Goal: Information Seeking & Learning: Learn about a topic

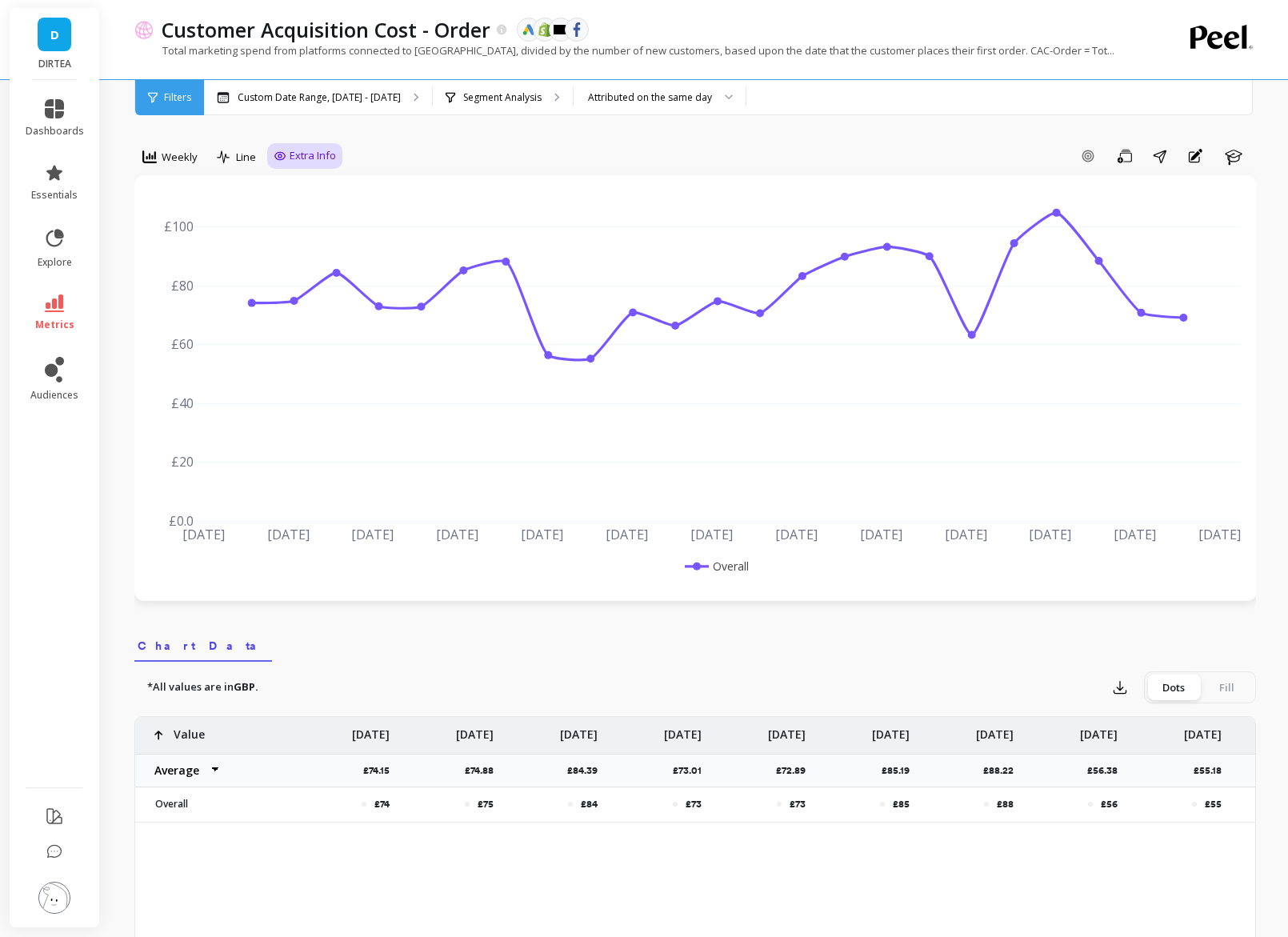
click at [322, 152] on span "Extra Info" at bounding box center [312, 156] width 46 height 16
click at [317, 254] on input "Values" at bounding box center [308, 249] width 56 height 16
checkbox input "true"
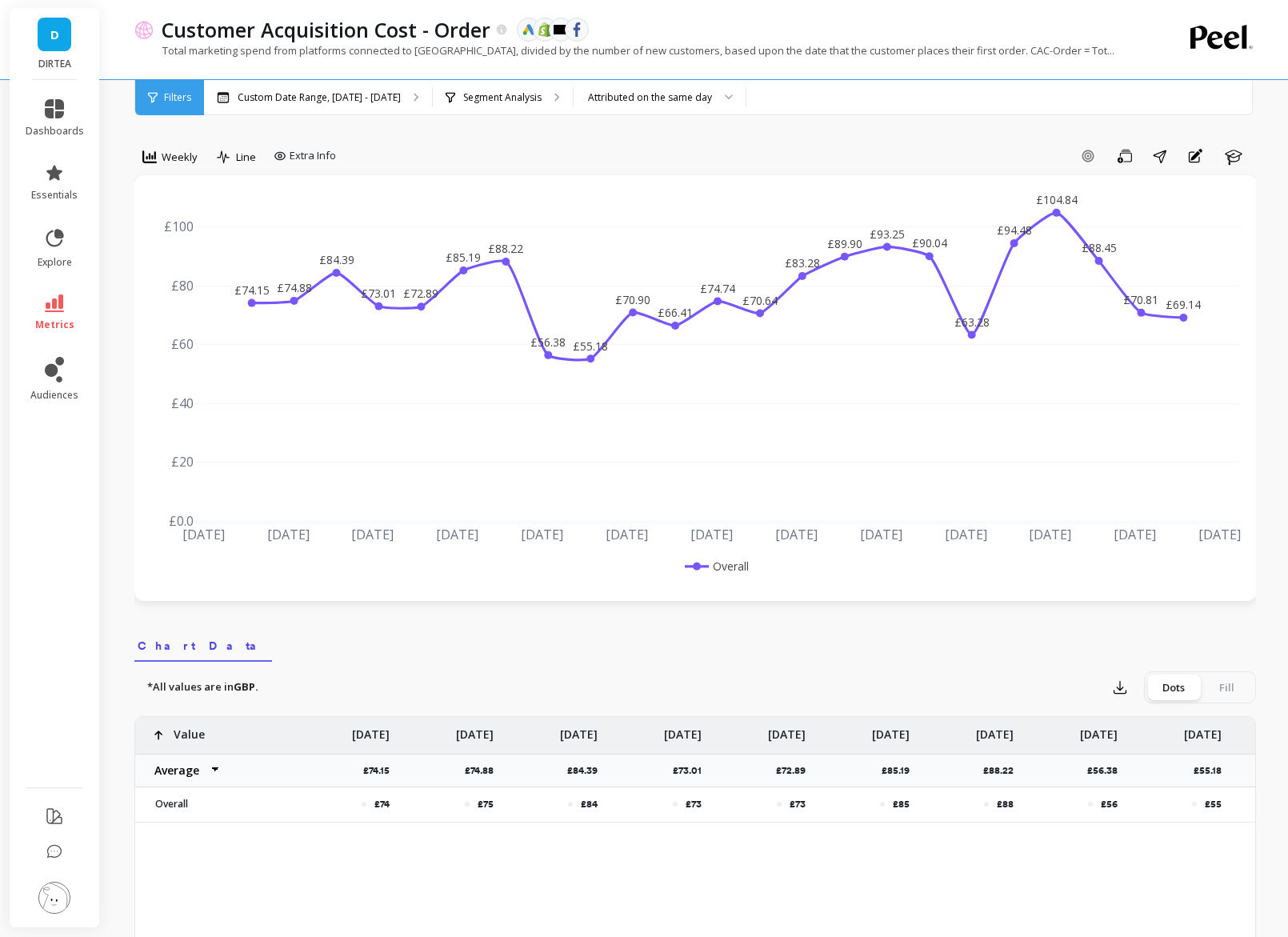
click at [231, 119] on div "Weekly Line Extra Info Add Goal Save Share Annotations Learn £74.15 £74.88 £84.…" at bounding box center [695, 917] width 1121 height 1707
click at [173, 159] on span "Weekly" at bounding box center [180, 157] width 36 height 15
click at [172, 223] on div "Daily" at bounding box center [193, 223] width 91 height 15
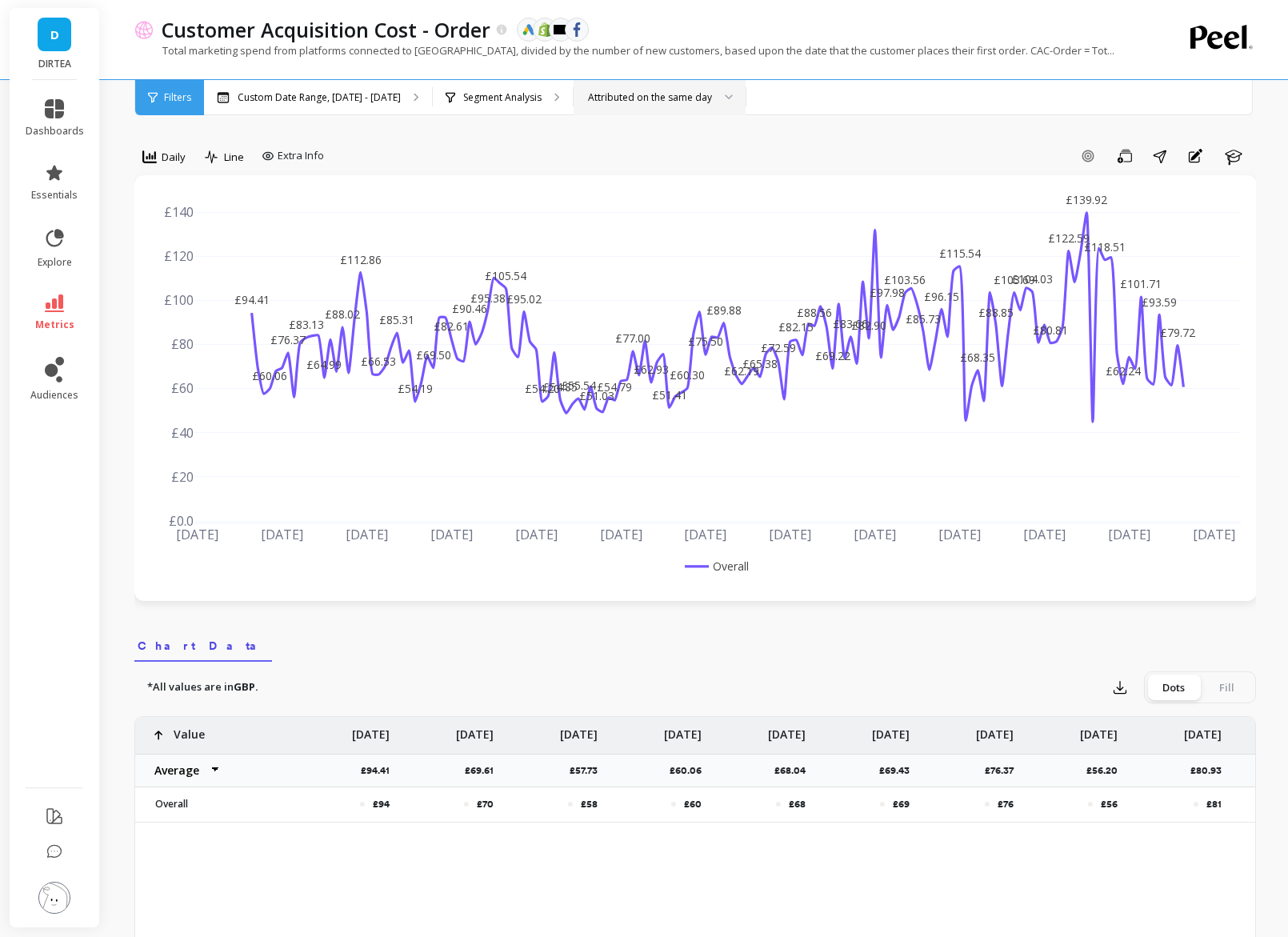
click at [683, 111] on div "Attributed on the same day" at bounding box center [659, 98] width 172 height 35
click at [549, 151] on div "Add Goal Save Share Annotations Learn" at bounding box center [794, 156] width 926 height 26
click at [523, 100] on p "Segment Analysis" at bounding box center [502, 97] width 78 height 13
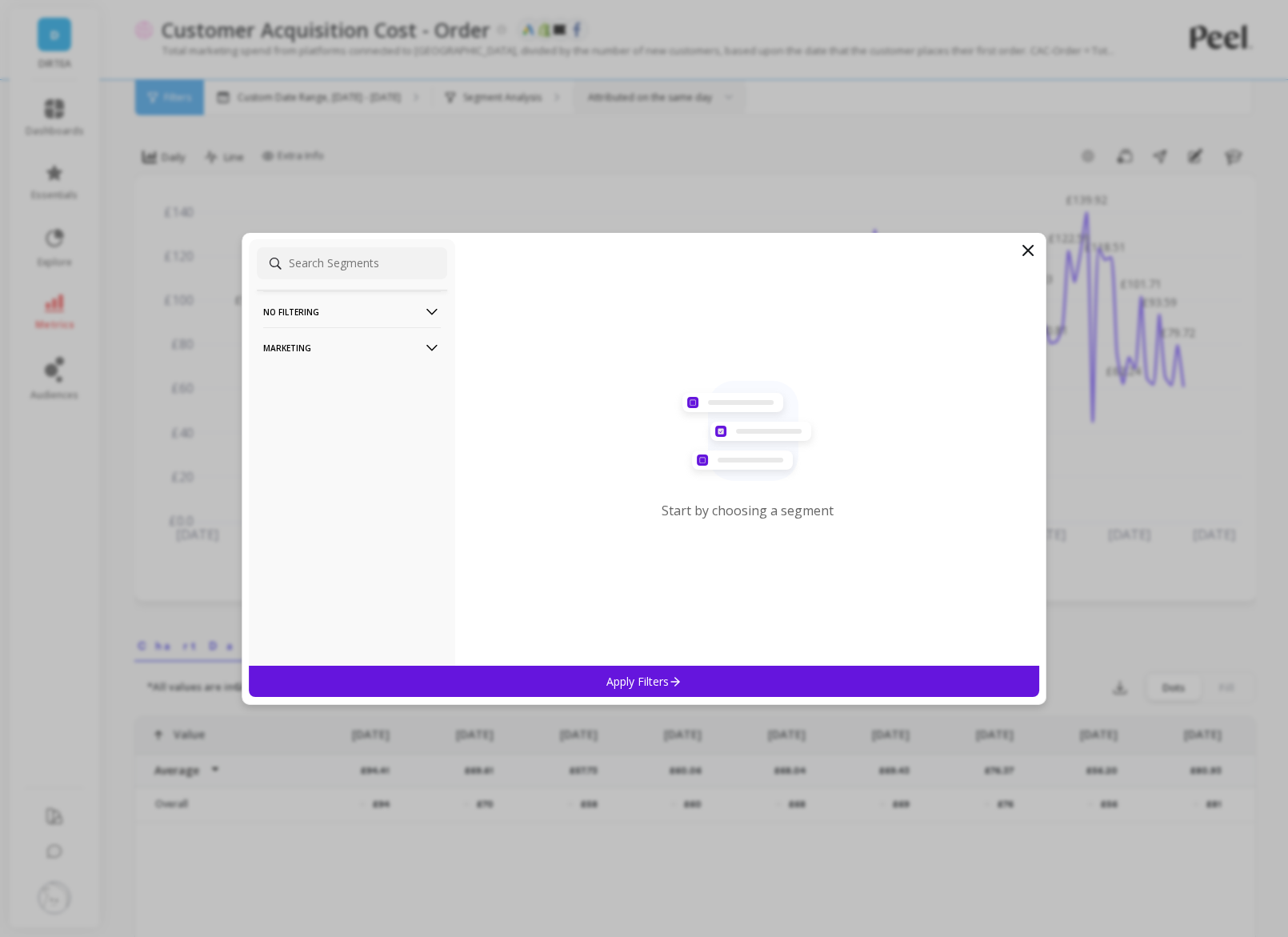
click at [412, 344] on p "Marketing" at bounding box center [351, 348] width 178 height 41
click at [325, 427] on div "Countries" at bounding box center [352, 435] width 190 height 26
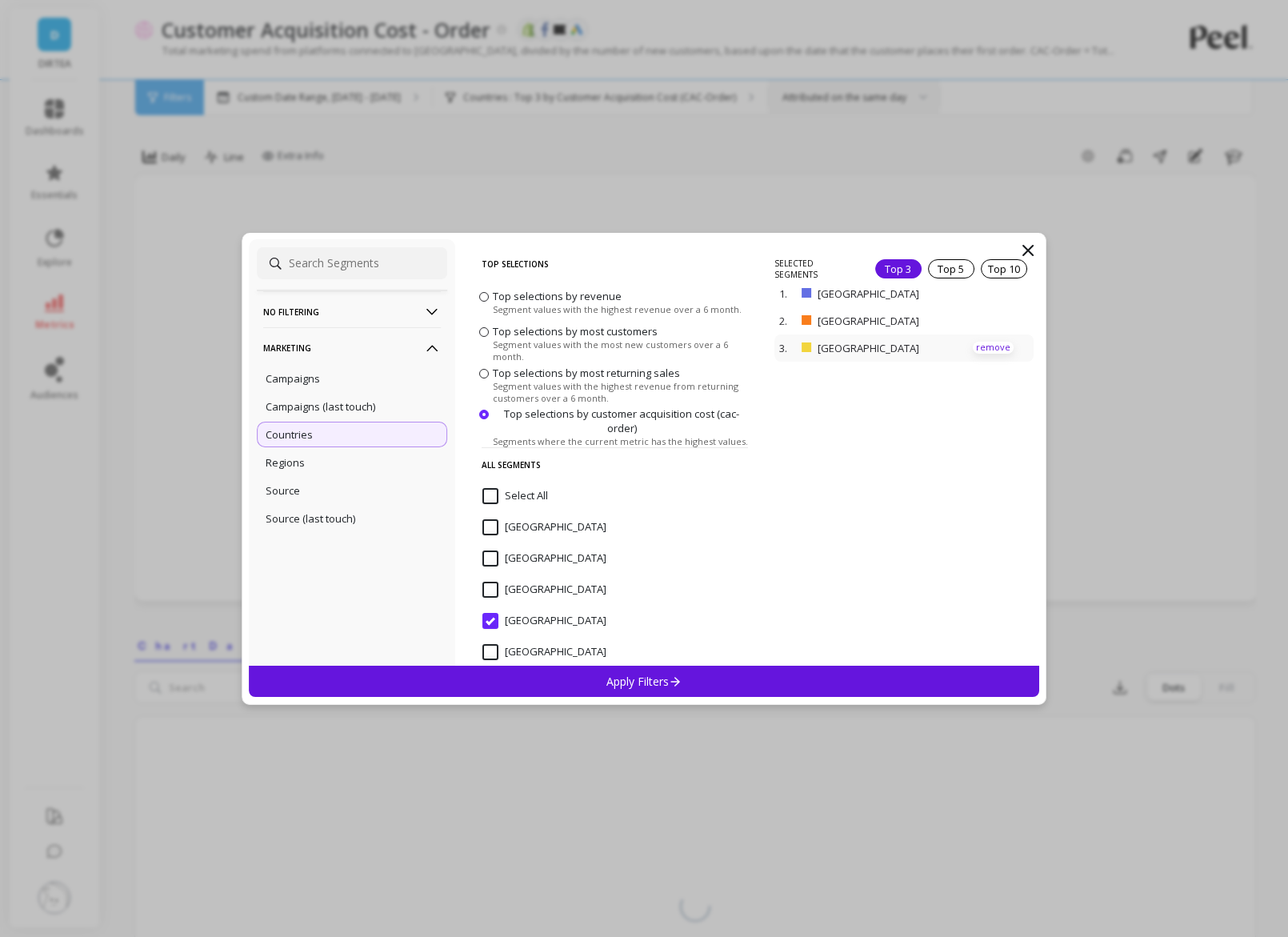
click at [1001, 344] on p "remove" at bounding box center [994, 347] width 41 height 12
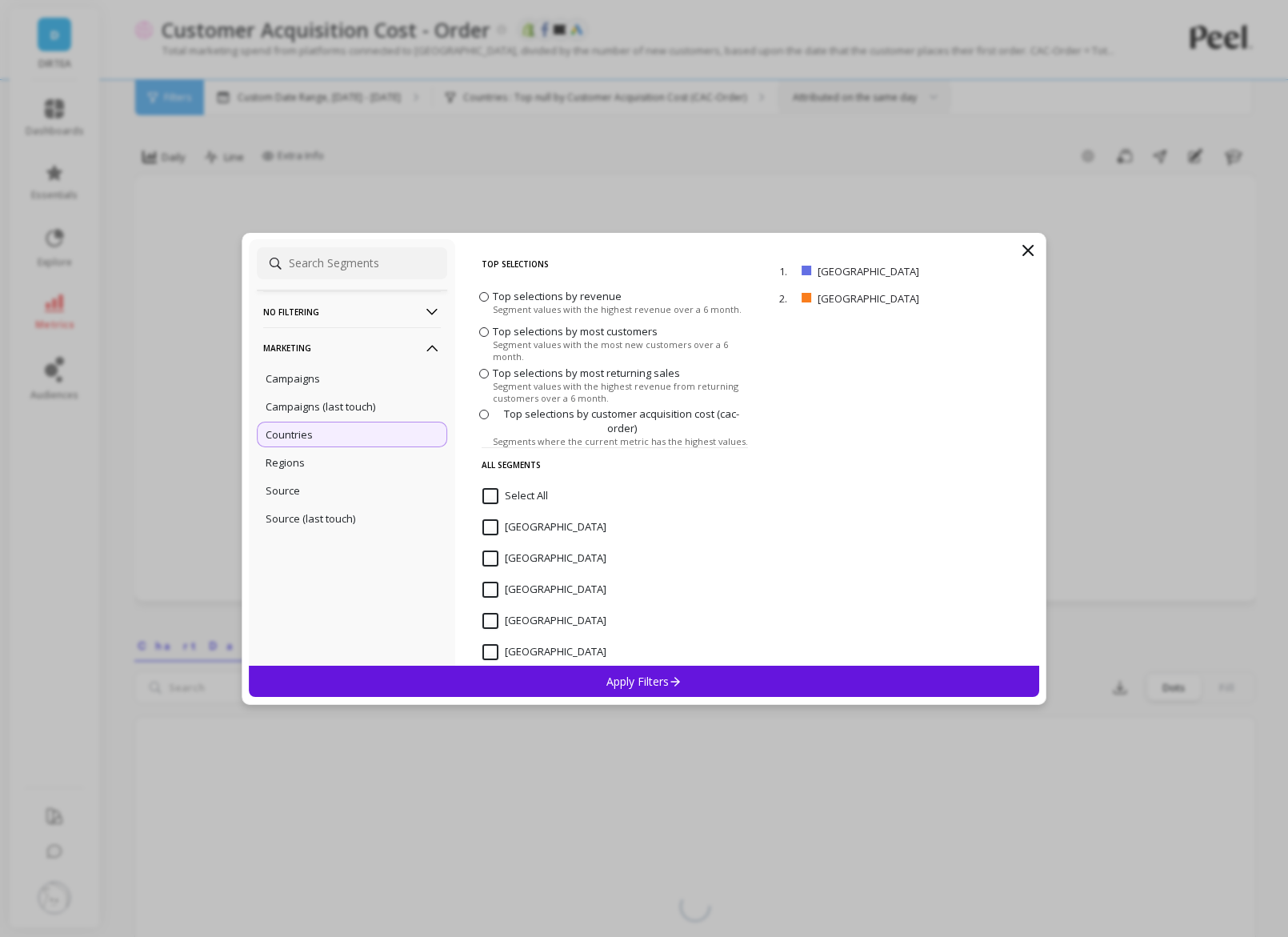
click at [786, 678] on div "Apply Filters" at bounding box center [644, 682] width 791 height 31
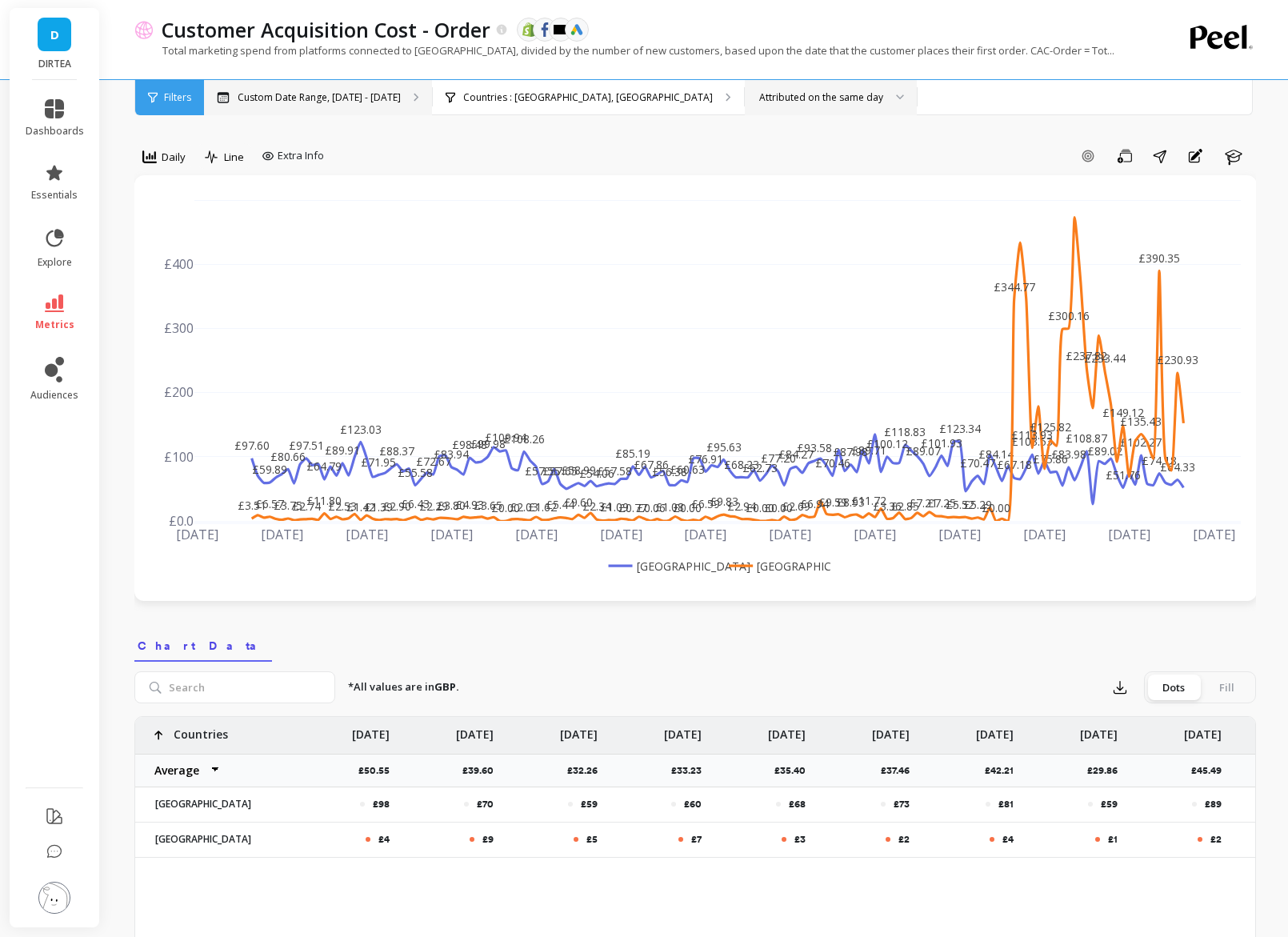
click at [358, 88] on div "Custom Date Range, [DATE] - [DATE]" at bounding box center [318, 98] width 228 height 35
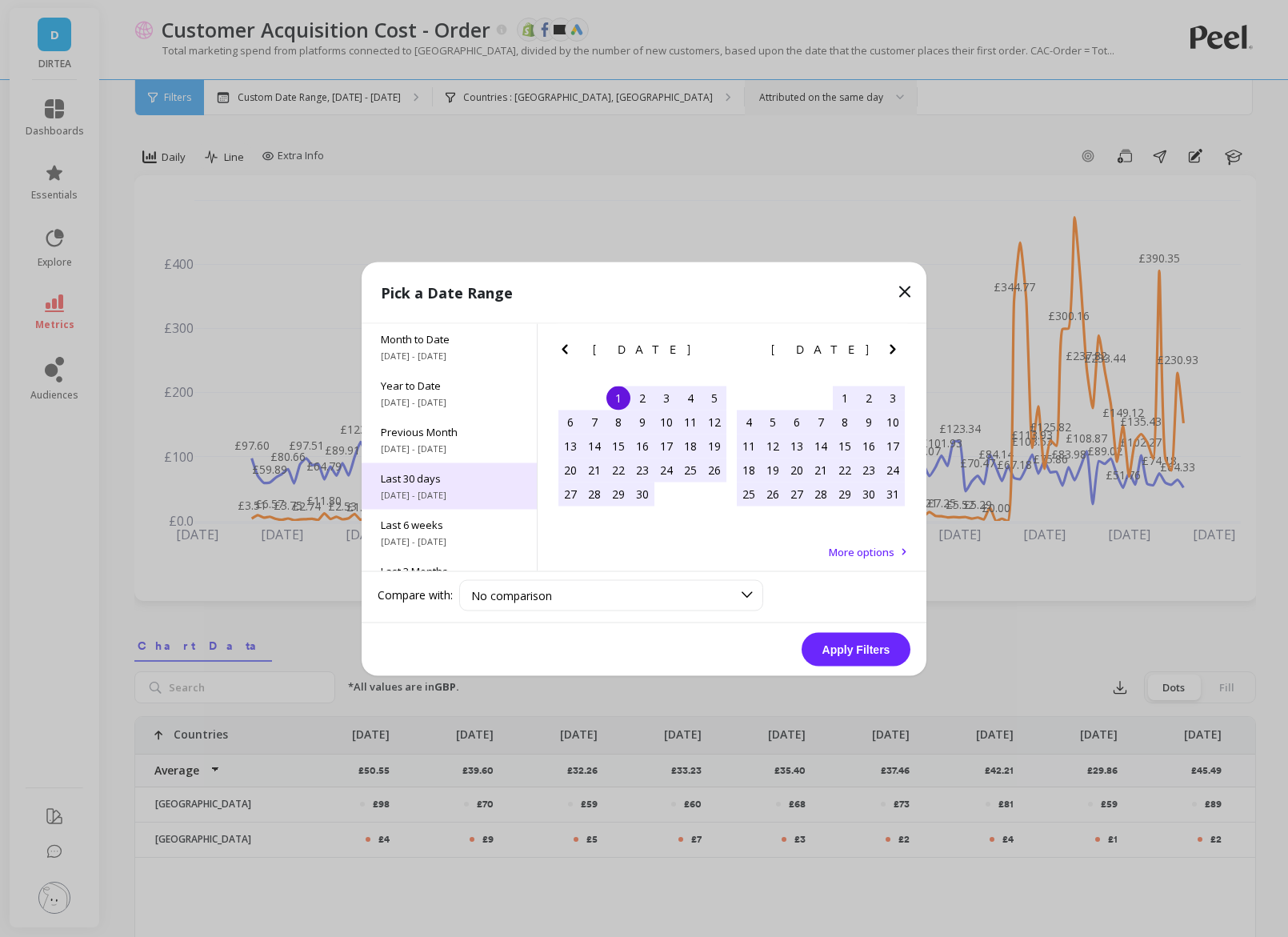
click at [461, 479] on span "Last 30 days" at bounding box center [448, 478] width 136 height 15
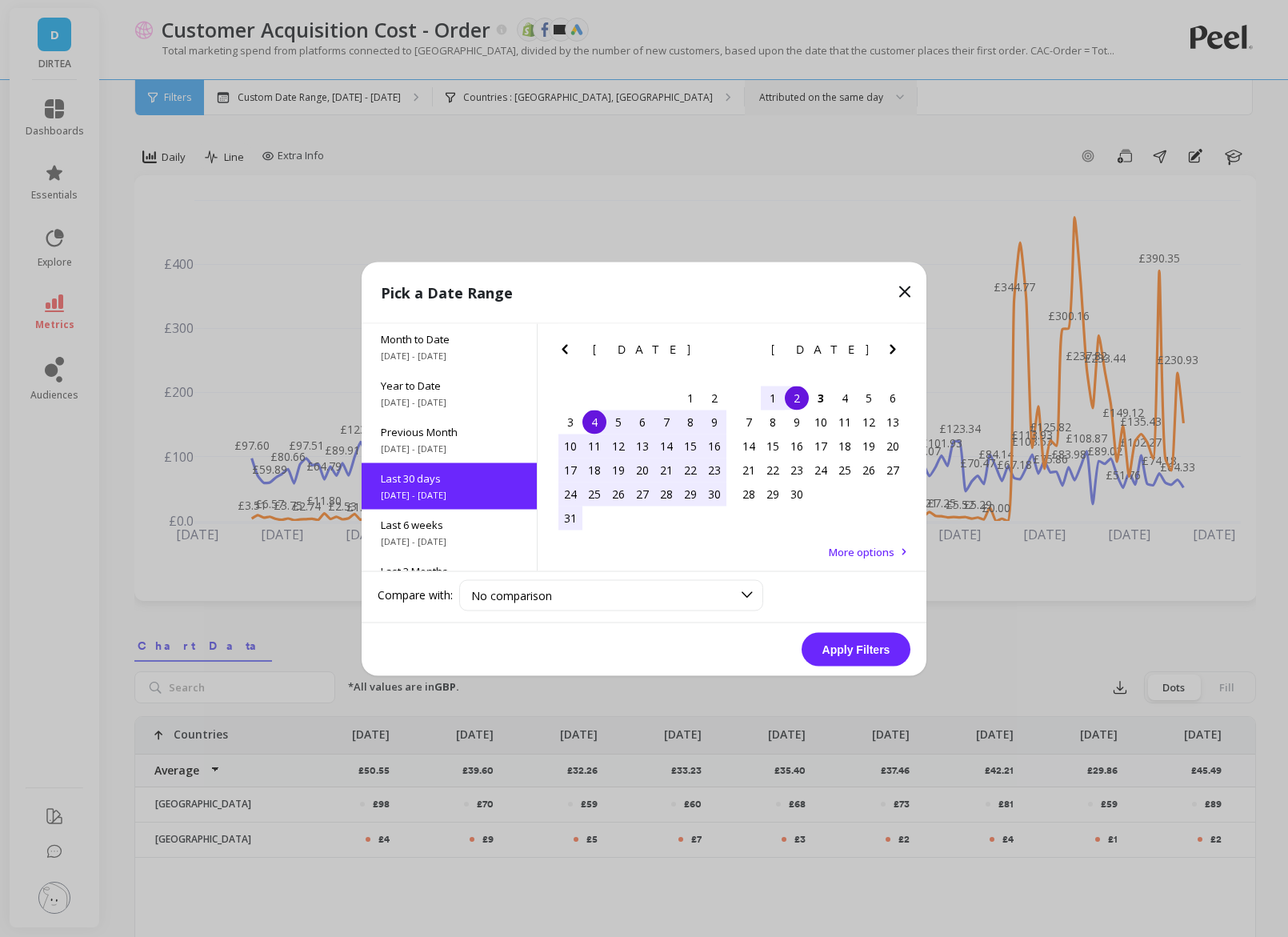
scroll to position [38, 0]
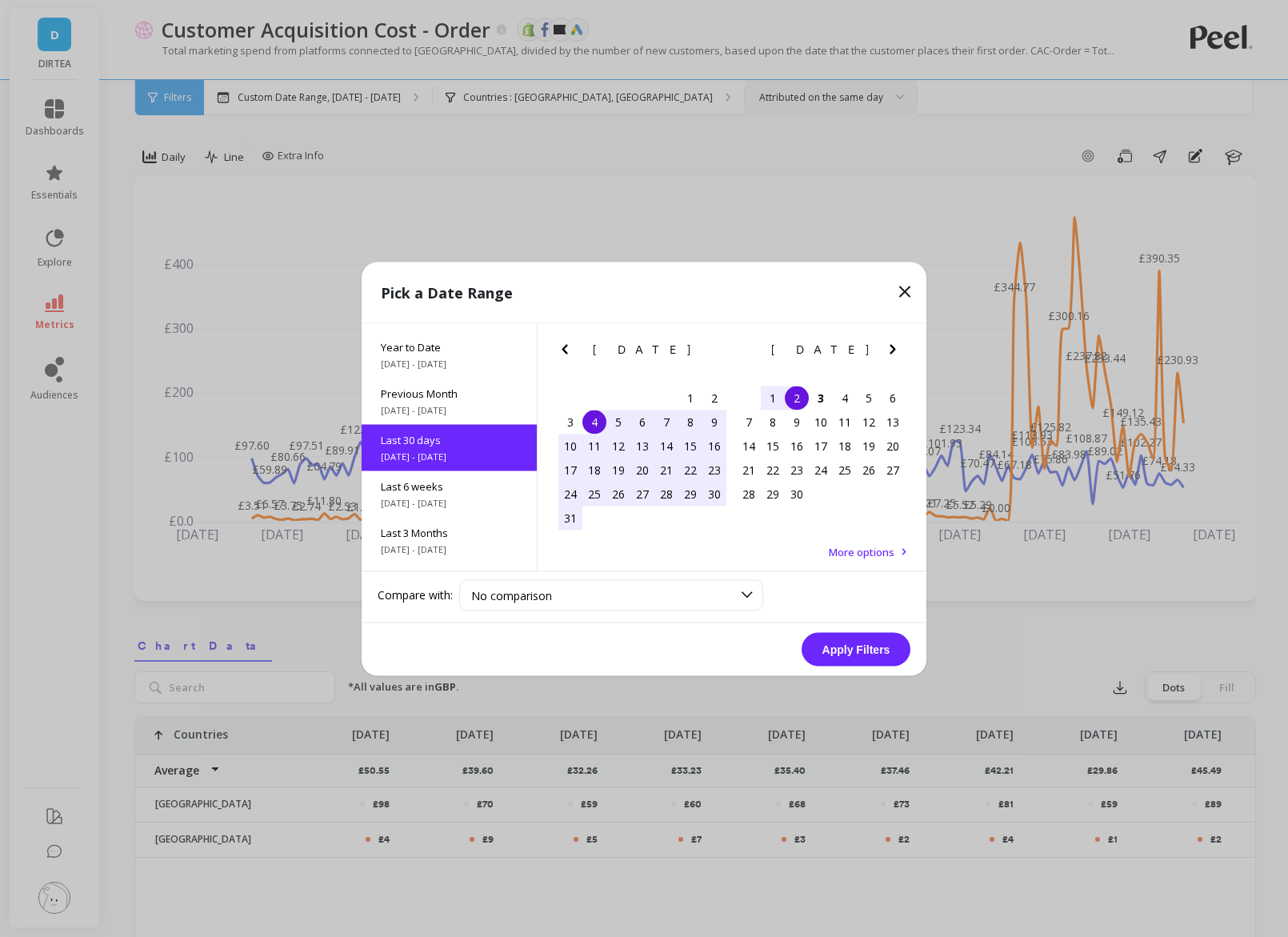
click at [602, 419] on div "4" at bounding box center [594, 422] width 24 height 24
click at [824, 397] on div "3" at bounding box center [821, 397] width 24 height 24
click at [852, 641] on button "Apply Filters" at bounding box center [855, 649] width 109 height 33
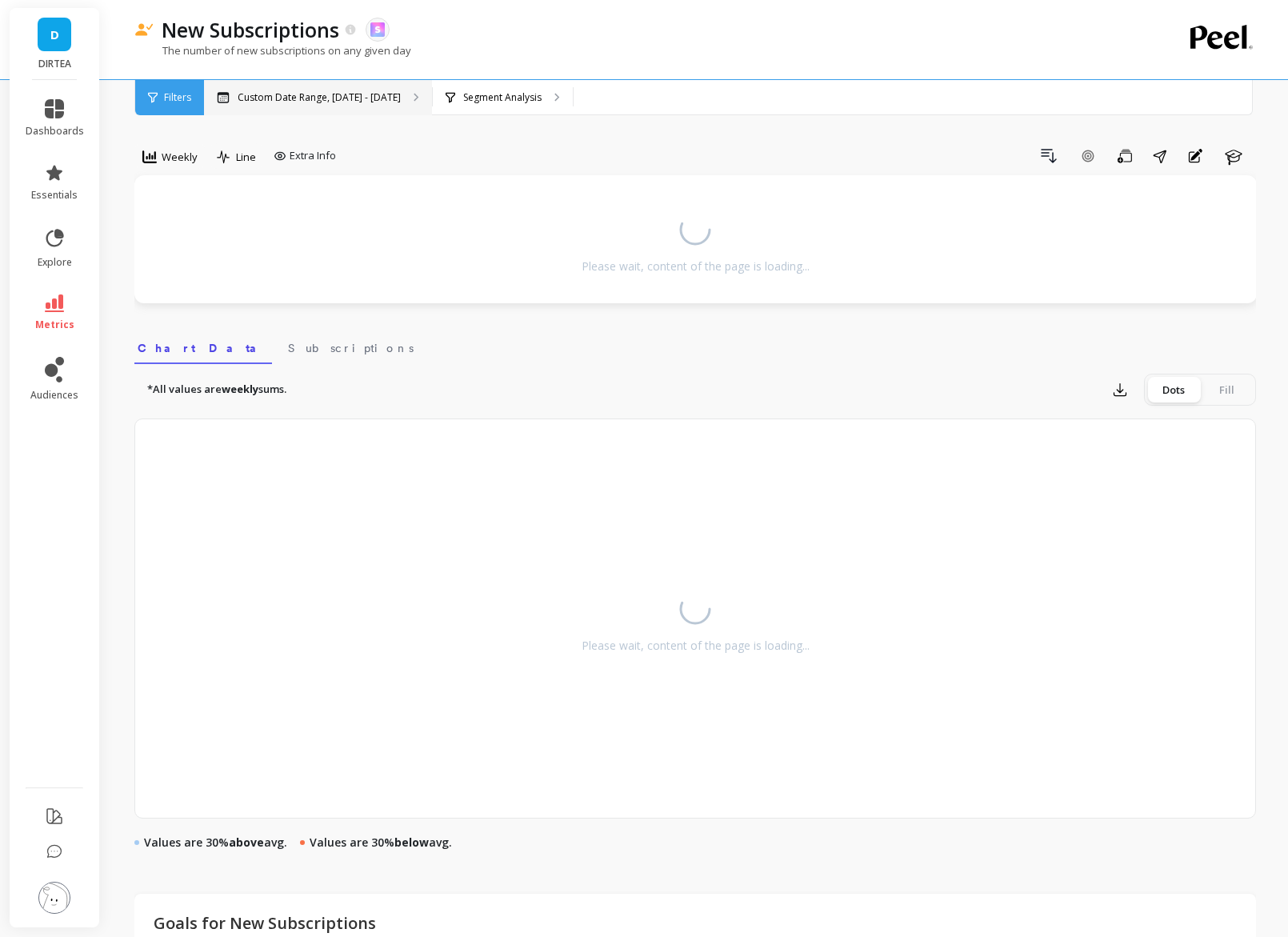
click at [348, 102] on p "Custom Date Range, [DATE] - [DATE]" at bounding box center [319, 97] width 163 height 13
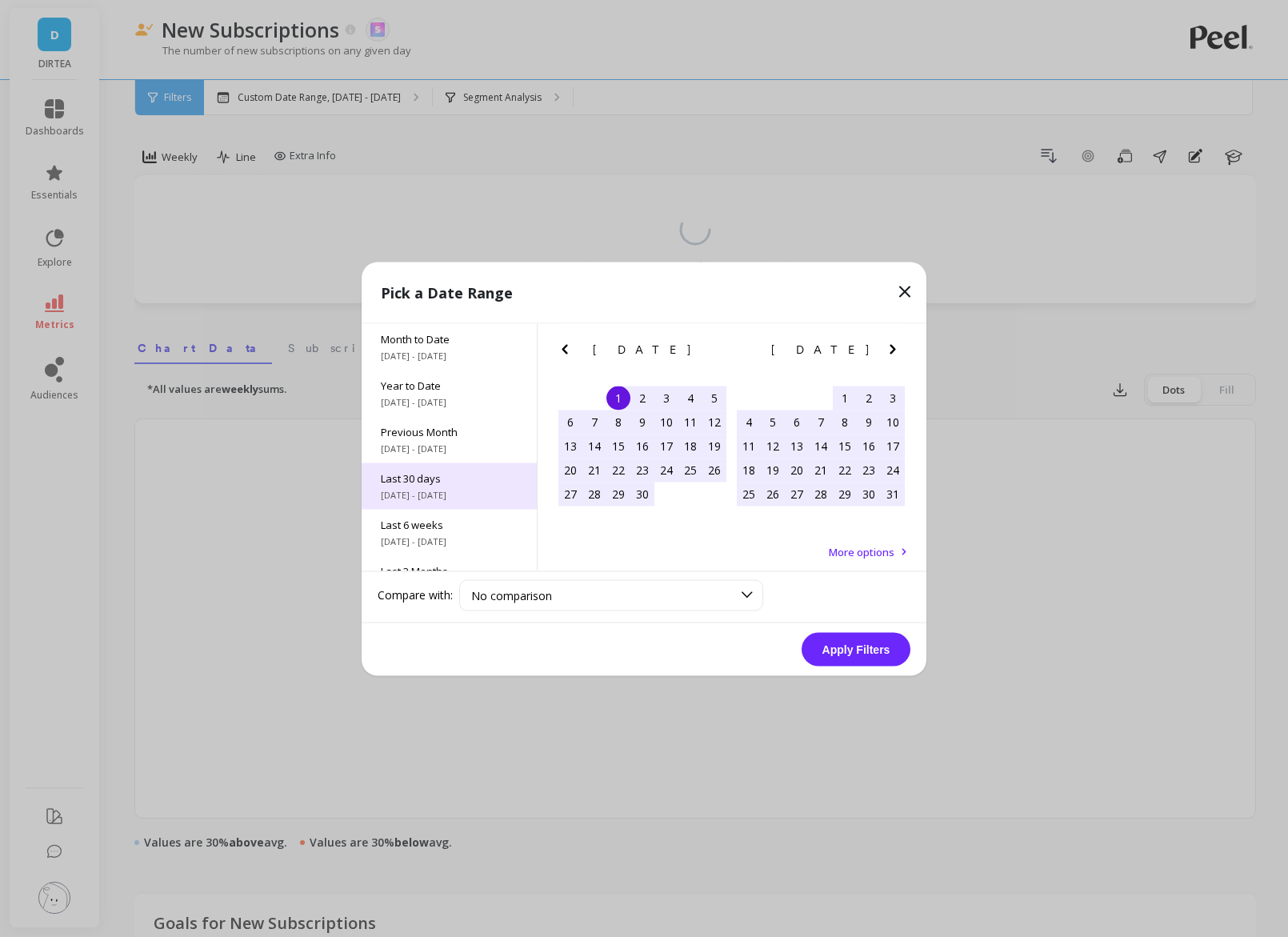
click at [423, 484] on span "Last 30 days" at bounding box center [448, 478] width 136 height 15
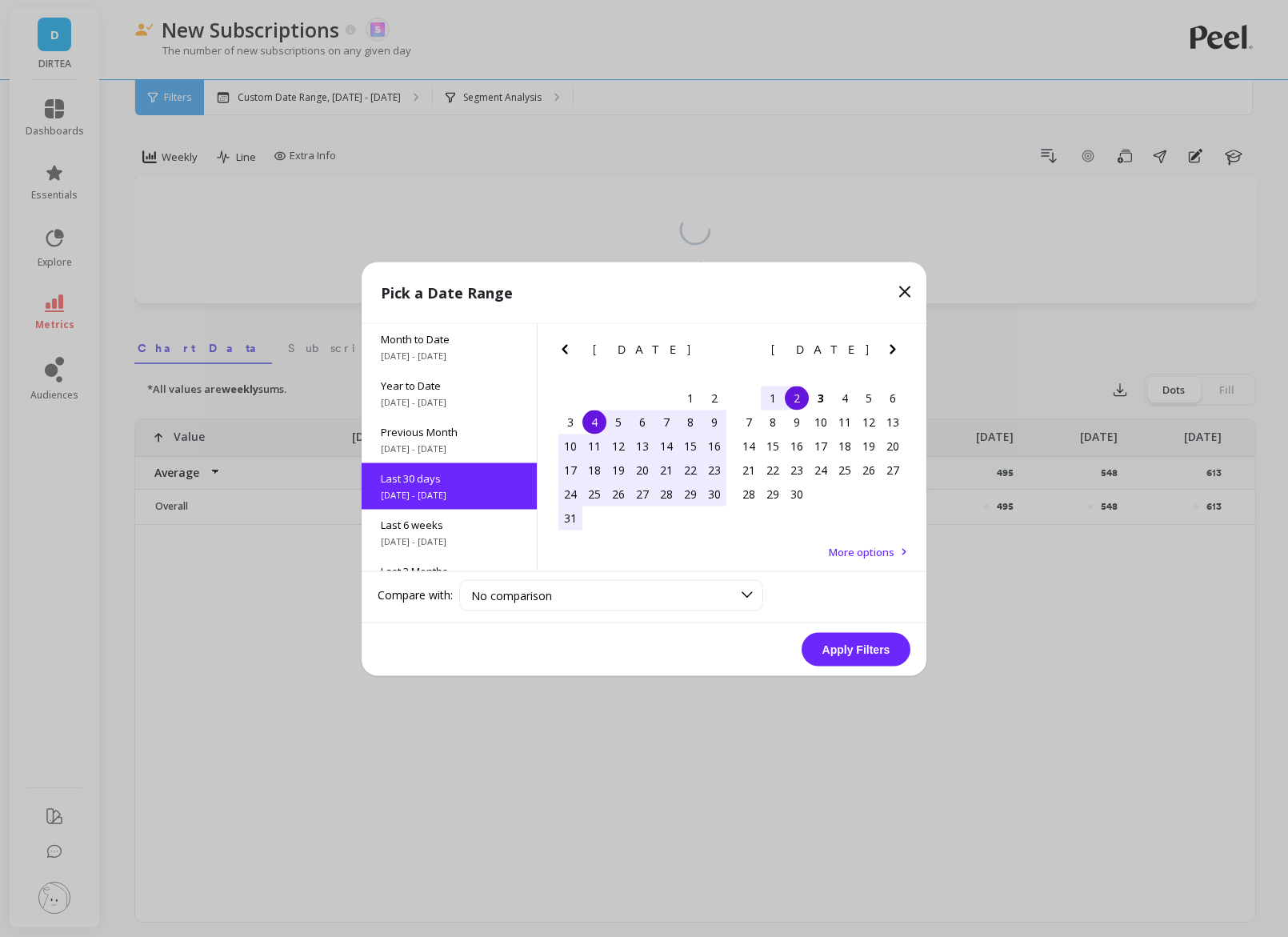
scroll to position [38, 0]
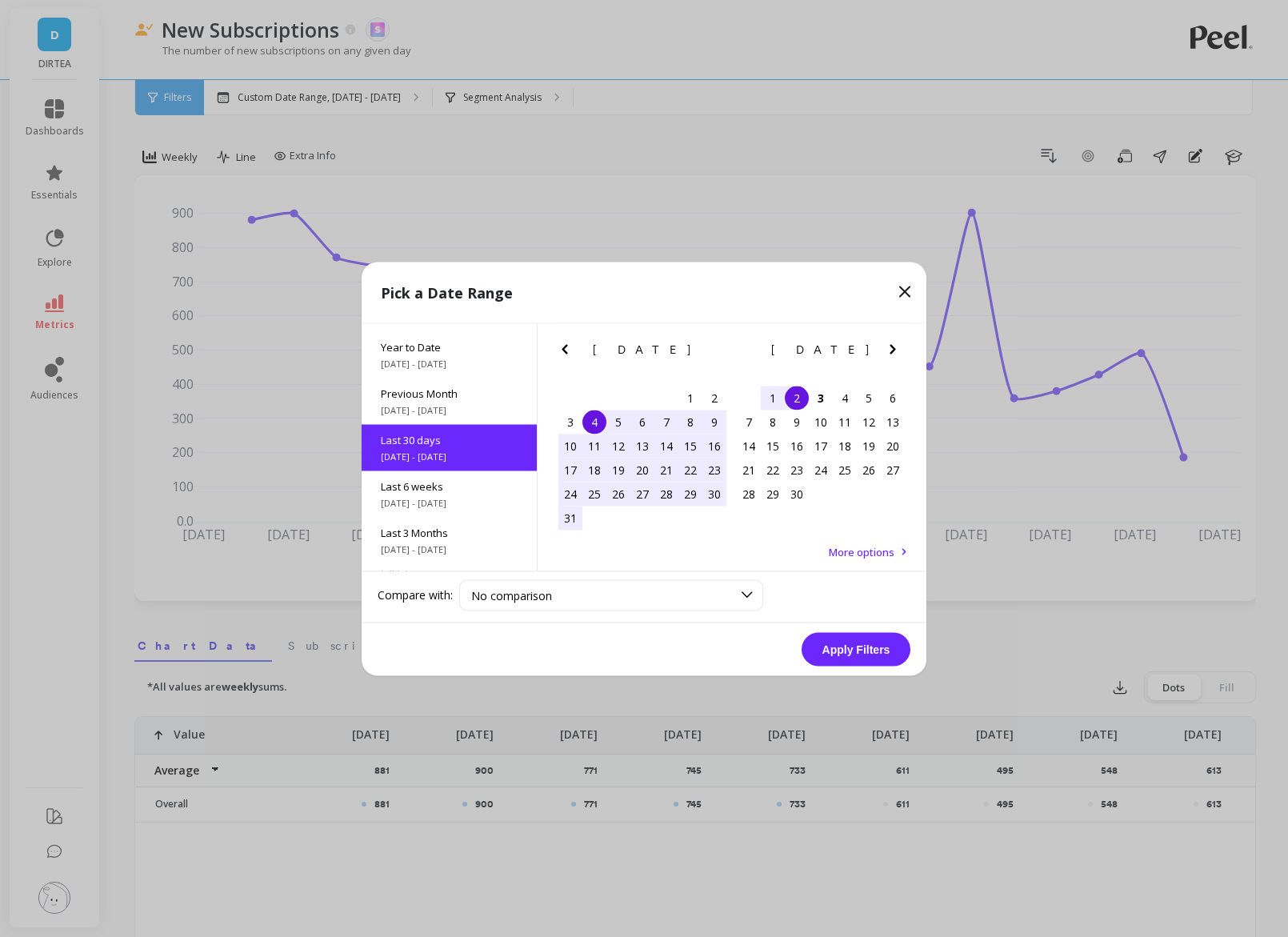
click at [596, 421] on div "4" at bounding box center [594, 422] width 24 height 24
click at [830, 402] on div "3" at bounding box center [821, 397] width 24 height 24
click at [852, 649] on button "Apply Filters" at bounding box center [855, 649] width 109 height 33
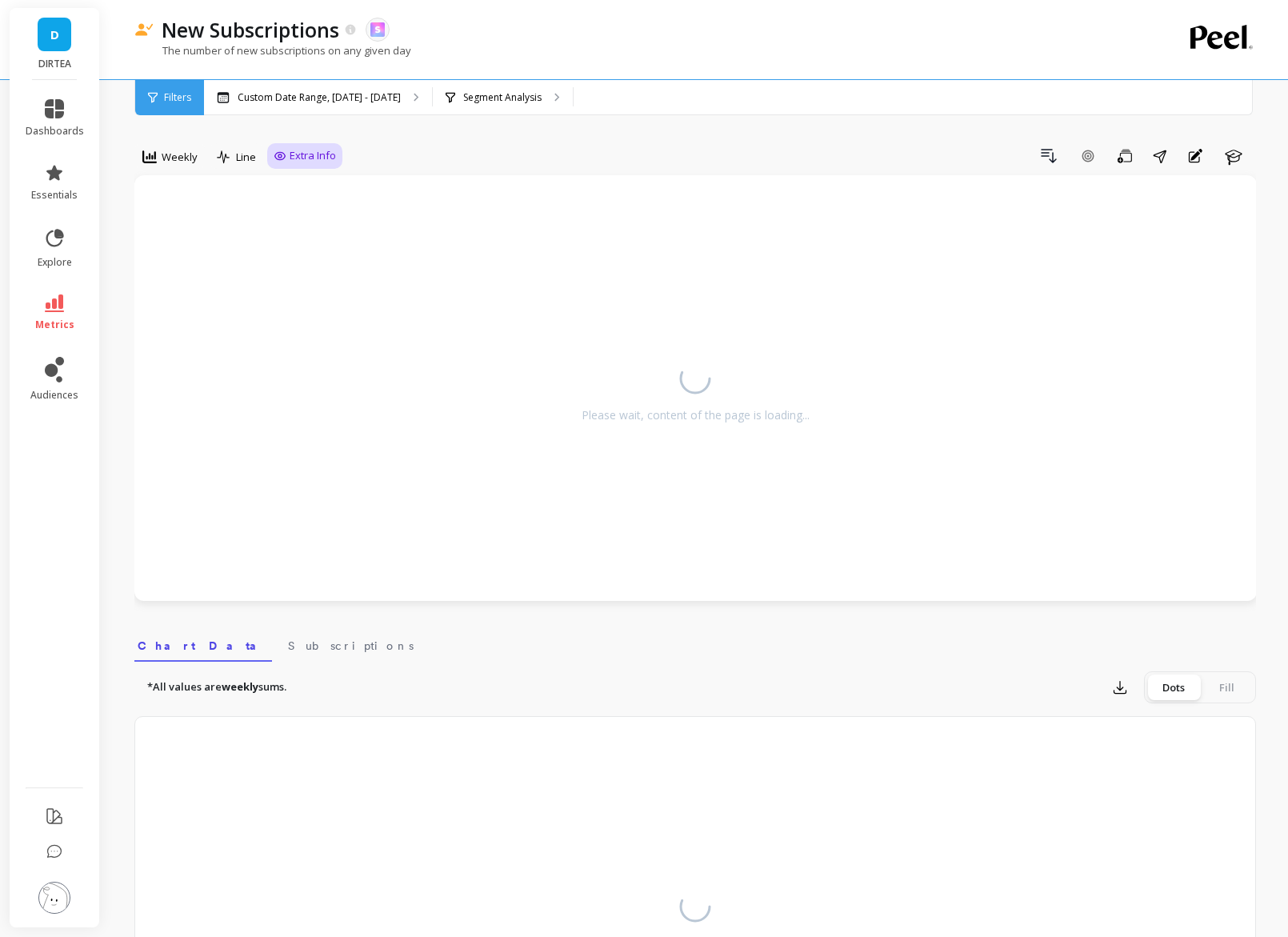
click at [303, 163] on span "Extra Info" at bounding box center [312, 156] width 46 height 16
click at [289, 255] on input "Values" at bounding box center [308, 249] width 56 height 16
checkbox input "true"
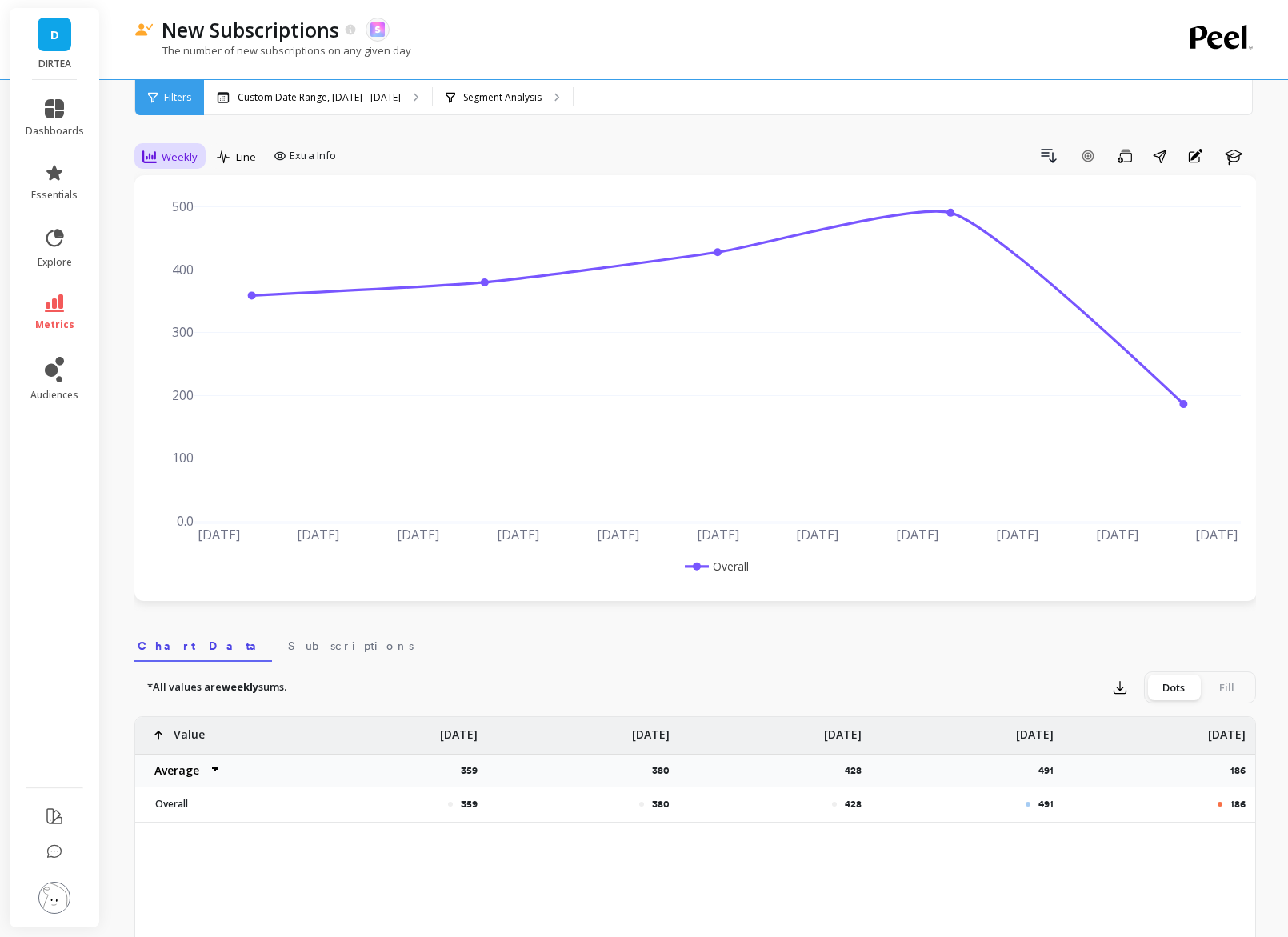
click at [168, 159] on span "Weekly" at bounding box center [180, 157] width 36 height 15
click at [169, 223] on div "Daily" at bounding box center [193, 223] width 91 height 15
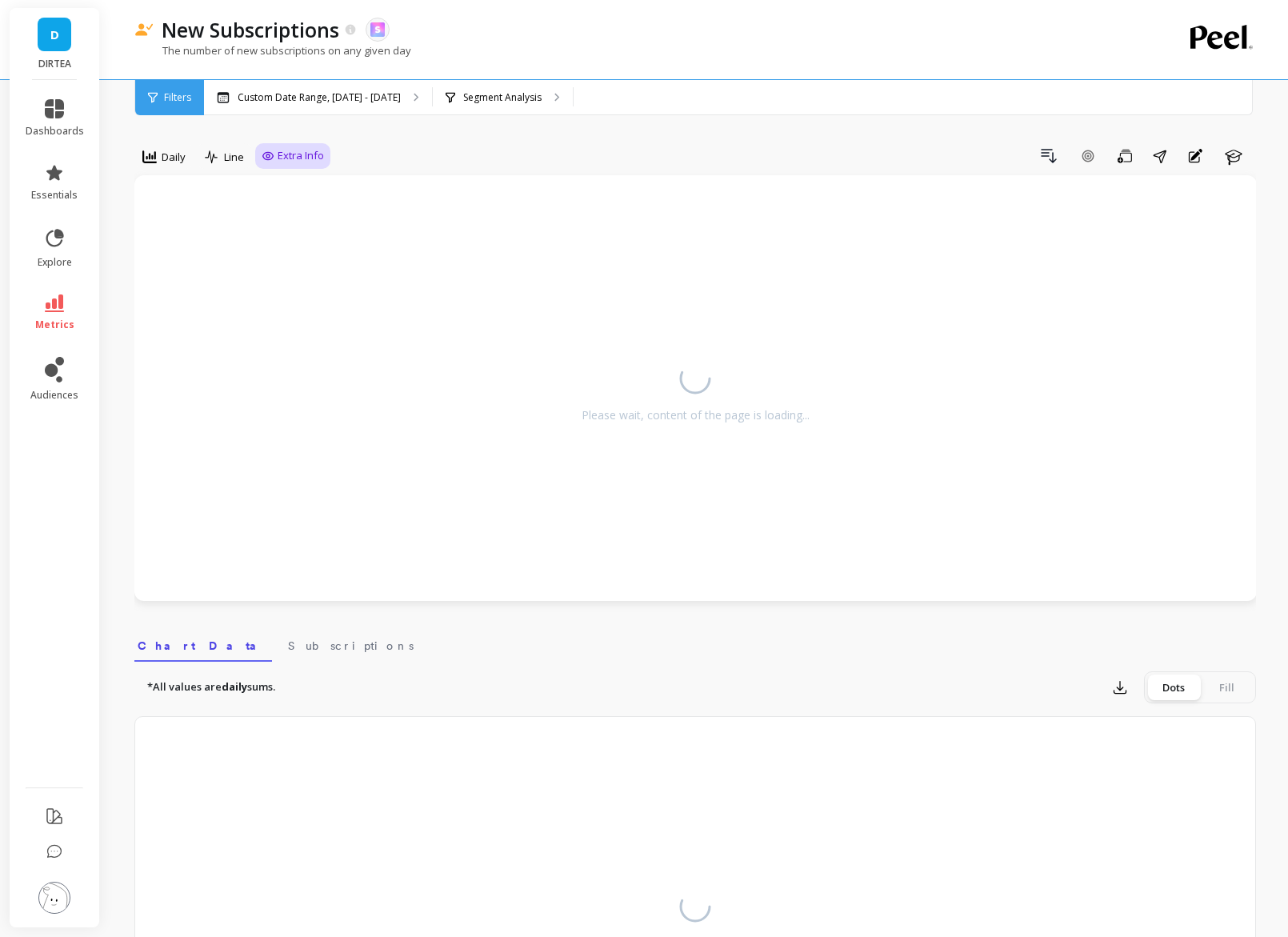
click at [278, 159] on span "Extra Info" at bounding box center [300, 156] width 46 height 16
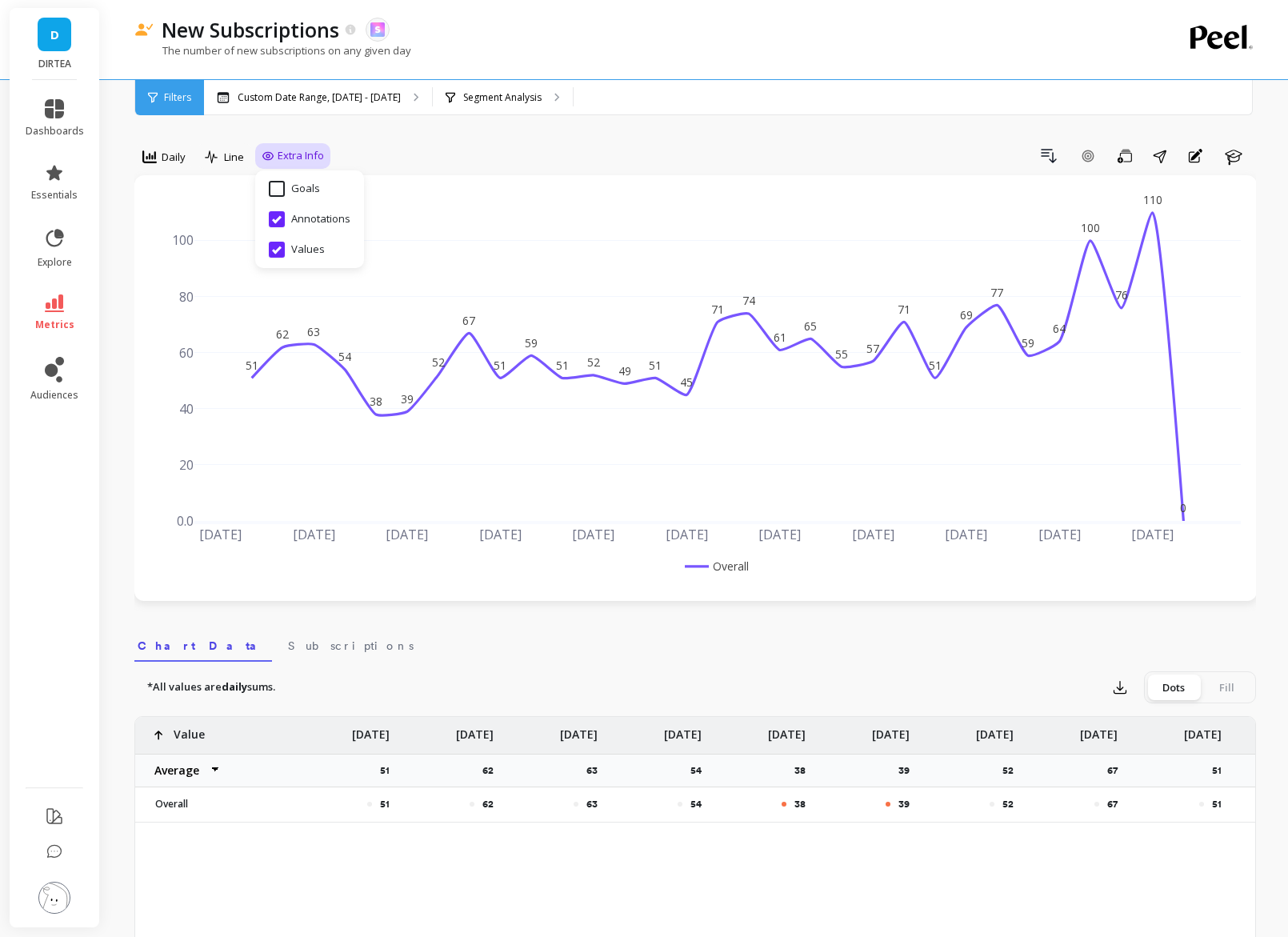
click at [439, 131] on div "option Daily, selected. Daily Line Extra Info Hide Goals from chart Goals Hide …" at bounding box center [695, 917] width 1121 height 1707
click at [439, 130] on div "option Daily, selected. Daily Line Extra Info Drill Down Add Goal Save Share An…" at bounding box center [695, 917] width 1121 height 1707
click at [362, 105] on div "Custom Date Range, [DATE] - [DATE]" at bounding box center [318, 98] width 228 height 35
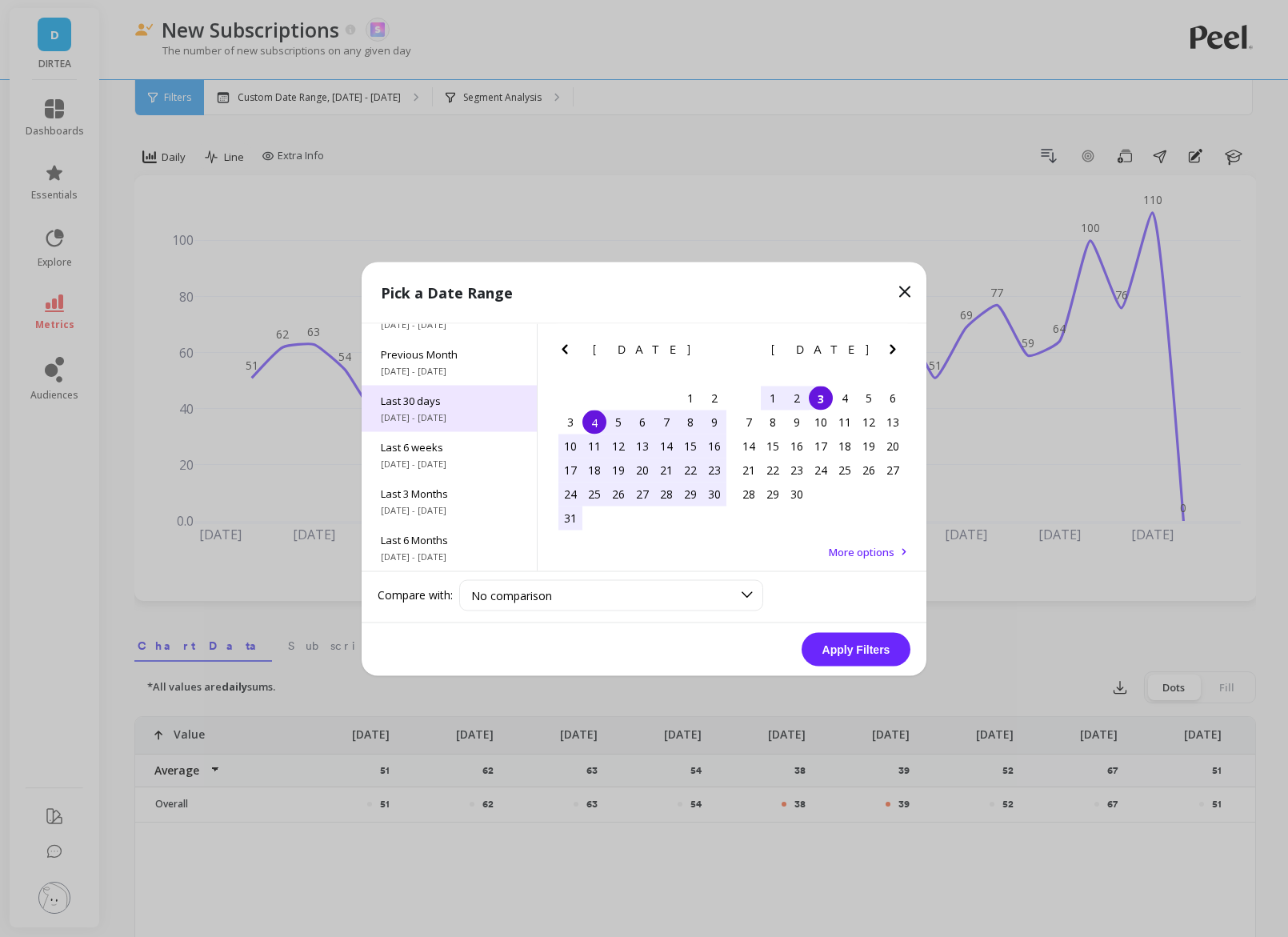
scroll to position [82, 0]
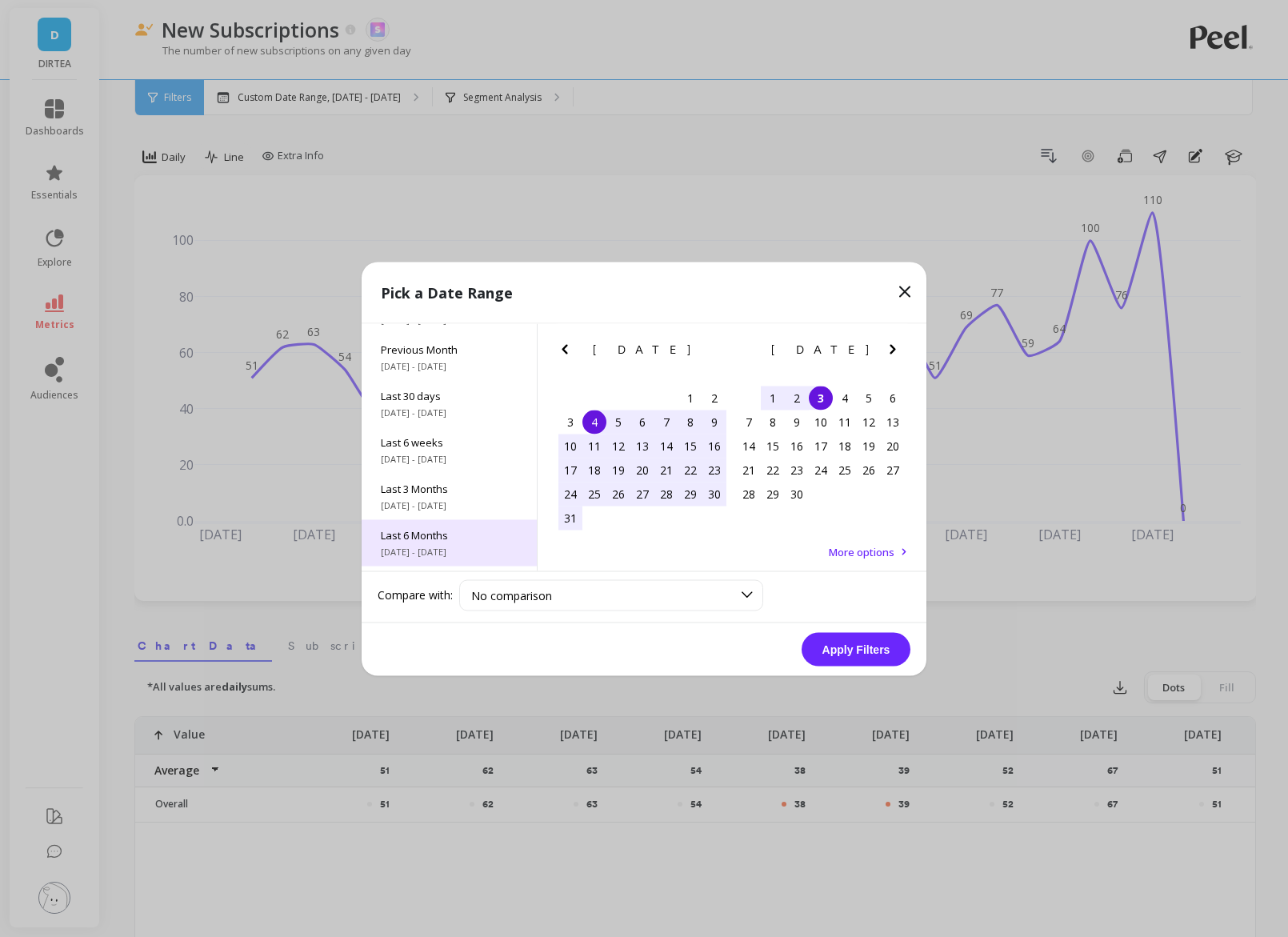
click at [440, 531] on span "Last 6 Months" at bounding box center [448, 534] width 136 height 15
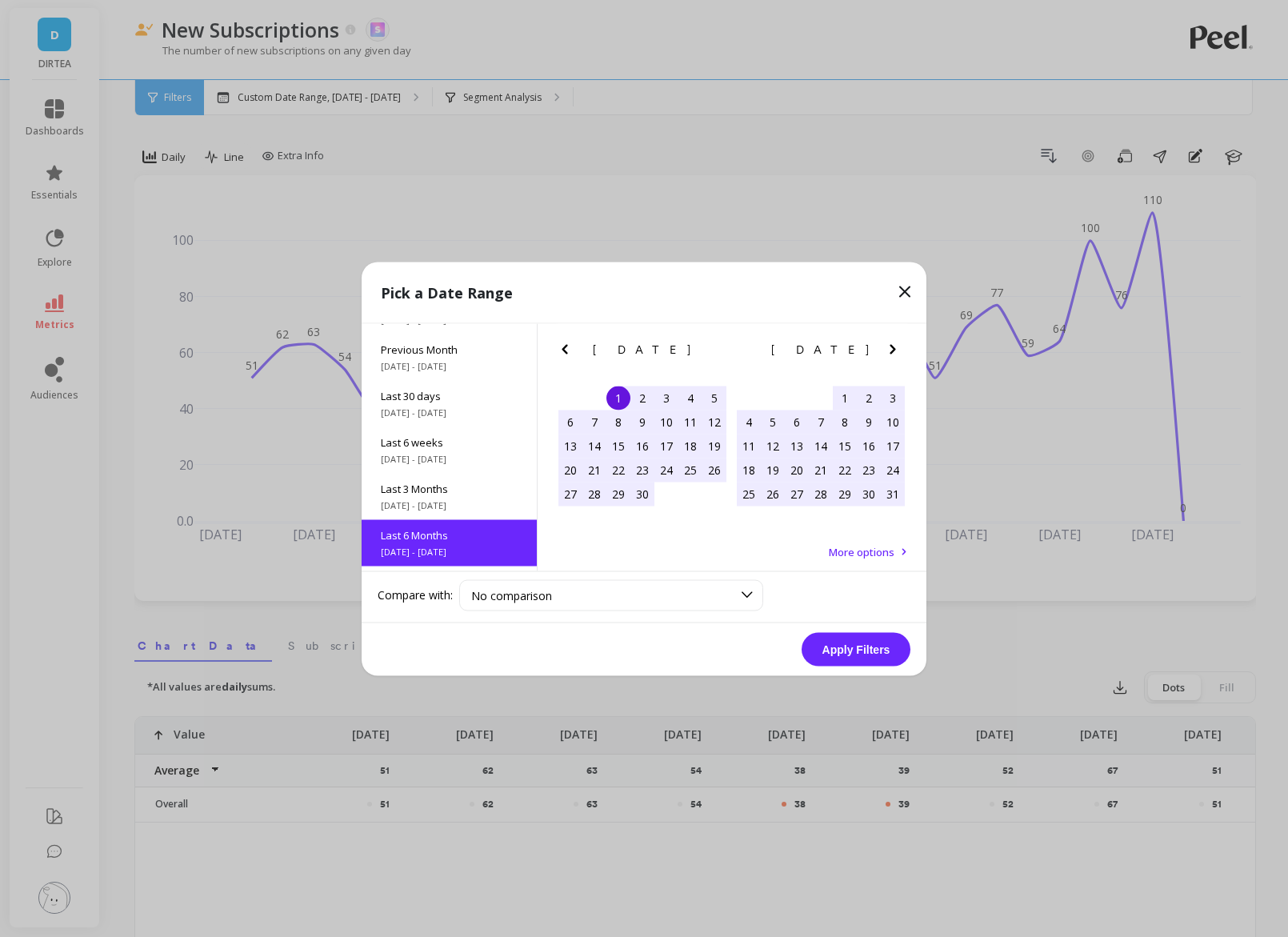
scroll to position [178, 0]
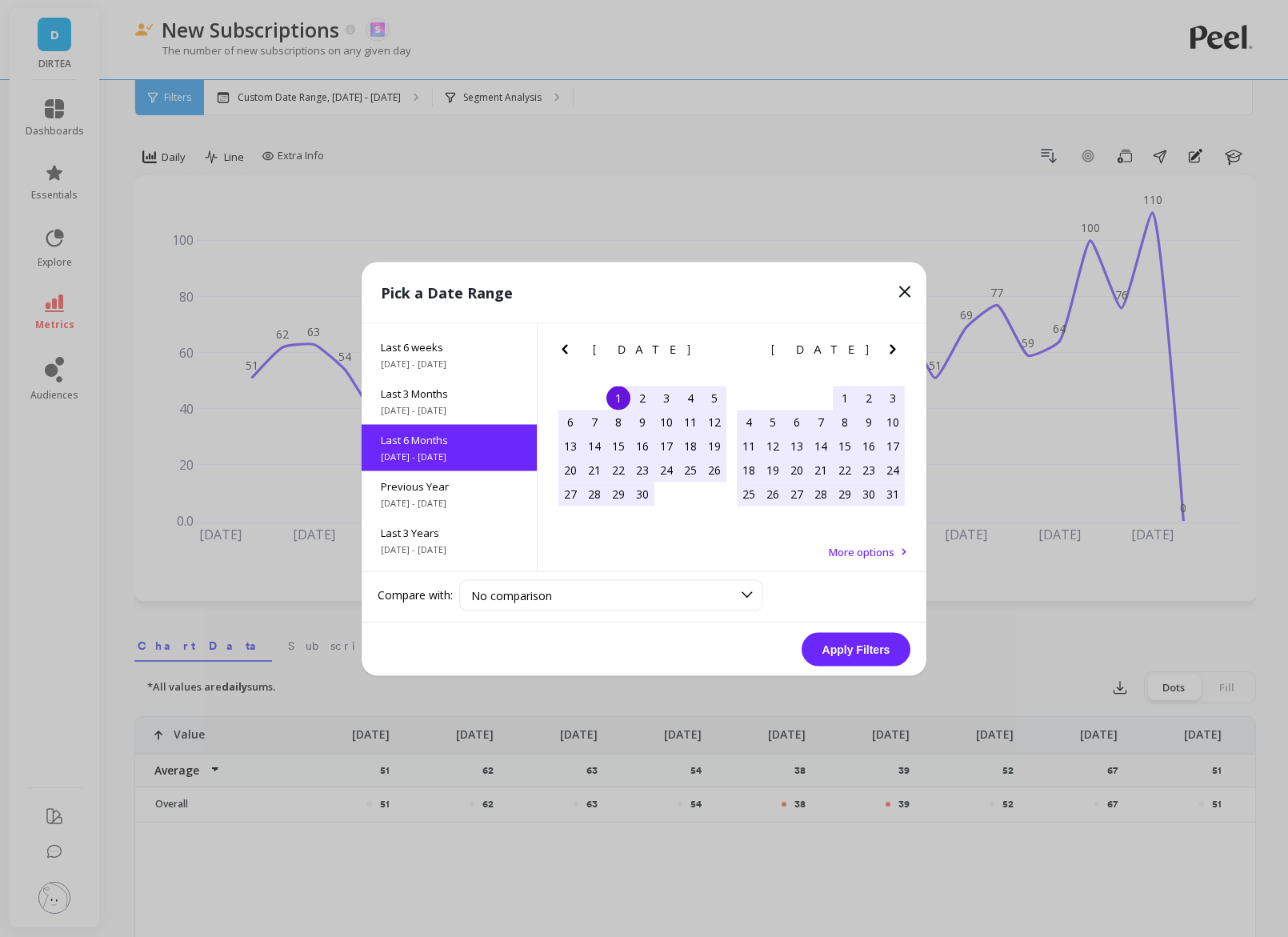
click at [858, 640] on button "Apply Filters" at bounding box center [855, 649] width 109 height 33
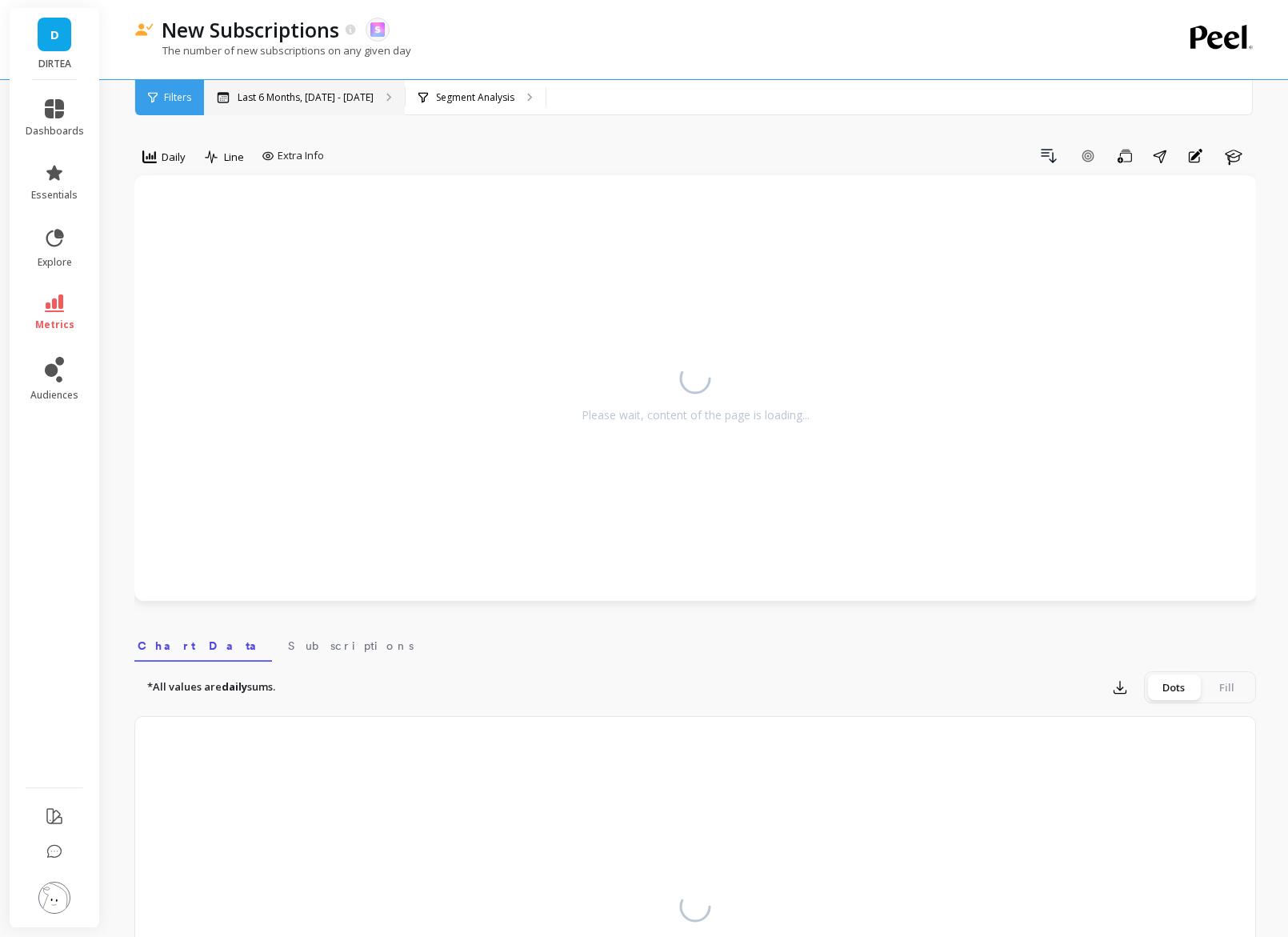
click at [313, 106] on div "Last 6 Months, Apr 1 - Sep 30" at bounding box center [304, 98] width 201 height 35
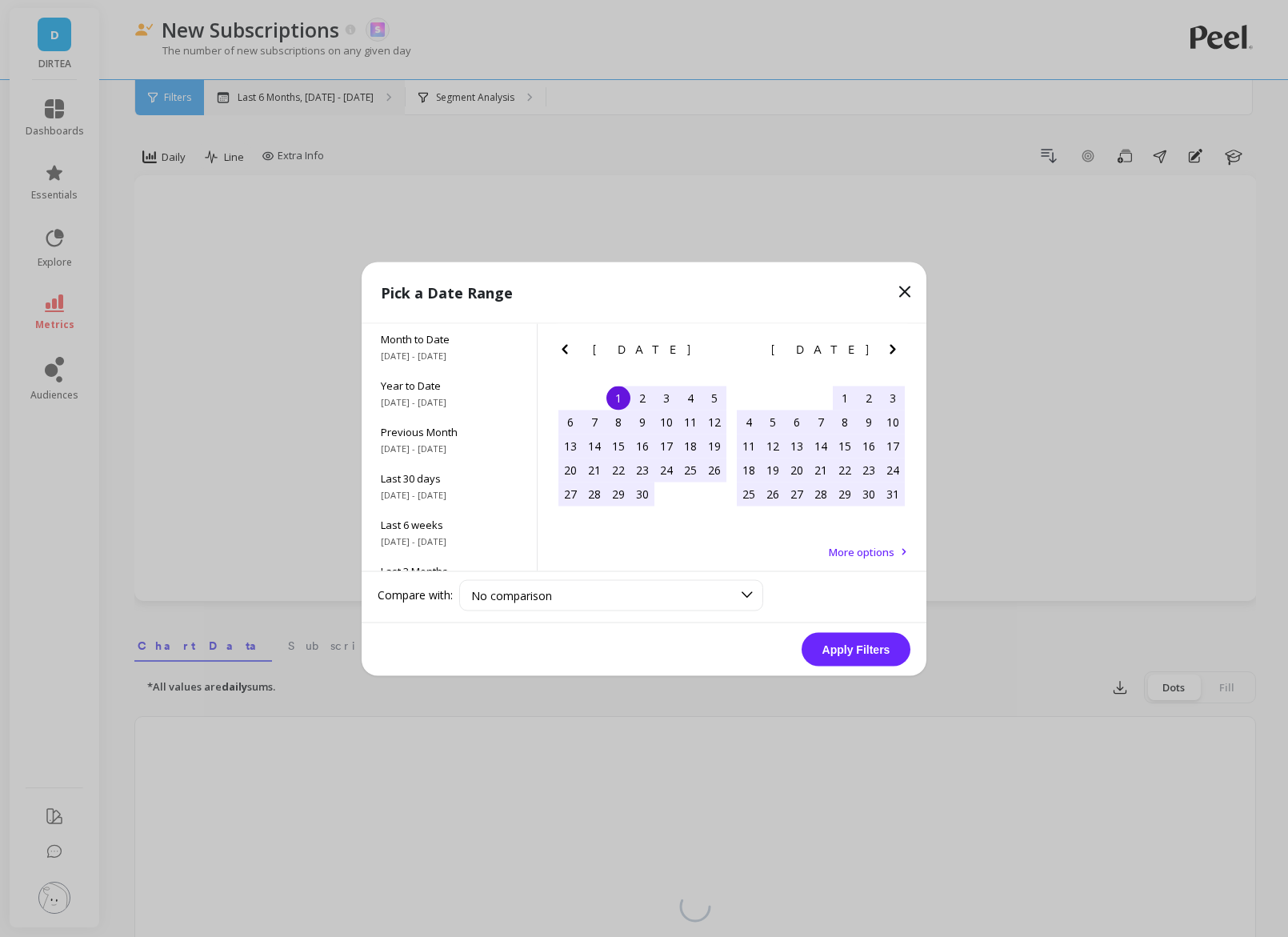
scroll to position [178, 0]
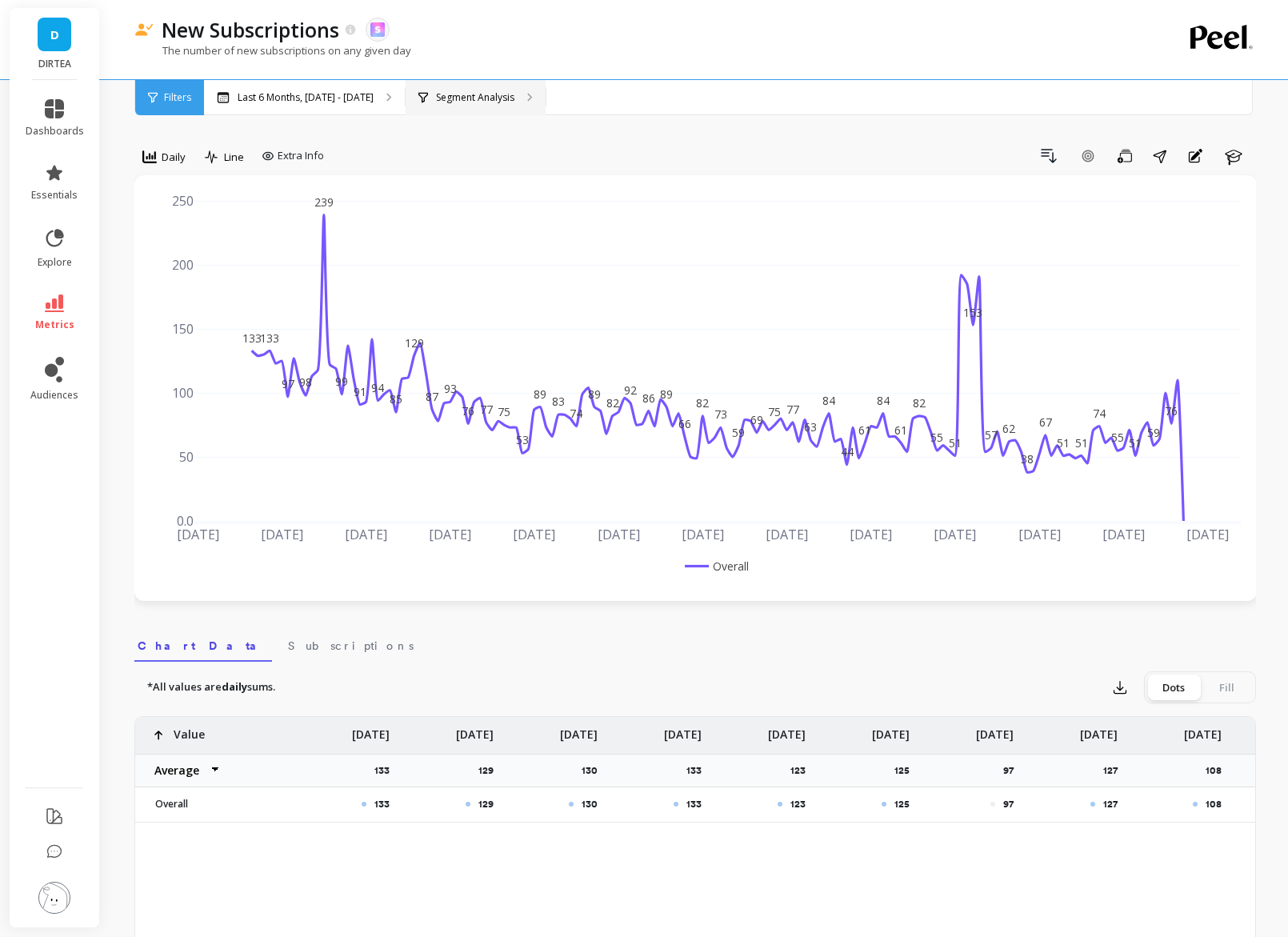
click at [490, 102] on p "Segment Analysis" at bounding box center [475, 97] width 78 height 13
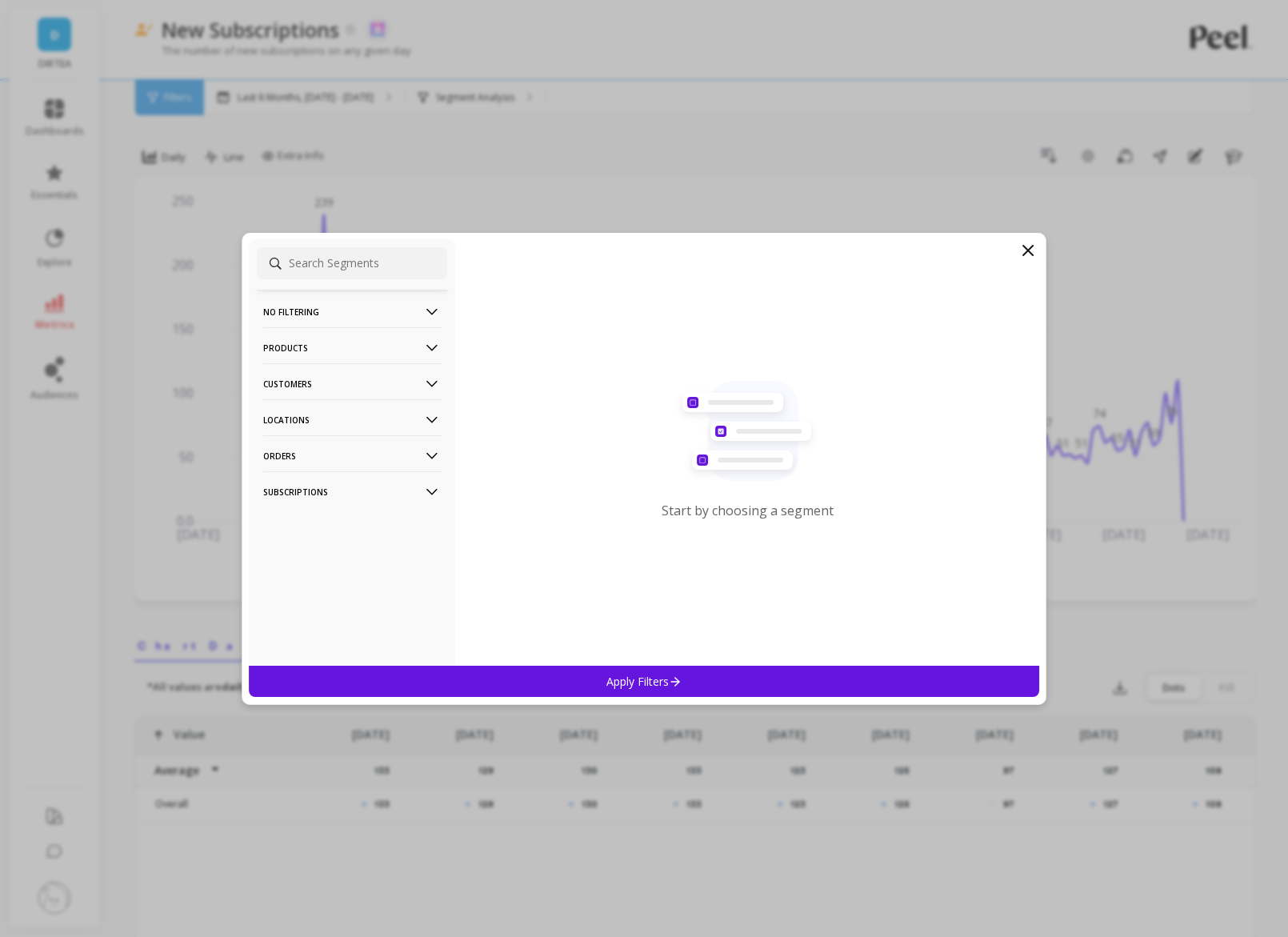
click at [423, 373] on p "Customers" at bounding box center [351, 384] width 178 height 41
click at [428, 344] on icon at bounding box center [432, 348] width 18 height 18
click at [421, 532] on p "Customers" at bounding box center [351, 539] width 178 height 41
click at [420, 562] on p "Locations" at bounding box center [351, 575] width 178 height 41
click at [349, 630] on div "Countries" at bounding box center [352, 634] width 190 height 26
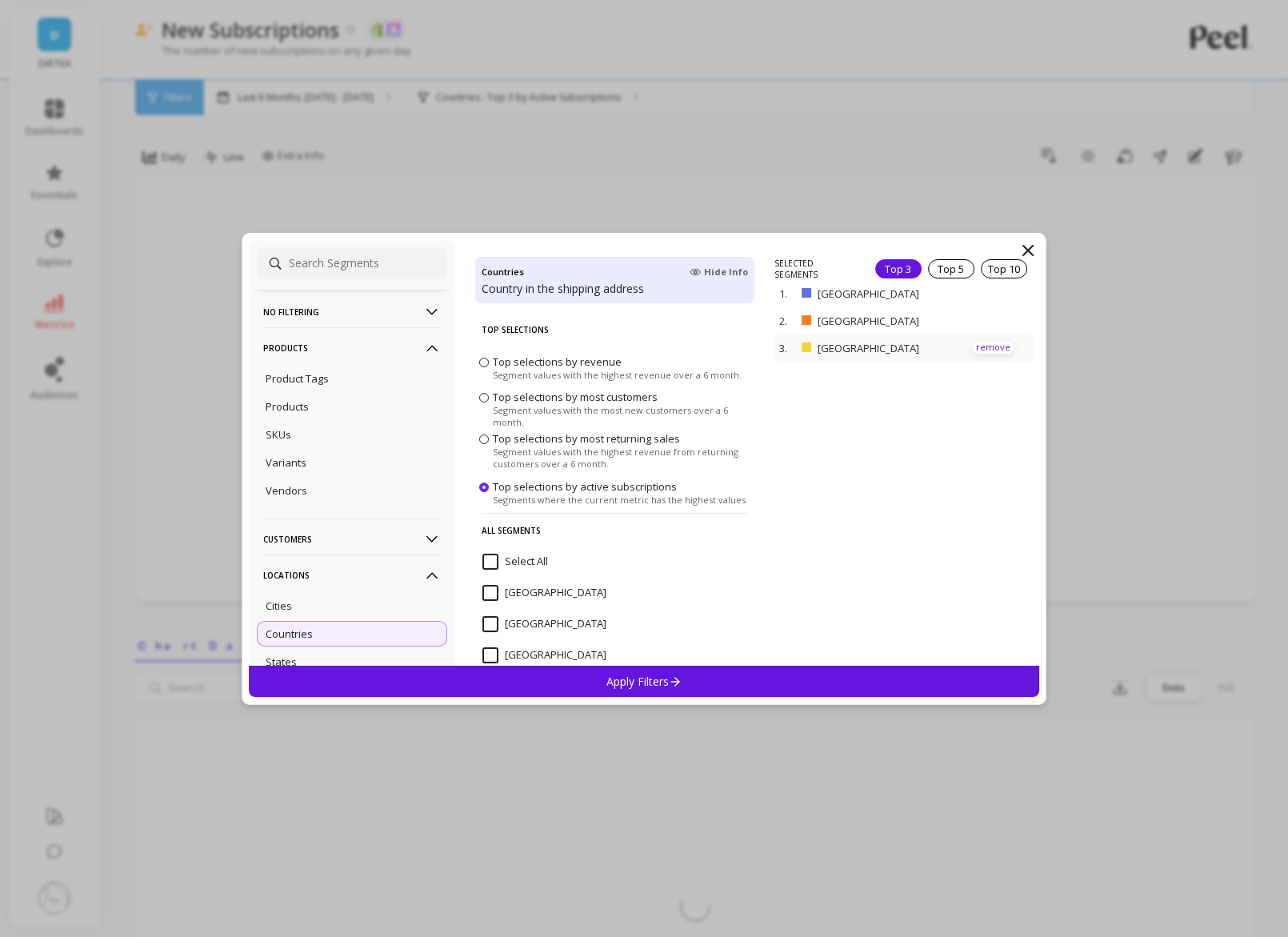
click at [993, 344] on p "remove" at bounding box center [994, 347] width 41 height 12
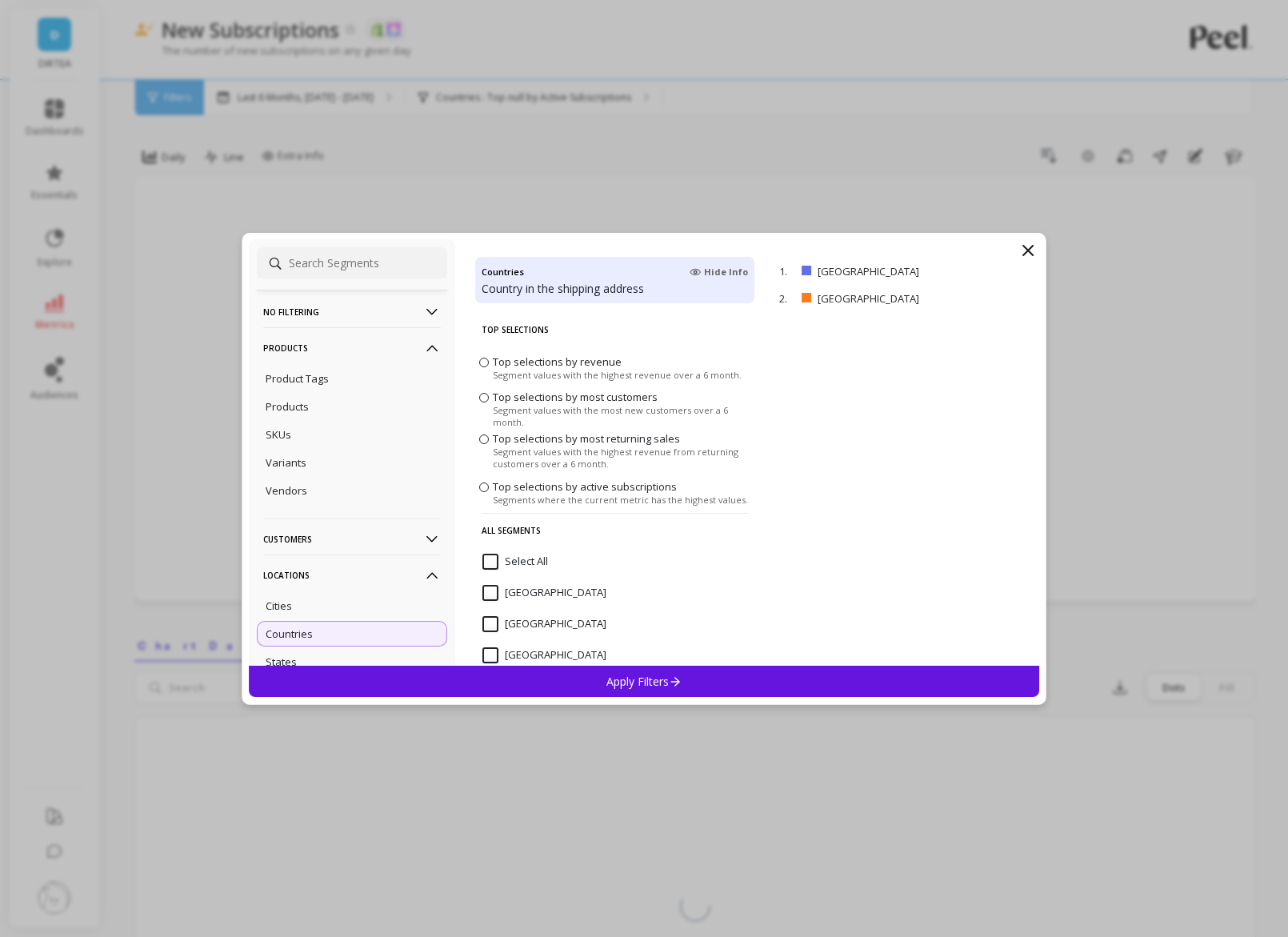
click at [642, 684] on p "Apply Filters" at bounding box center [644, 681] width 76 height 15
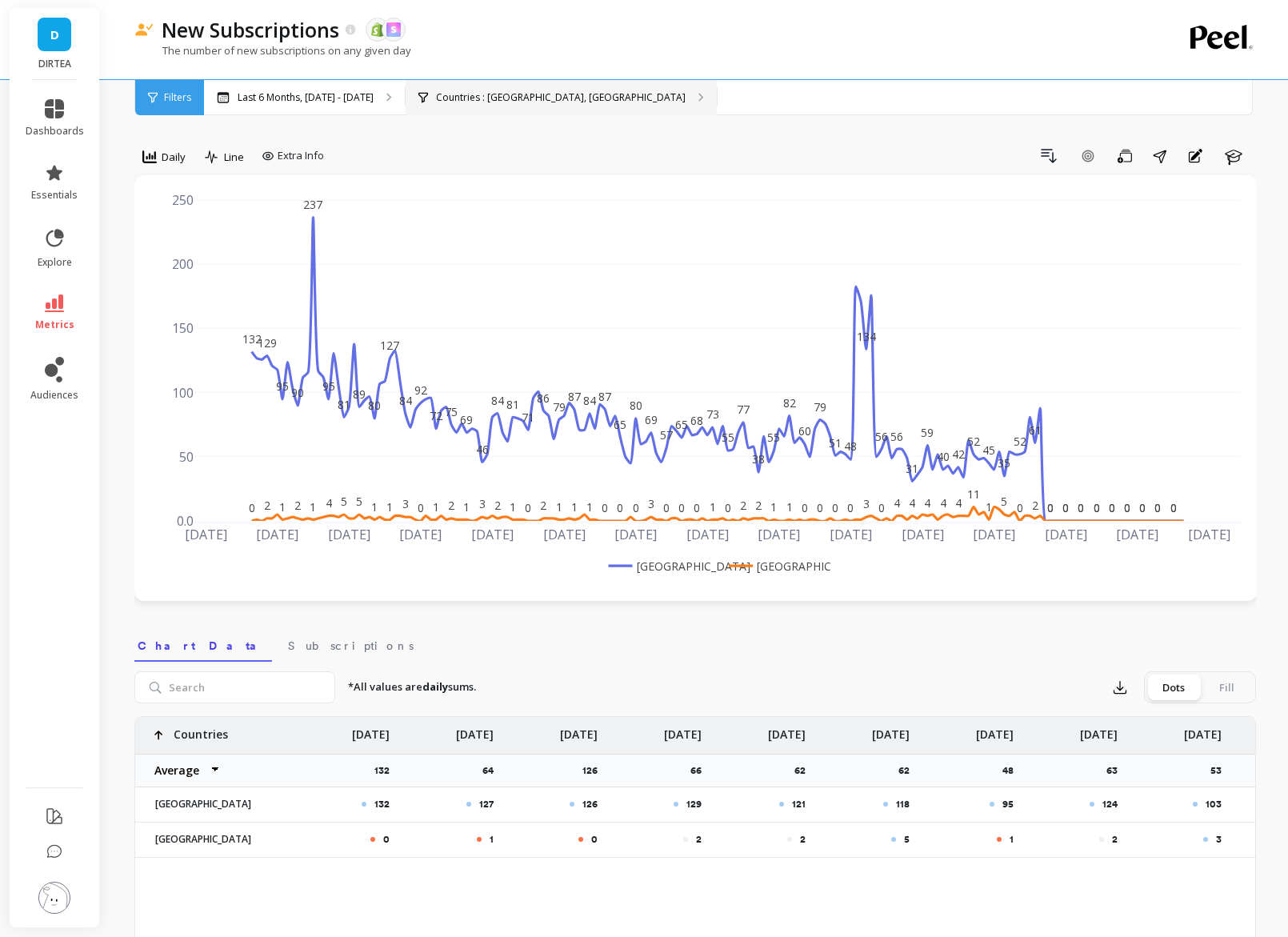
click at [503, 112] on div "Countries : United Kingdom, United States" at bounding box center [560, 98] width 311 height 35
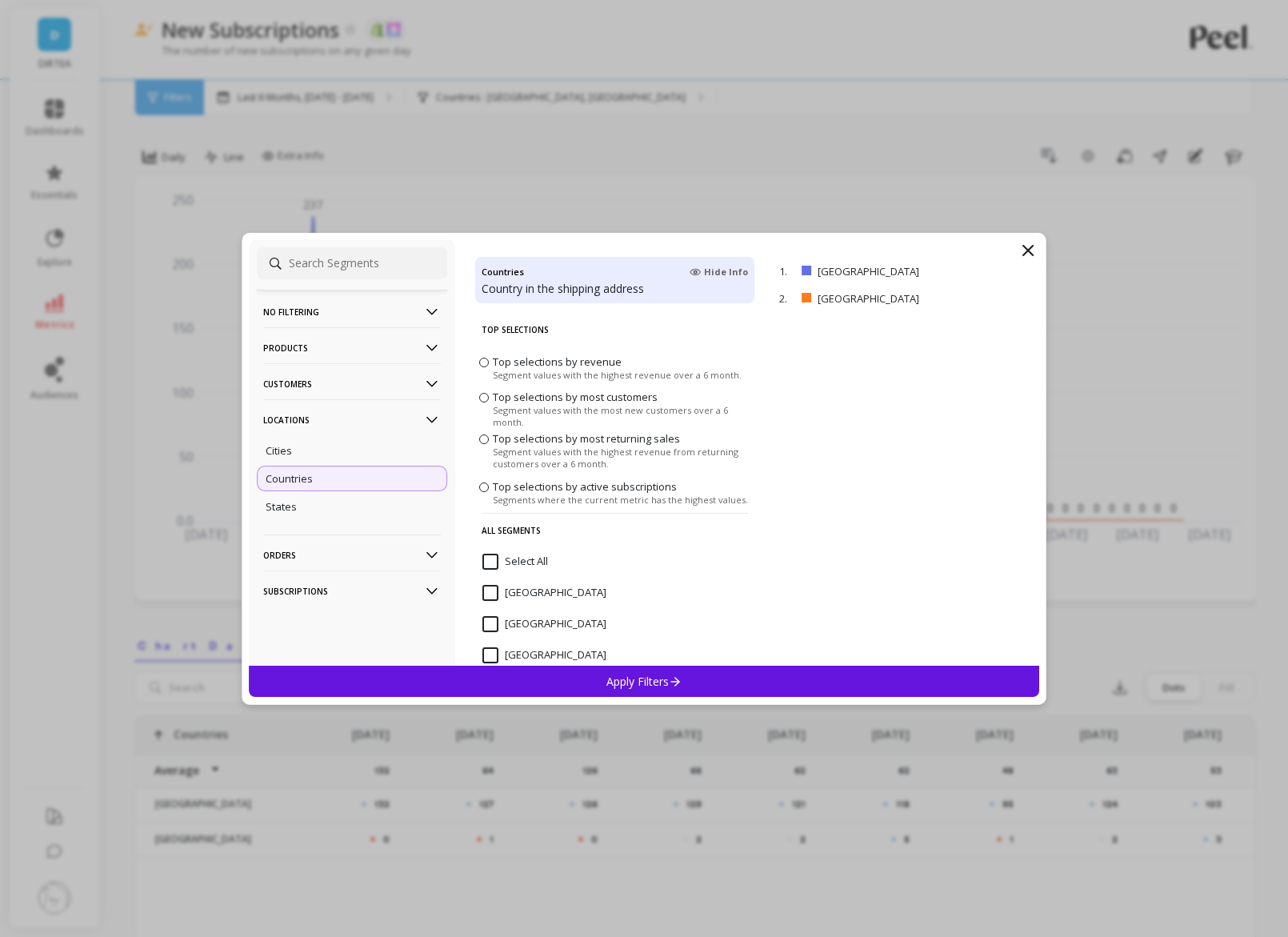
click at [372, 477] on div "Countries" at bounding box center [352, 479] width 190 height 26
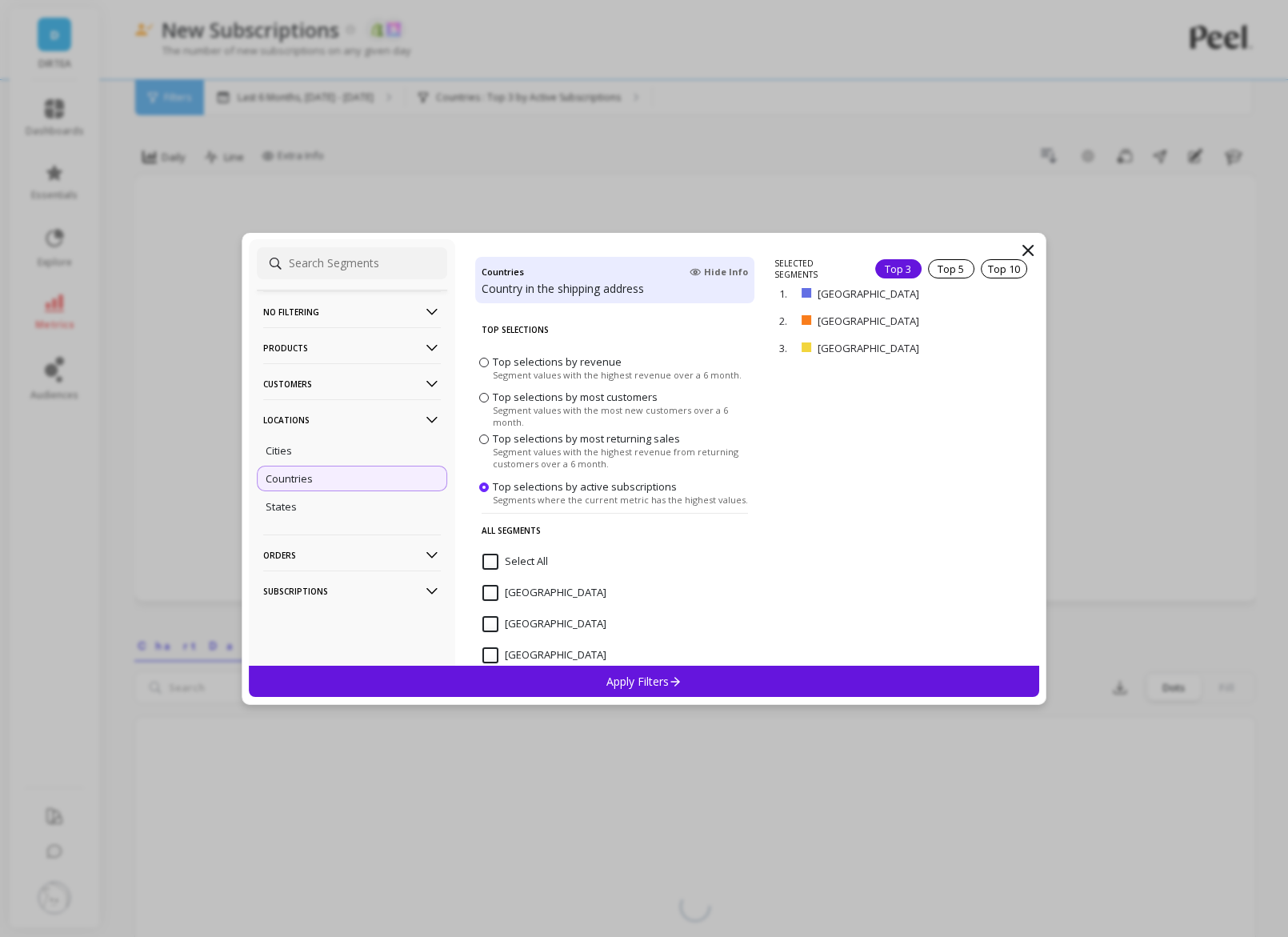
click at [397, 552] on p "Orders" at bounding box center [351, 555] width 178 height 41
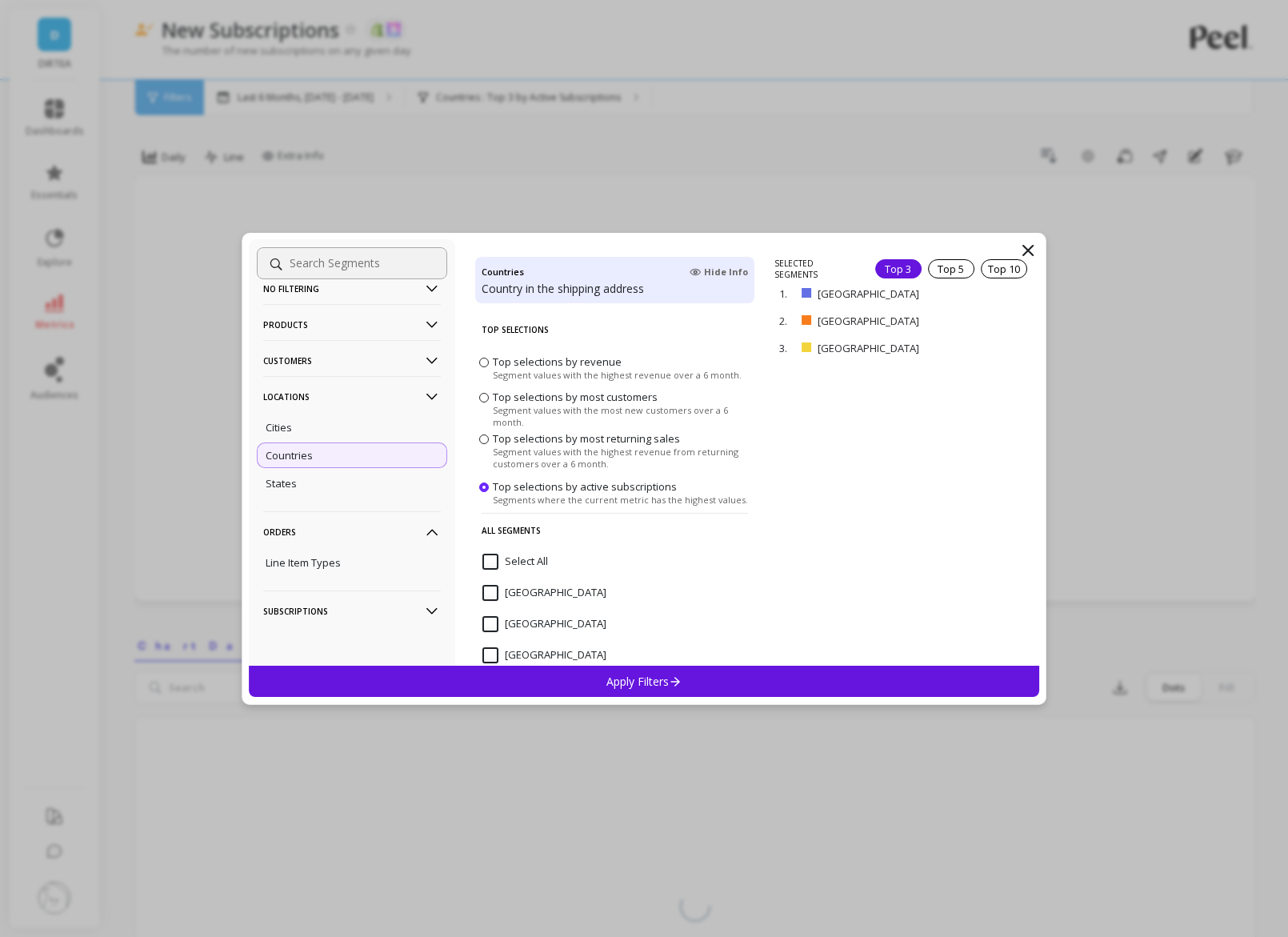
click at [395, 613] on p "Subscriptions" at bounding box center [351, 611] width 178 height 41
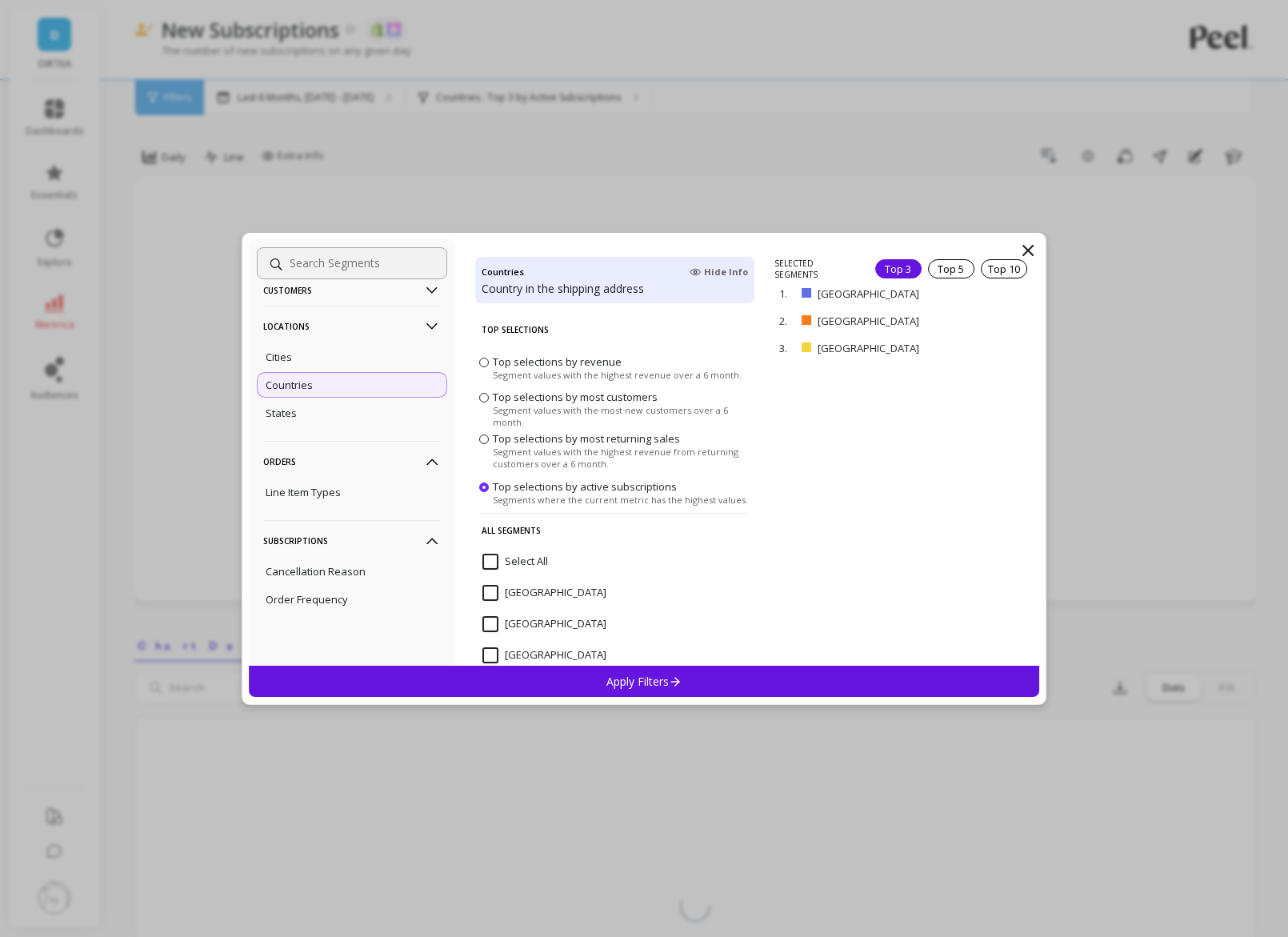
scroll to position [0, 0]
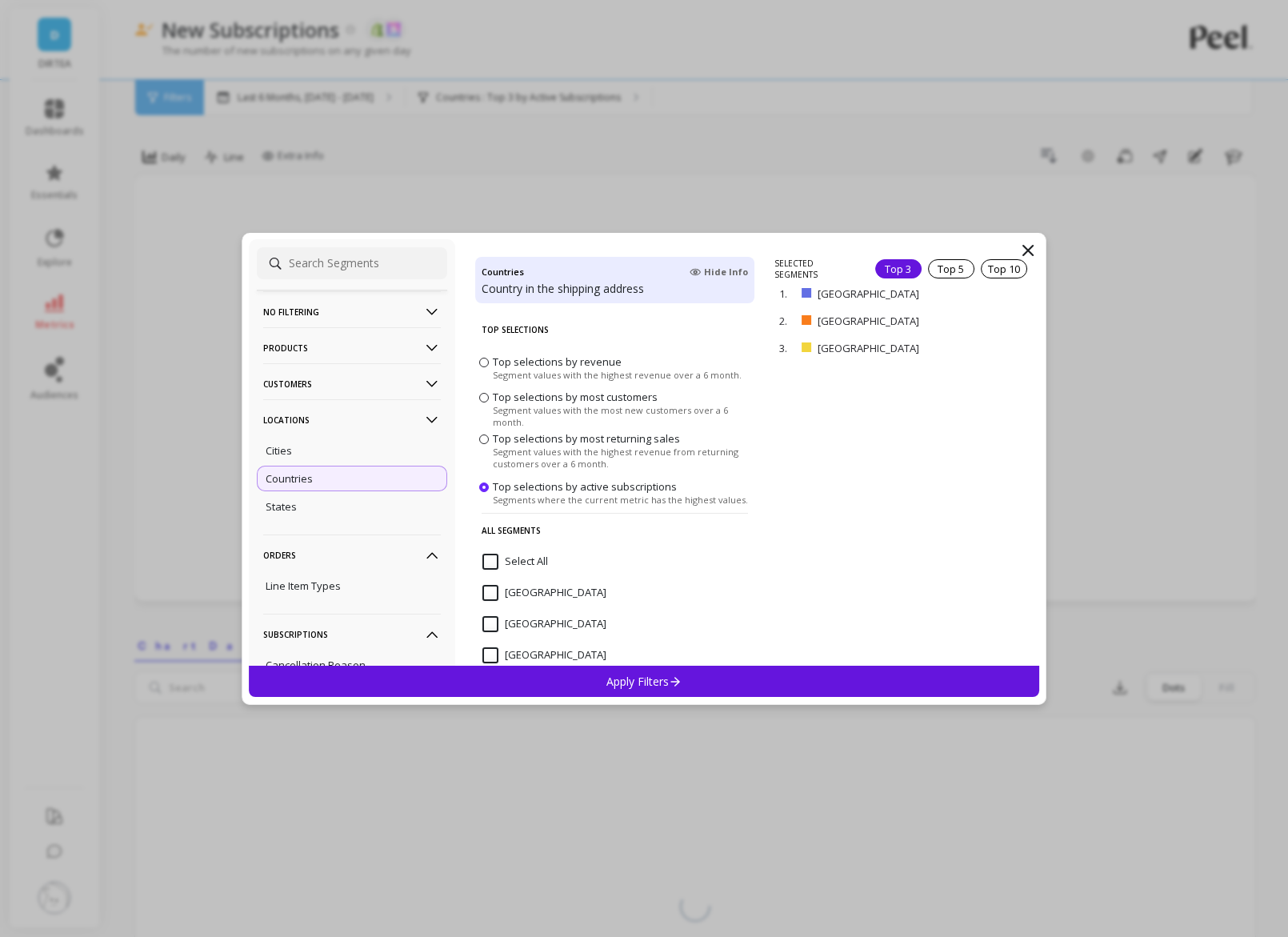
click at [397, 338] on p "Products" at bounding box center [351, 348] width 178 height 41
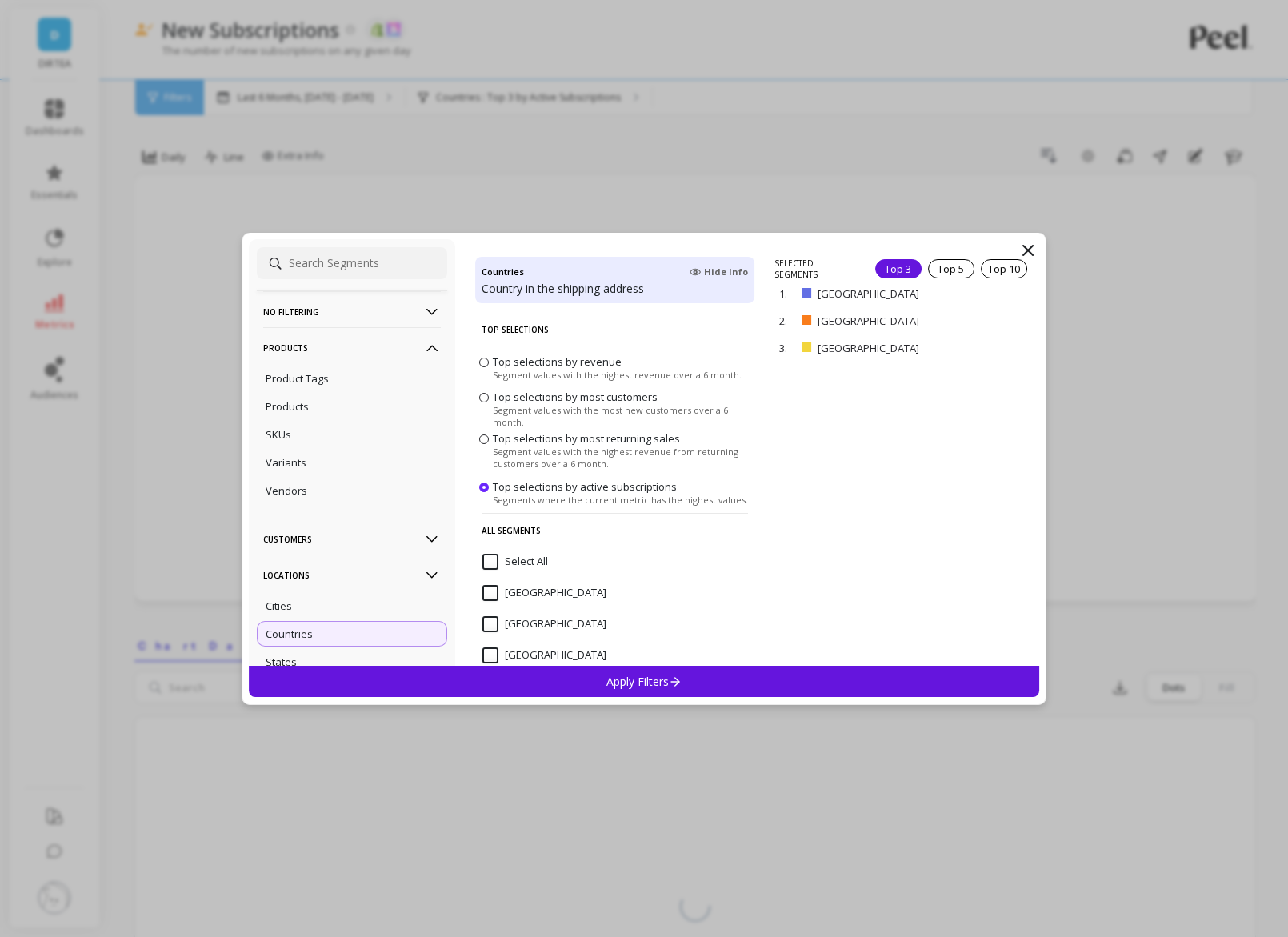
click at [391, 312] on p "No filtering" at bounding box center [351, 312] width 178 height 41
click at [388, 194] on div "No filtering Overall Products Product Tags Products SKUs Variants Vendors Custo…" at bounding box center [644, 468] width 1288 height 937
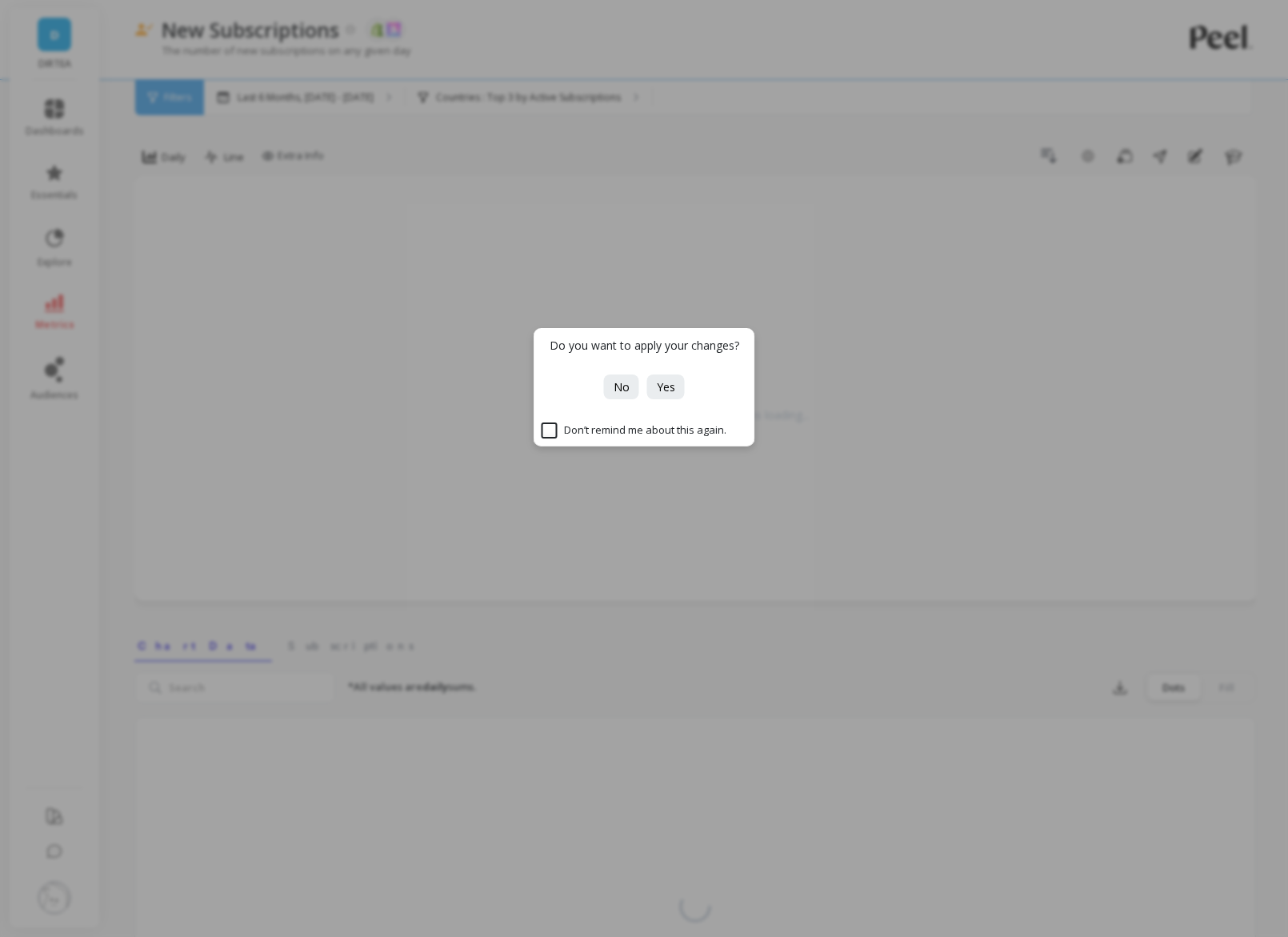
click at [388, 194] on div "Do you want to apply your changes? No Yes Don’t remind me about this again." at bounding box center [644, 468] width 1288 height 937
click at [620, 391] on span "No" at bounding box center [622, 387] width 16 height 15
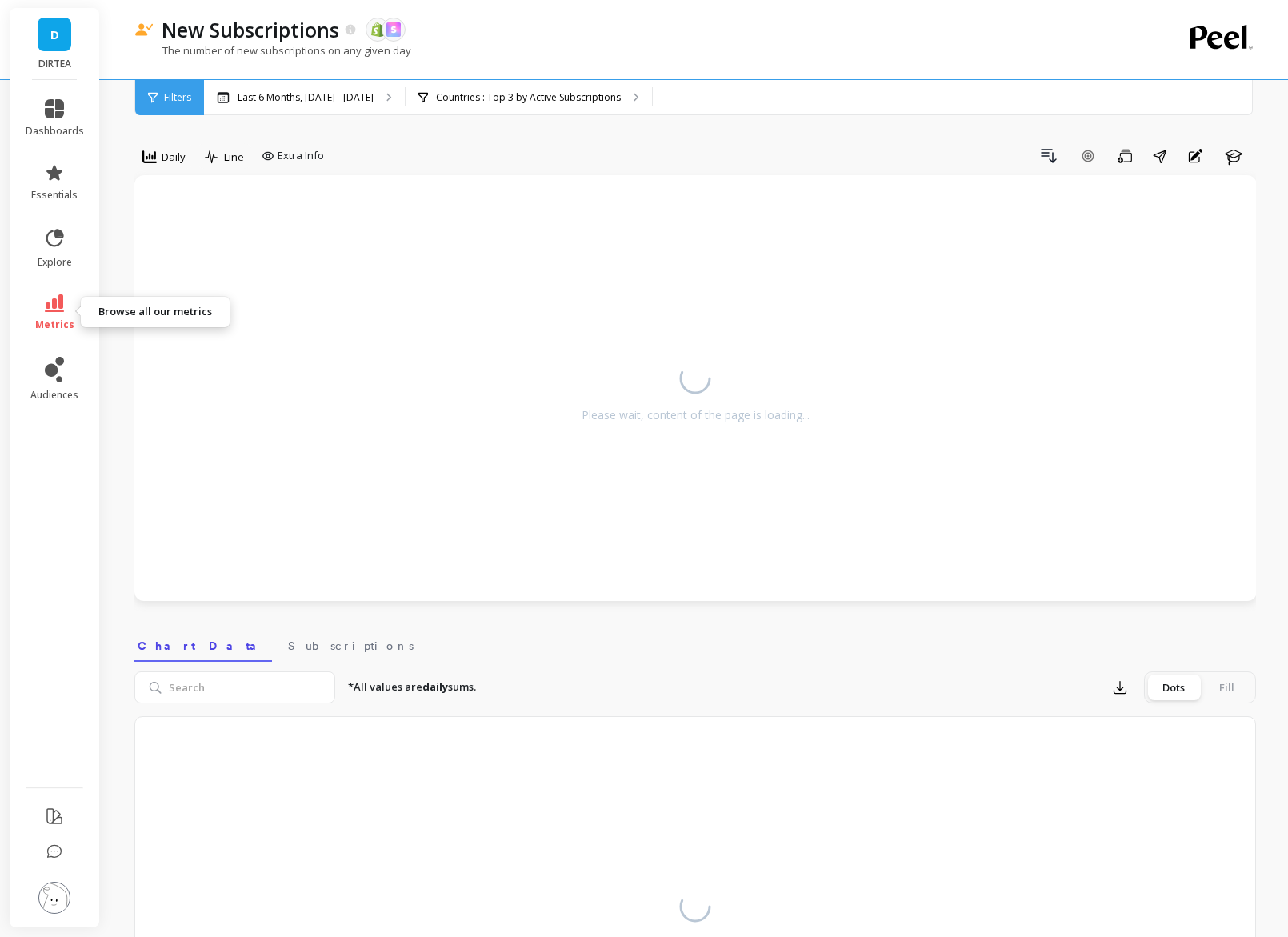
click at [54, 306] on icon at bounding box center [55, 303] width 20 height 18
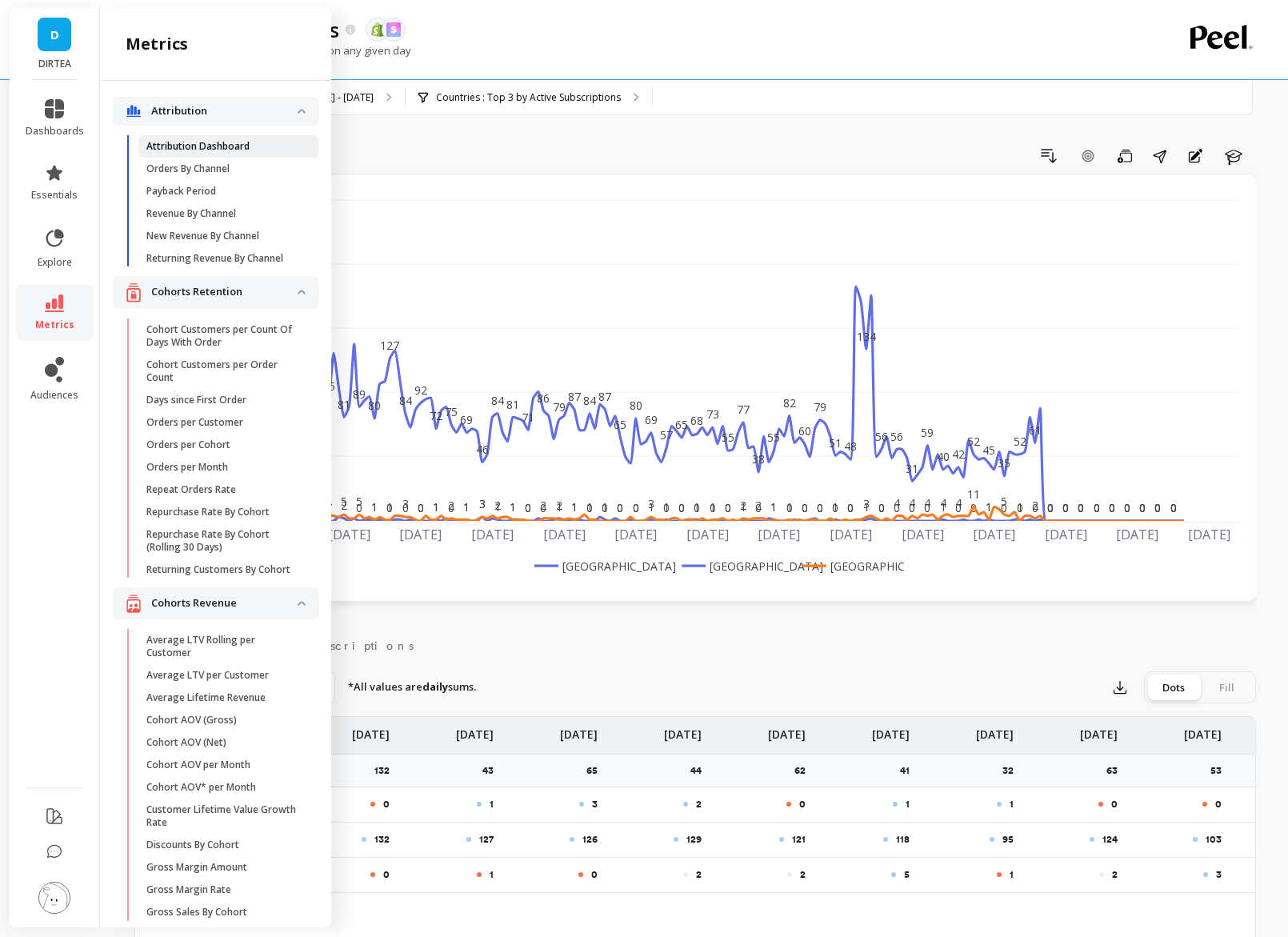
click at [219, 142] on p "Attribution Dashboard" at bounding box center [197, 146] width 103 height 13
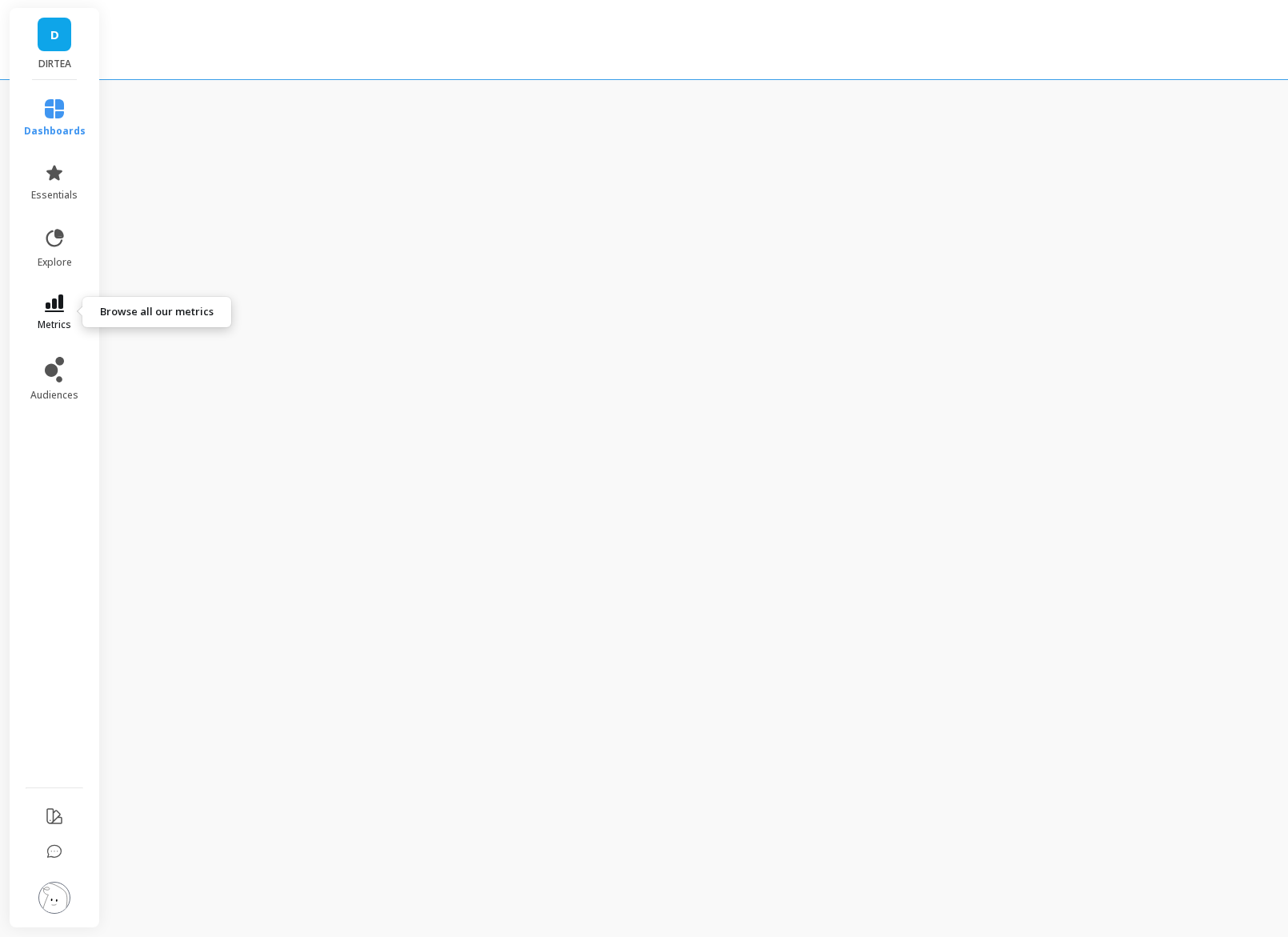
click at [60, 307] on icon at bounding box center [55, 303] width 20 height 18
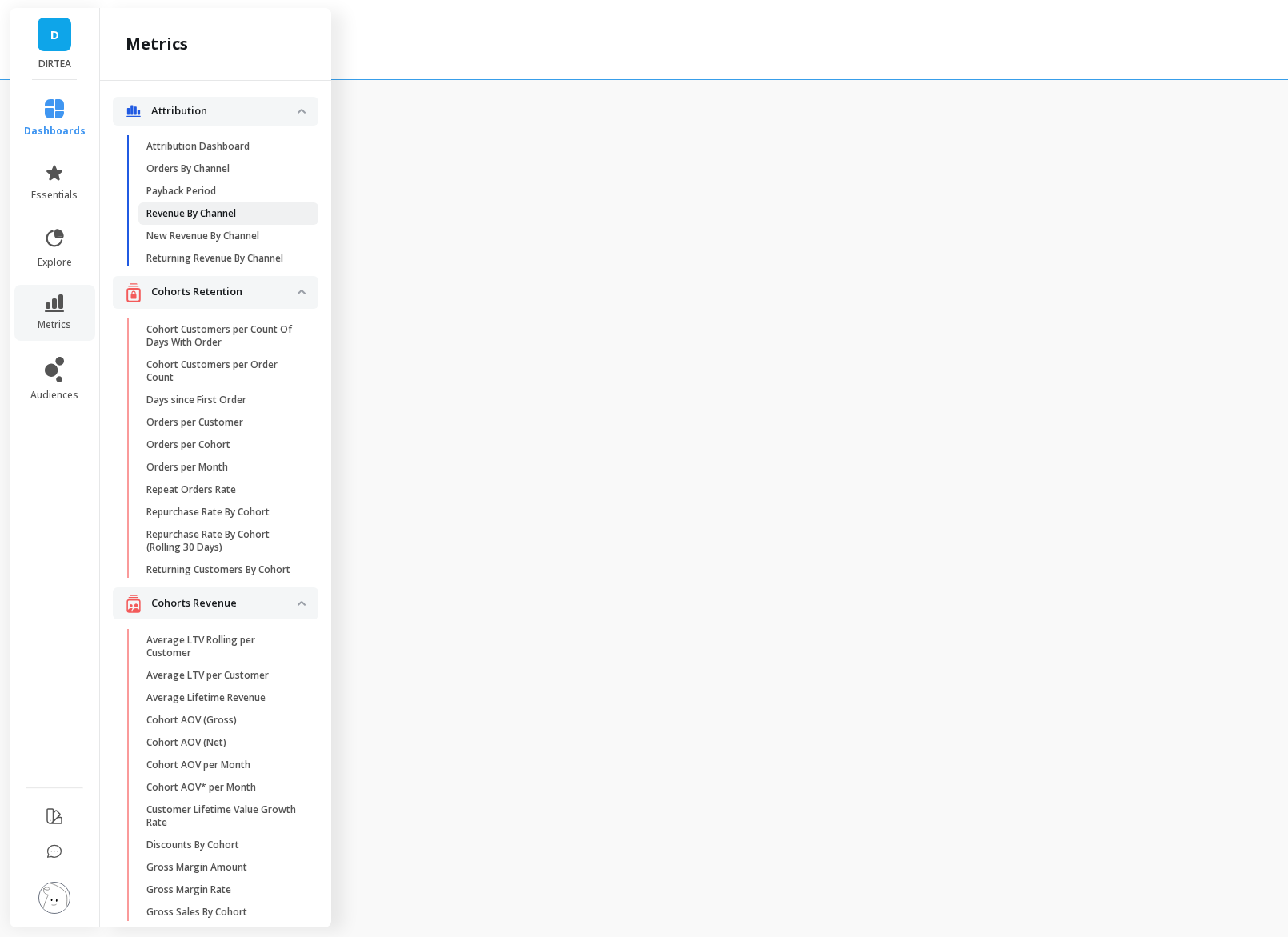
click at [200, 207] on p "Revenue By Channel" at bounding box center [190, 213] width 89 height 13
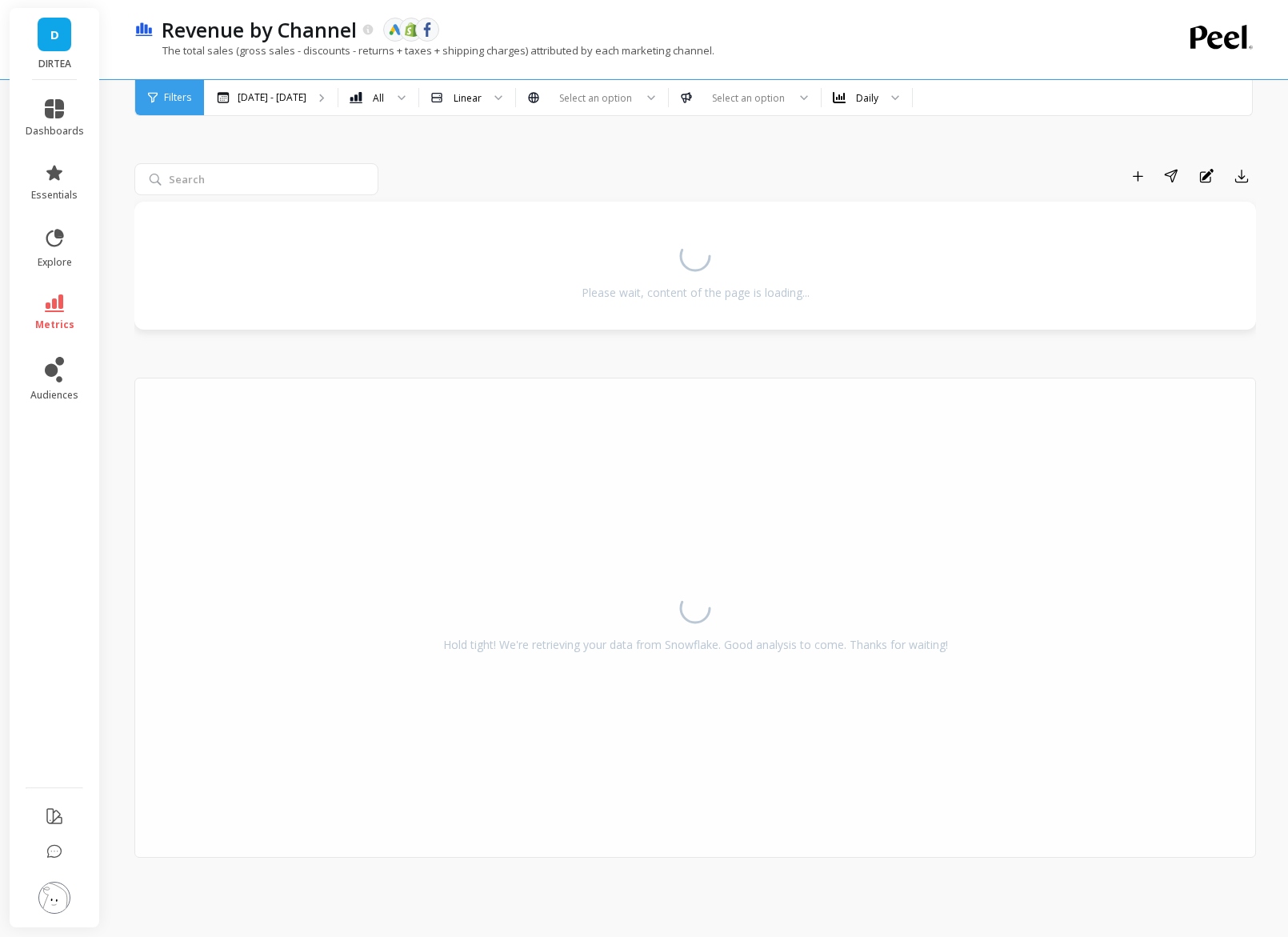
click at [48, 294] on icon at bounding box center [55, 303] width 20 height 18
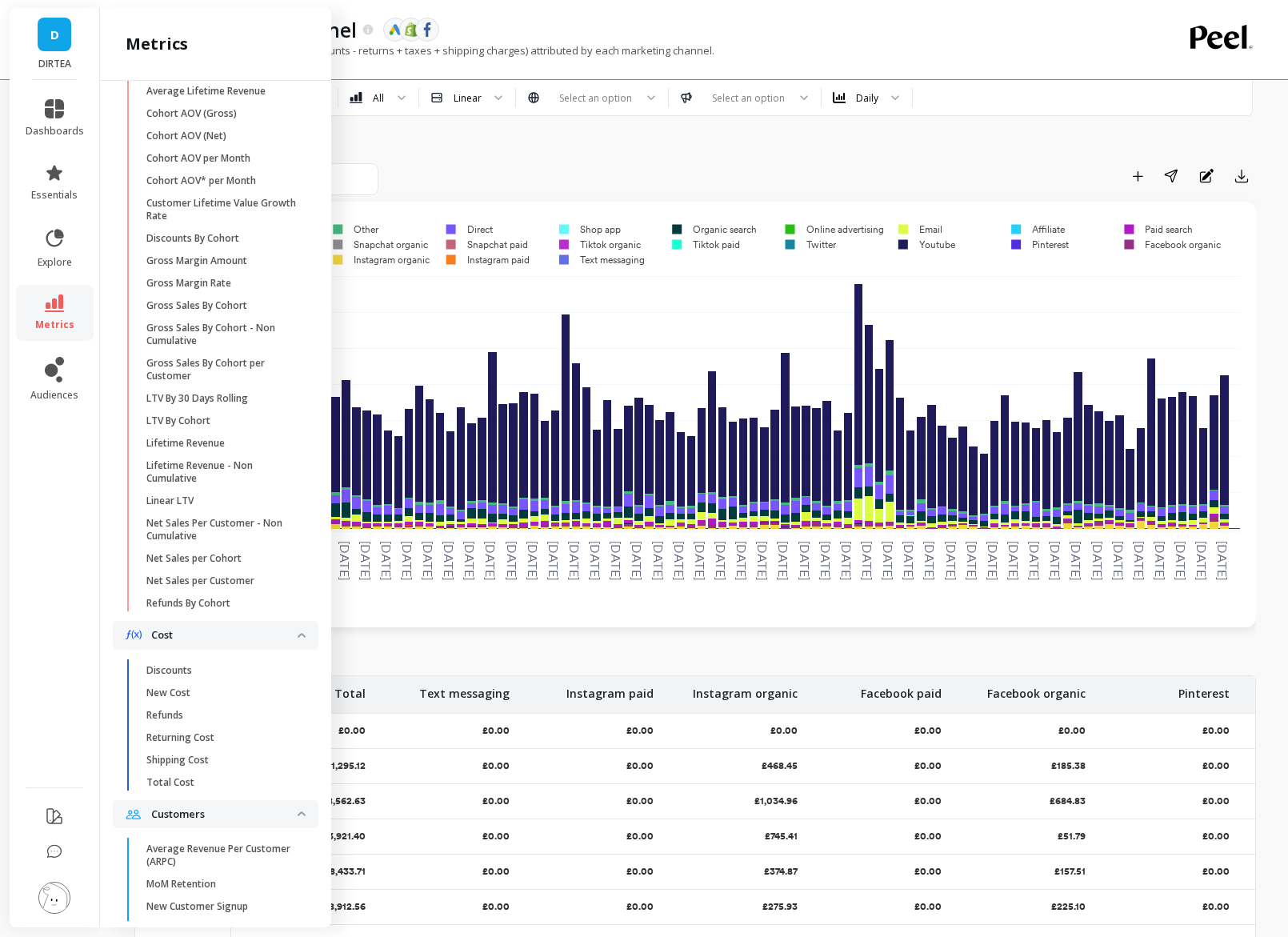
scroll to position [610, 0]
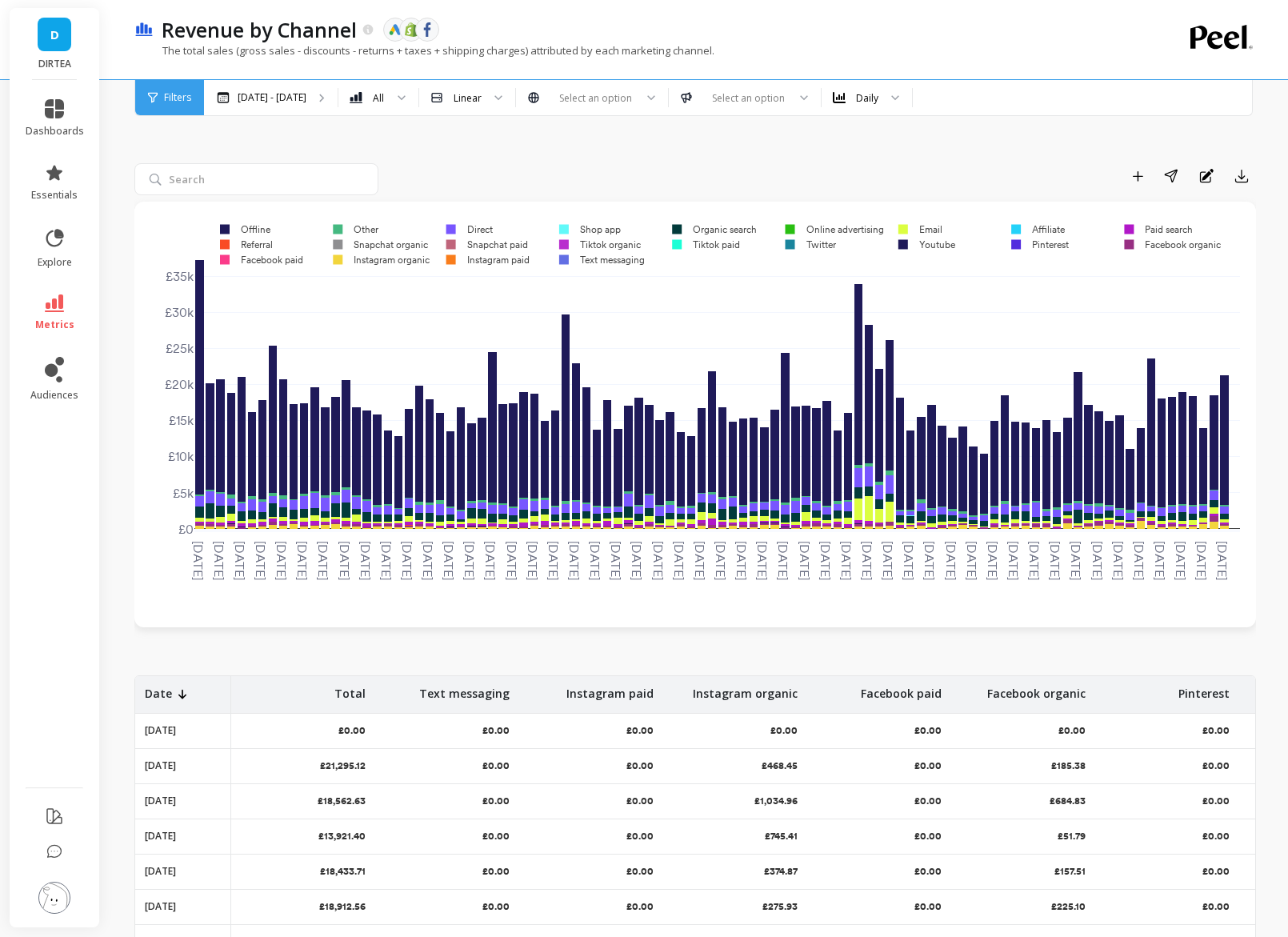
click at [455, 176] on div "Add to Dashboard Share Annotations Export" at bounding box center [820, 176] width 871 height 26
click at [281, 104] on div "Mar 2 - Sep 2" at bounding box center [271, 98] width 133 height 35
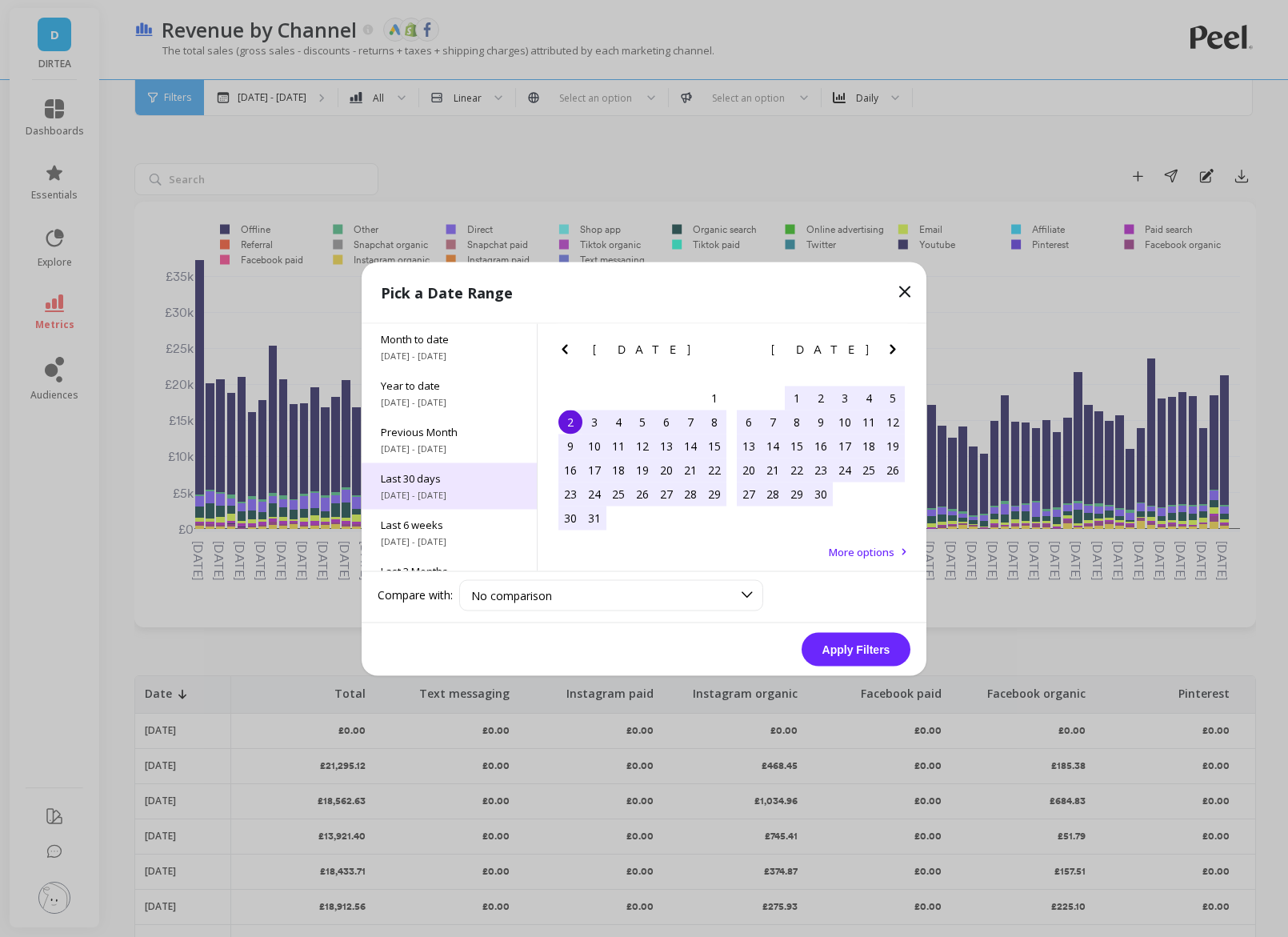
click at [434, 484] on span "Last 30 days" at bounding box center [448, 478] width 136 height 15
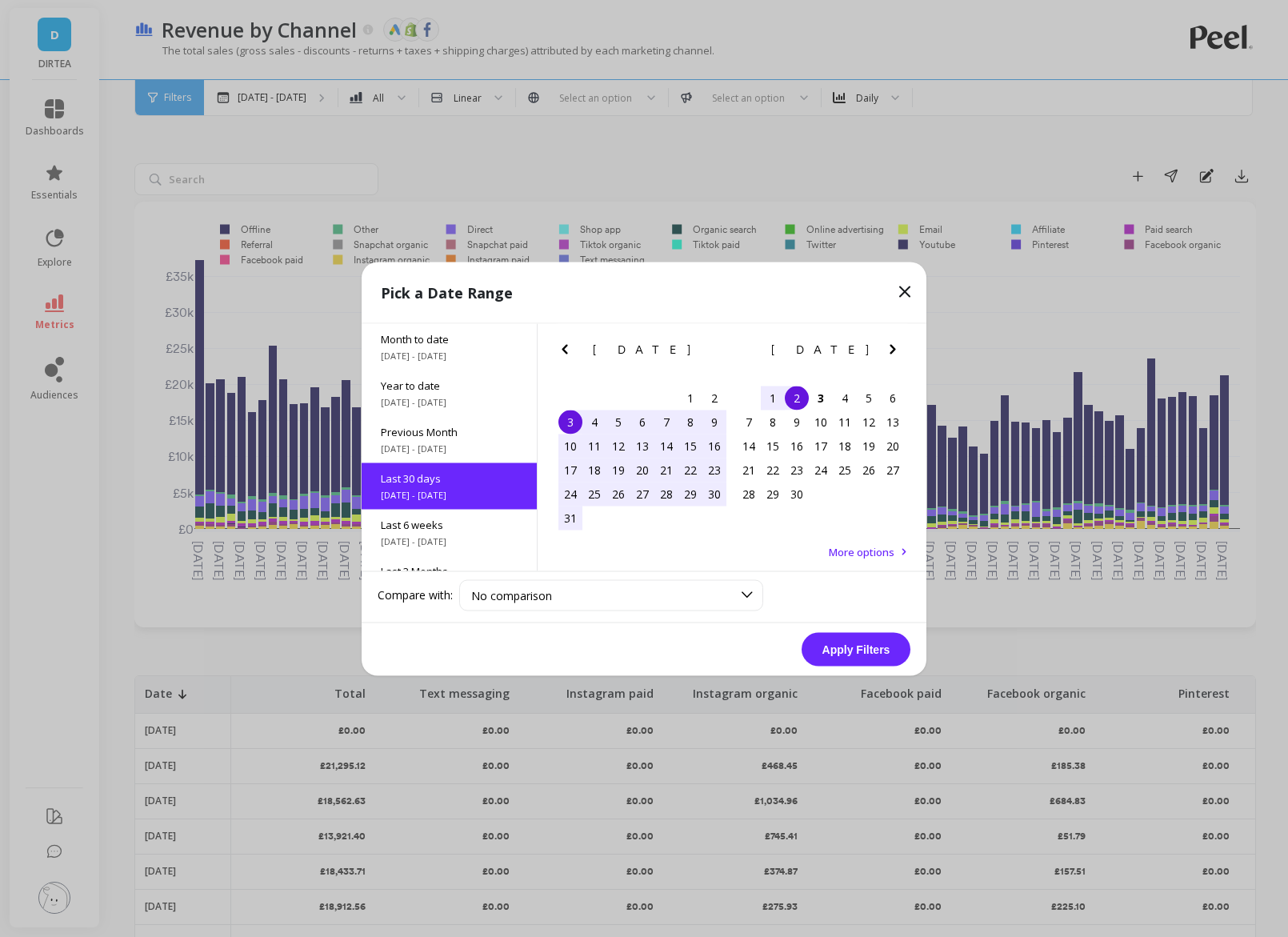
scroll to position [38, 0]
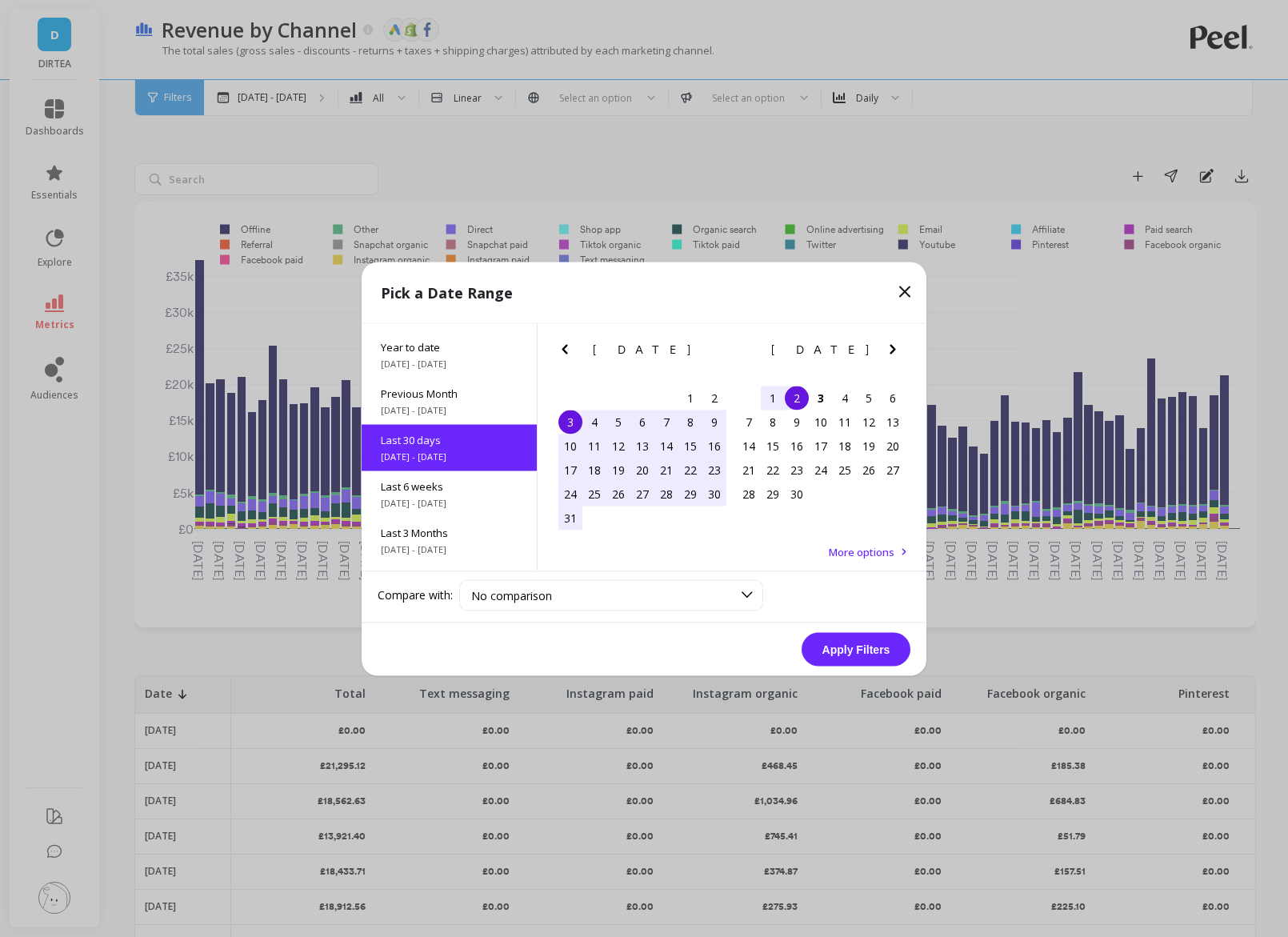
click at [573, 419] on div "3" at bounding box center [570, 422] width 24 height 24
click at [827, 400] on div "3" at bounding box center [821, 397] width 24 height 24
click at [856, 650] on button "Apply Filters" at bounding box center [855, 649] width 109 height 33
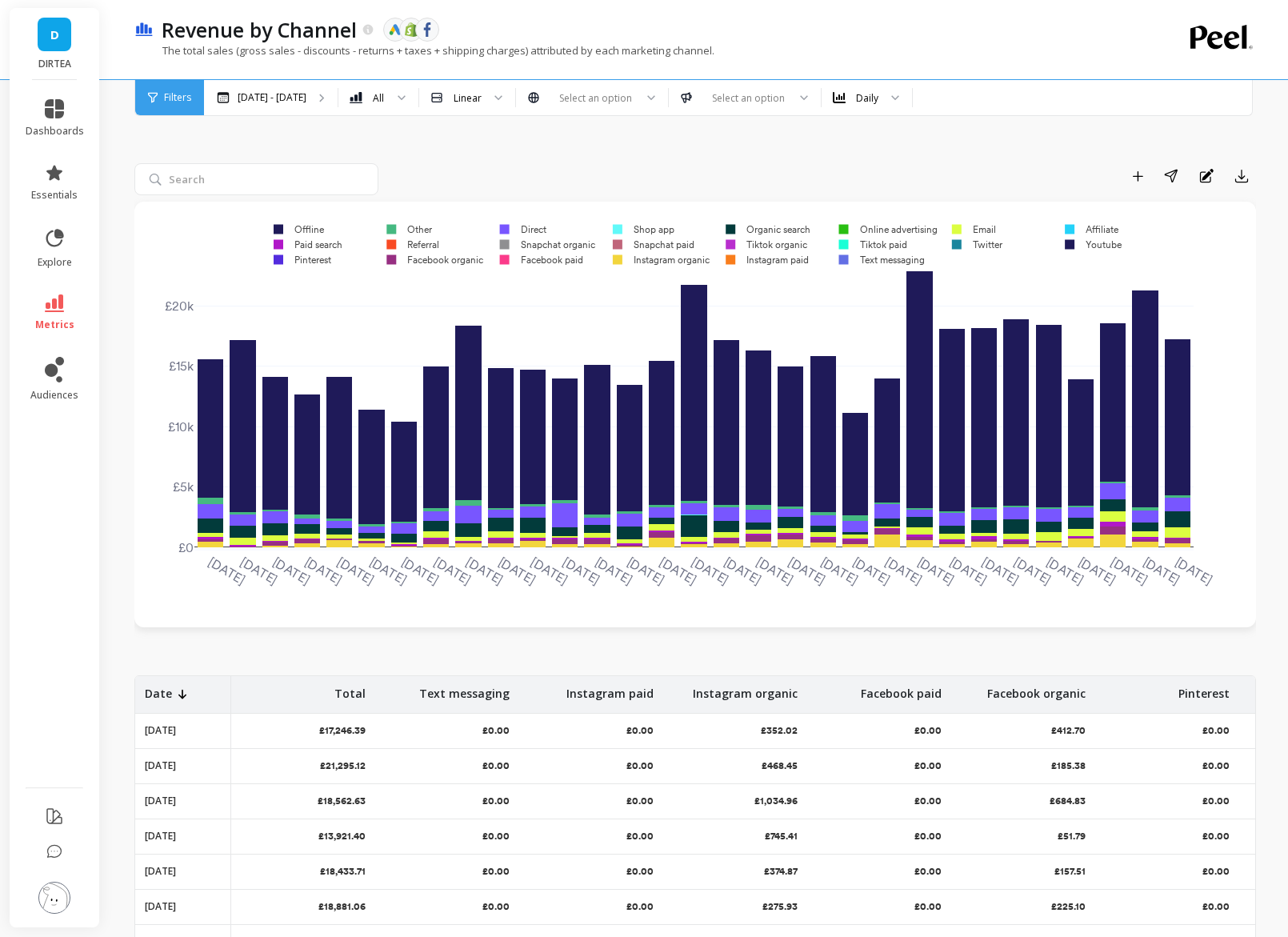
click at [876, 224] on rect at bounding box center [883, 229] width 111 height 15
click at [870, 243] on rect at bounding box center [867, 243] width 81 height 15
click at [871, 262] on rect at bounding box center [877, 259] width 100 height 15
click at [757, 258] on rect at bounding box center [762, 259] width 97 height 15
click at [757, 248] on rect at bounding box center [761, 243] width 95 height 15
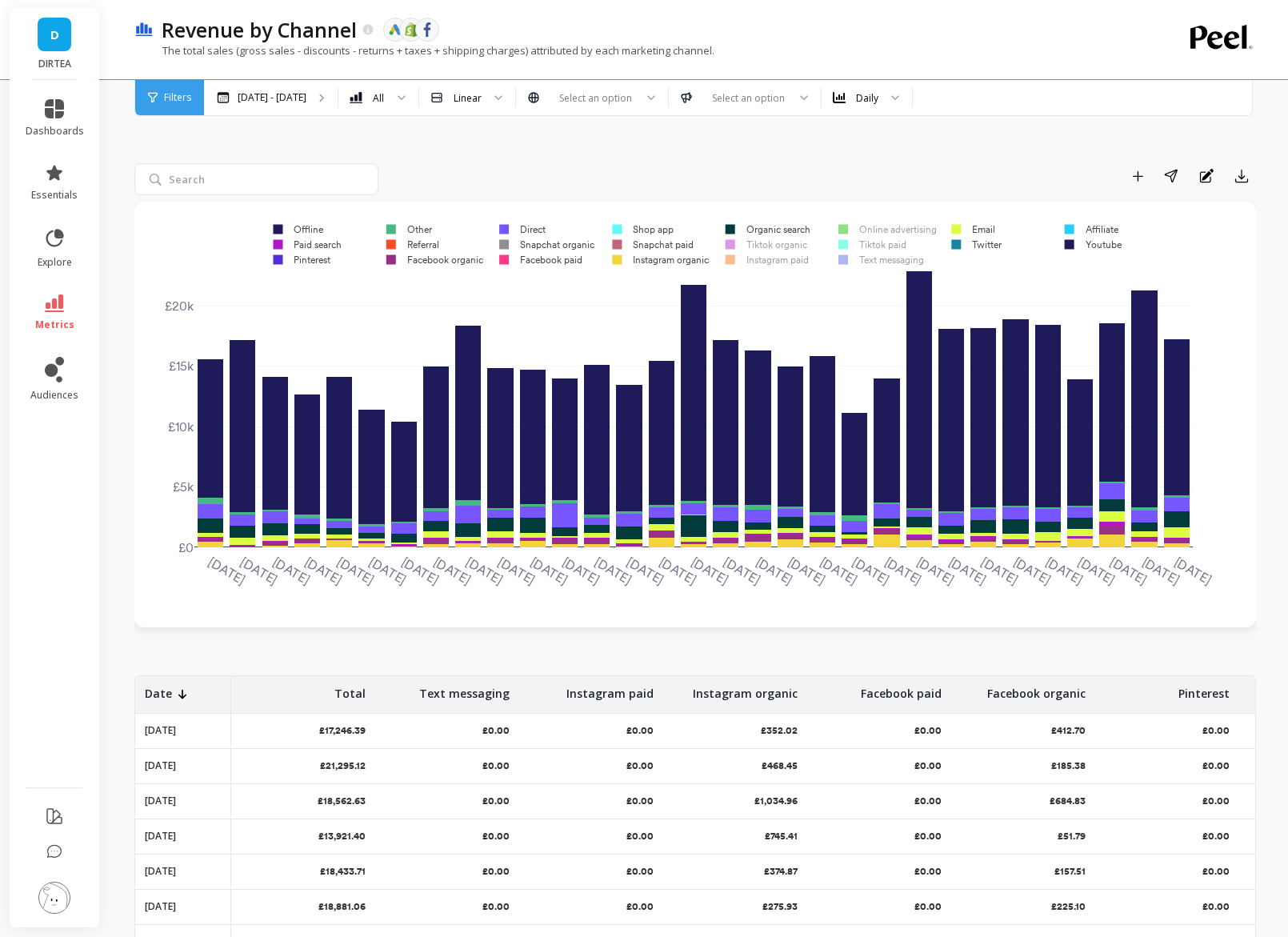
click at [756, 229] on rect at bounding box center [763, 229] width 98 height 15
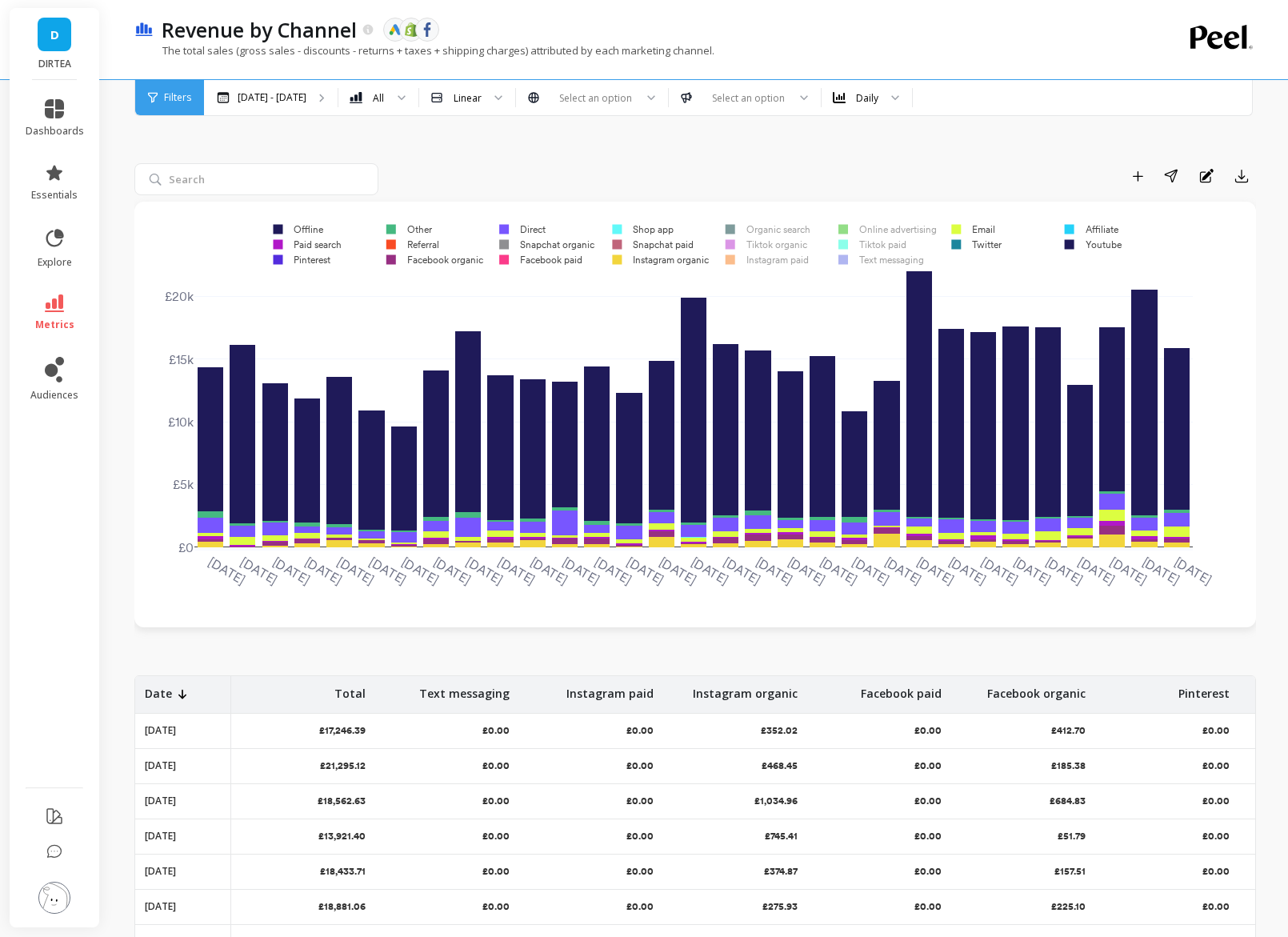
click at [666, 233] on rect at bounding box center [638, 229] width 75 height 15
click at [666, 237] on rect at bounding box center [647, 243] width 94 height 15
click at [659, 262] on rect at bounding box center [655, 259] width 111 height 15
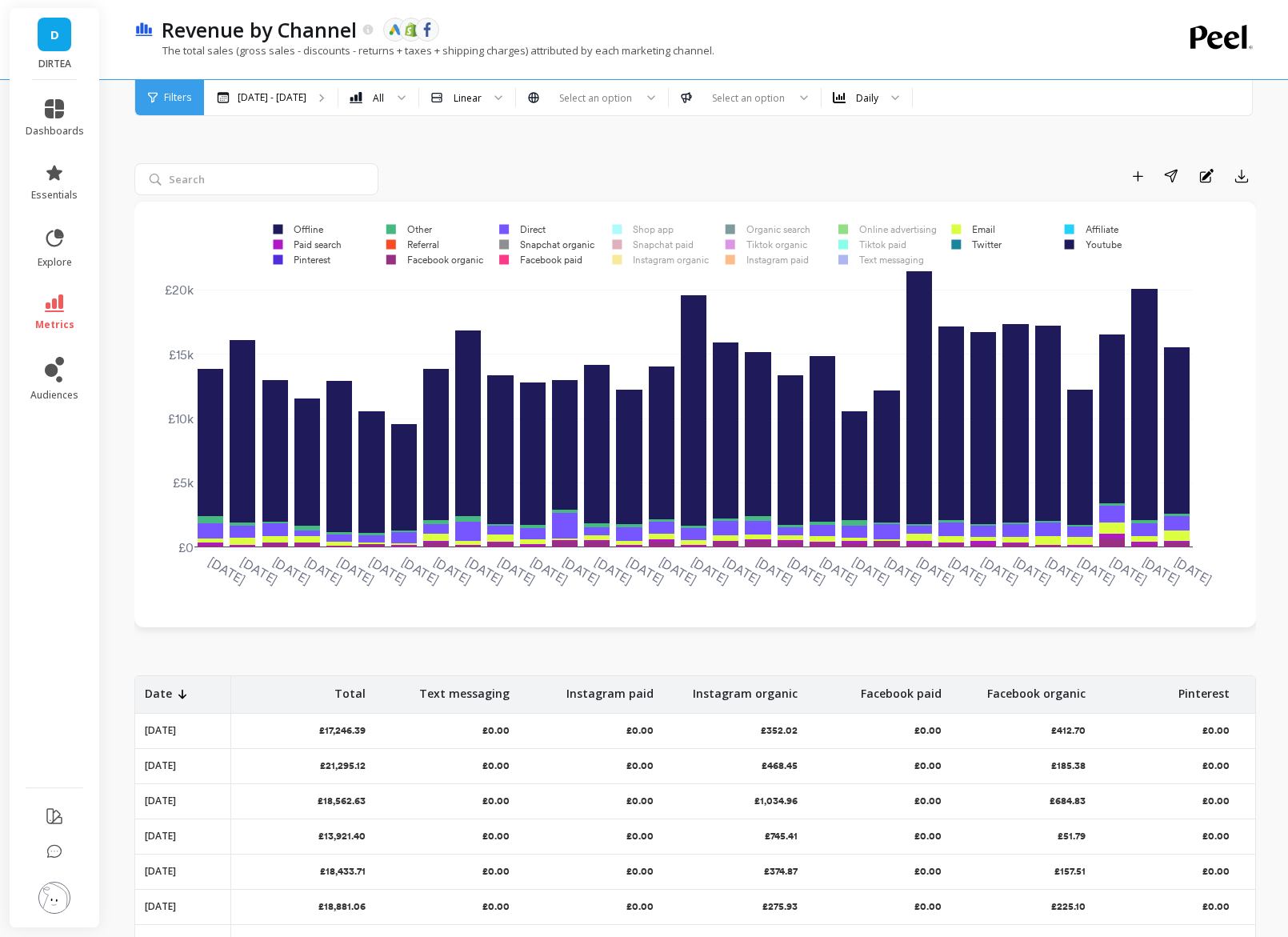
click at [547, 239] on rect at bounding box center [541, 243] width 108 height 15
click at [538, 264] on rect at bounding box center [536, 259] width 97 height 15
click at [444, 269] on rect at bounding box center [694, 244] width 863 height 54
click at [443, 264] on rect at bounding box center [430, 259] width 111 height 15
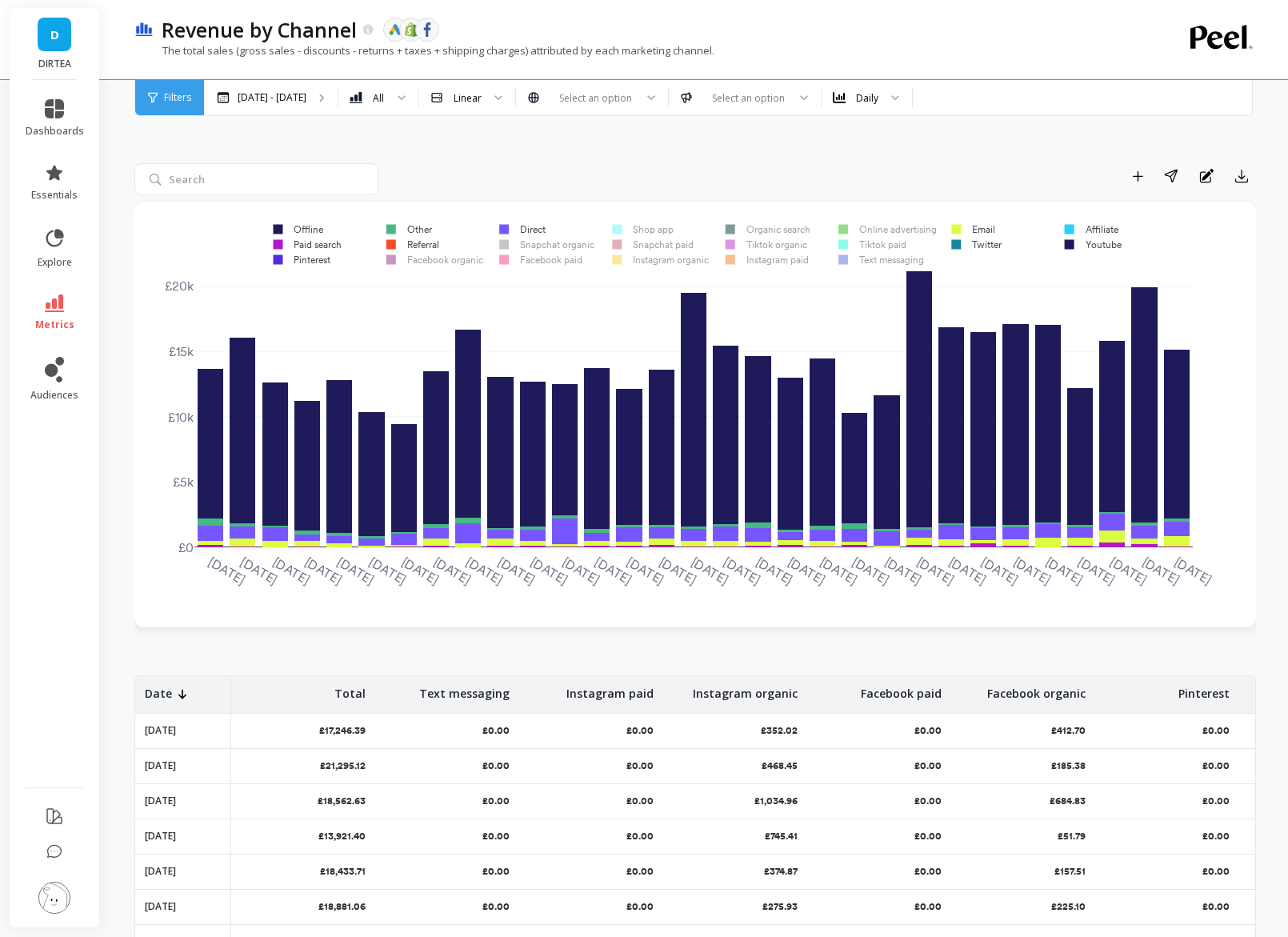
click at [421, 242] on rect at bounding box center [408, 243] width 68 height 15
click at [418, 228] on rect at bounding box center [404, 229] width 59 height 15
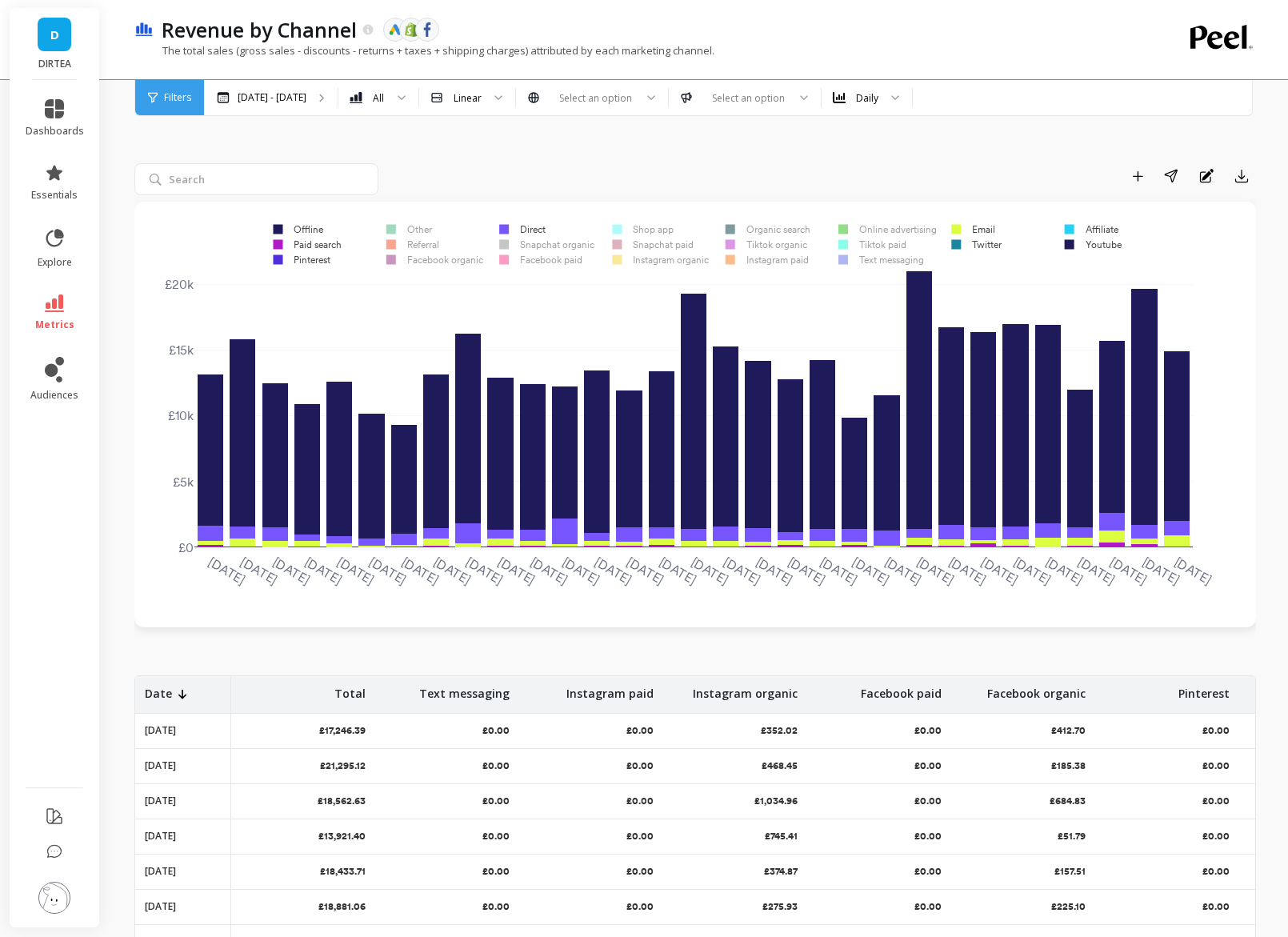
click at [525, 226] on rect at bounding box center [517, 229] width 60 height 15
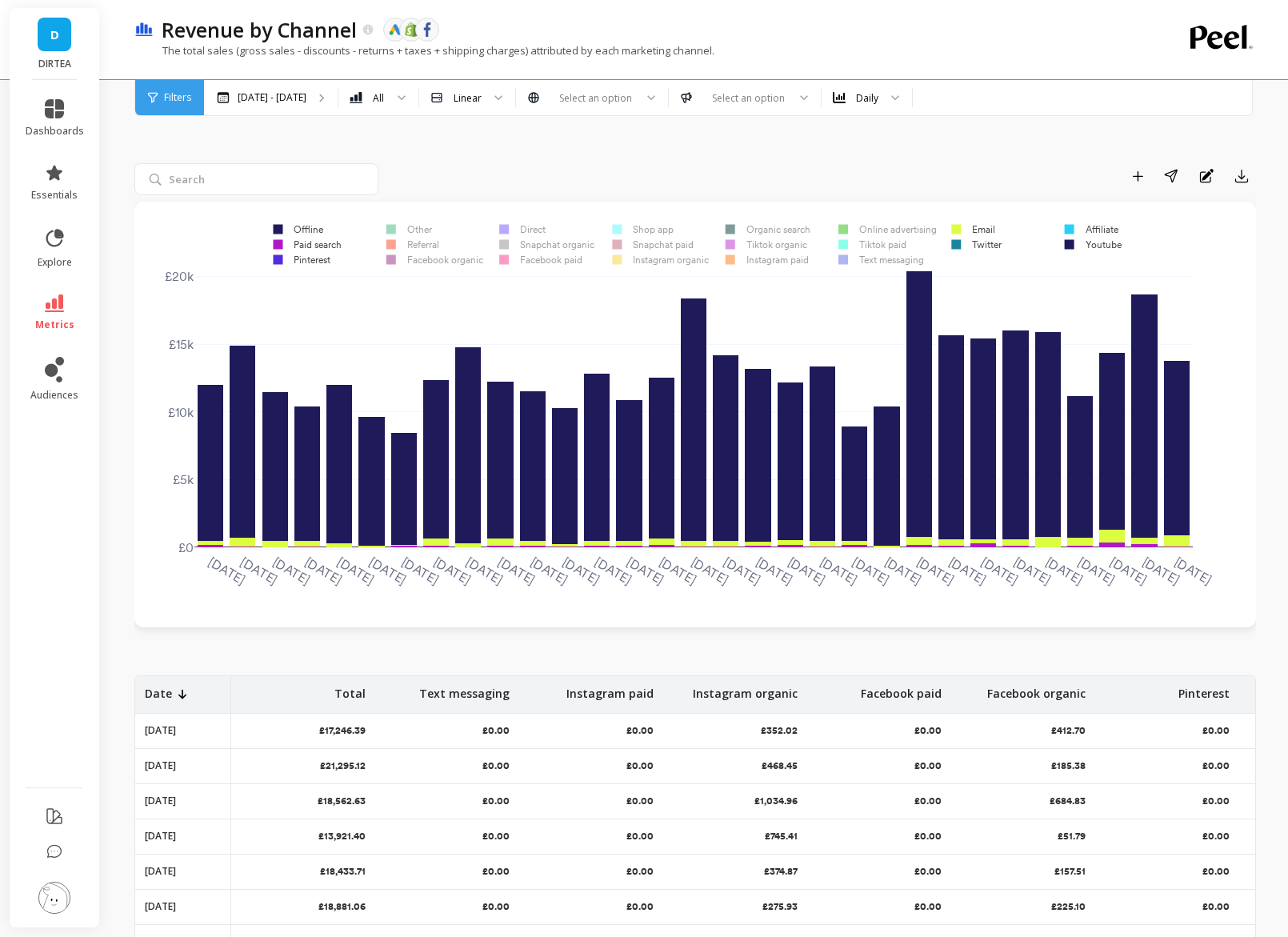
click at [310, 229] on rect at bounding box center [293, 229] width 63 height 15
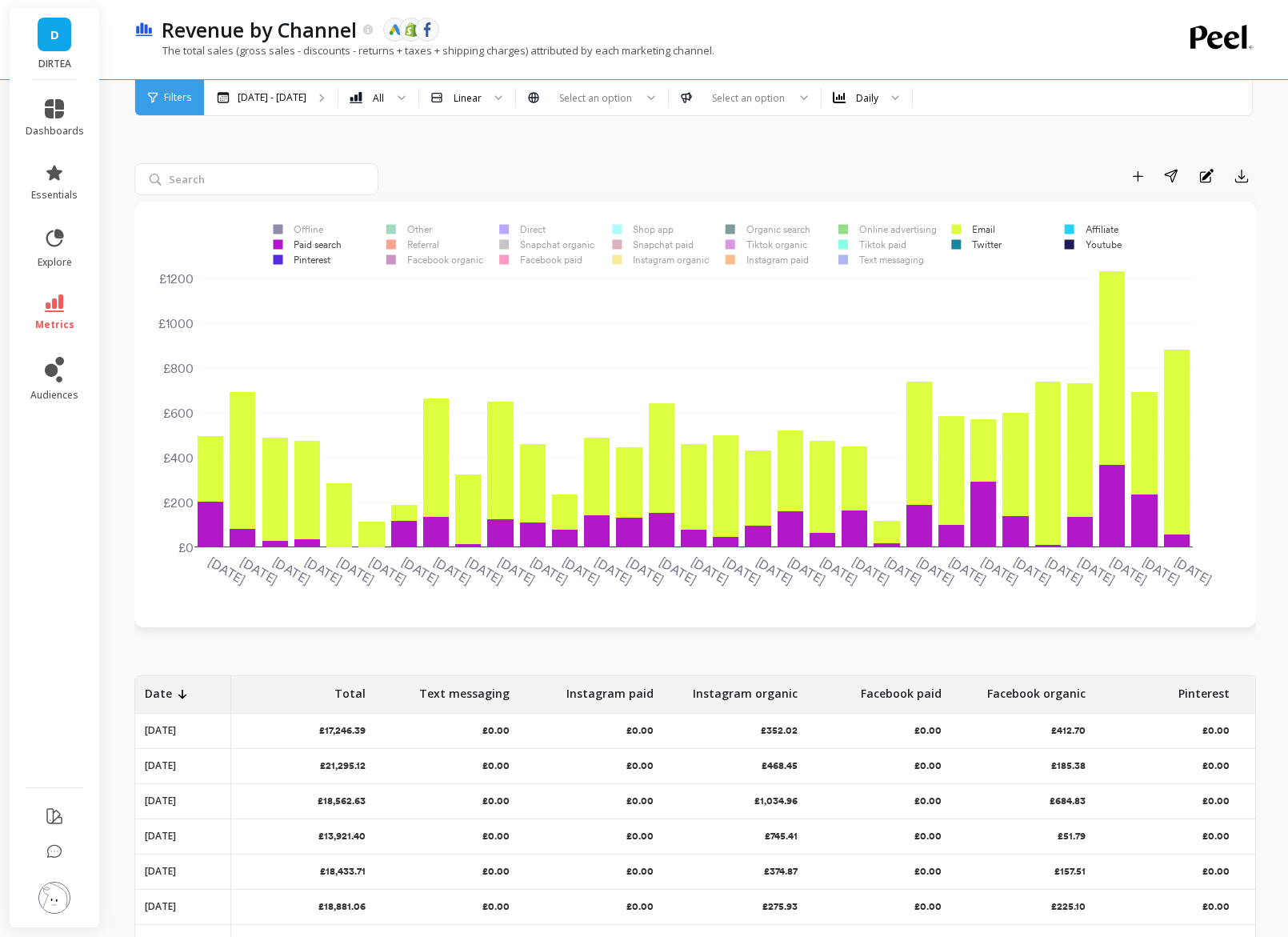
click at [313, 245] on rect at bounding box center [303, 243] width 82 height 15
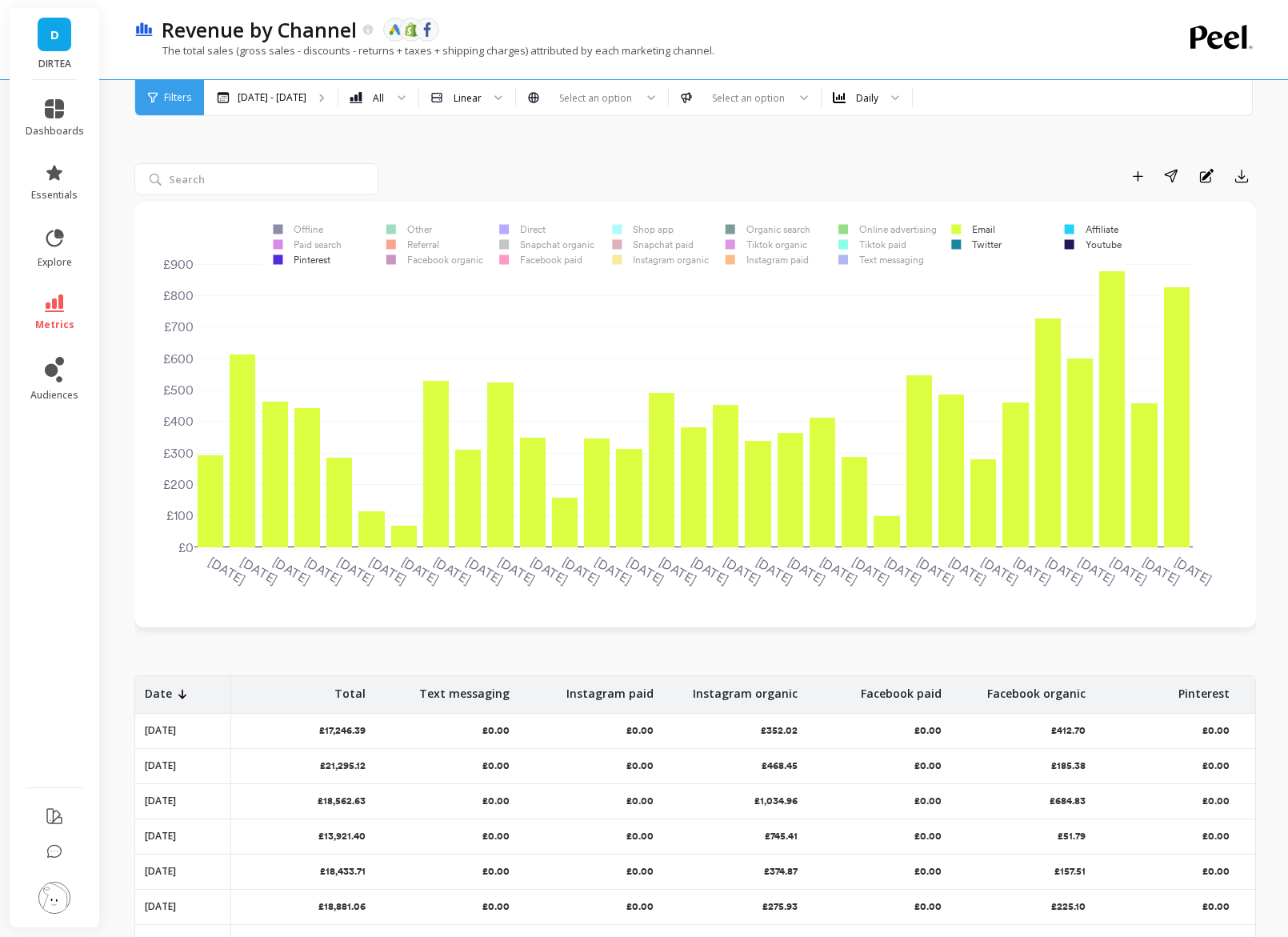
click at [312, 258] on rect at bounding box center [297, 259] width 72 height 15
click at [978, 247] on rect at bounding box center [971, 243] width 64 height 15
click at [1093, 229] on rect at bounding box center [1087, 229] width 68 height 15
click at [1093, 240] on rect at bounding box center [1088, 243] width 69 height 15
click at [540, 230] on rect at bounding box center [517, 229] width 60 height 15
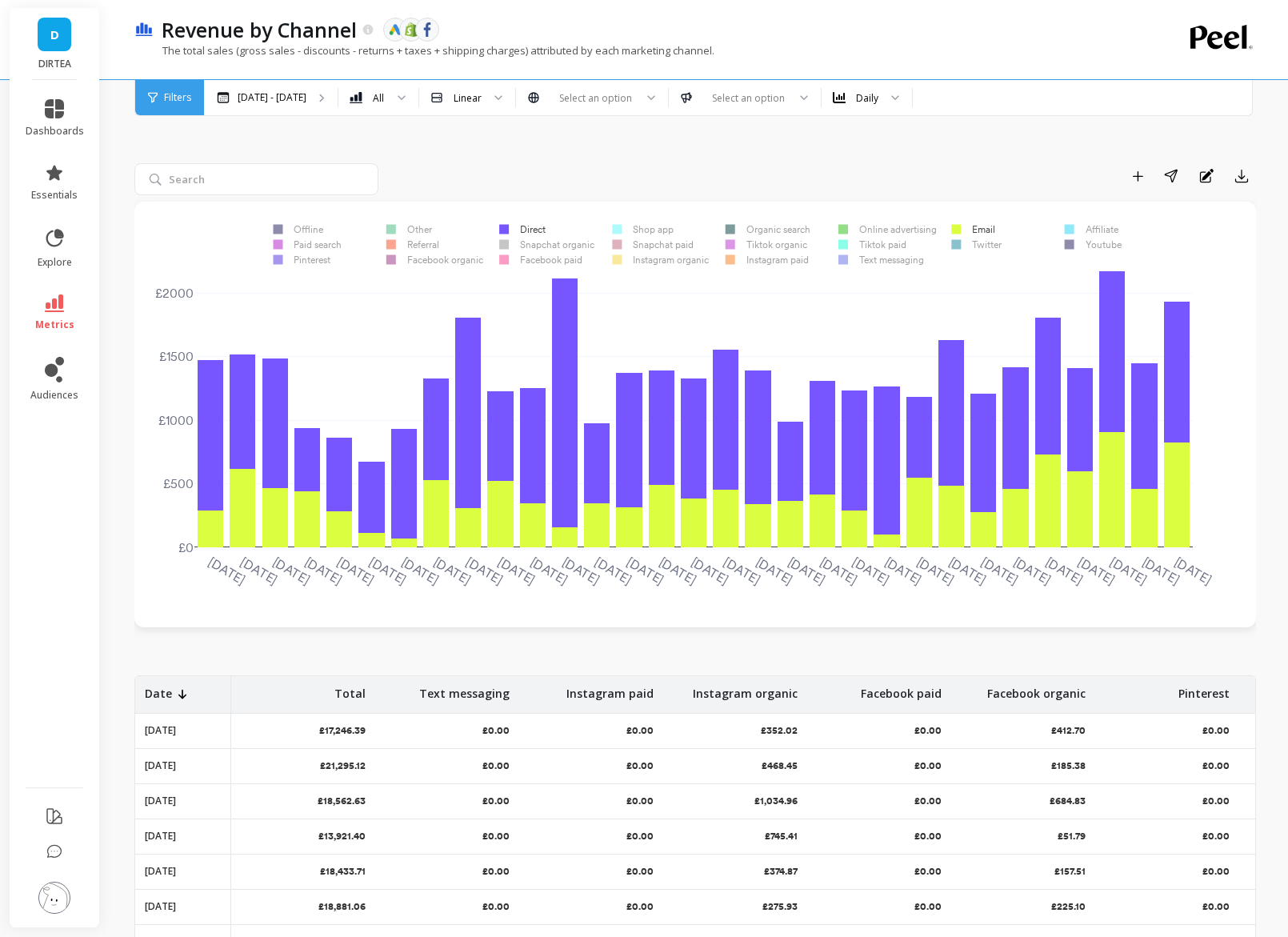
click at [978, 228] on rect at bounding box center [968, 229] width 57 height 15
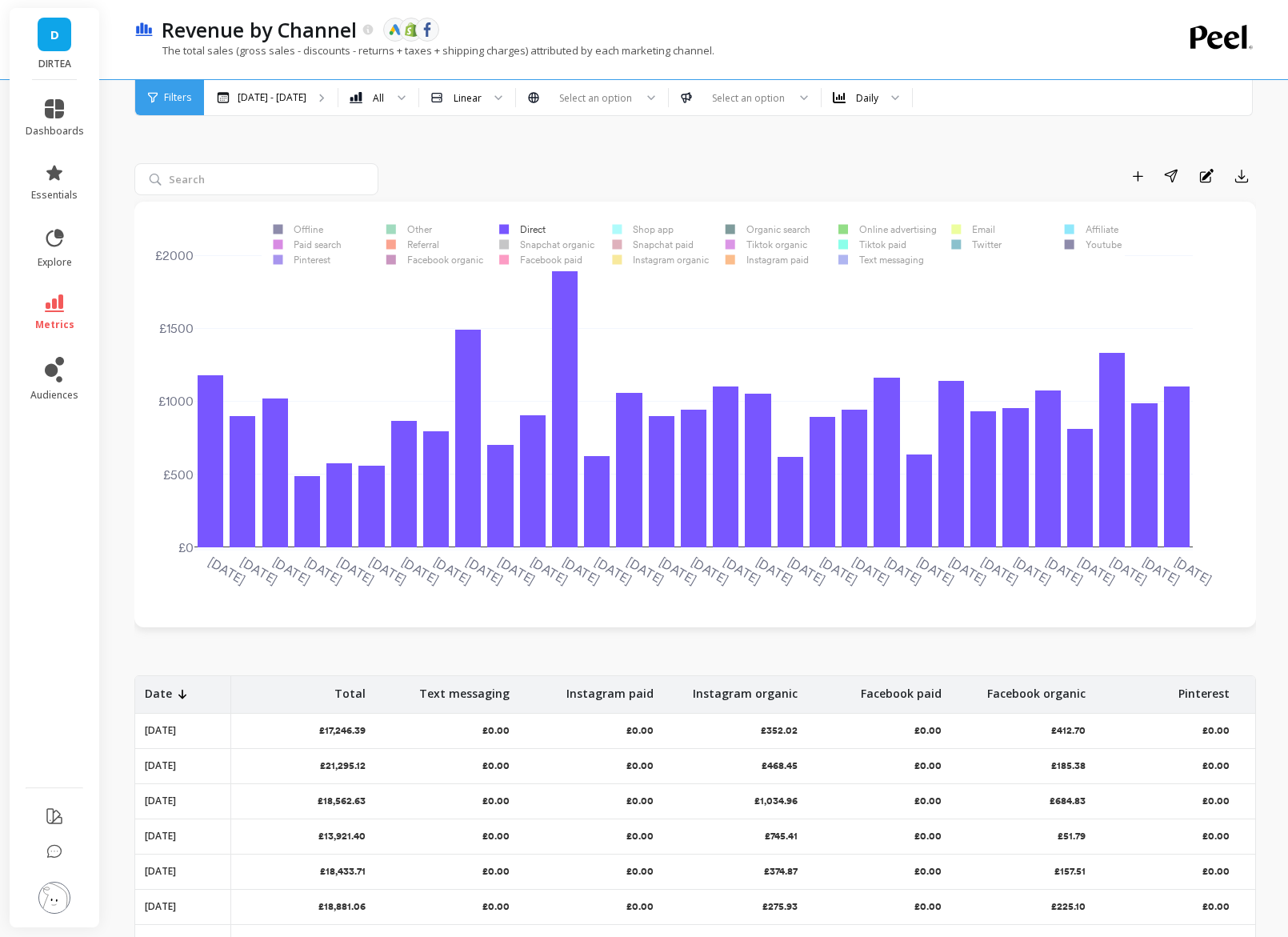
click at [534, 228] on rect at bounding box center [517, 229] width 60 height 15
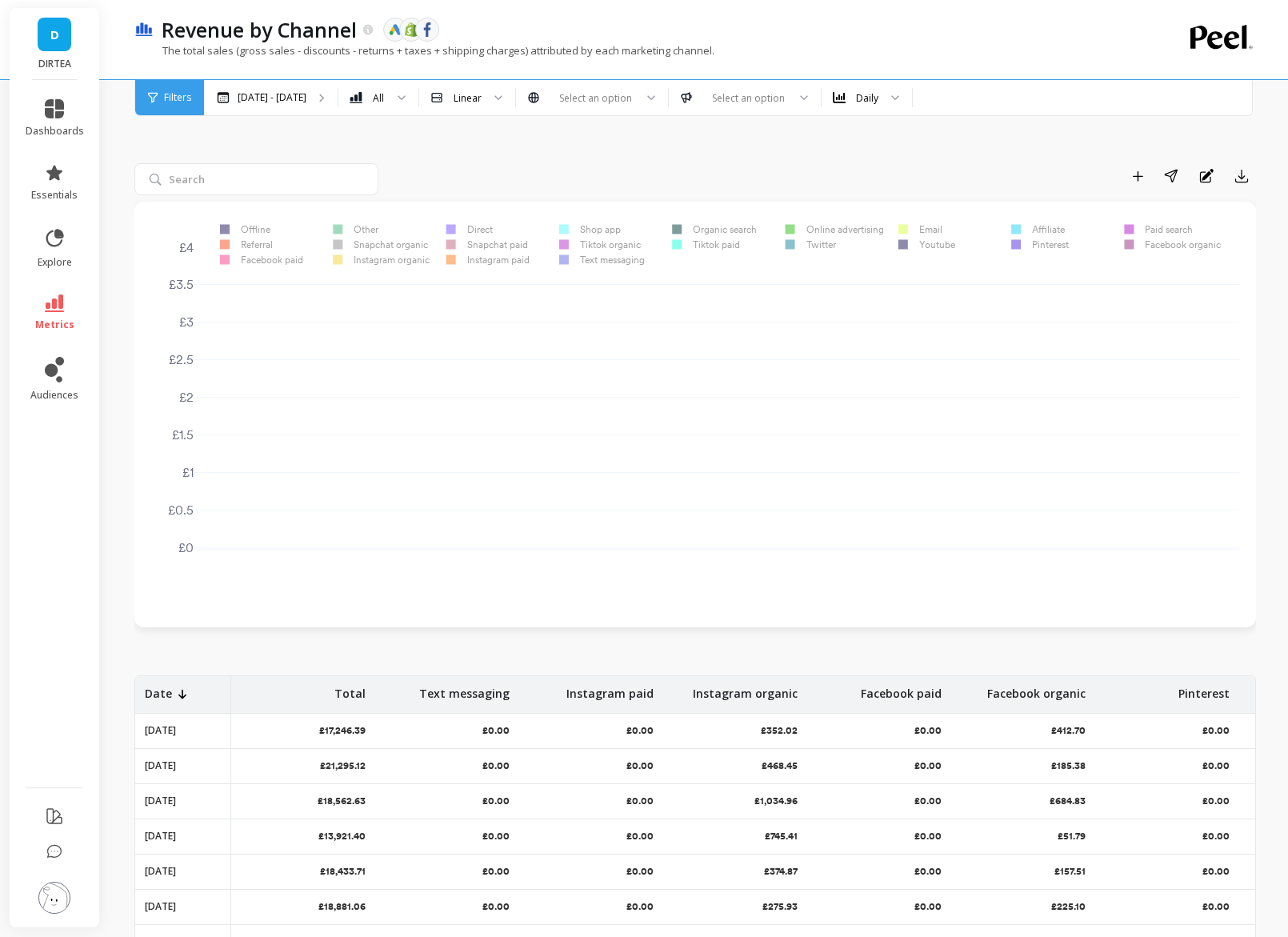
click at [293, 262] on rect at bounding box center [257, 259] width 97 height 15
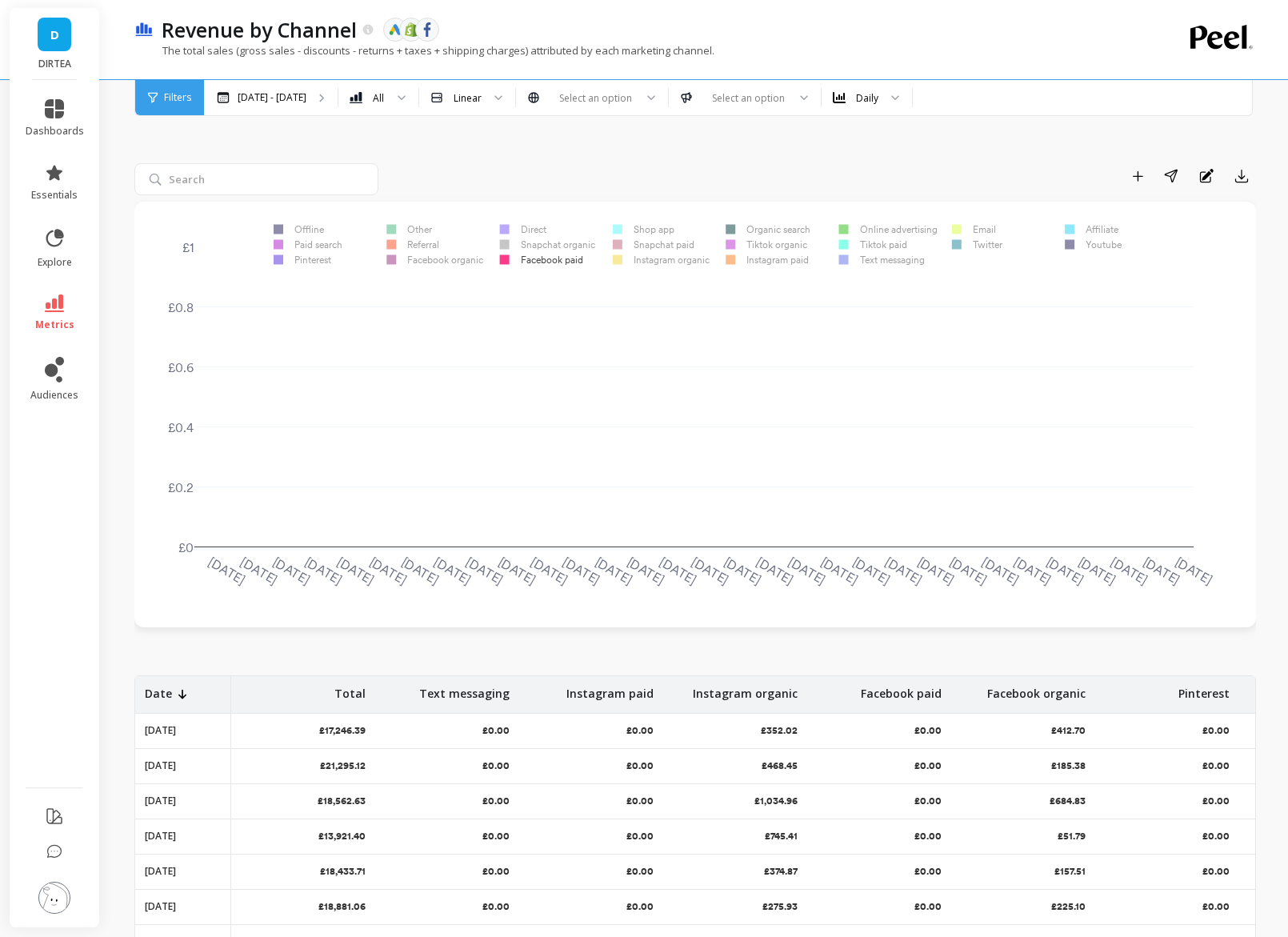
click at [757, 262] on rect at bounding box center [762, 259] width 97 height 15
click at [669, 258] on rect at bounding box center [655, 259] width 111 height 15
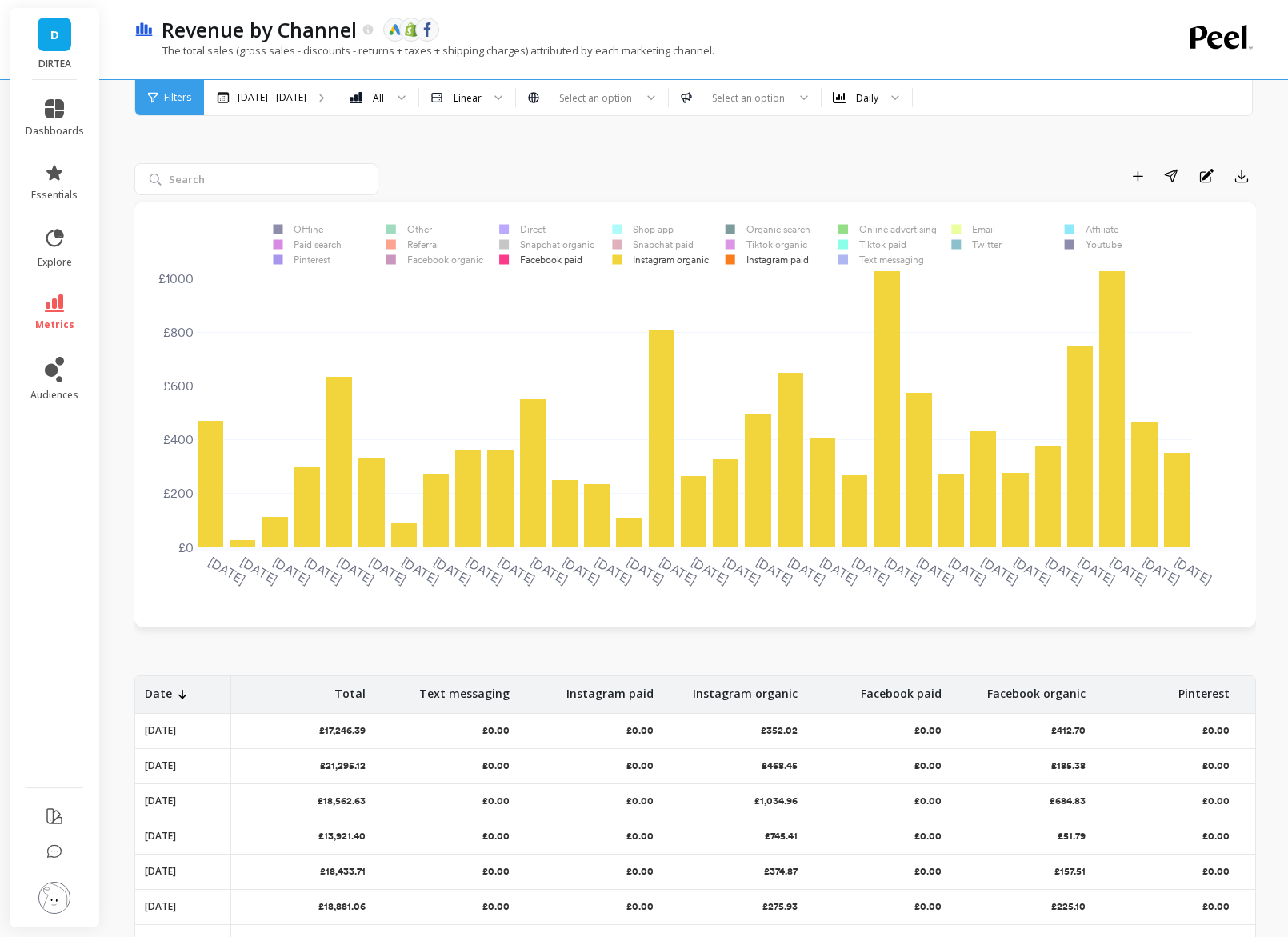
click at [448, 261] on rect at bounding box center [430, 259] width 111 height 15
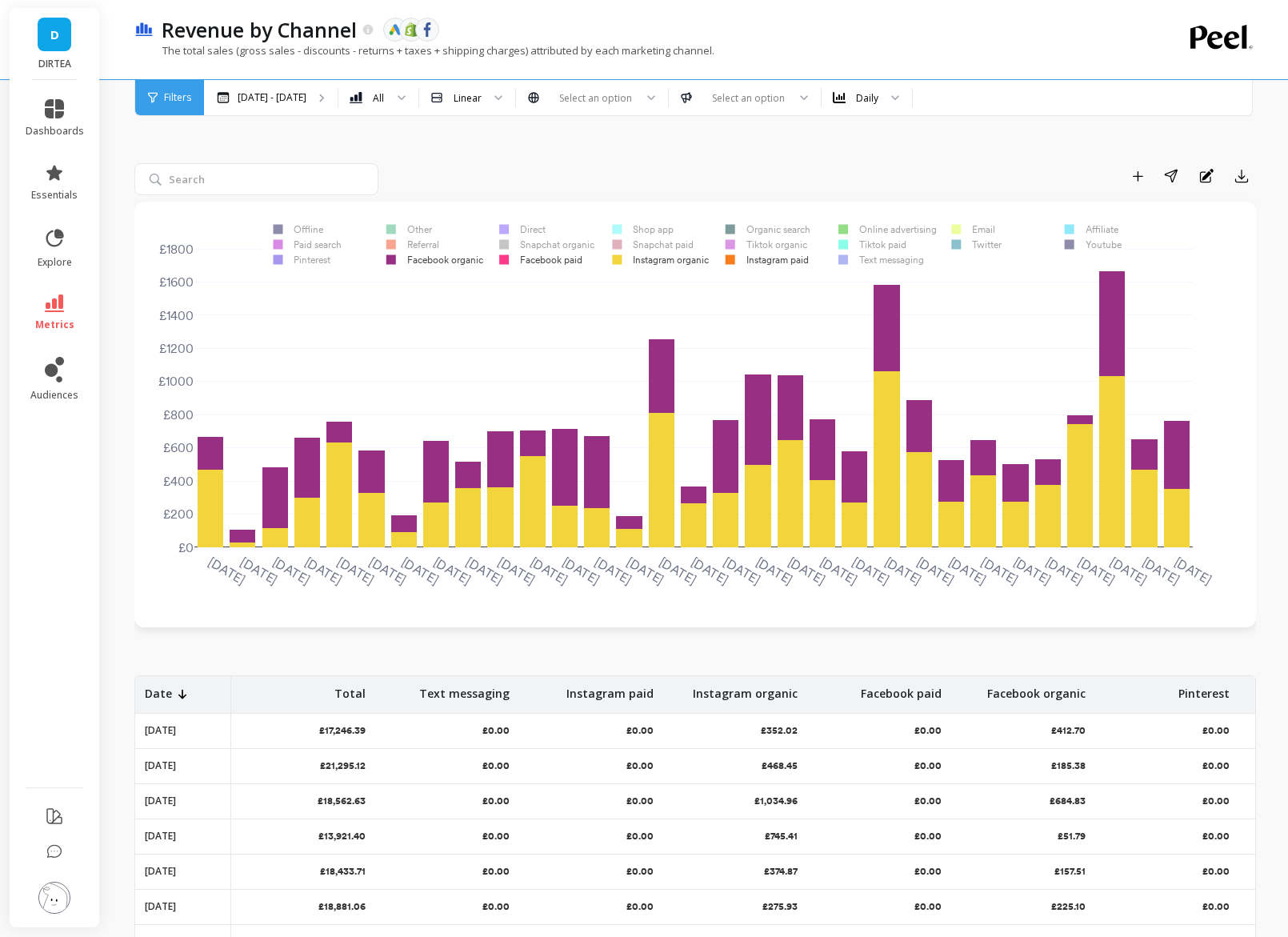
click at [752, 233] on rect at bounding box center [763, 229] width 98 height 15
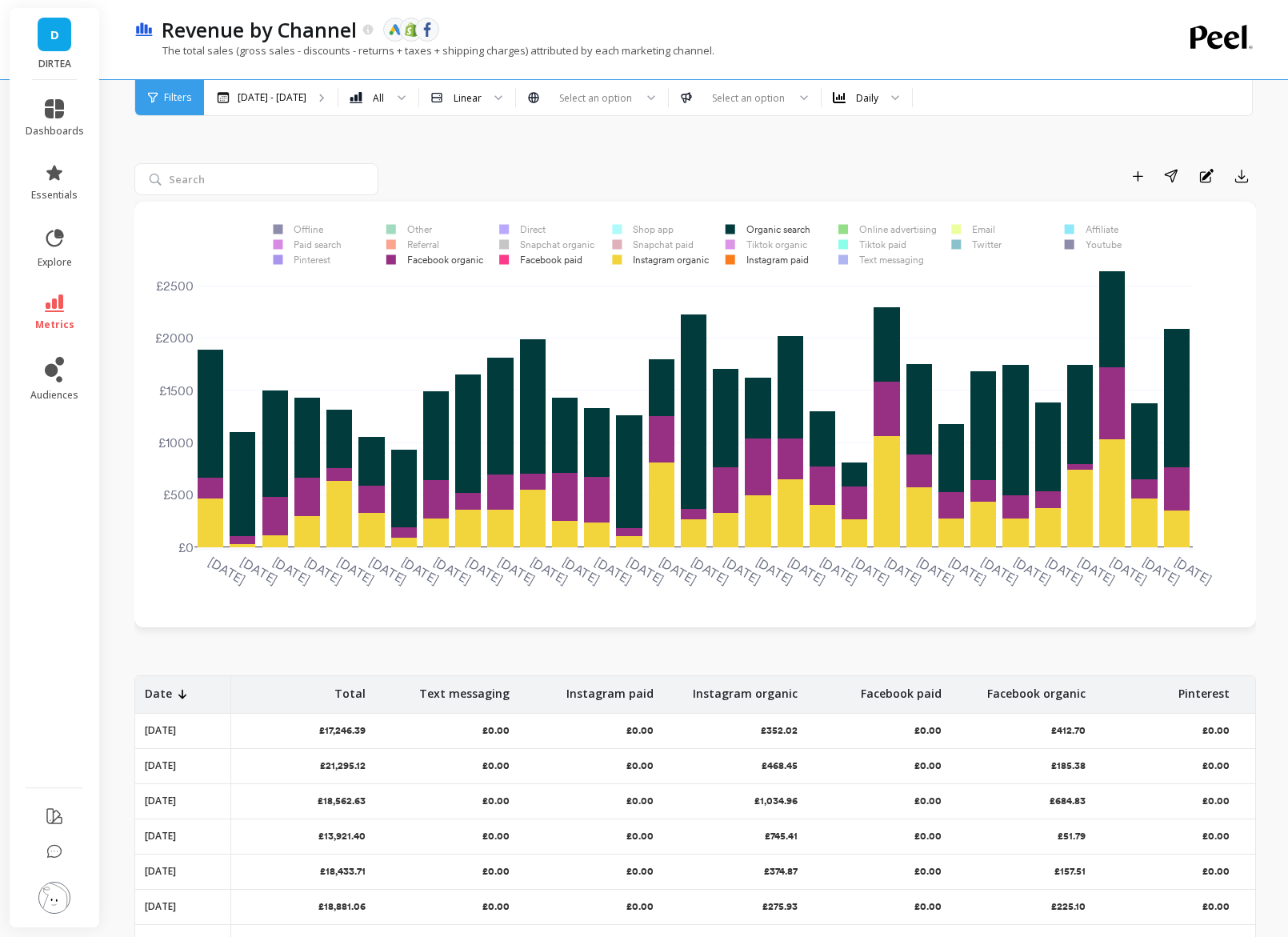
click at [681, 264] on rect at bounding box center [655, 259] width 111 height 15
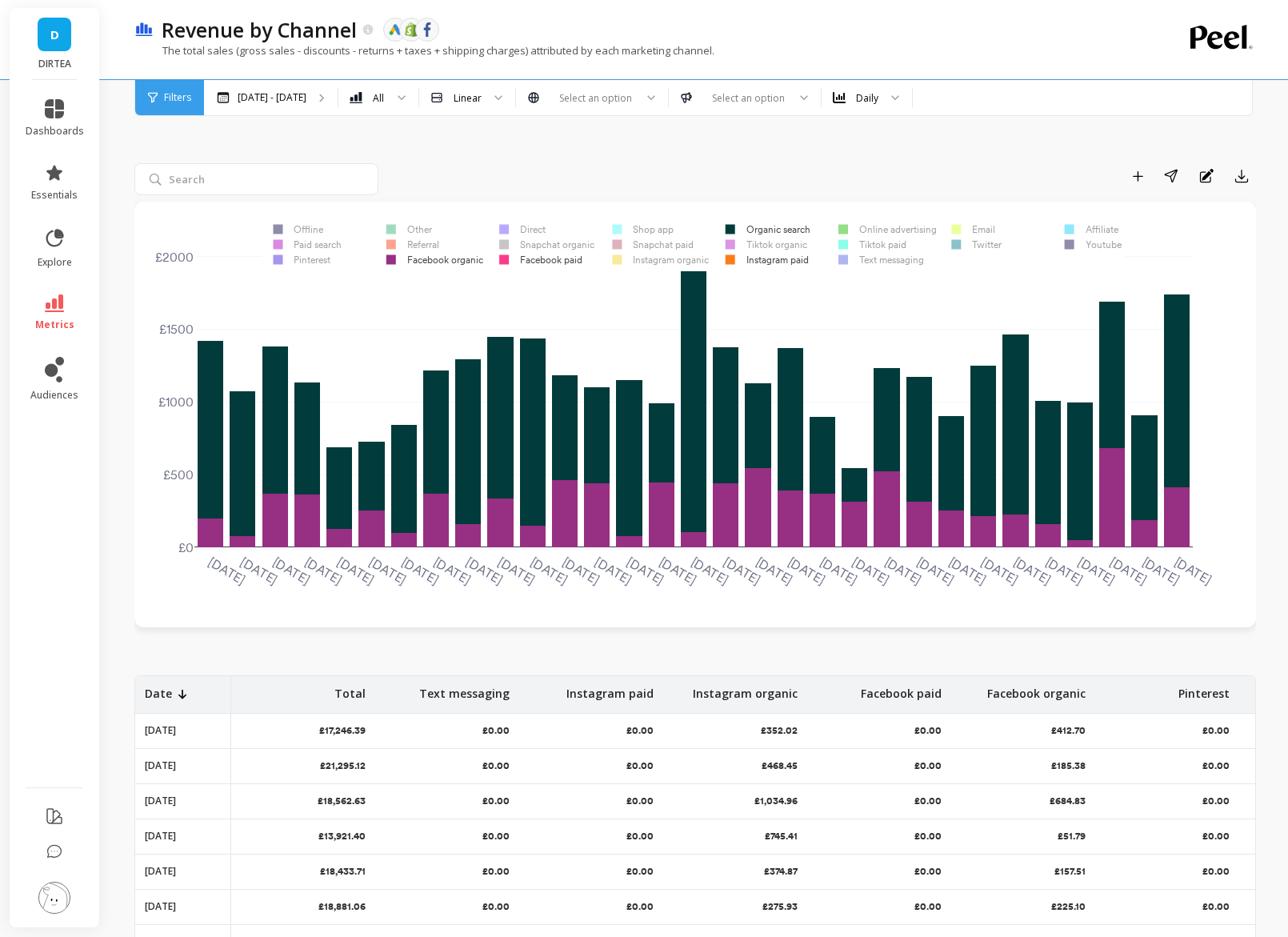
click at [755, 258] on rect at bounding box center [762, 259] width 97 height 15
click at [540, 257] on rect at bounding box center [536, 259] width 97 height 15
click at [444, 262] on rect at bounding box center [430, 259] width 111 height 15
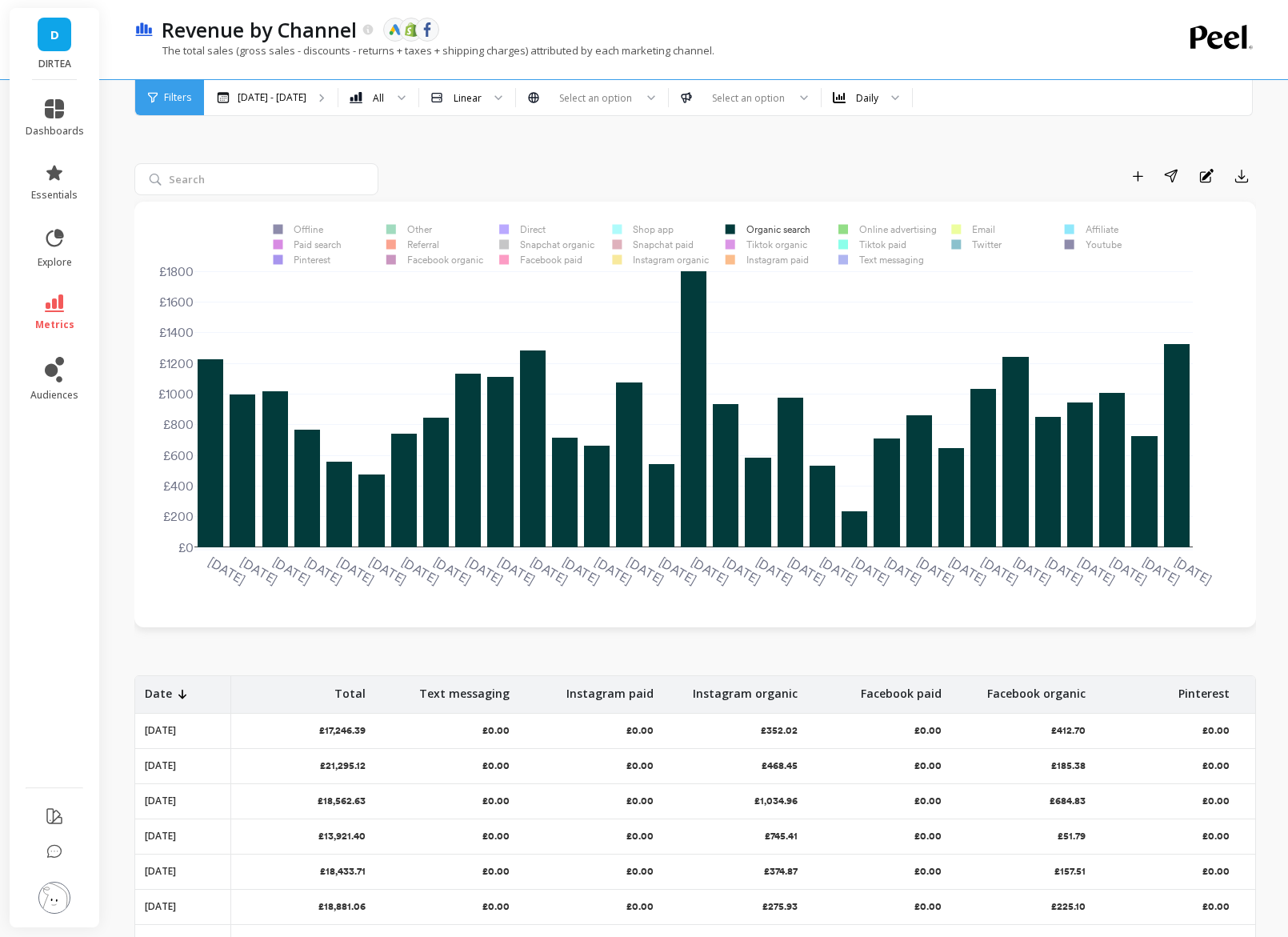
click at [532, 231] on rect at bounding box center [517, 229] width 60 height 15
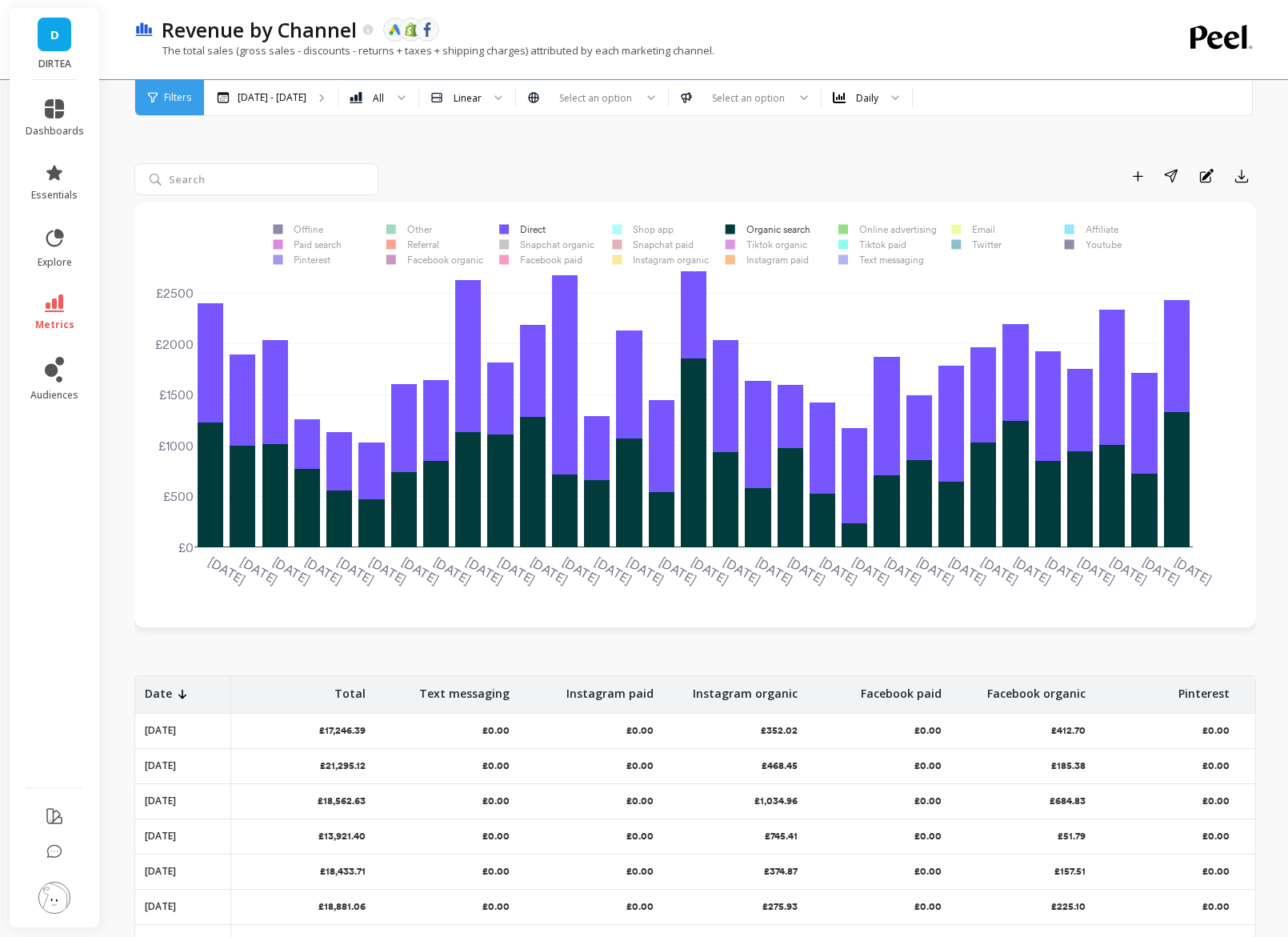
click at [756, 228] on rect at bounding box center [763, 229] width 98 height 15
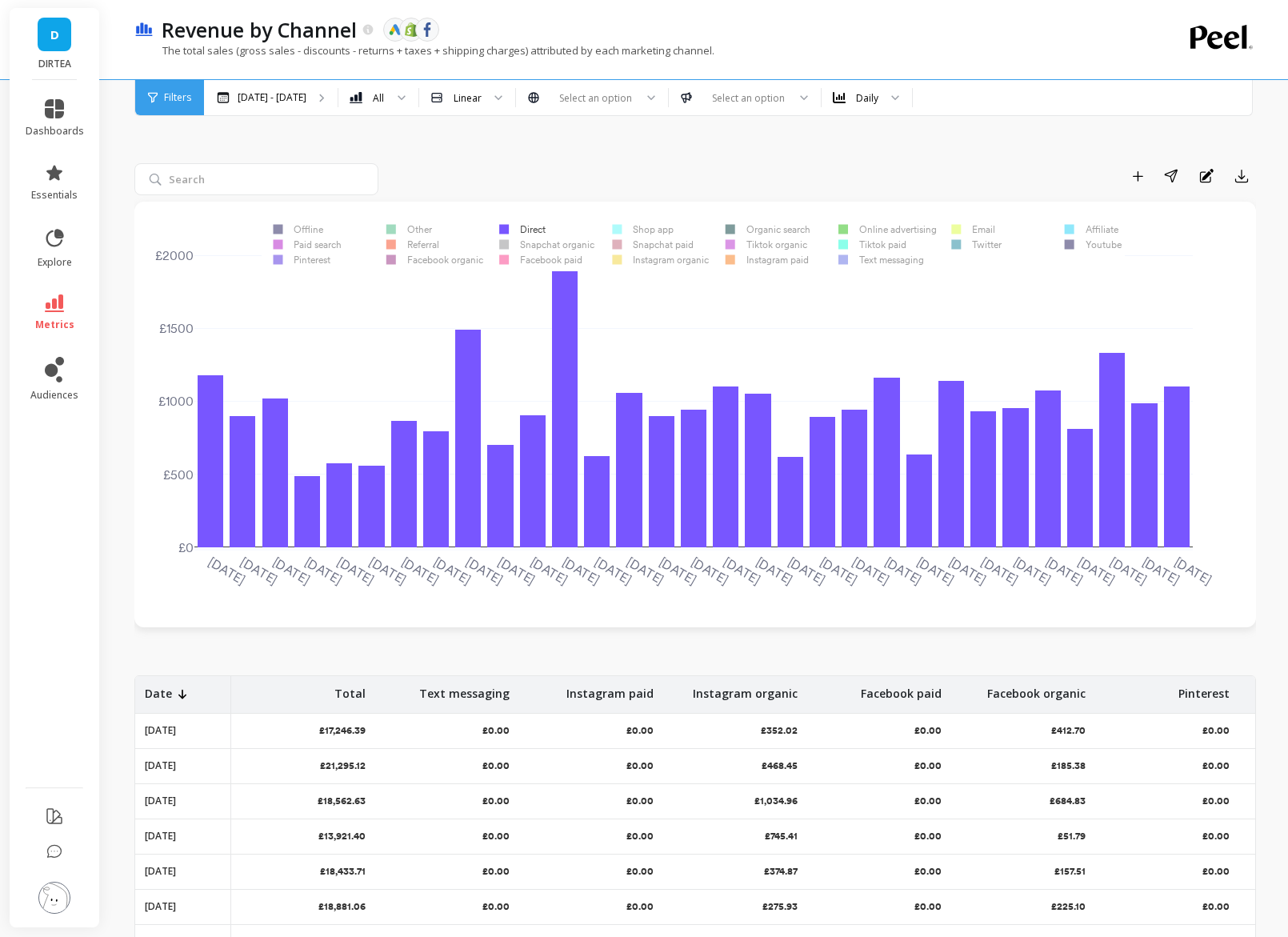
click at [531, 228] on rect at bounding box center [517, 229] width 60 height 15
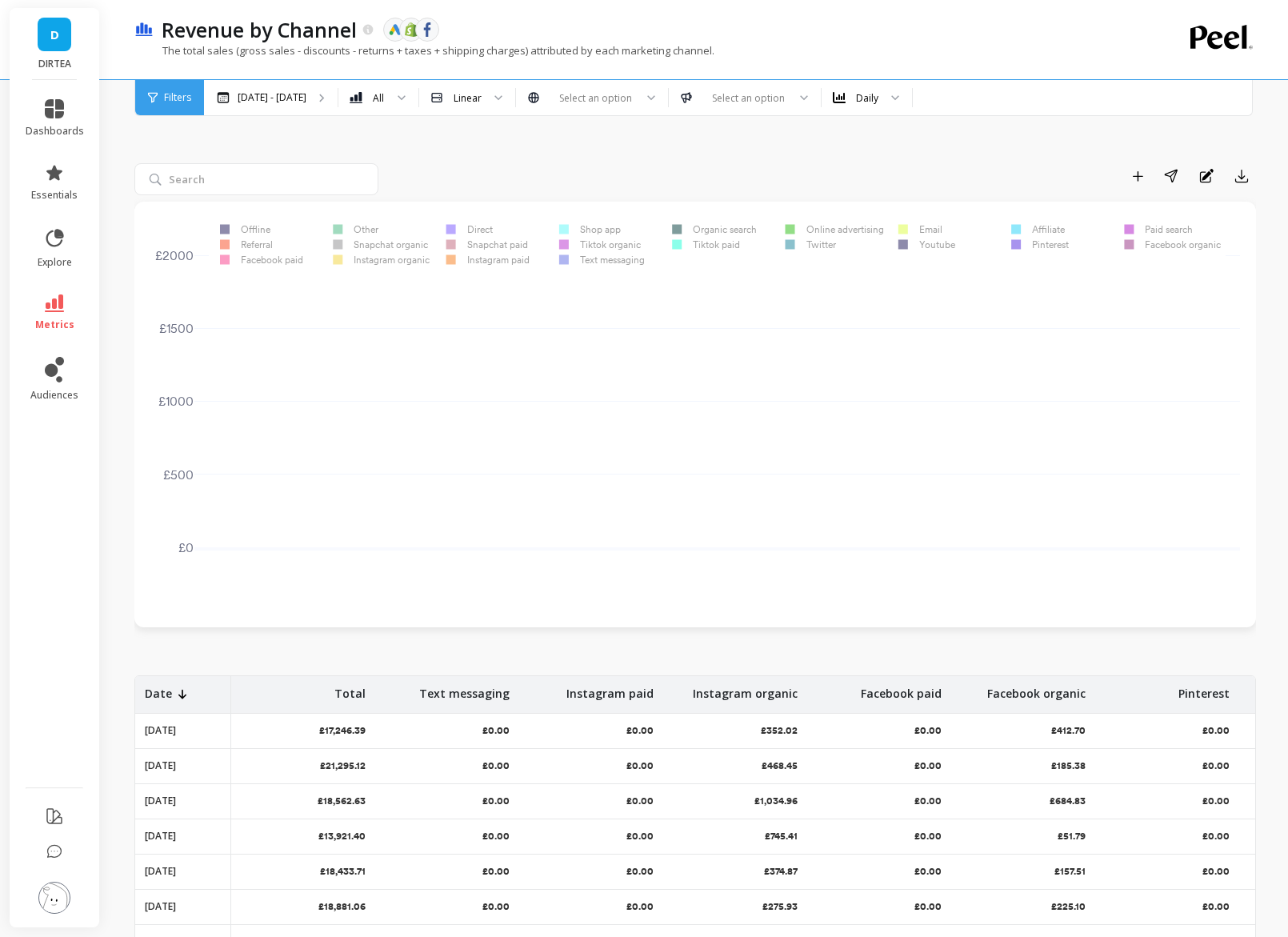
click at [933, 231] on rect at bounding box center [915, 229] width 57 height 15
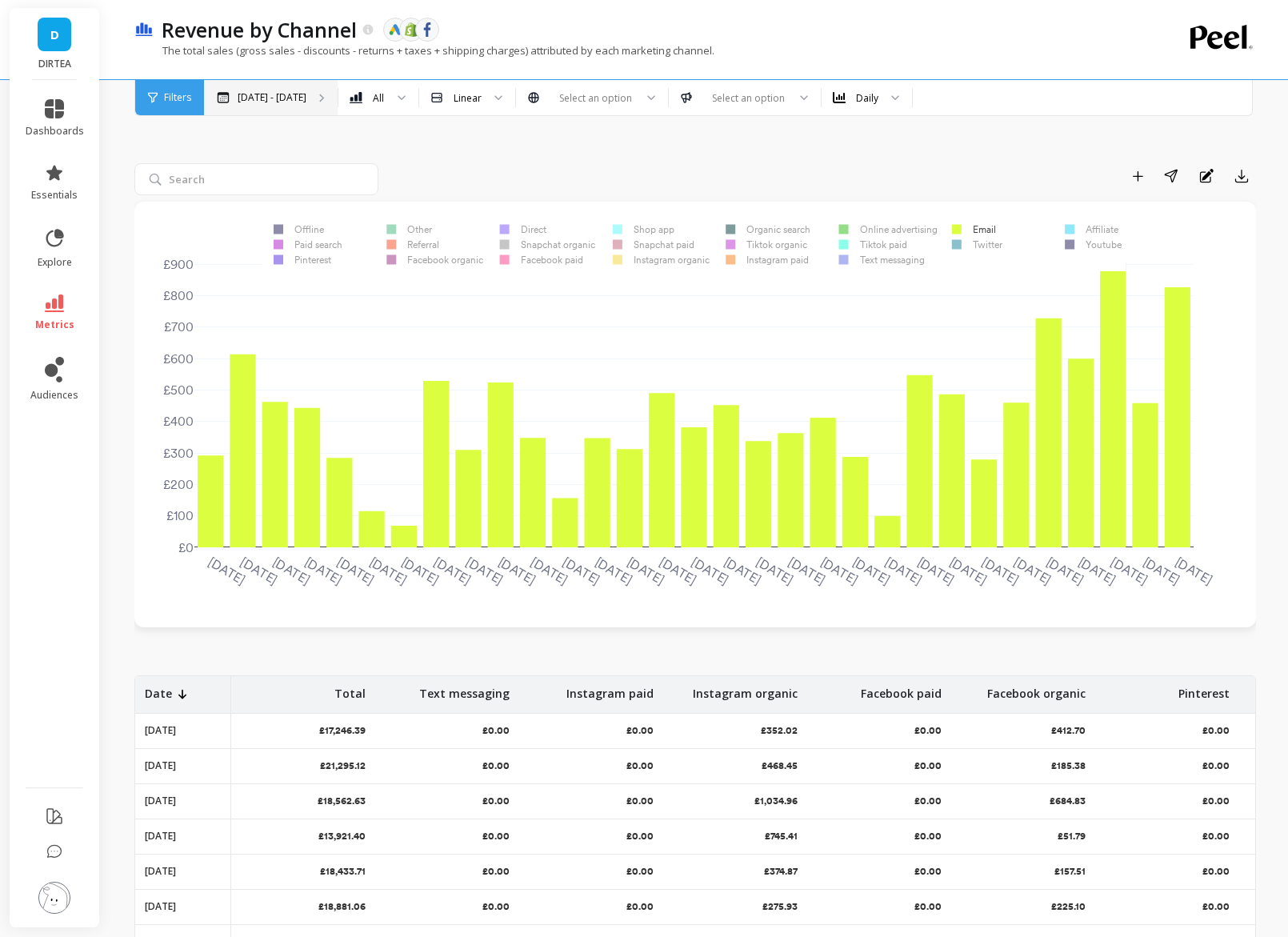
click at [258, 98] on p "Aug 3 - Sep 3" at bounding box center [272, 97] width 69 height 13
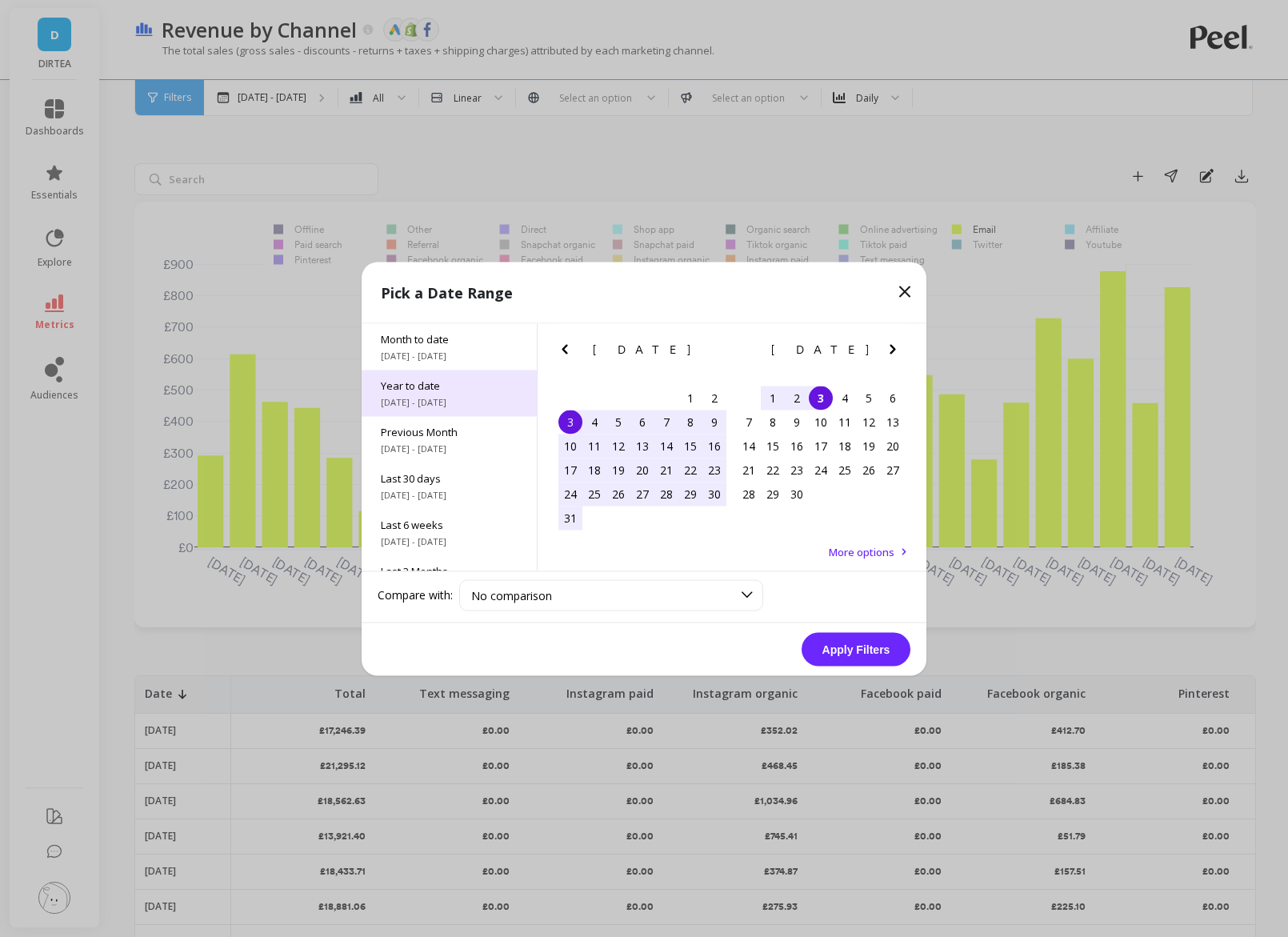
click at [432, 409] on div "Year to date 1/1/2025 - 9/2/2025" at bounding box center [449, 392] width 176 height 46
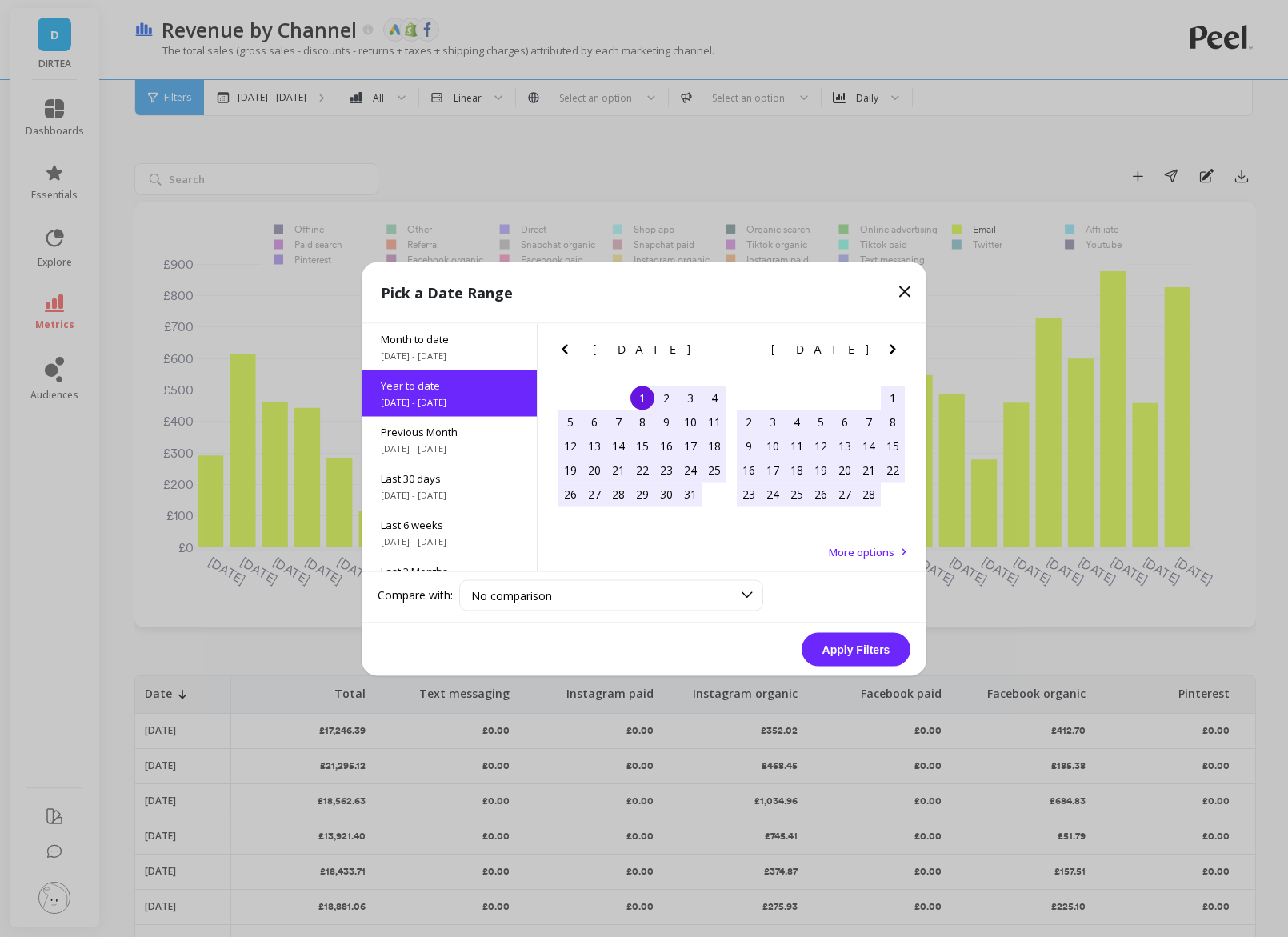
click at [856, 656] on button "Apply Filters" at bounding box center [855, 649] width 109 height 33
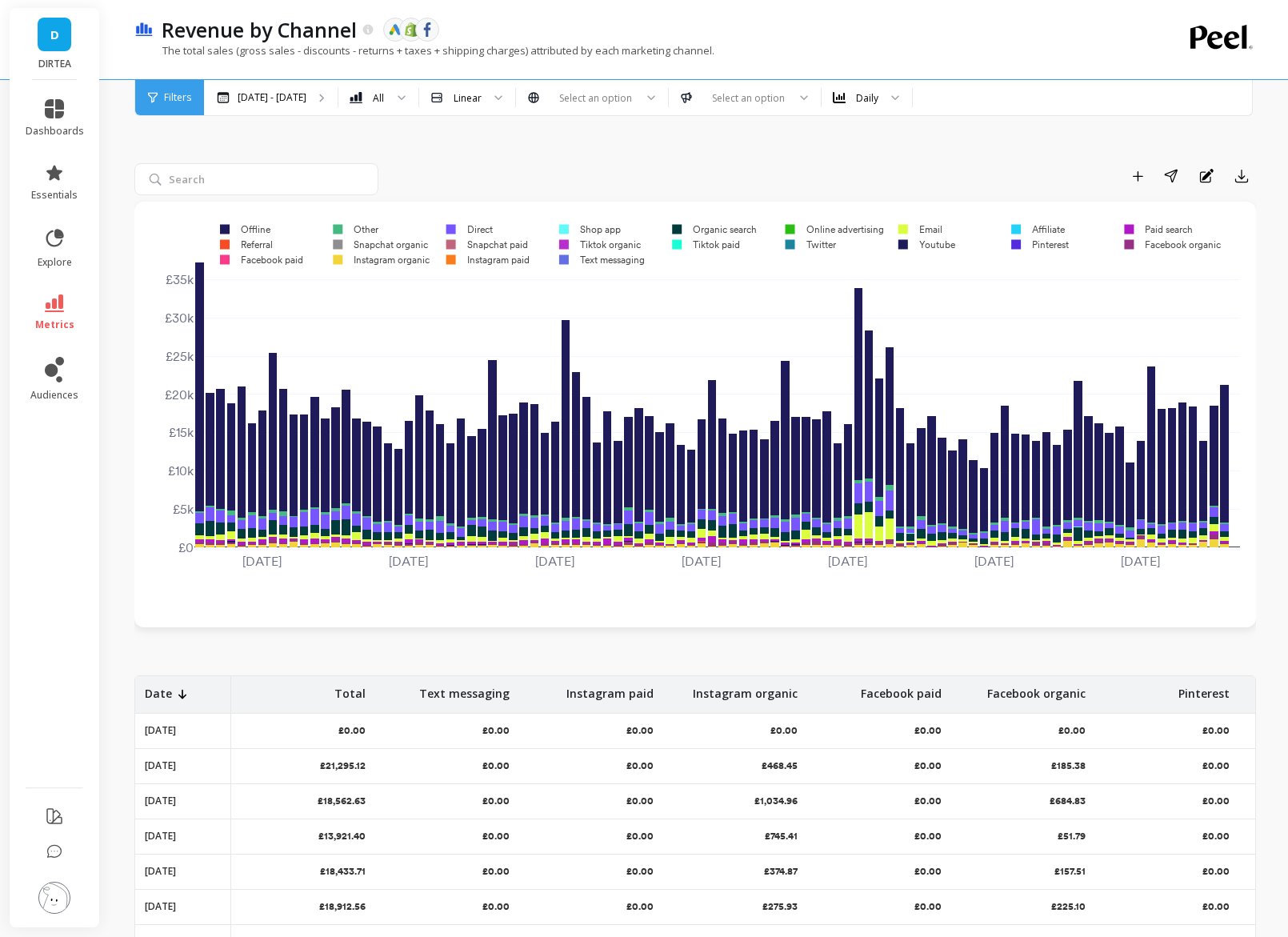
click at [247, 235] on rect at bounding box center [240, 229] width 63 height 15
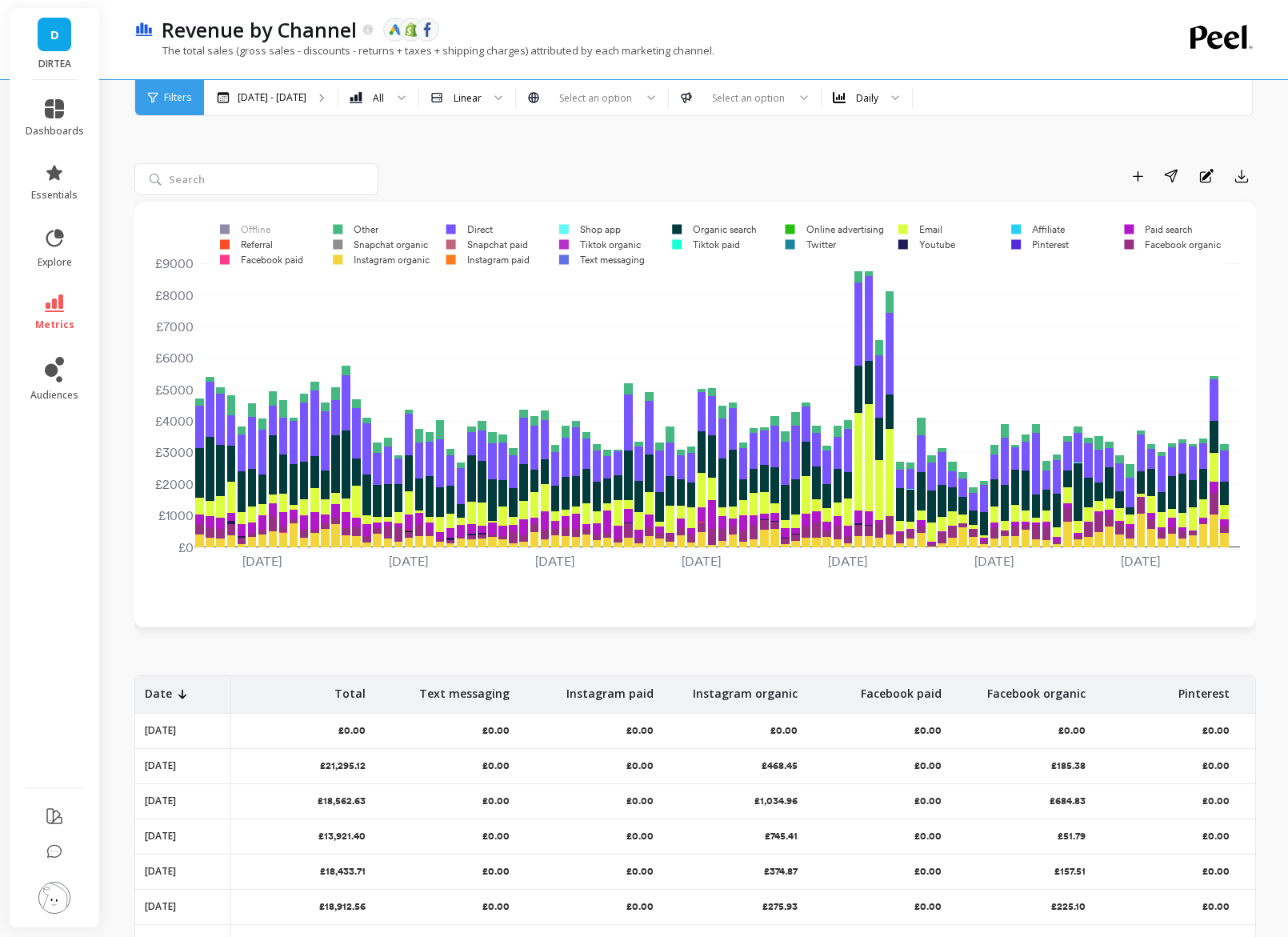
click at [248, 249] on rect at bounding box center [242, 243] width 68 height 15
click at [250, 255] on rect at bounding box center [257, 259] width 97 height 15
click at [363, 256] on rect at bounding box center [377, 259] width 111 height 15
click at [368, 240] on rect at bounding box center [376, 243] width 108 height 15
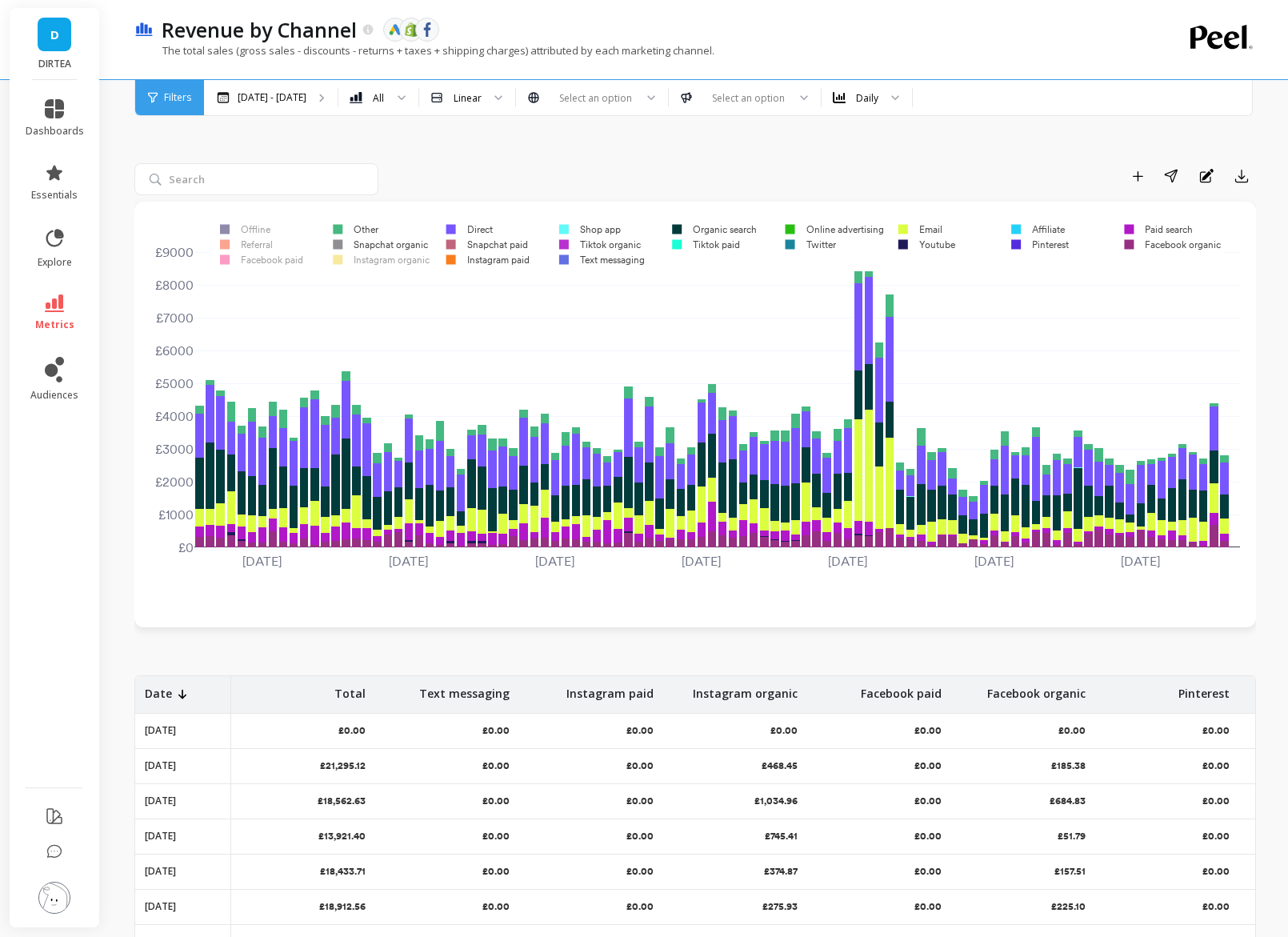
click at [368, 231] on rect at bounding box center [351, 229] width 59 height 15
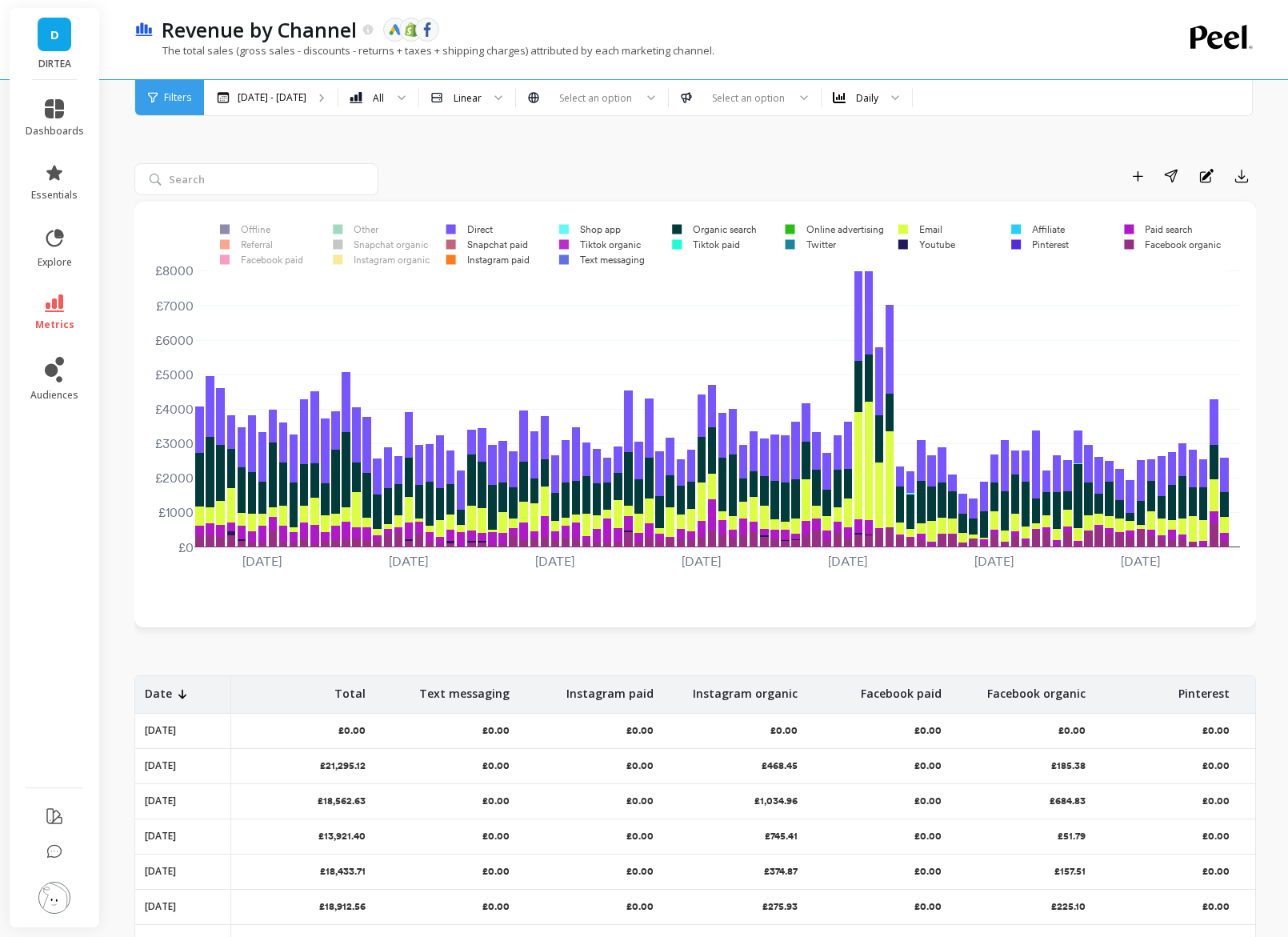
click at [497, 229] on rect at bounding box center [717, 244] width 1017 height 54
click at [490, 228] on rect at bounding box center [465, 229] width 60 height 15
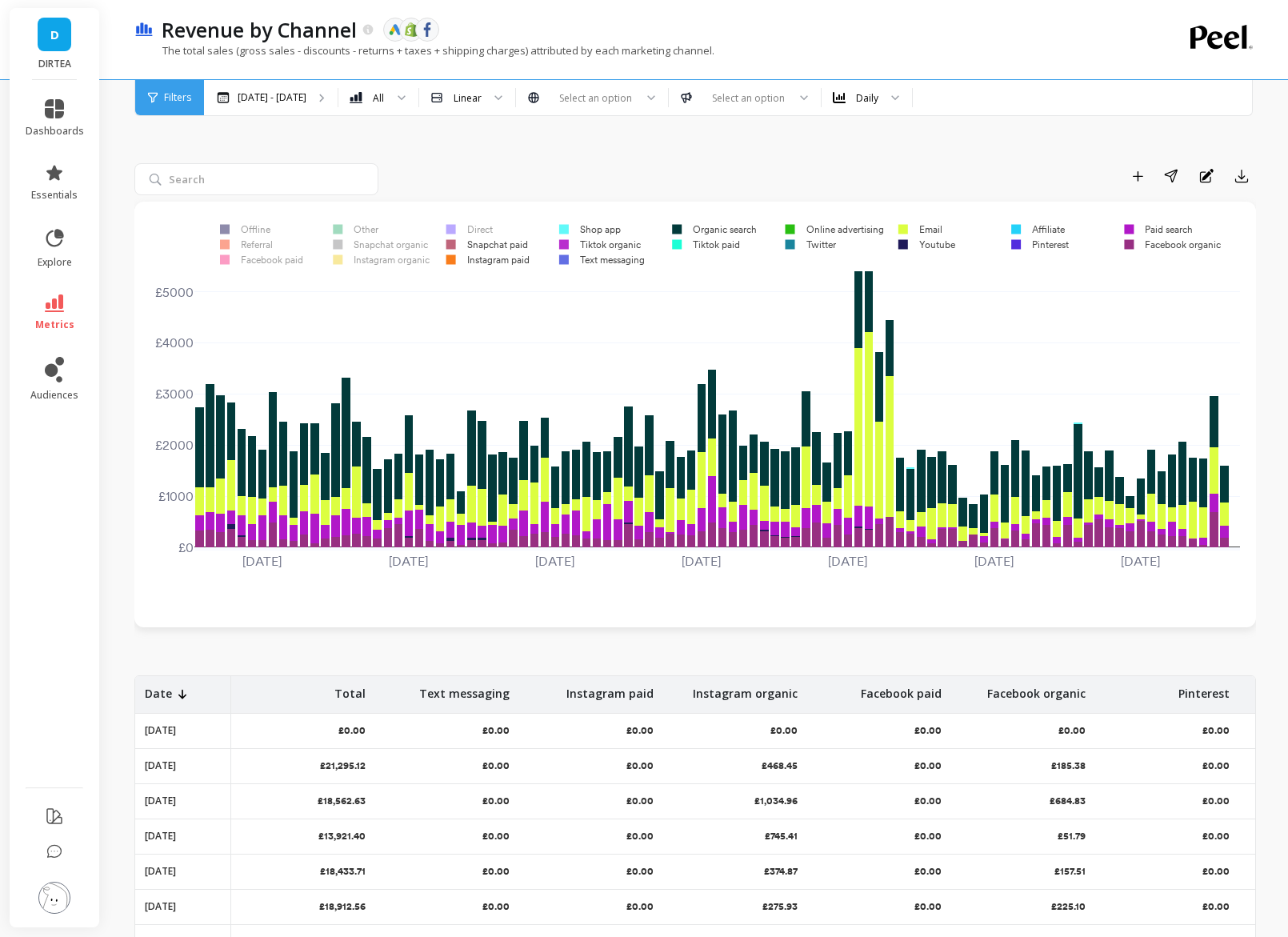
click at [496, 244] on rect at bounding box center [483, 243] width 94 height 15
click at [498, 258] on rect at bounding box center [484, 259] width 97 height 15
click at [614, 262] on rect at bounding box center [598, 259] width 100 height 15
click at [610, 244] on rect at bounding box center [595, 243] width 95 height 15
click at [602, 230] on rect at bounding box center [586, 229] width 75 height 15
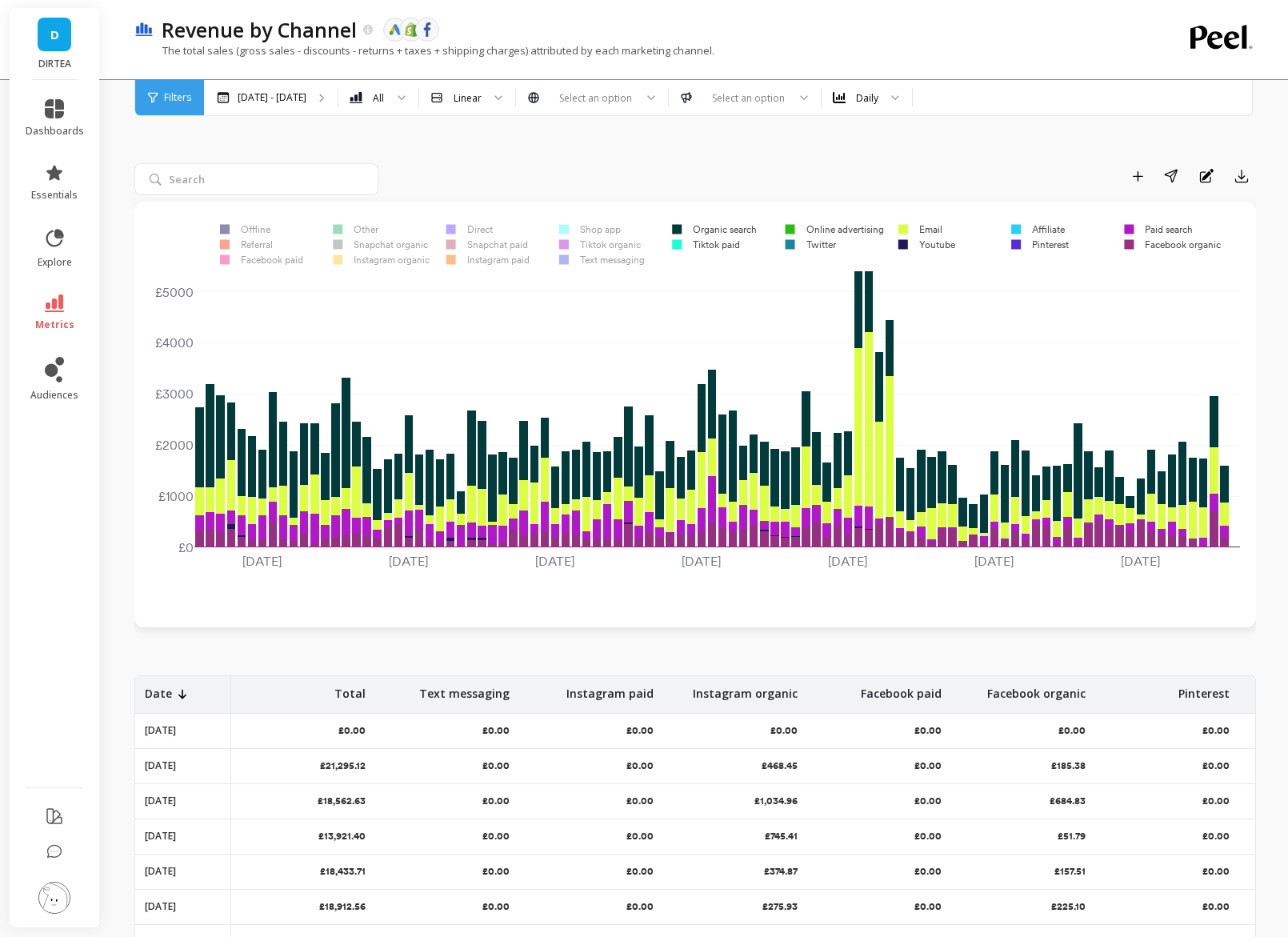
click at [723, 233] on rect at bounding box center [710, 229] width 98 height 15
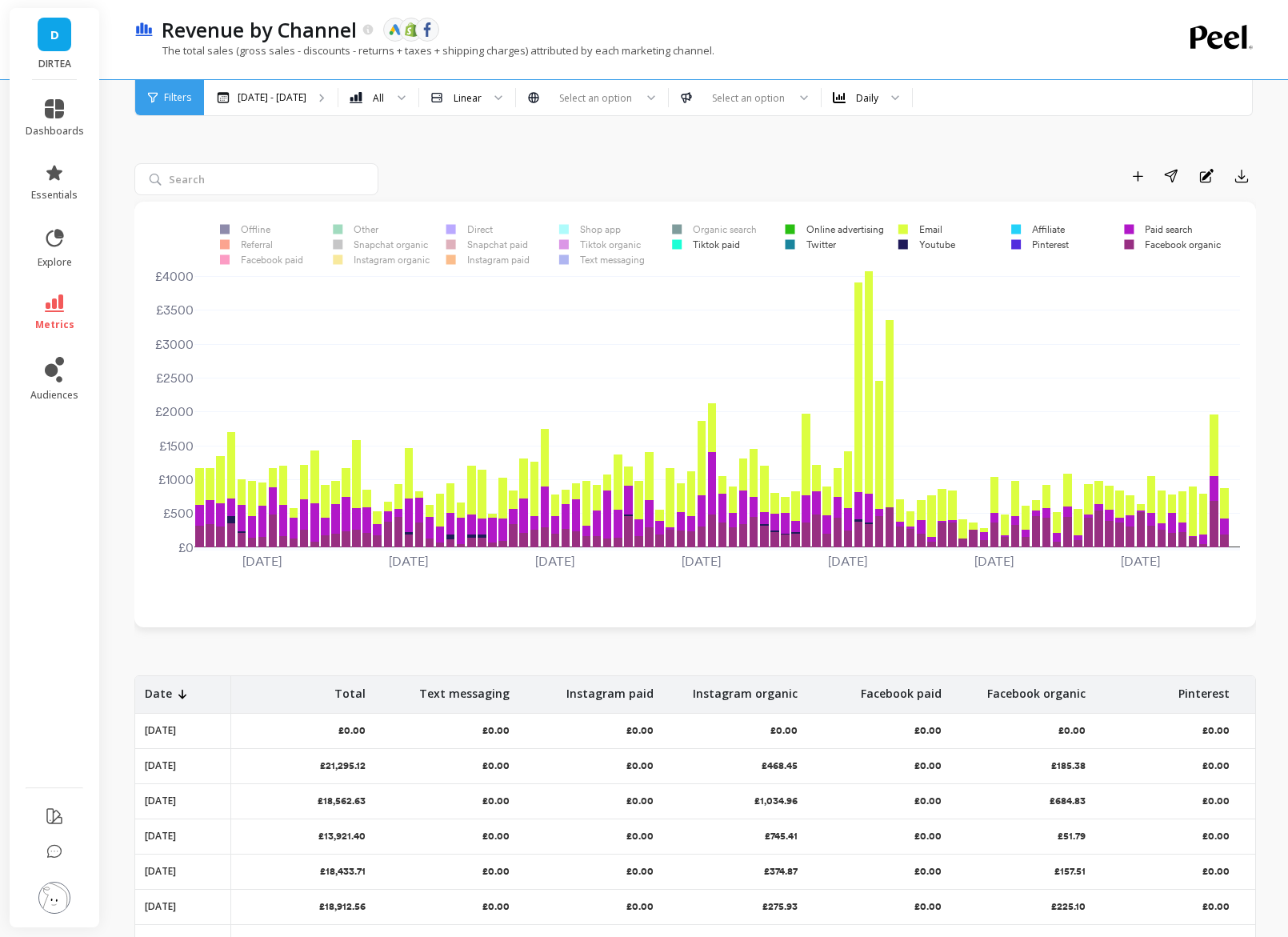
click at [723, 243] on rect at bounding box center [701, 243] width 81 height 15
click at [826, 228] on rect at bounding box center [829, 229] width 111 height 15
click at [824, 241] on rect at bounding box center [805, 243] width 64 height 15
click at [921, 243] on rect at bounding box center [921, 243] width 69 height 15
click at [1049, 241] on rect at bounding box center [1035, 243] width 72 height 15
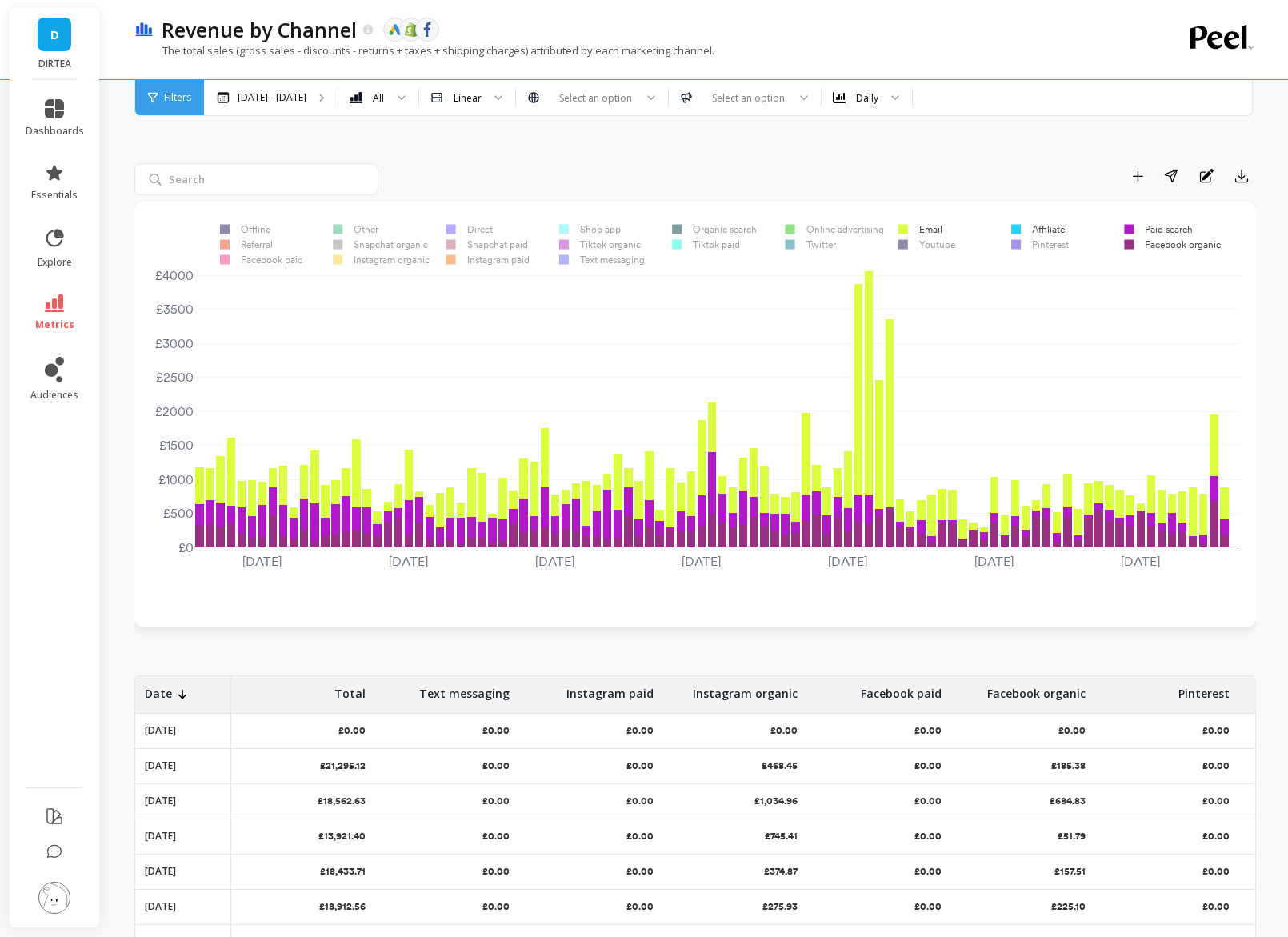
click at [1045, 227] on rect at bounding box center [1033, 229] width 68 height 15
click at [1150, 225] on rect at bounding box center [1154, 229] width 82 height 15
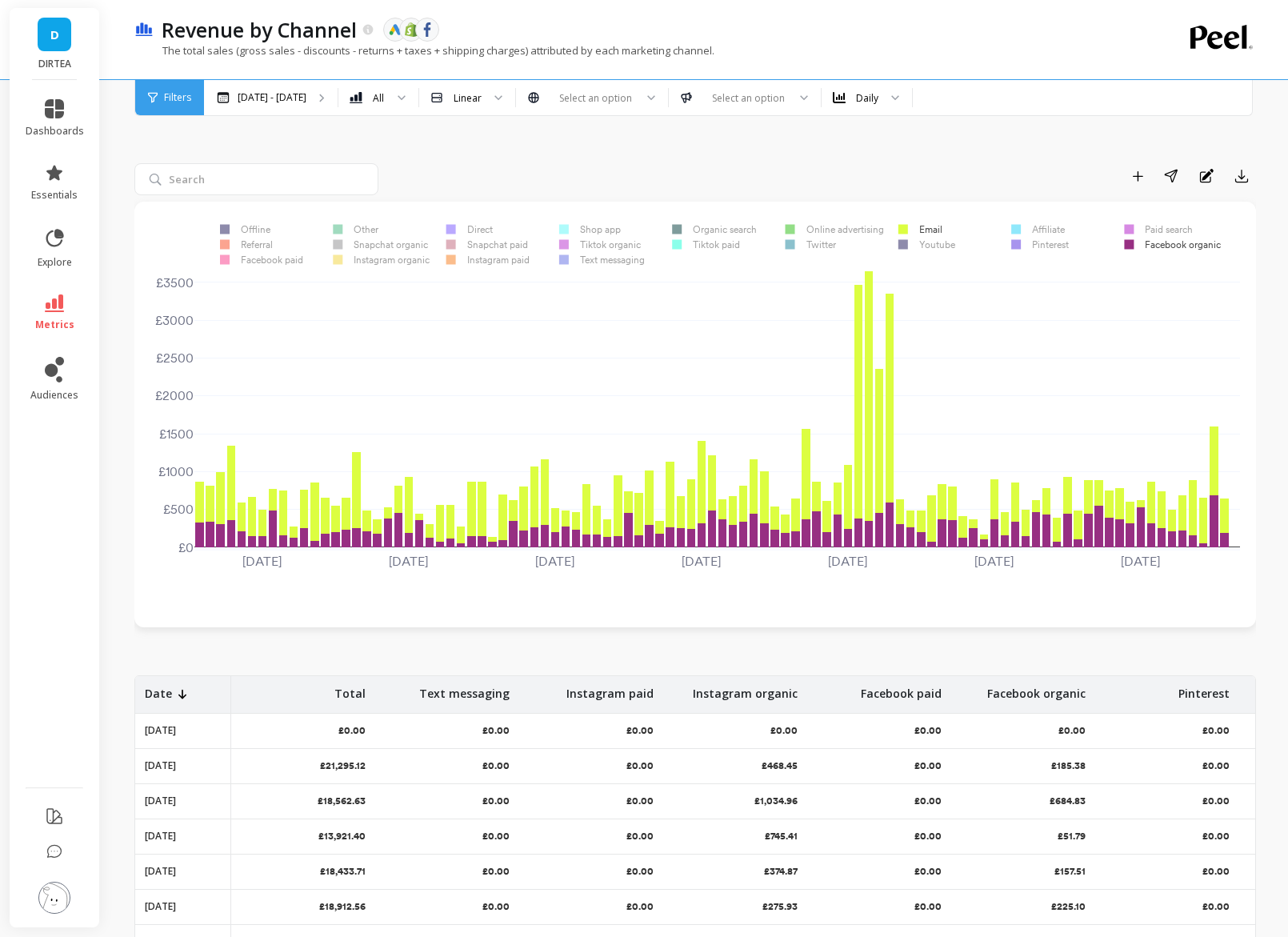
click at [1155, 246] on rect at bounding box center [1167, 243] width 111 height 15
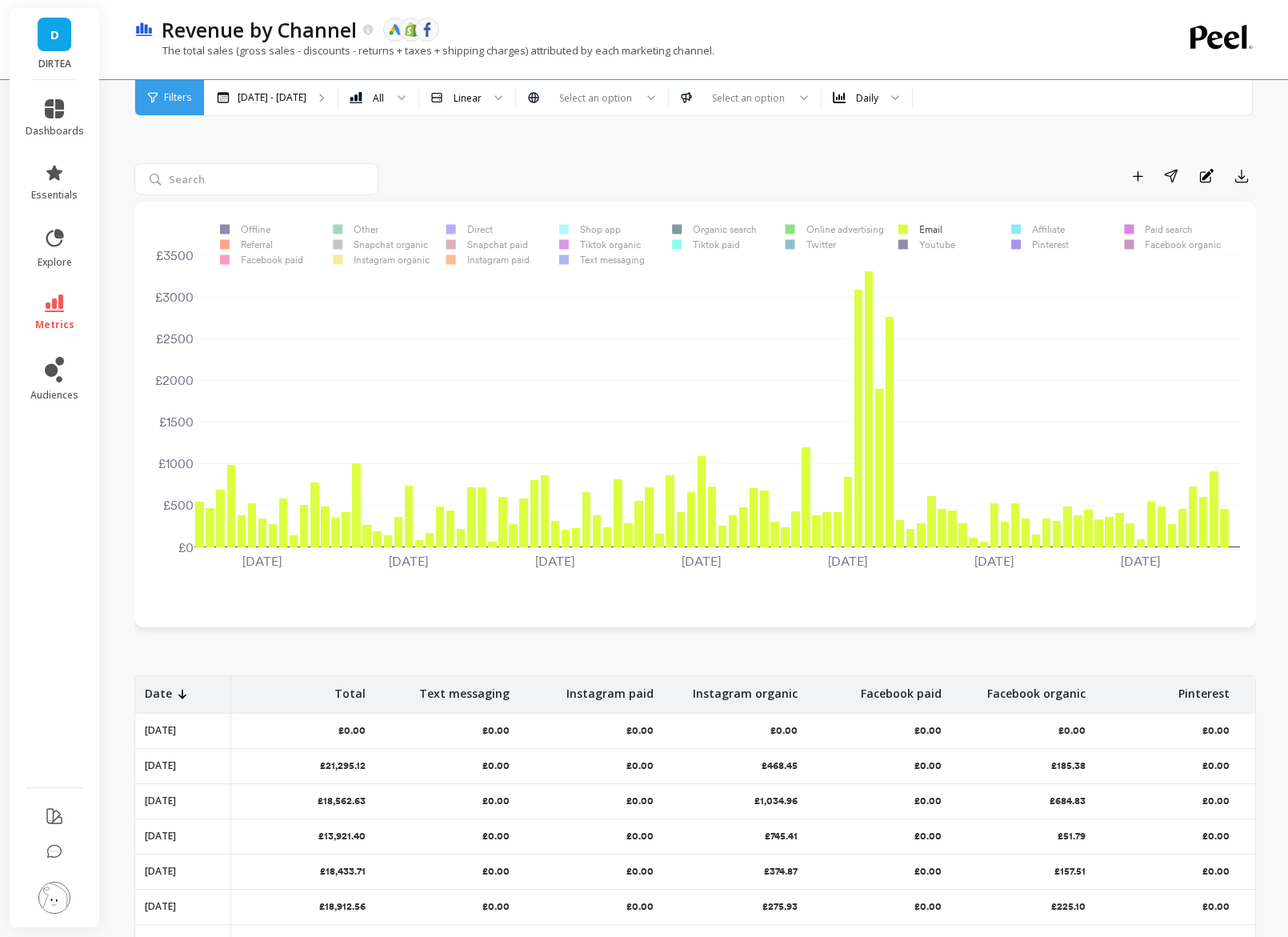
click at [263, 563] on div "Jun 1 2025 Jun 15 Jun 29 Jul 13 Jul 27 Aug 10 Aug 24 £0 £500 £1000 £1500 £2000 …" at bounding box center [695, 414] width 1090 height 393
drag, startPoint x: 245, startPoint y: 561, endPoint x: 310, endPoint y: 566, distance: 65.2
click at [310, 566] on div "Jun 1 2025 Jun 15 Jun 29 Jul 13 Jul 27 Aug 10 Aug 24 £0 £500 £1000 £1500 £2000 …" at bounding box center [695, 414] width 1090 height 393
click at [283, 97] on p "Jan 1 - Sep 2" at bounding box center [272, 97] width 69 height 13
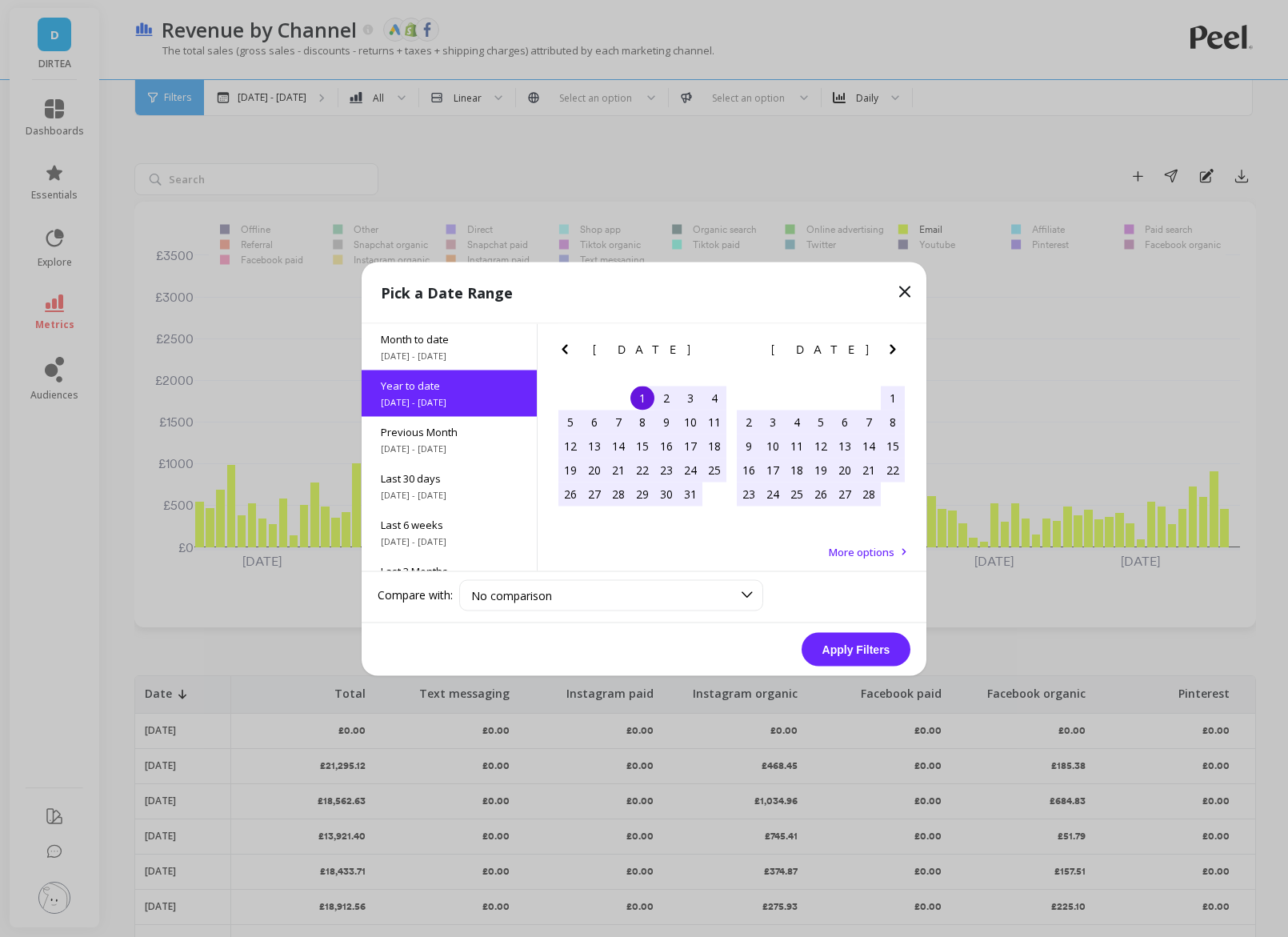
click at [645, 397] on div "1" at bounding box center [643, 397] width 24 height 24
click at [867, 496] on div "28" at bounding box center [868, 494] width 24 height 24
click at [848, 648] on button "Apply Filters" at bounding box center [855, 649] width 109 height 33
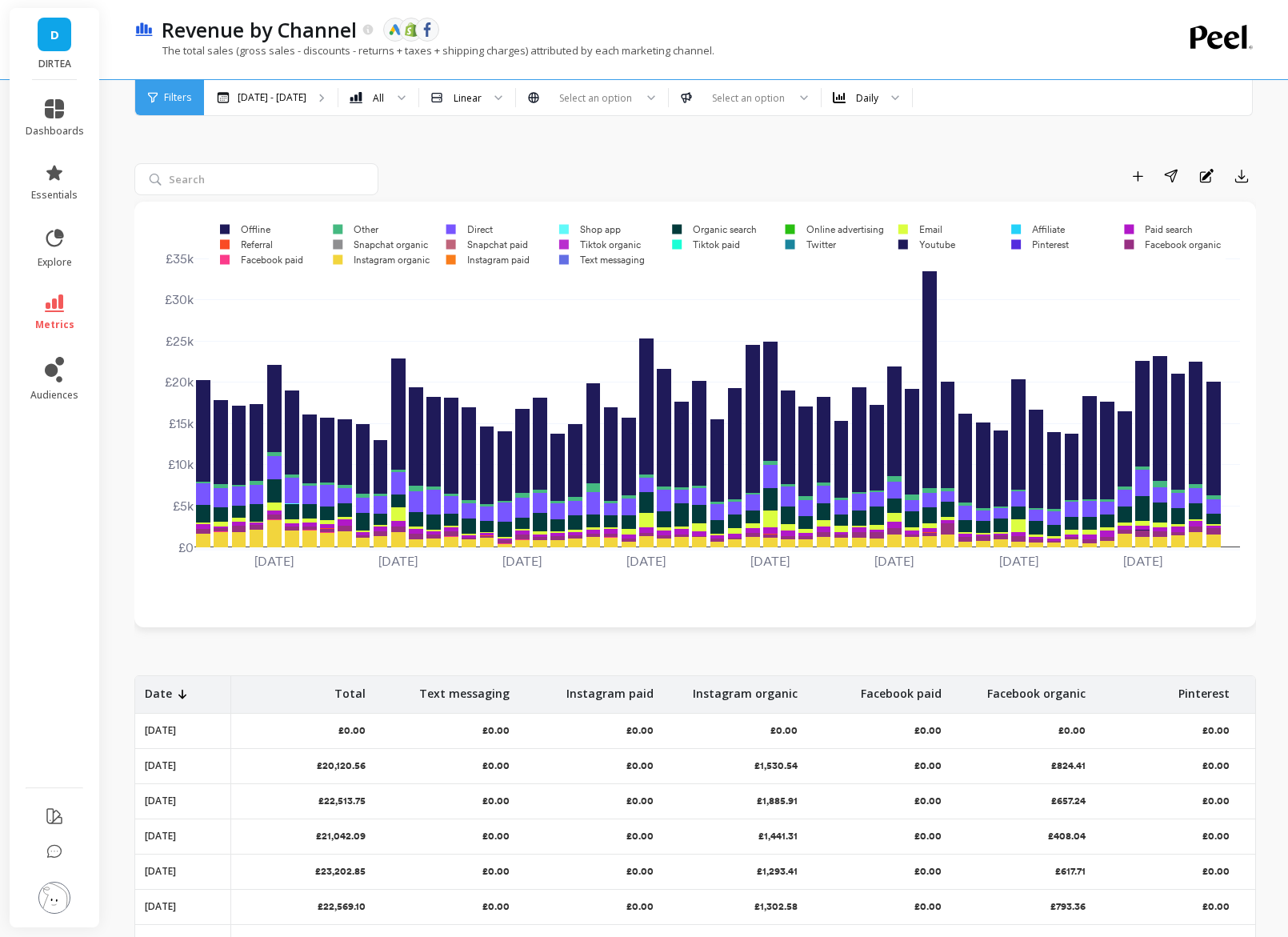
click at [259, 243] on rect at bounding box center [242, 243] width 68 height 15
click at [258, 230] on rect at bounding box center [240, 229] width 63 height 15
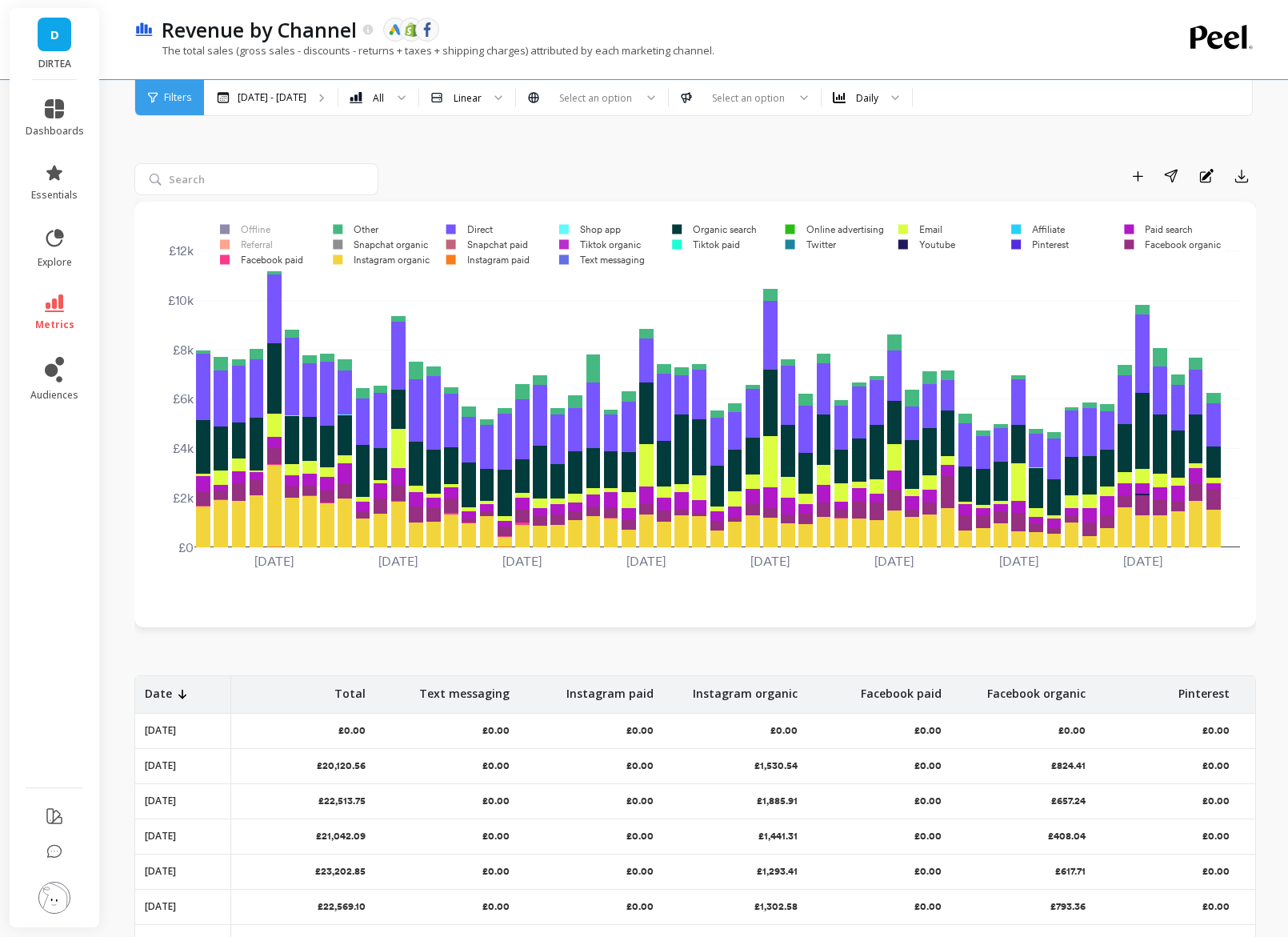
click at [277, 262] on rect at bounding box center [257, 259] width 97 height 15
click at [349, 260] on rect at bounding box center [377, 259] width 111 height 15
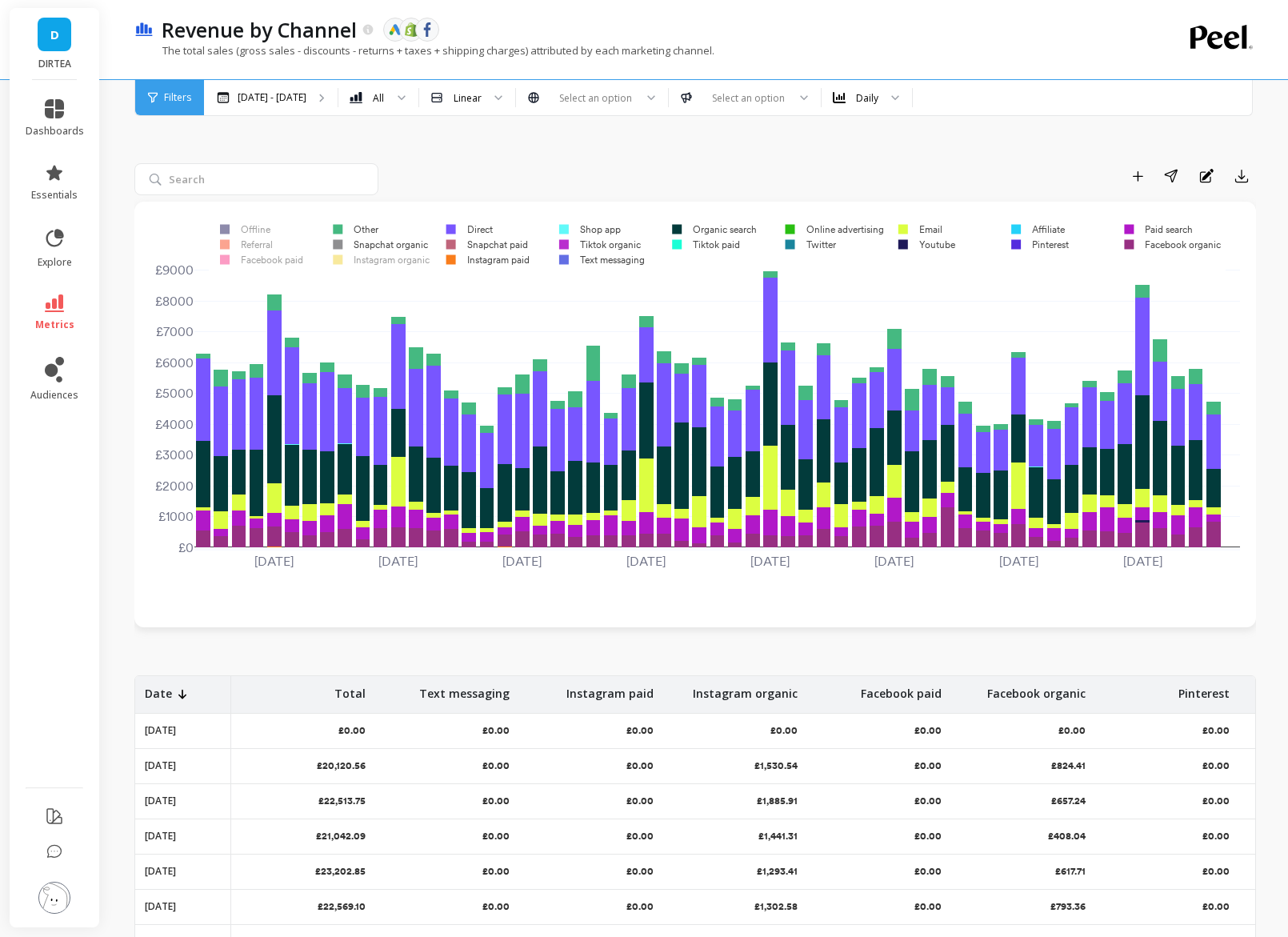
click at [361, 244] on rect at bounding box center [376, 243] width 108 height 15
click at [361, 229] on rect at bounding box center [351, 229] width 59 height 15
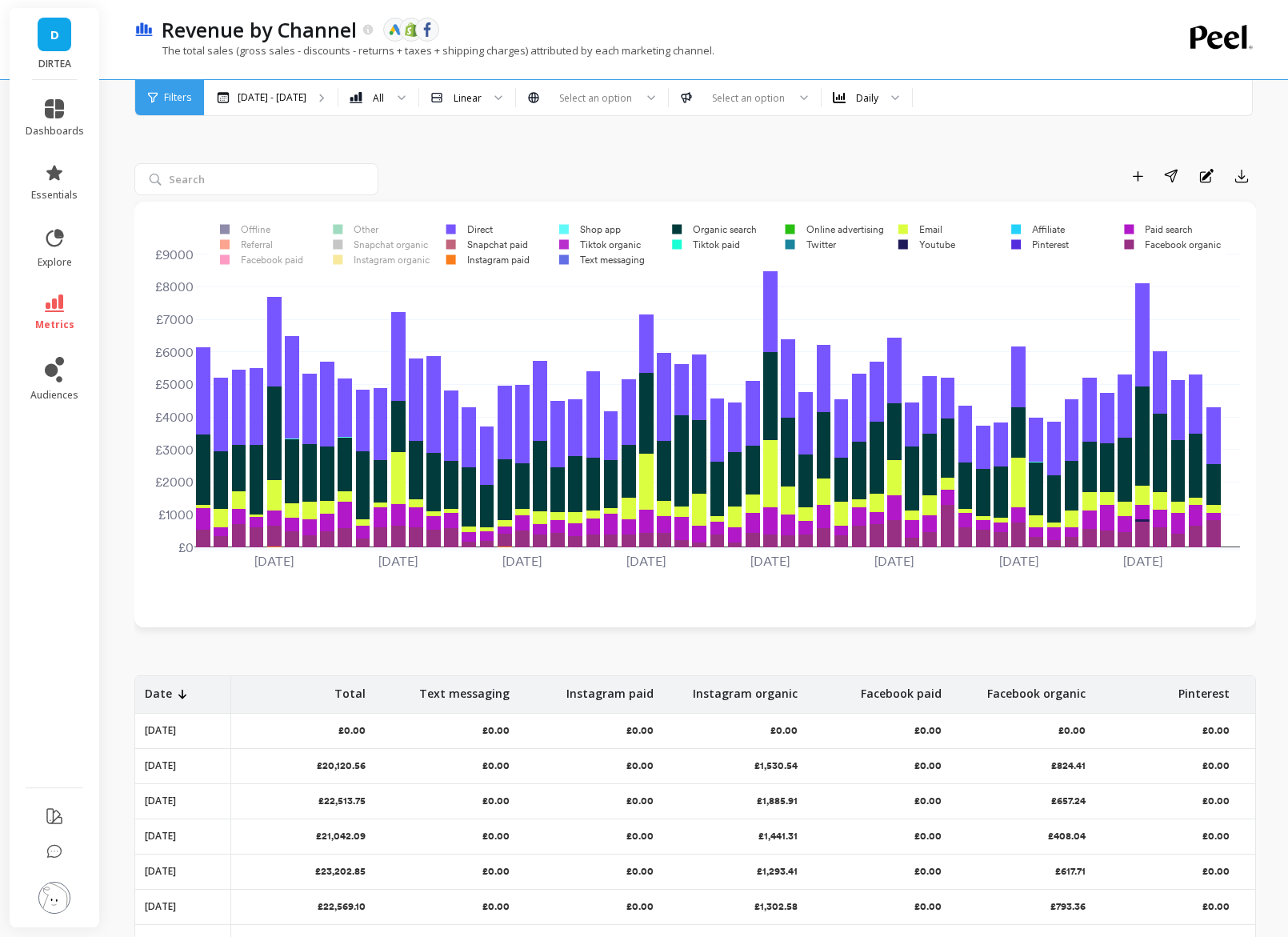
click at [471, 228] on rect at bounding box center [465, 229] width 60 height 15
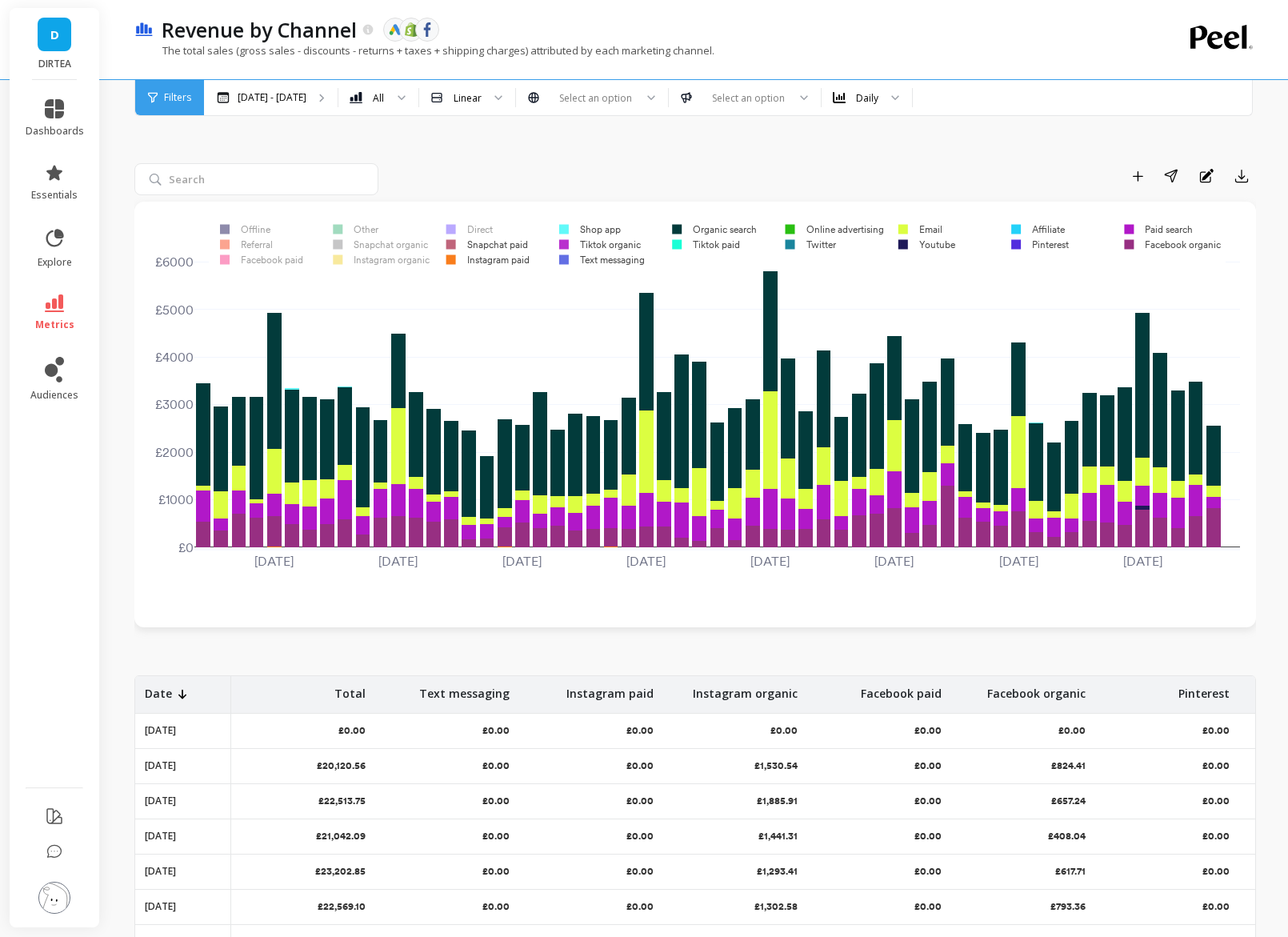
click at [484, 240] on rect at bounding box center [483, 243] width 94 height 15
click at [500, 267] on rect at bounding box center [484, 259] width 97 height 15
click at [586, 263] on rect at bounding box center [598, 259] width 100 height 15
click at [586, 237] on rect at bounding box center [595, 243] width 95 height 15
click at [588, 229] on rect at bounding box center [586, 229] width 75 height 15
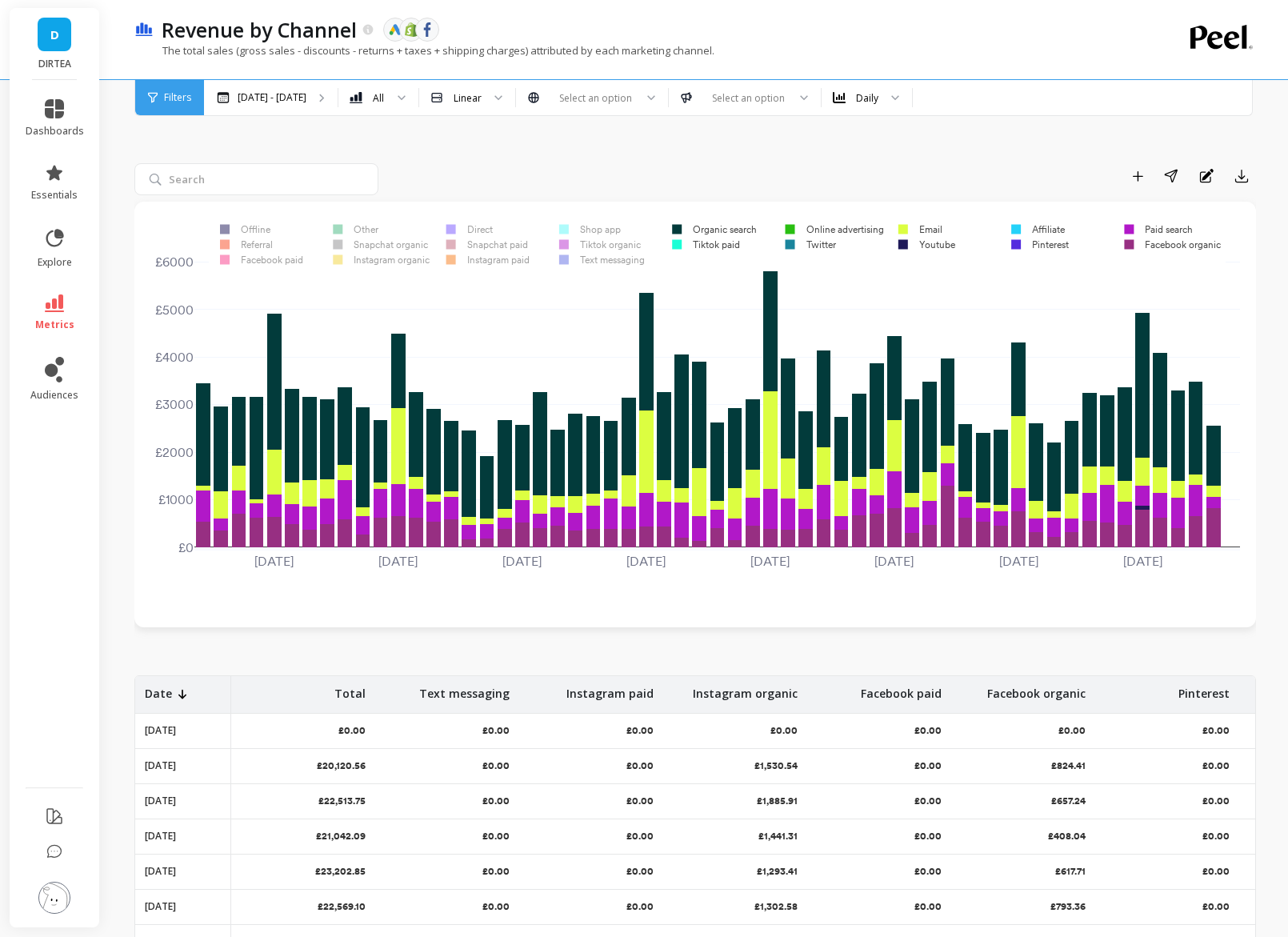
click at [708, 233] on rect at bounding box center [710, 229] width 98 height 15
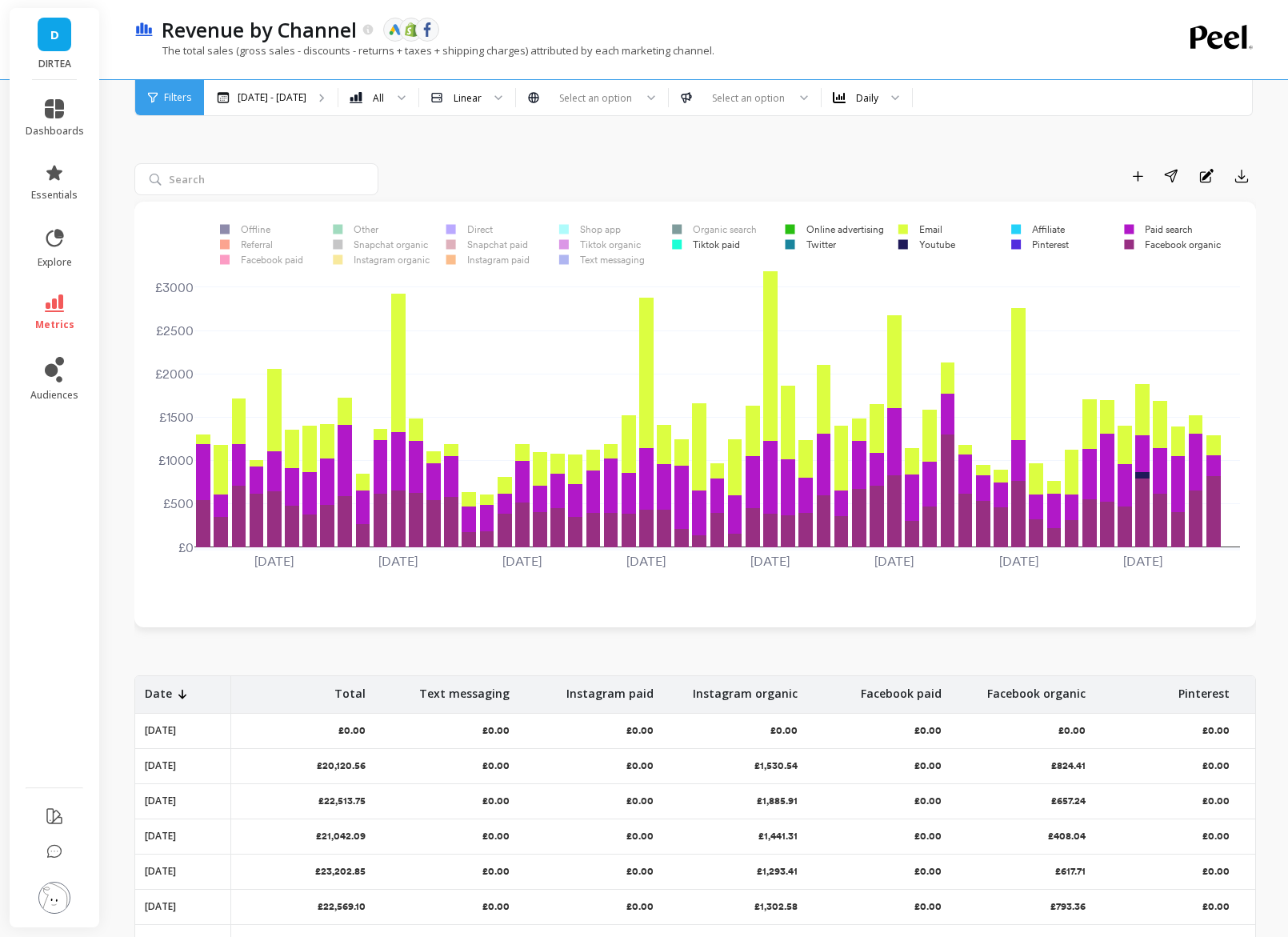
click at [709, 244] on rect at bounding box center [701, 243] width 81 height 15
click at [809, 245] on rect at bounding box center [805, 243] width 64 height 15
click at [825, 233] on rect at bounding box center [829, 229] width 111 height 15
click at [941, 246] on rect at bounding box center [921, 243] width 69 height 15
click at [1051, 233] on rect at bounding box center [1033, 229] width 68 height 15
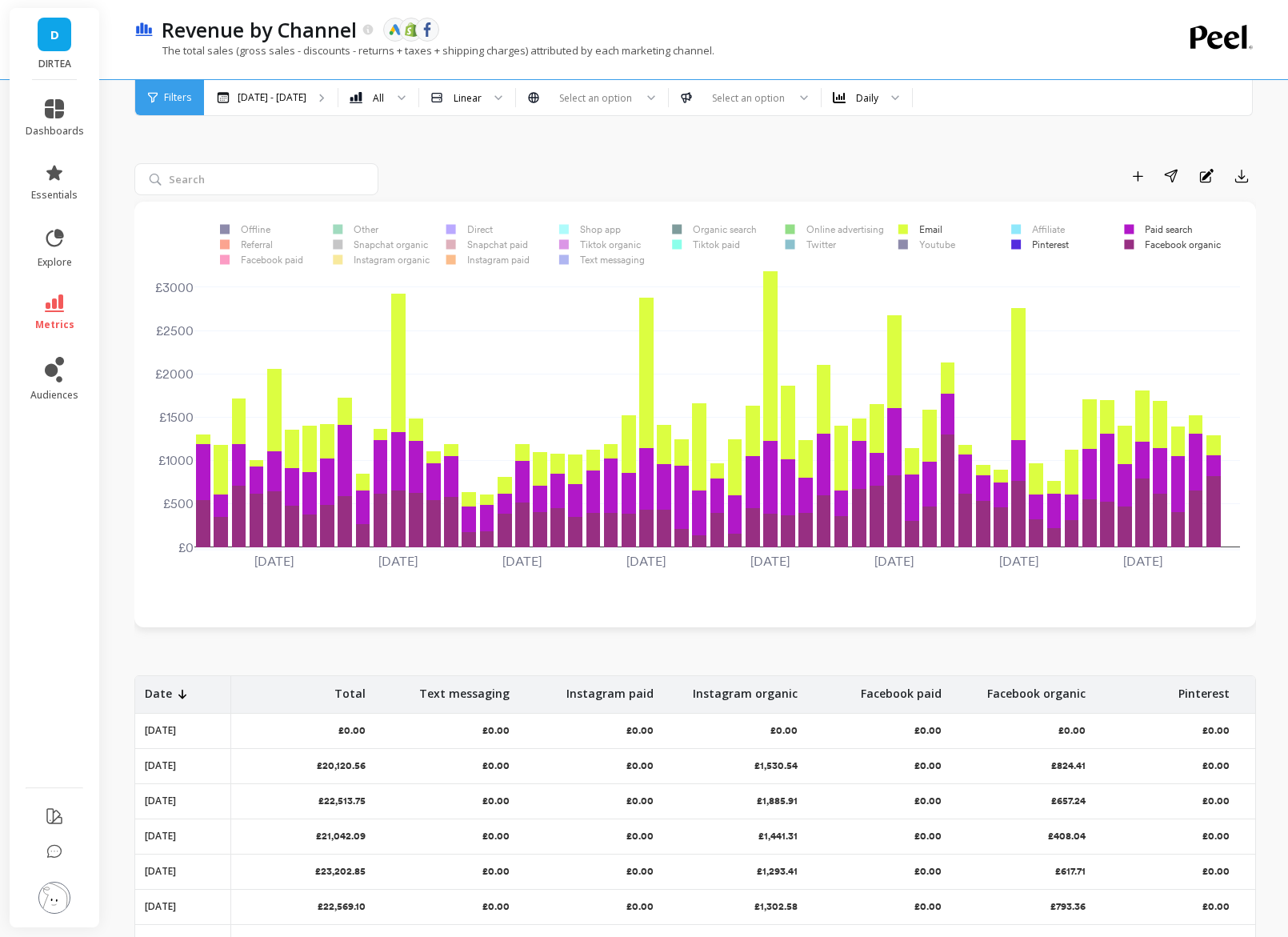
click at [1051, 241] on rect at bounding box center [1035, 243] width 72 height 15
click at [1184, 227] on rect at bounding box center [1154, 229] width 82 height 15
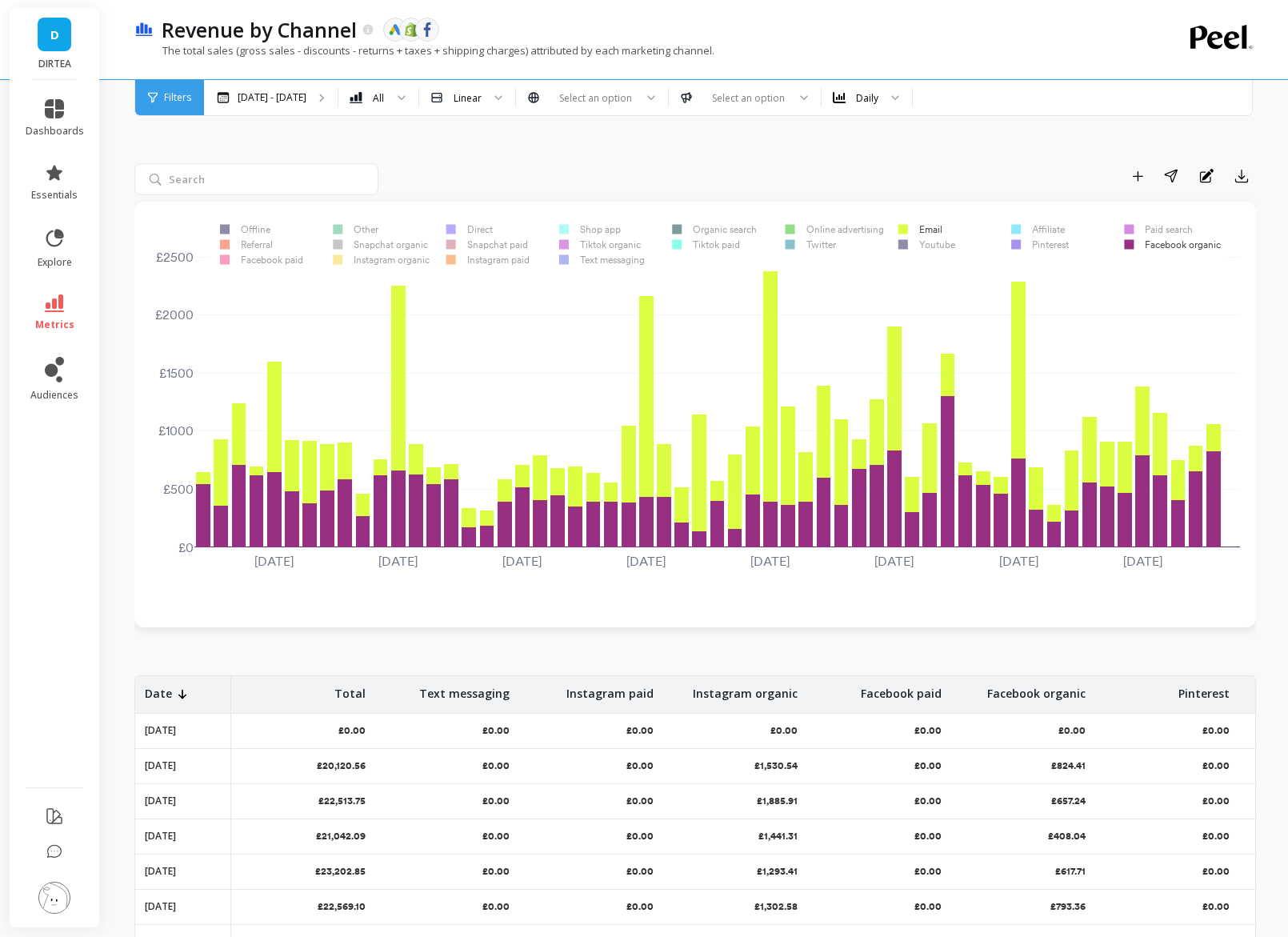
click at [1177, 239] on rect at bounding box center [1167, 243] width 111 height 15
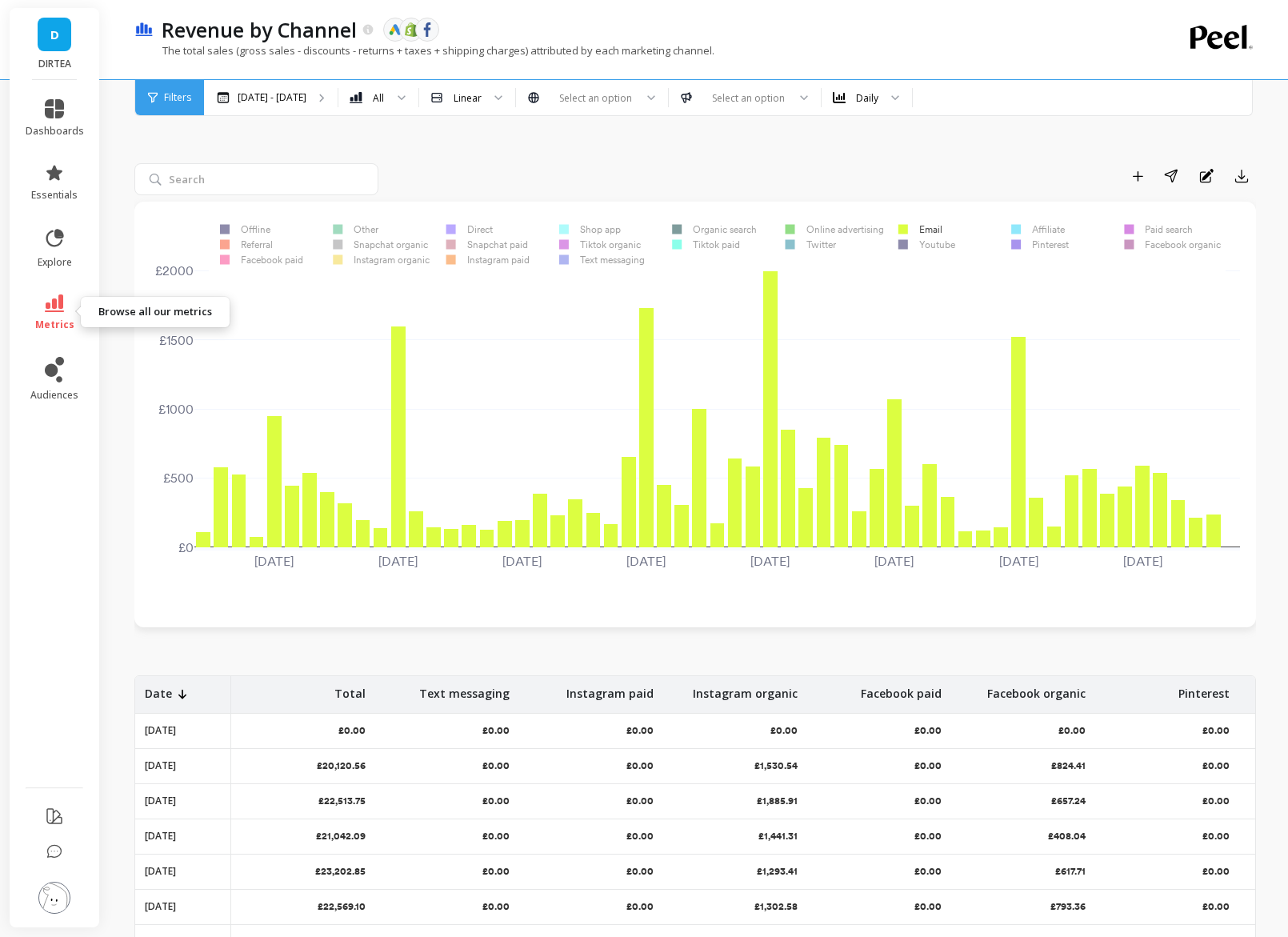
click at [48, 319] on span "metrics" at bounding box center [55, 325] width 39 height 13
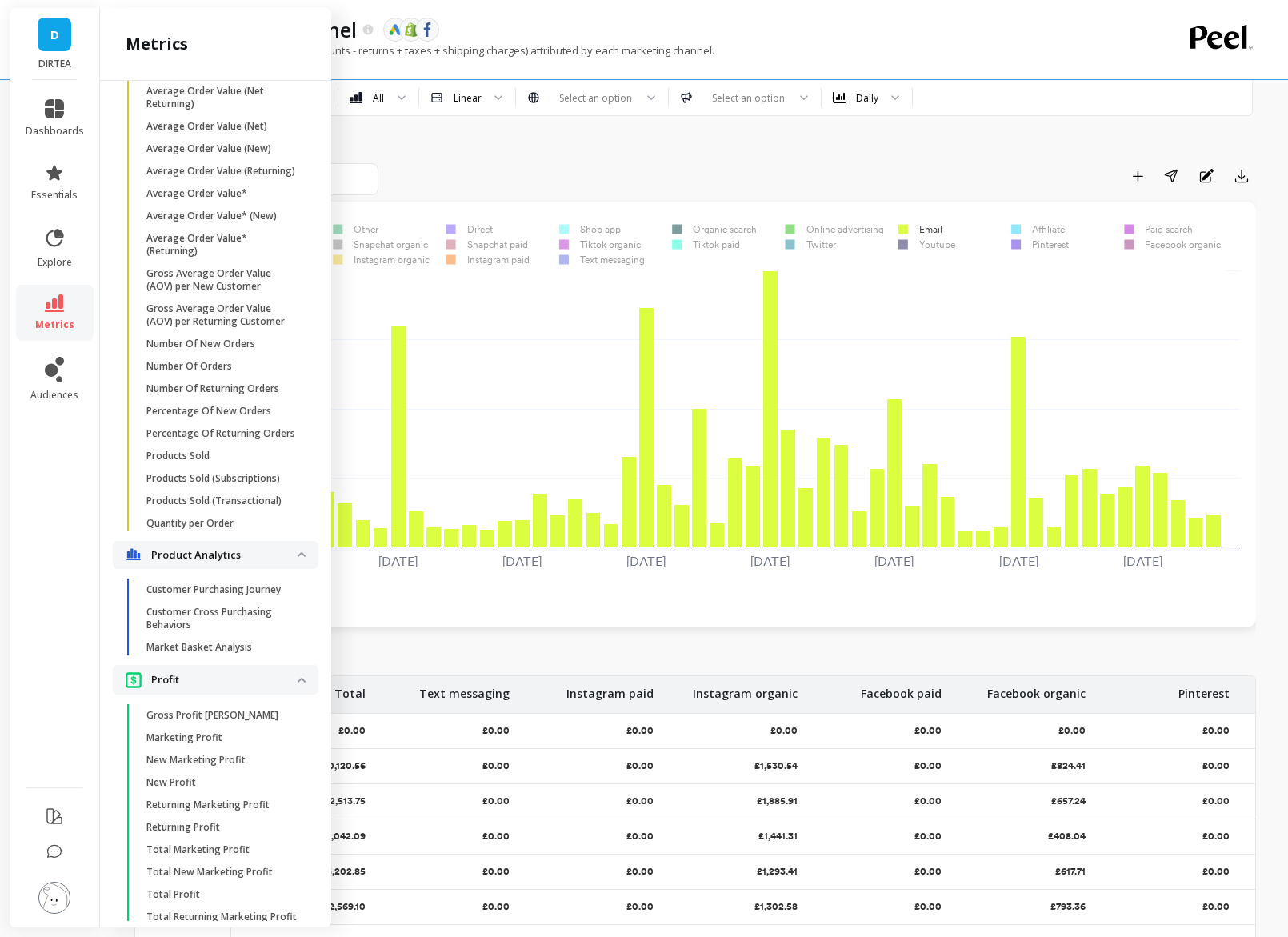
scroll to position [2734, 0]
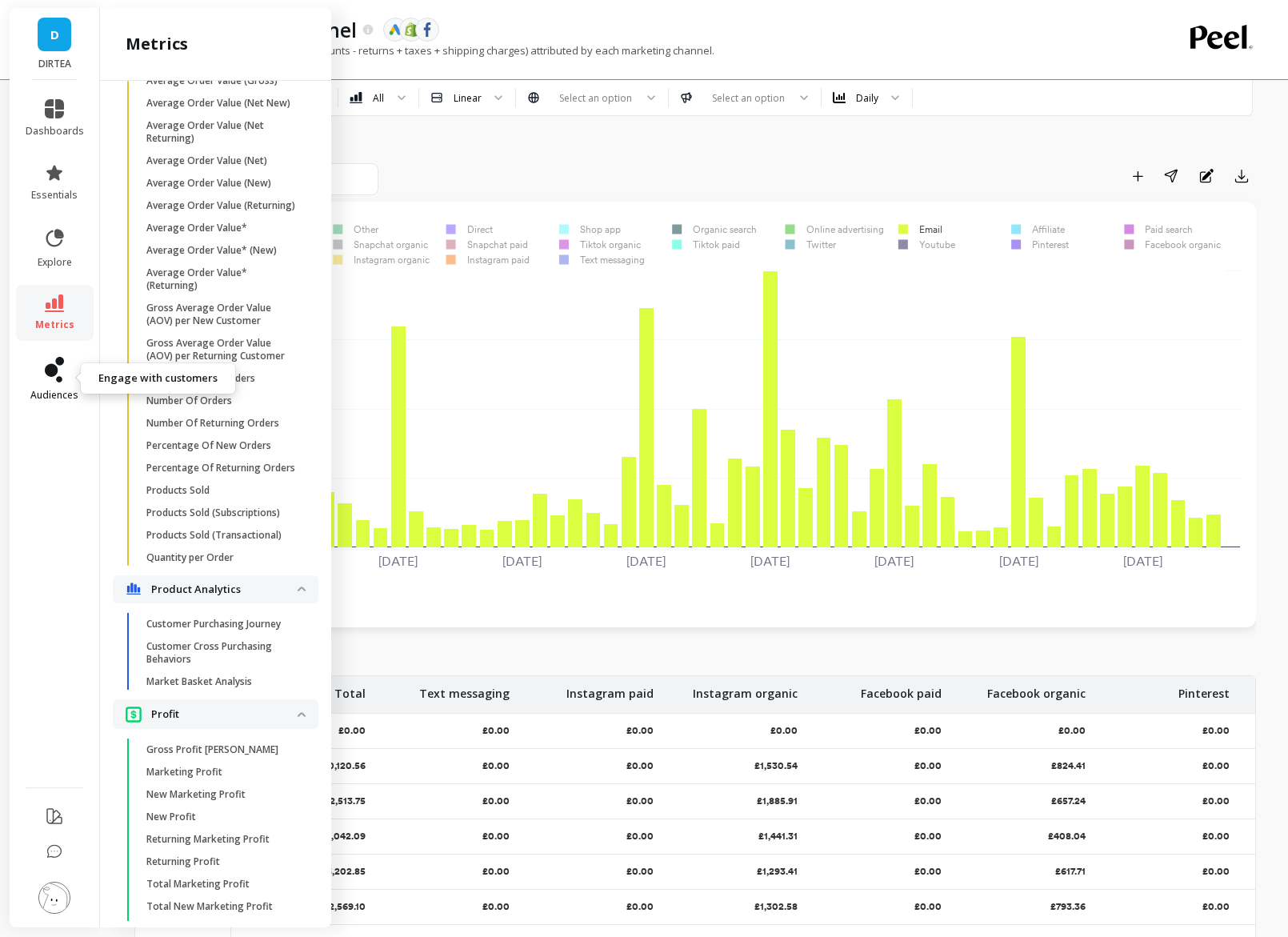
click at [45, 367] on icon at bounding box center [51, 370] width 13 height 13
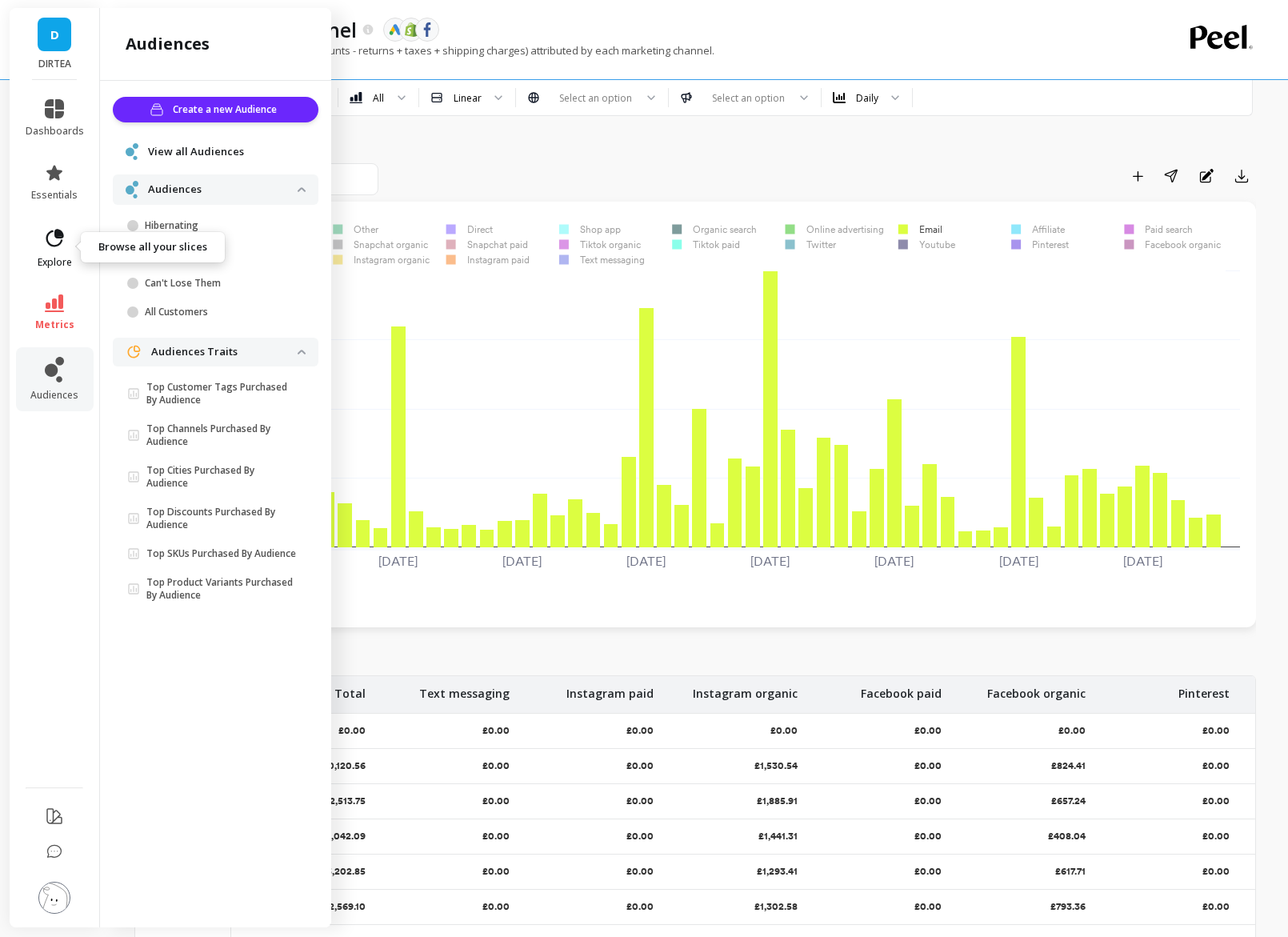
click at [50, 258] on span "explore" at bounding box center [54, 262] width 34 height 13
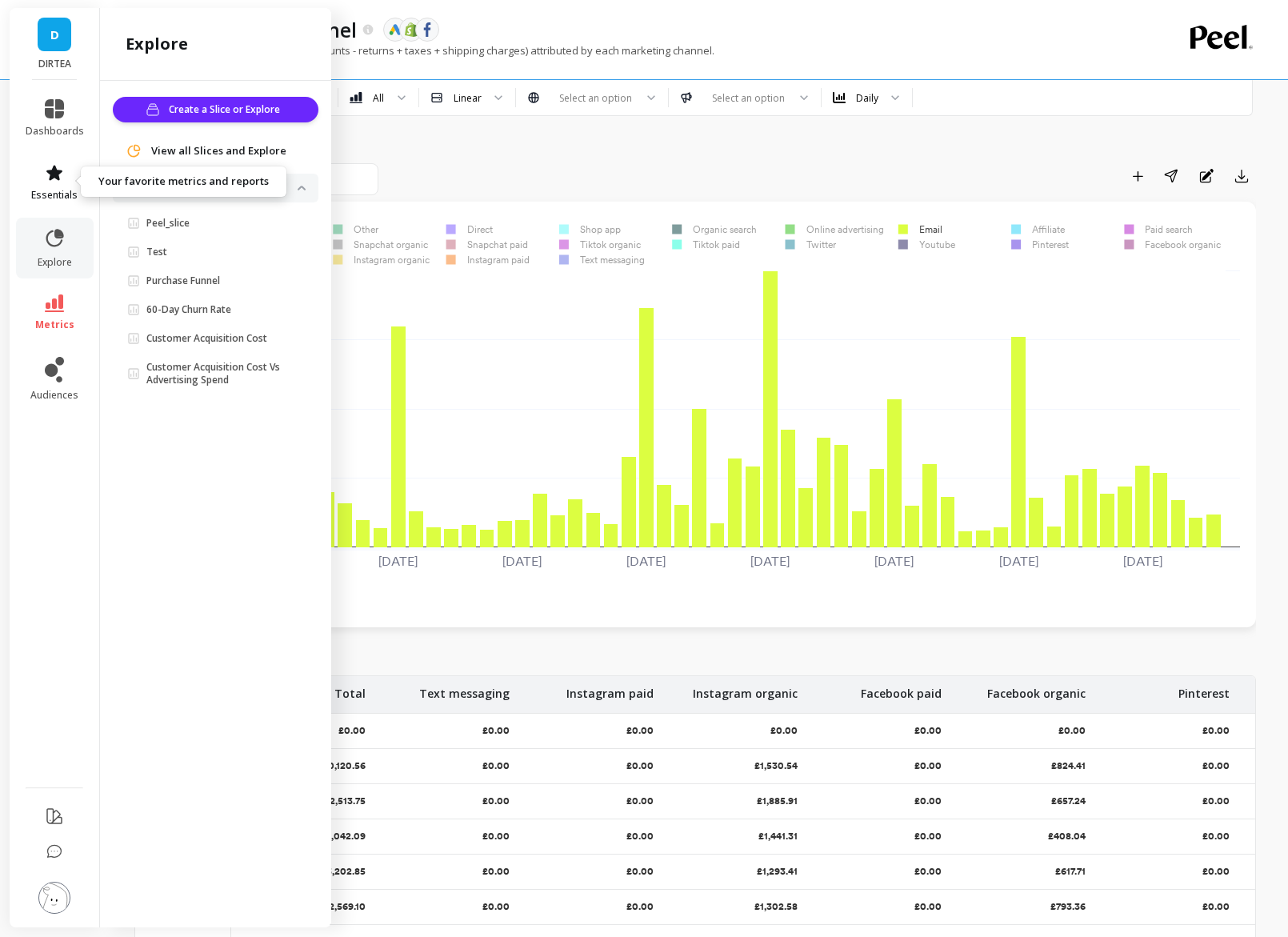
click at [63, 185] on link "essentials" at bounding box center [55, 182] width 59 height 38
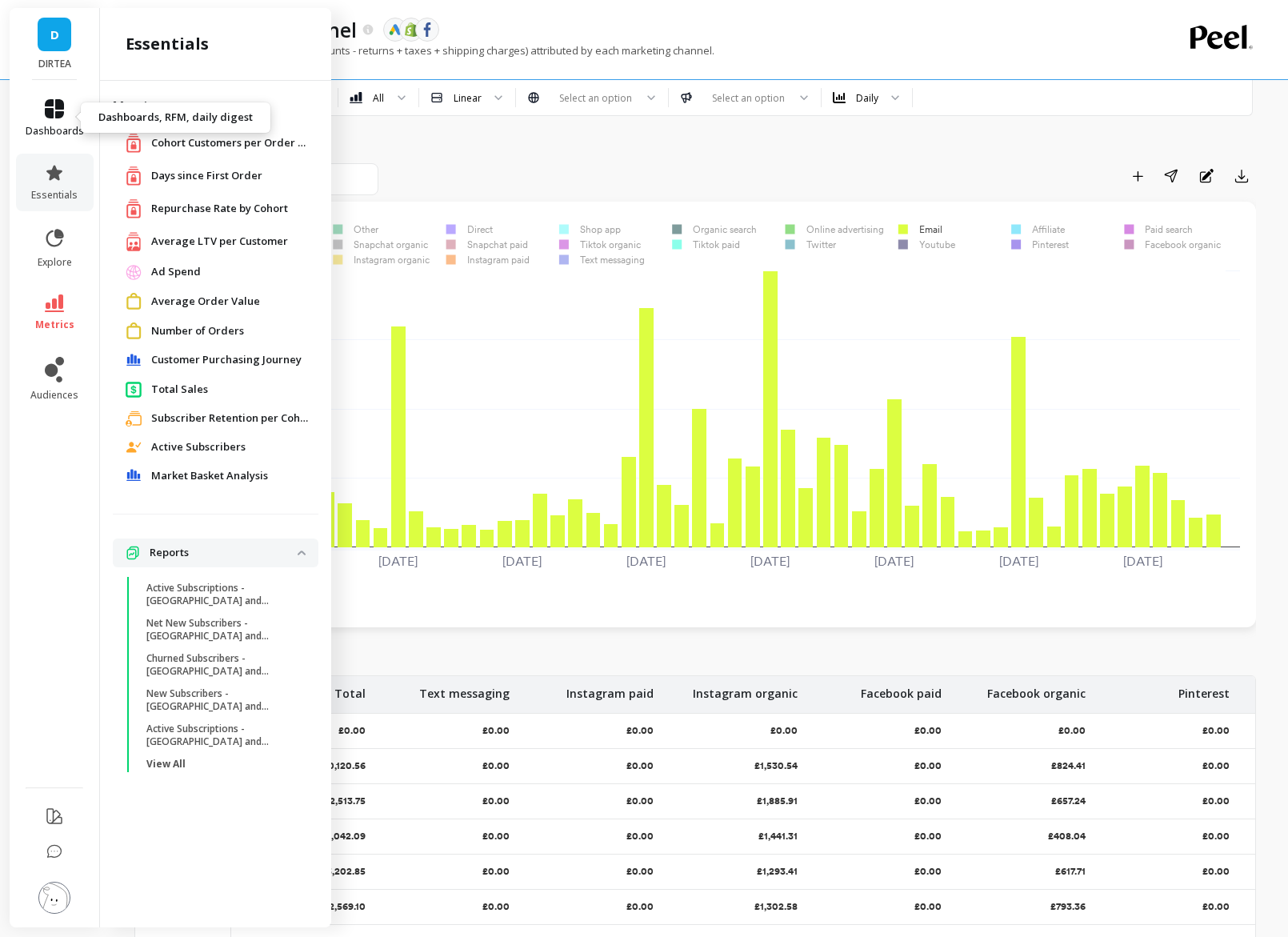
click at [56, 111] on icon at bounding box center [55, 109] width 20 height 20
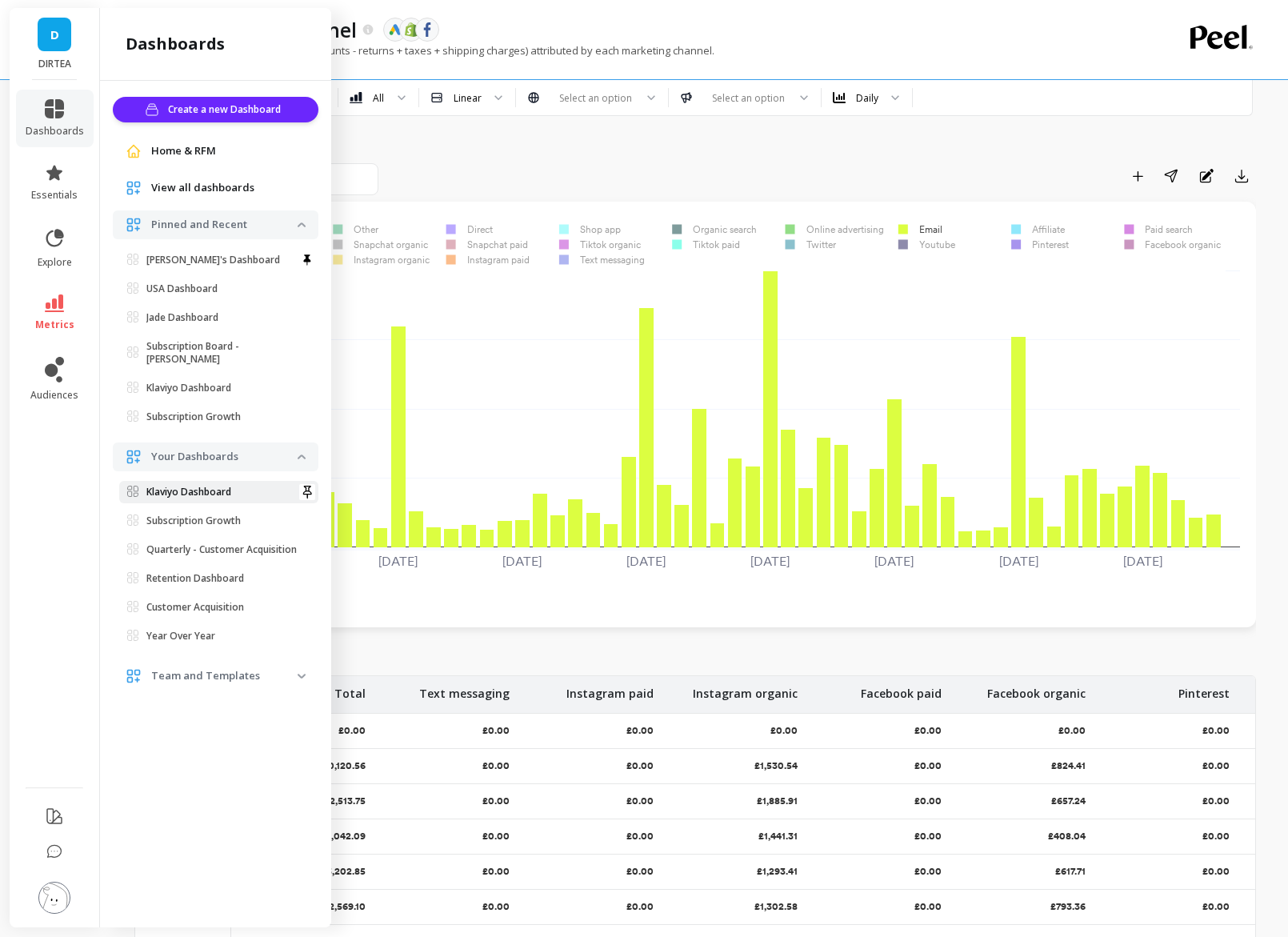
click at [198, 486] on p "Klaviyo Dashboard" at bounding box center [188, 492] width 84 height 13
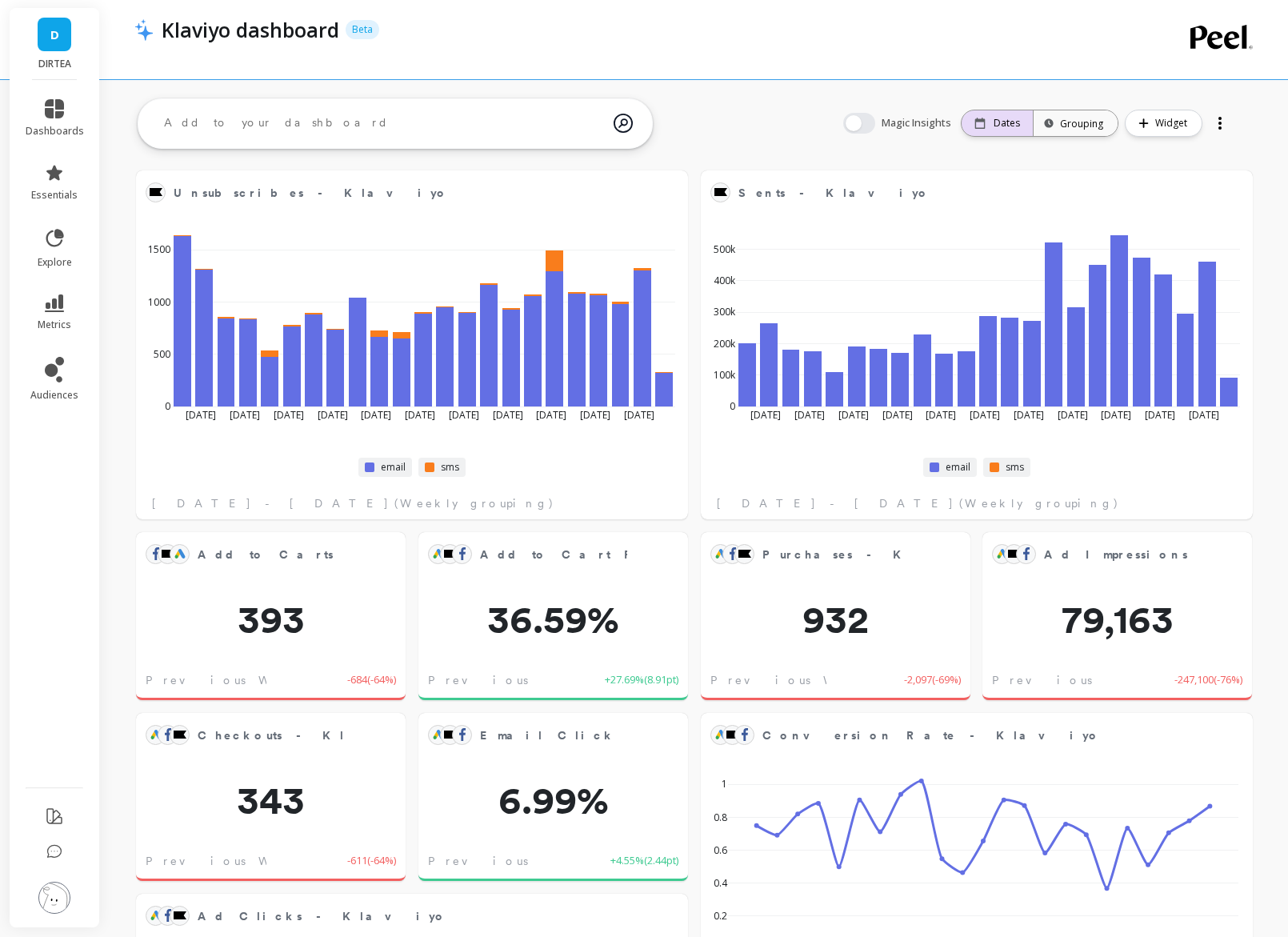
click at [1000, 118] on p "Dates" at bounding box center [1006, 123] width 26 height 13
click at [1098, 122] on div "Grouping" at bounding box center [1075, 123] width 55 height 15
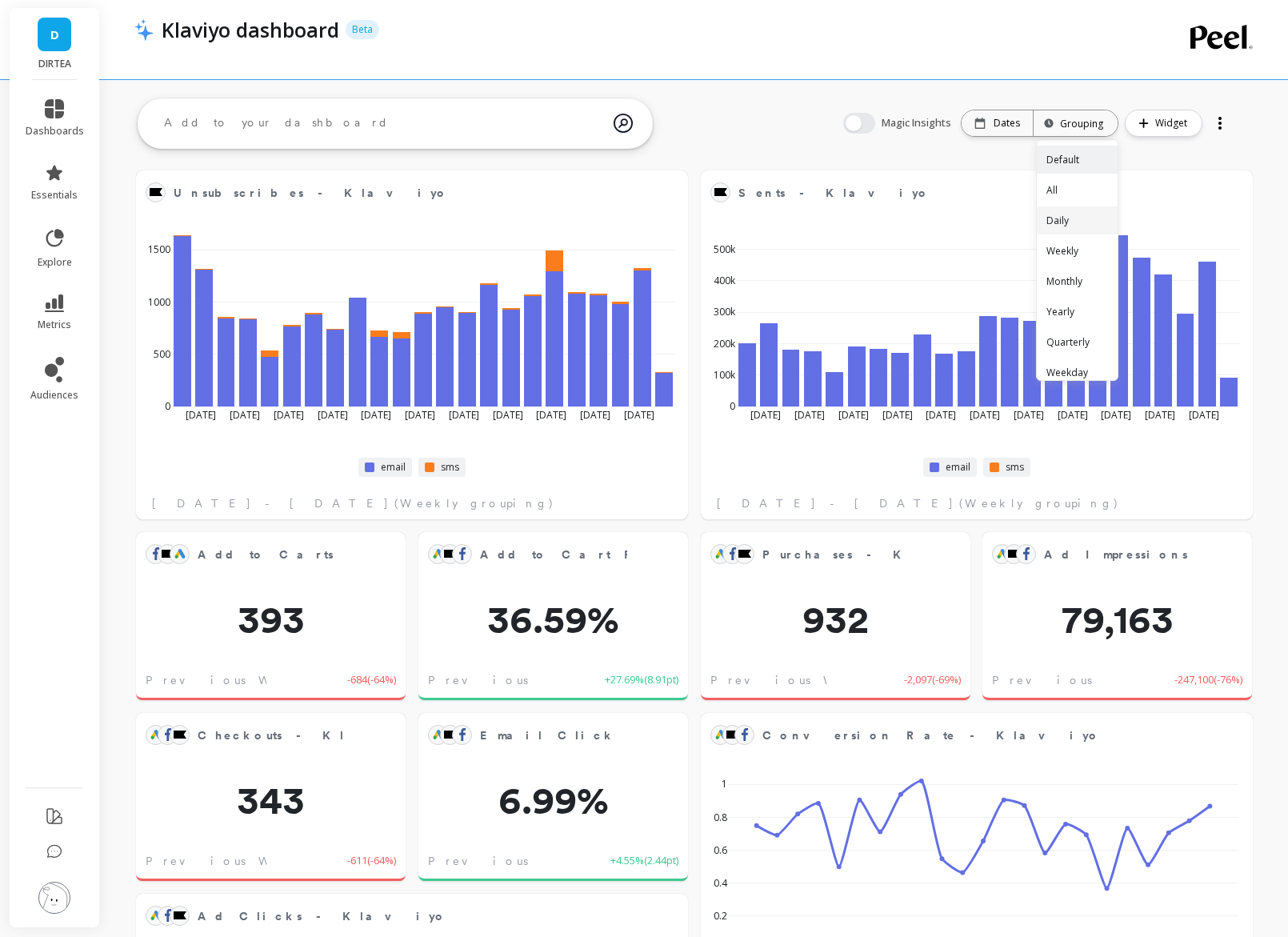
click at [1064, 226] on div "Daily" at bounding box center [1077, 220] width 80 height 28
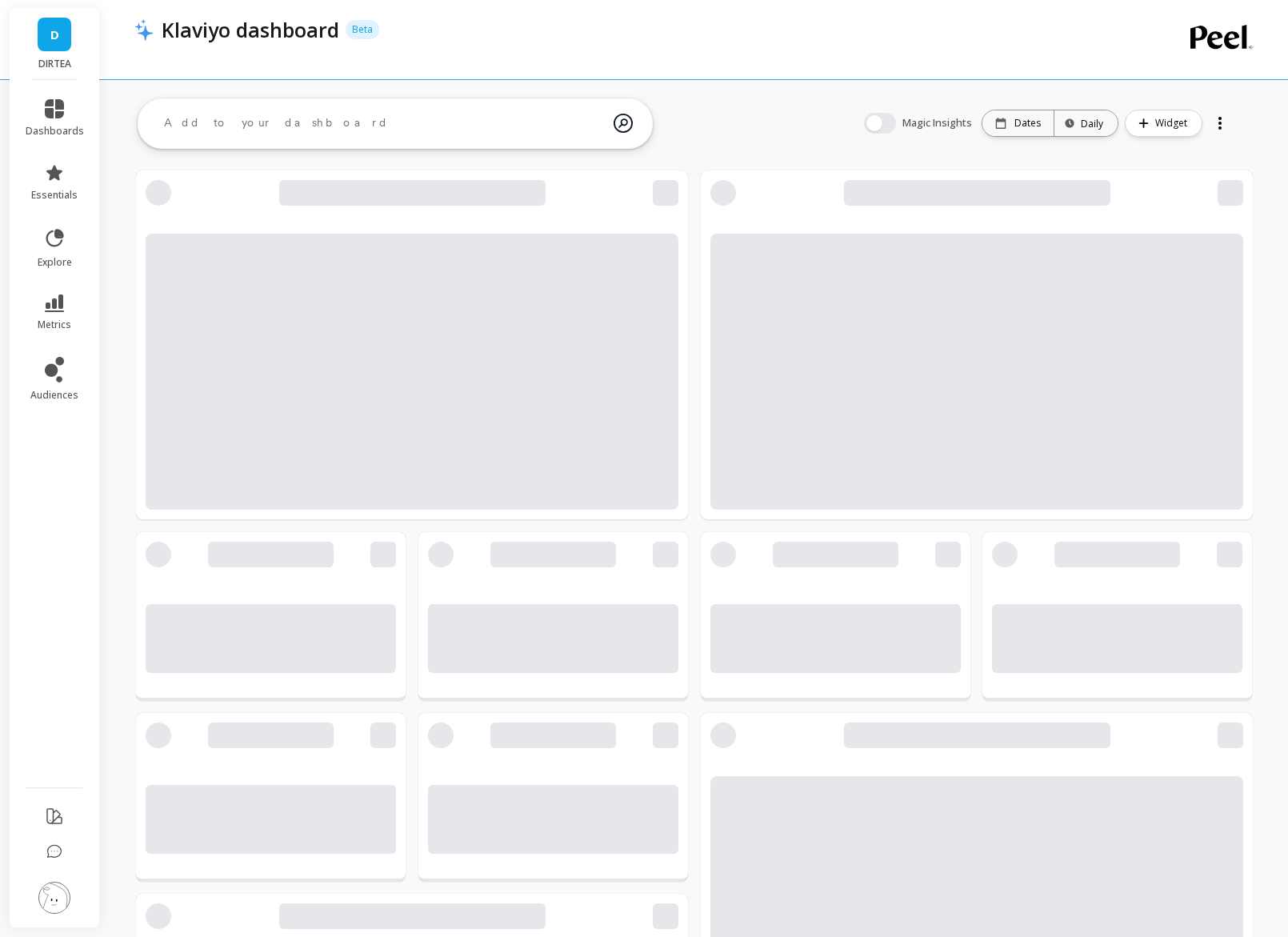
click at [763, 121] on div at bounding box center [694, 771] width 1188 height 1358
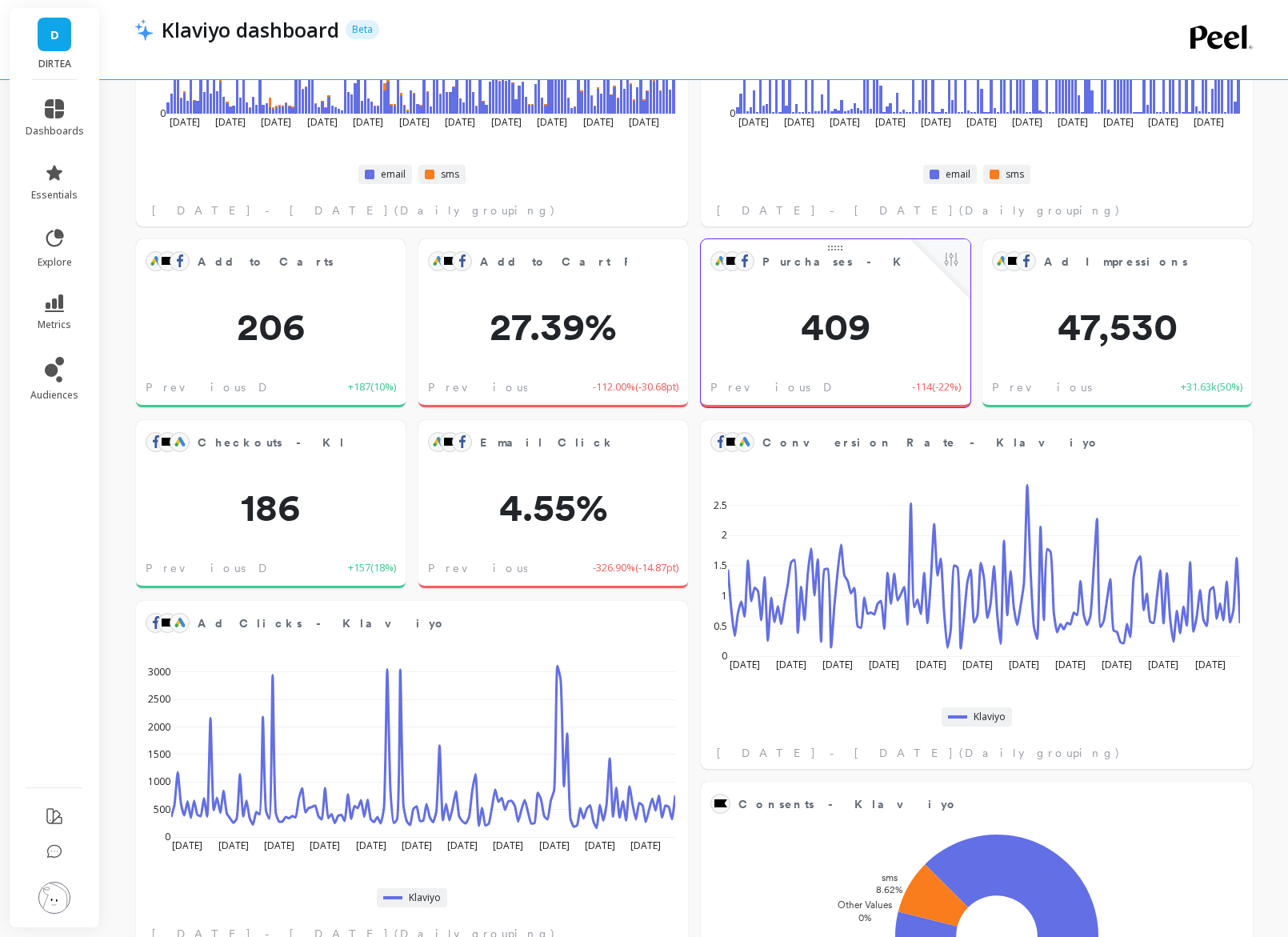
scroll to position [512, 0]
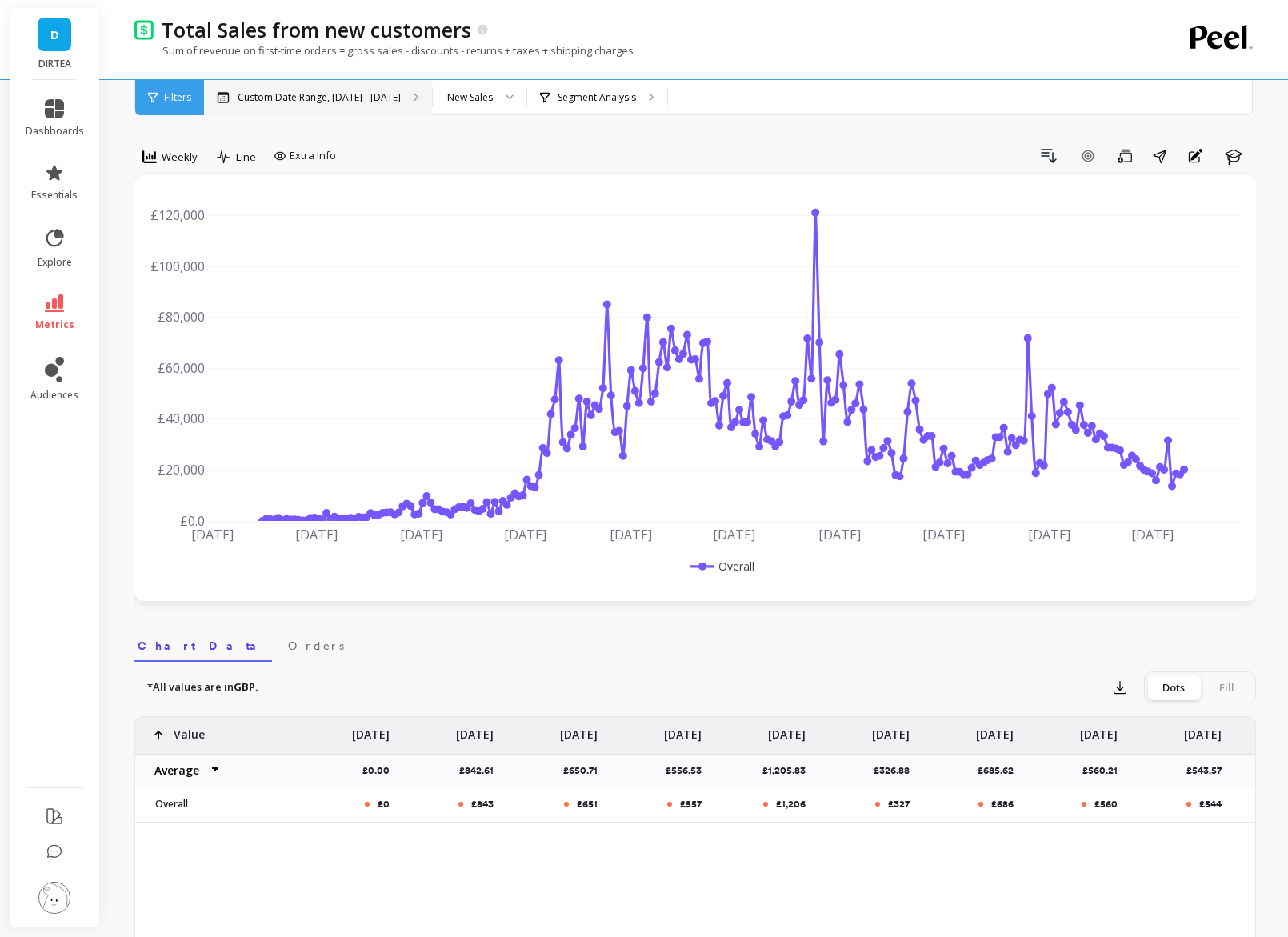
click at [249, 103] on p "Custom Date Range, [DATE] - [DATE]" at bounding box center [319, 97] width 163 height 13
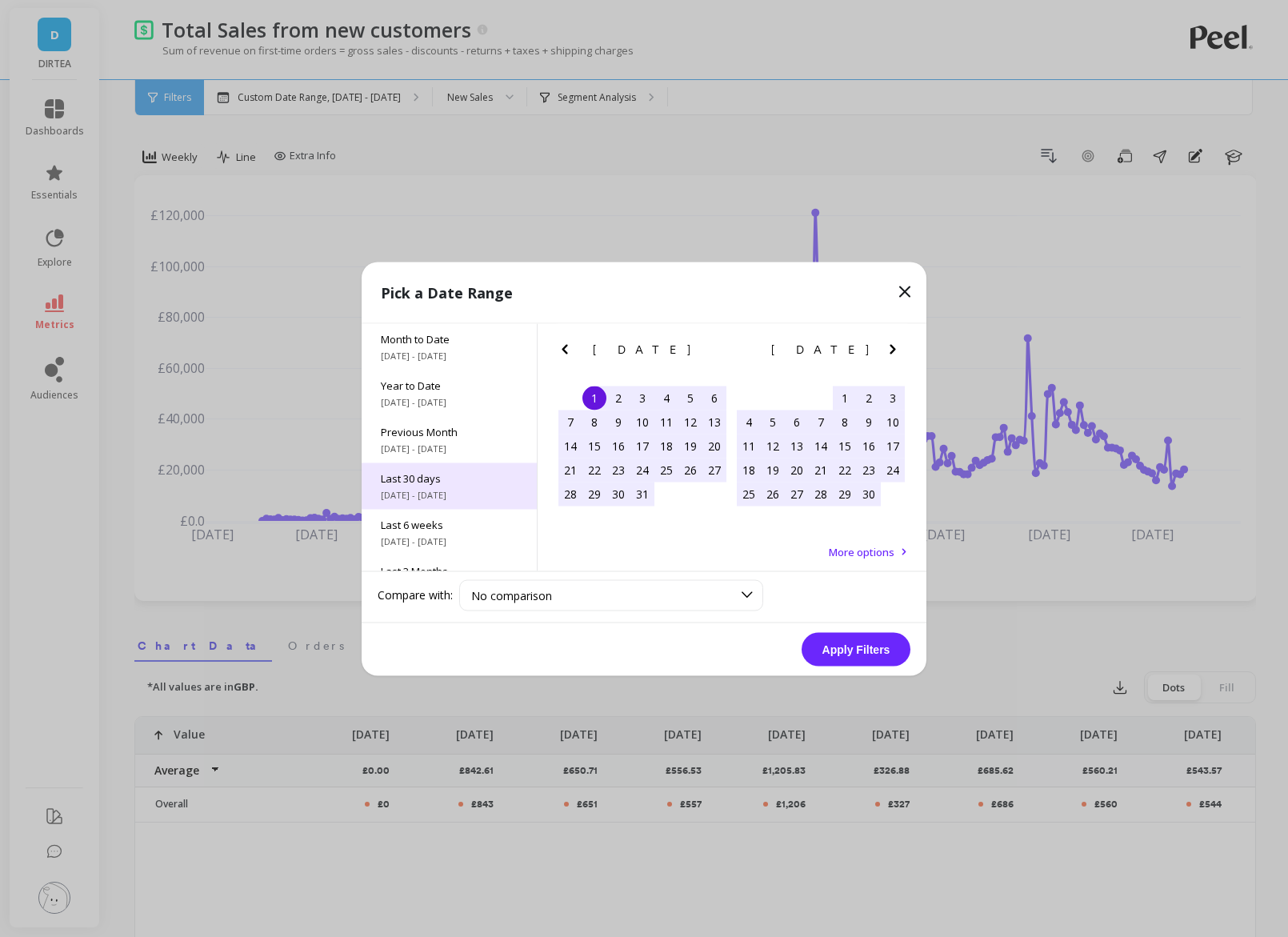
click at [457, 485] on div "Last 30 days [DATE] - [DATE]" at bounding box center [449, 485] width 176 height 46
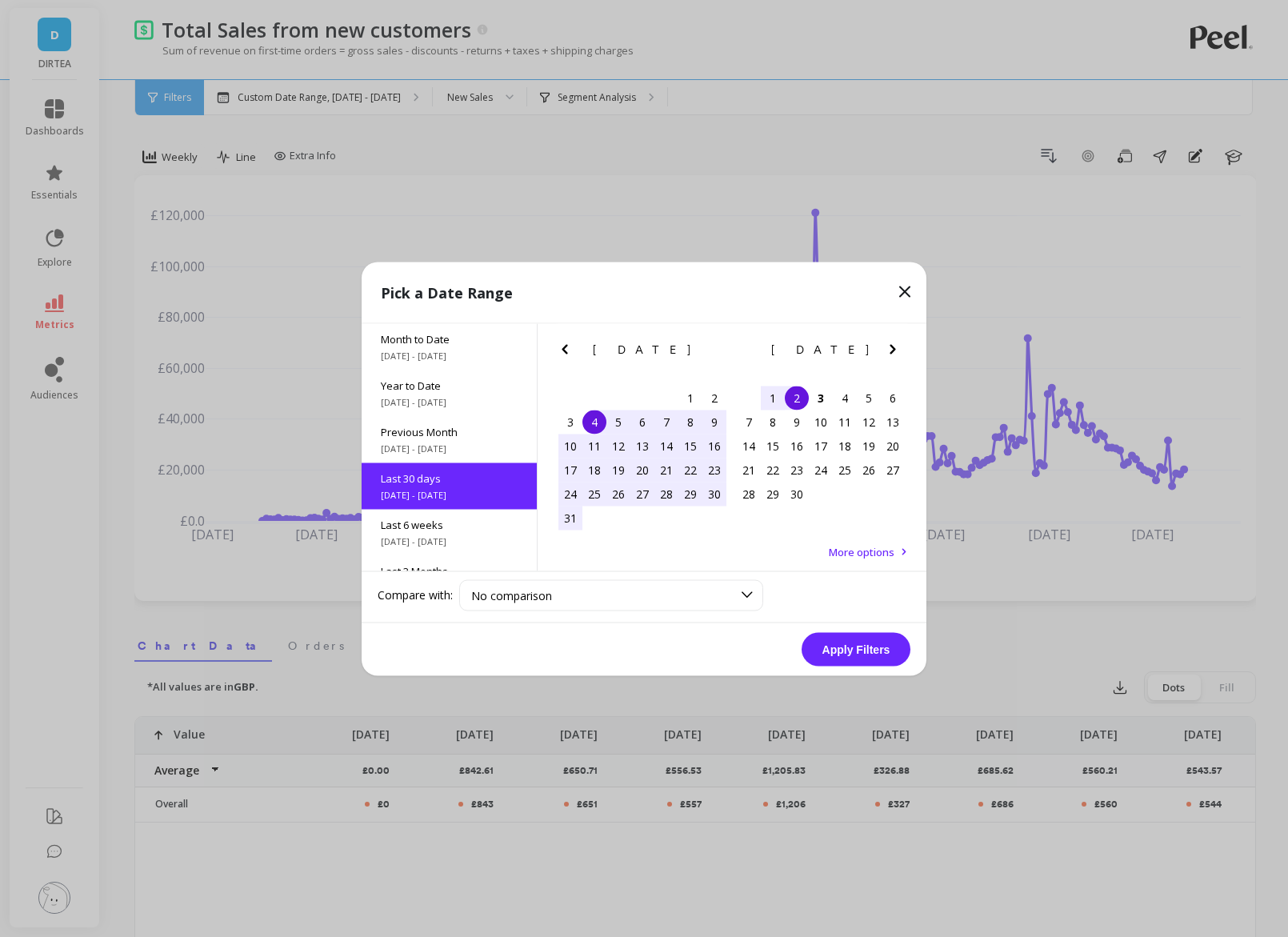
scroll to position [38, 0]
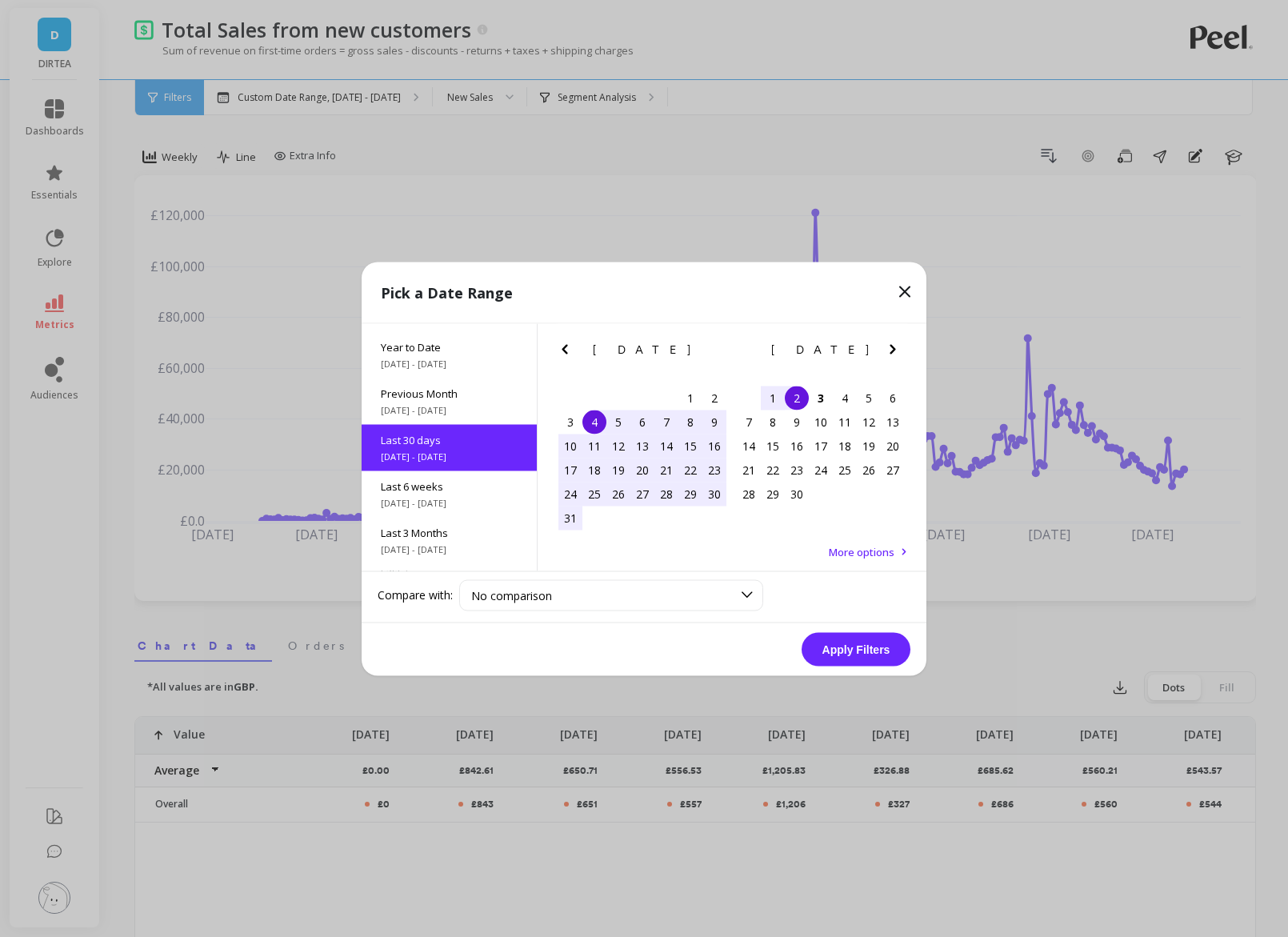
click at [594, 422] on div "4" at bounding box center [594, 422] width 24 height 24
click at [828, 401] on div "3" at bounding box center [821, 397] width 24 height 24
click at [867, 643] on button "Apply Filters" at bounding box center [855, 649] width 109 height 33
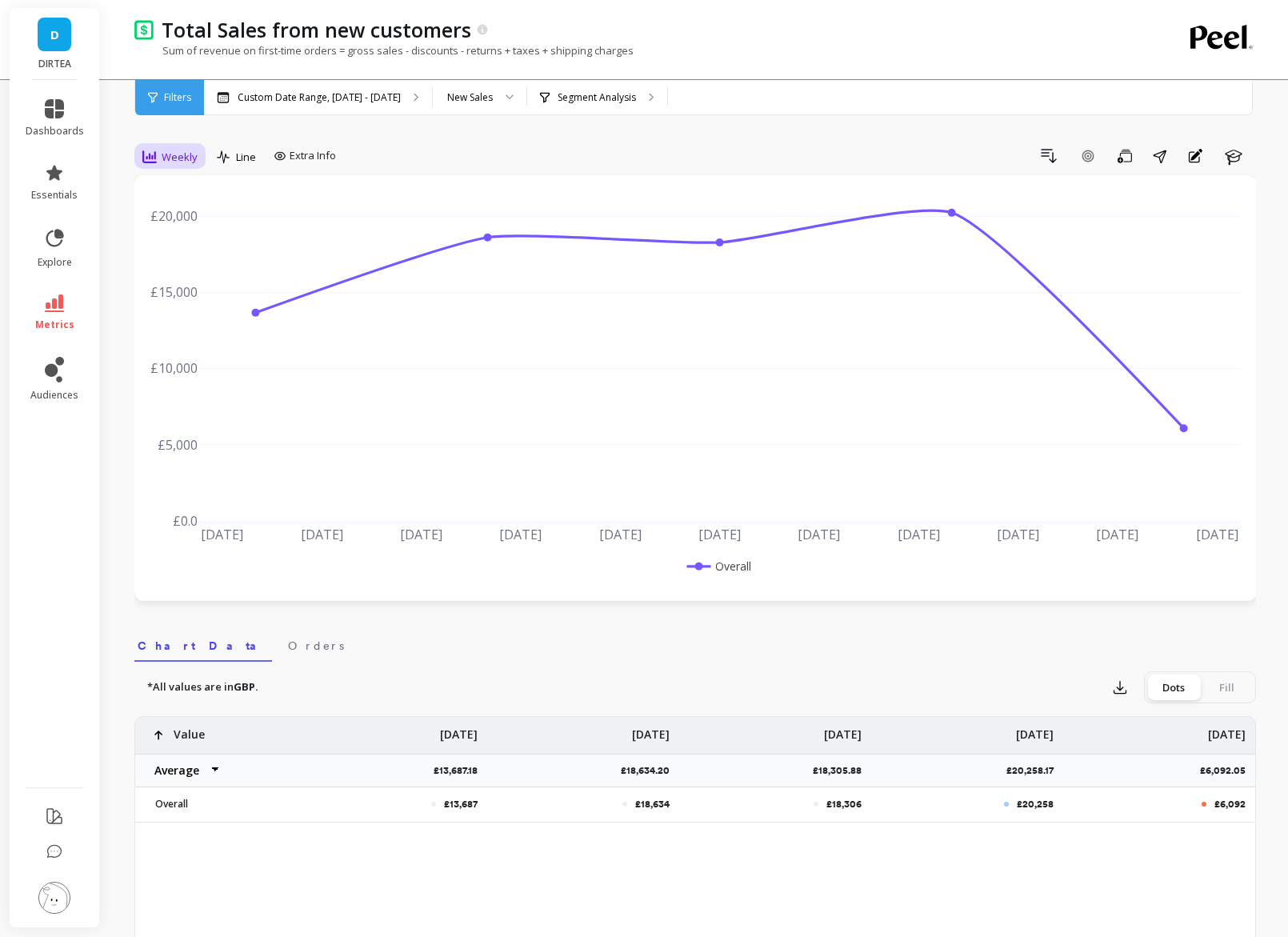
click at [188, 158] on span "Weekly" at bounding box center [180, 157] width 36 height 15
click at [181, 224] on div "Daily" at bounding box center [193, 223] width 91 height 15
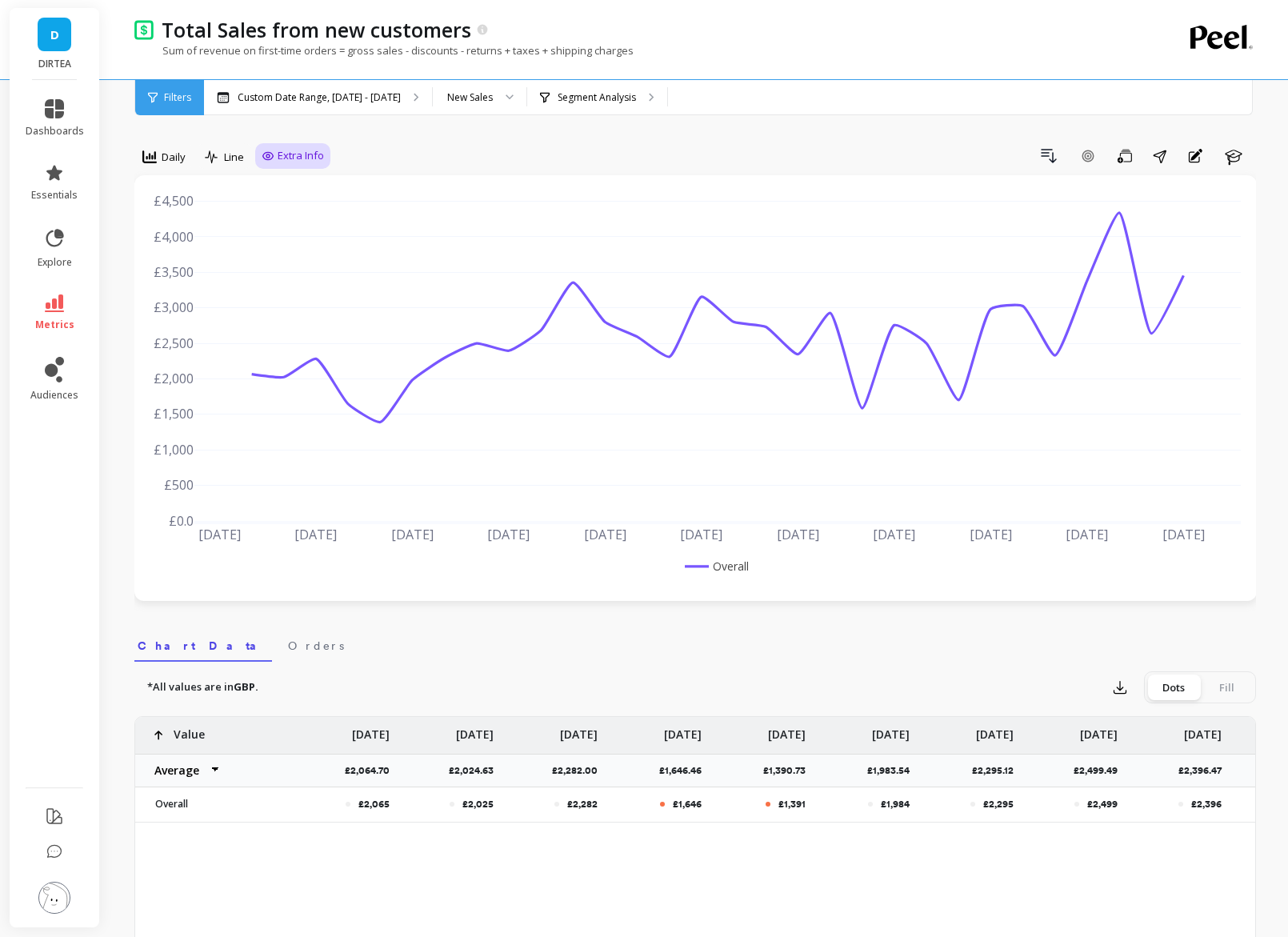
click at [290, 163] on div "Extra Info" at bounding box center [292, 156] width 76 height 26
click at [286, 163] on span "Extra Info" at bounding box center [300, 156] width 46 height 16
click at [280, 254] on input "Values" at bounding box center [296, 249] width 56 height 16
checkbox input "true"
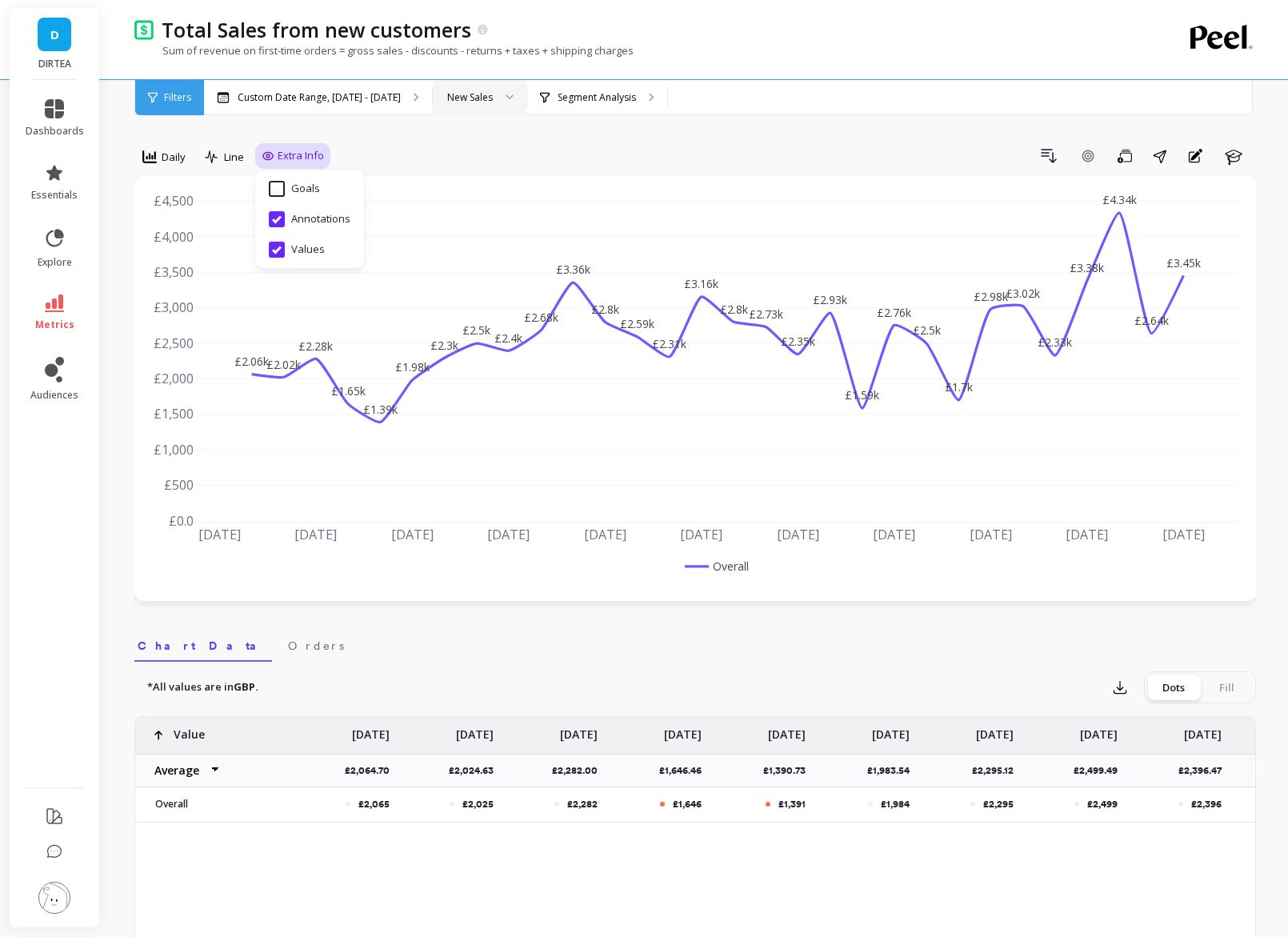
click at [505, 95] on icon at bounding box center [509, 97] width 8 height 6
click at [57, 296] on icon at bounding box center [55, 303] width 20 height 18
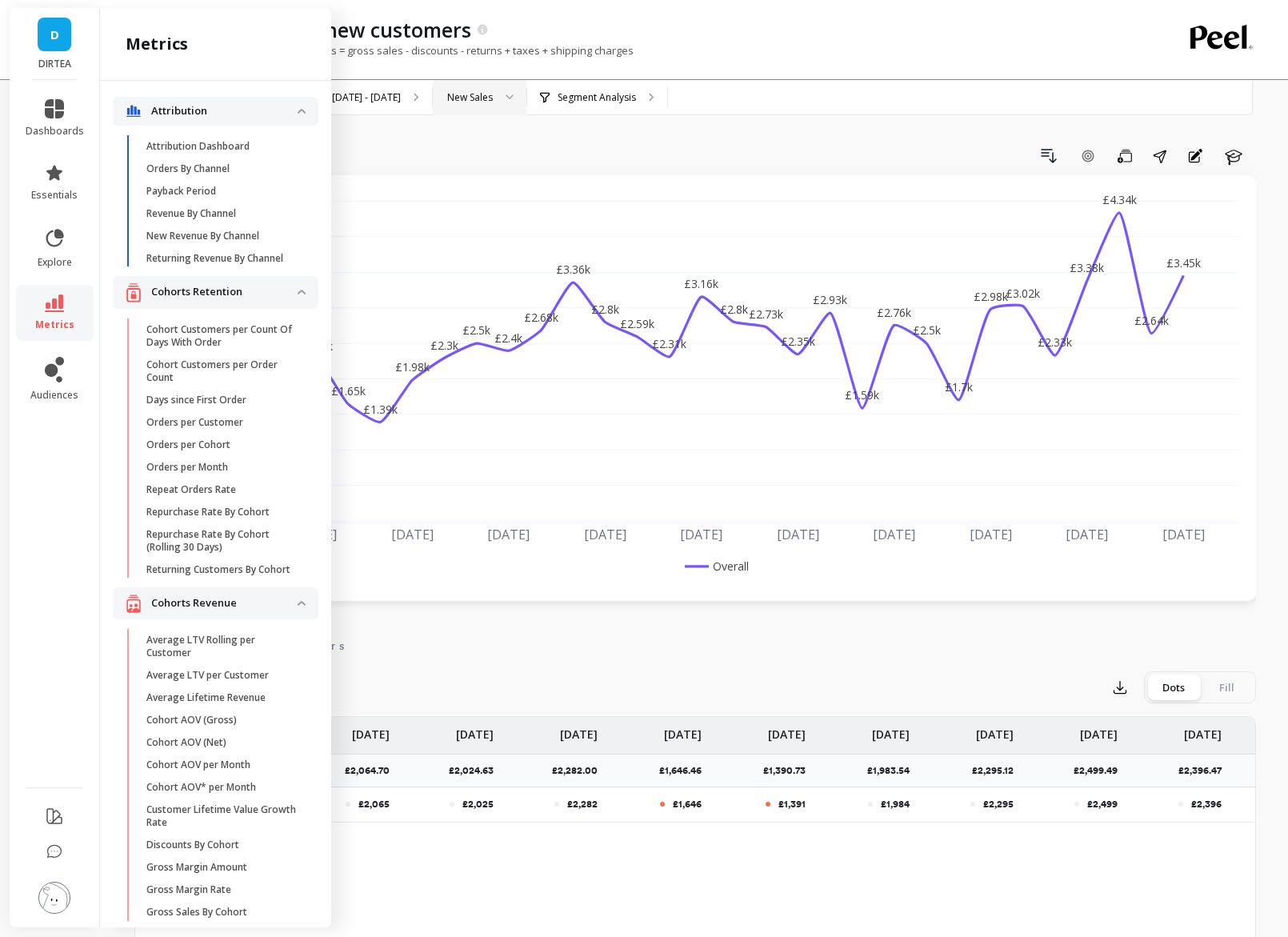
scroll to position [2734, 0]
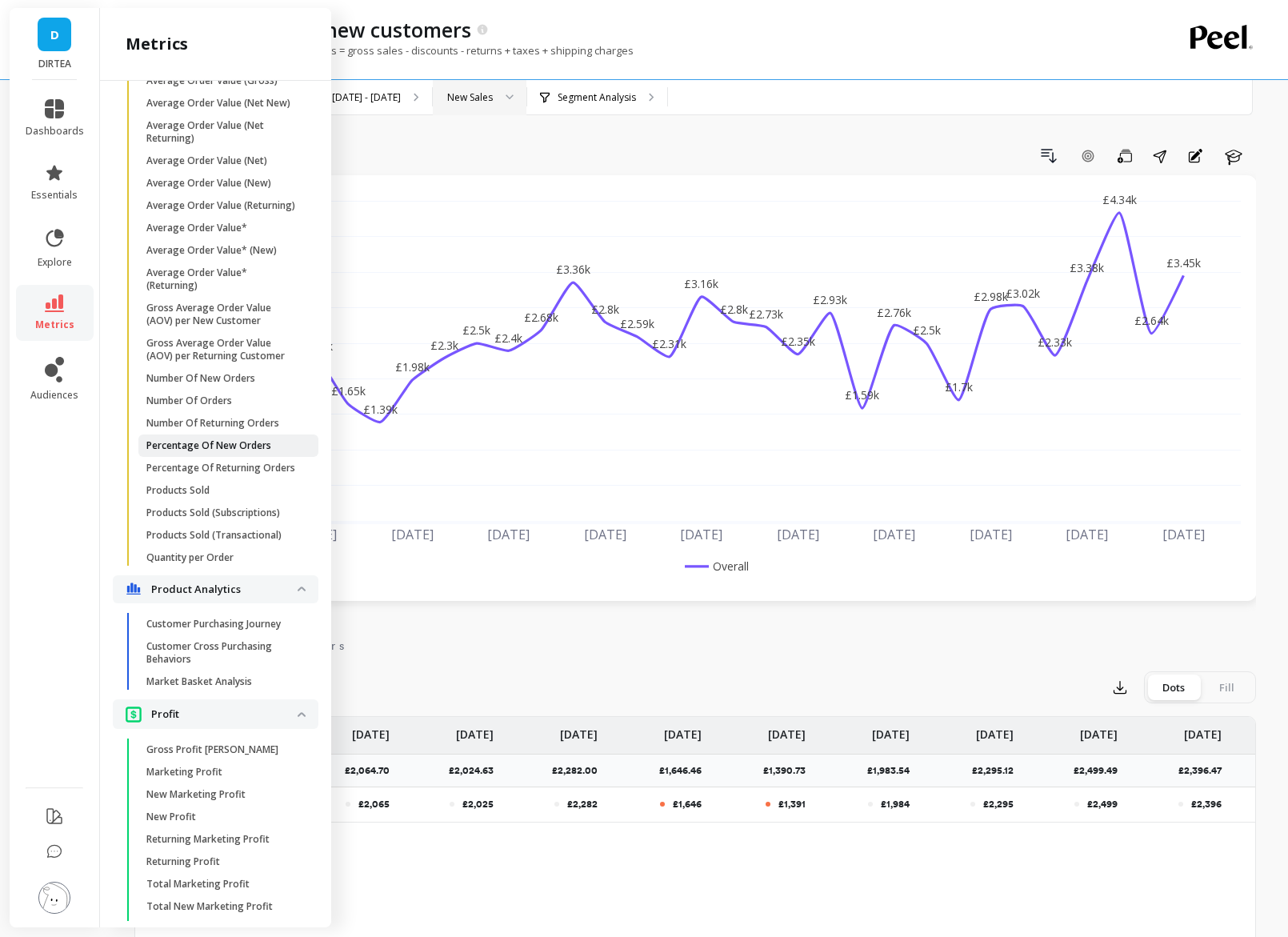
click at [223, 444] on p "Percentage Of New Orders" at bounding box center [208, 445] width 125 height 13
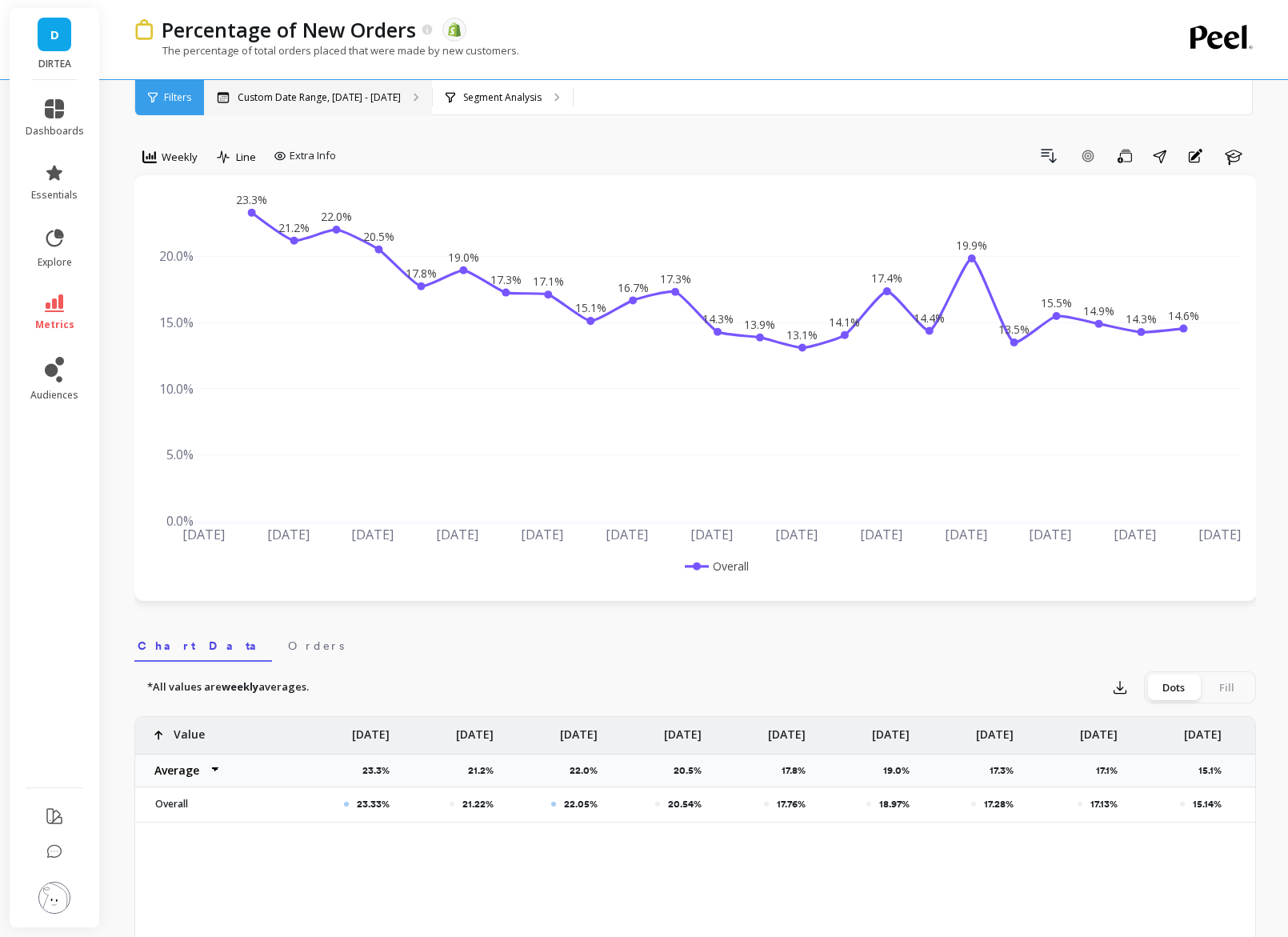
click at [331, 95] on p "Custom Date Range, [DATE] - [DATE]" at bounding box center [319, 97] width 163 height 13
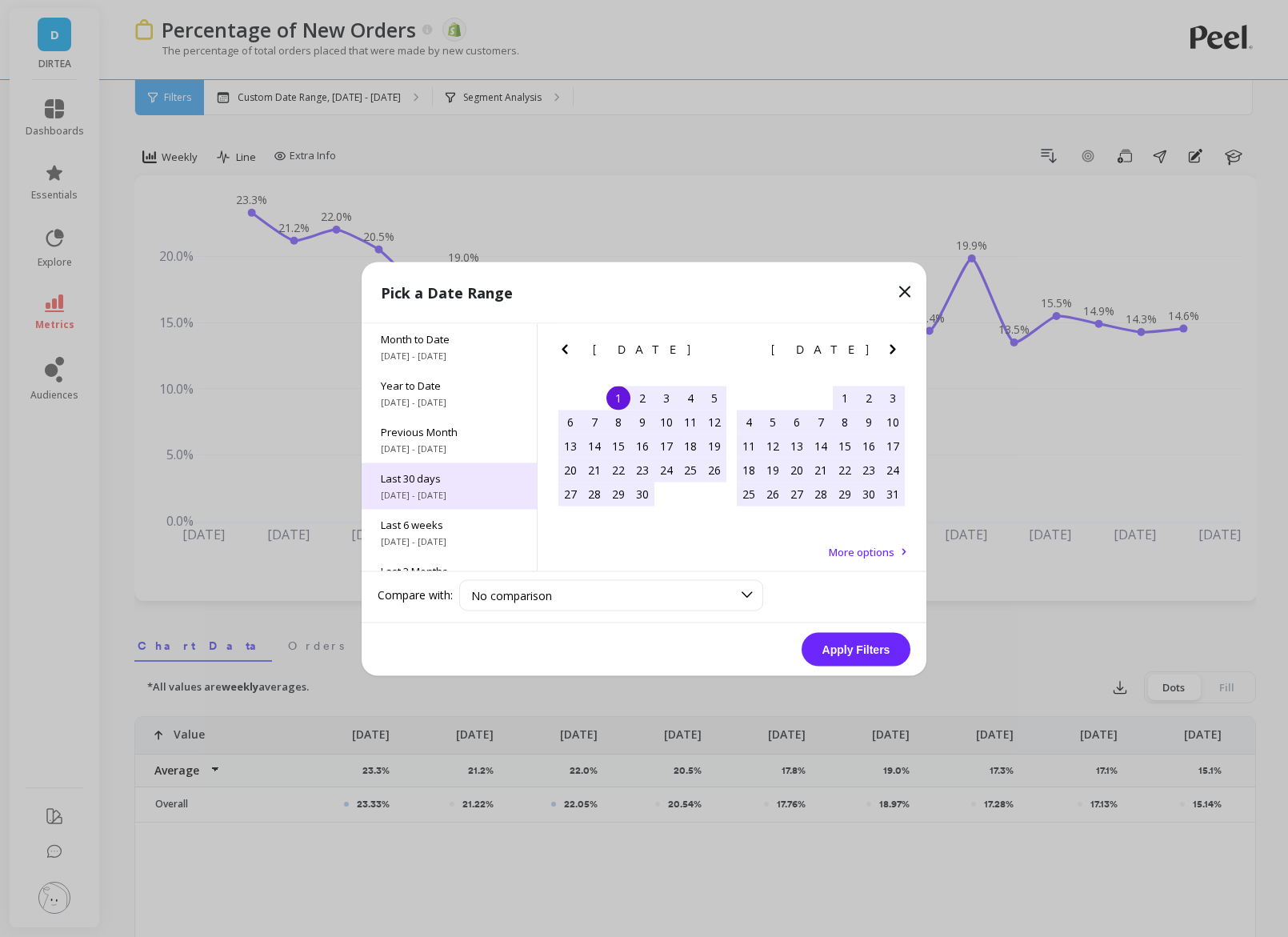
click at [464, 485] on div "Last 30 days [DATE] - [DATE]" at bounding box center [449, 485] width 176 height 46
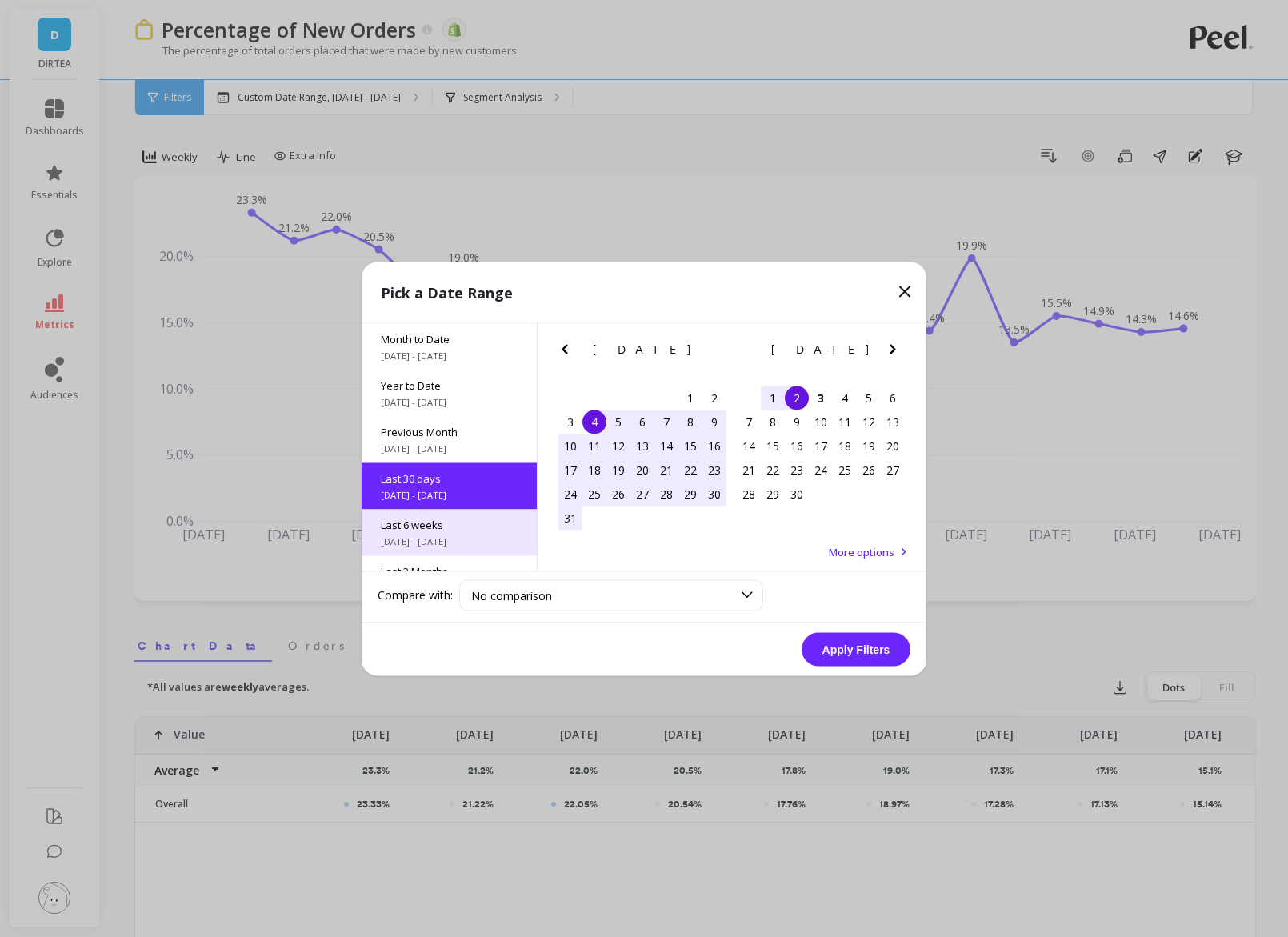
scroll to position [38, 0]
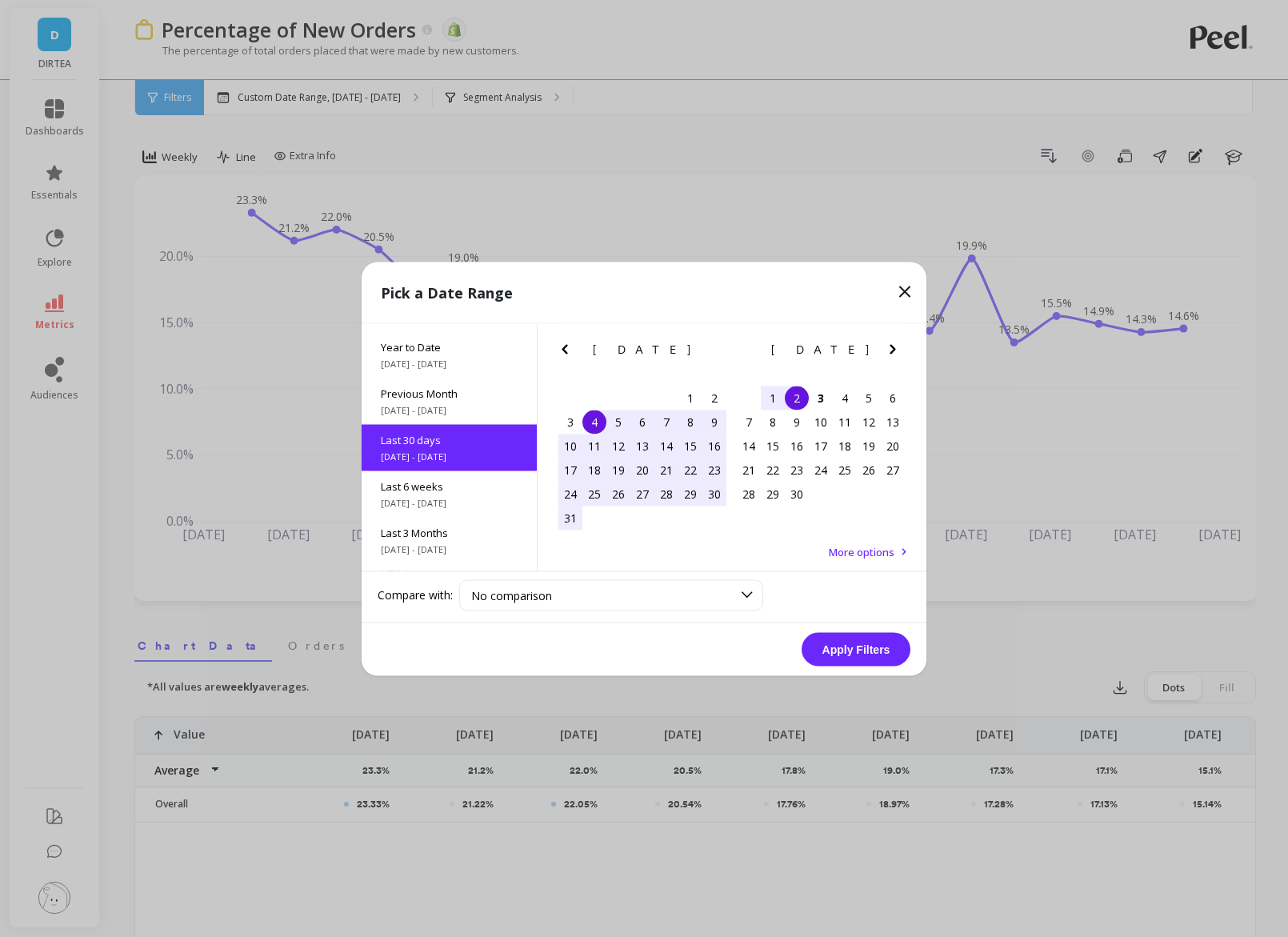
click at [599, 416] on div "4" at bounding box center [594, 422] width 24 height 24
click at [813, 395] on div "3" at bounding box center [821, 397] width 24 height 24
click at [864, 652] on button "Apply Filters" at bounding box center [855, 649] width 109 height 33
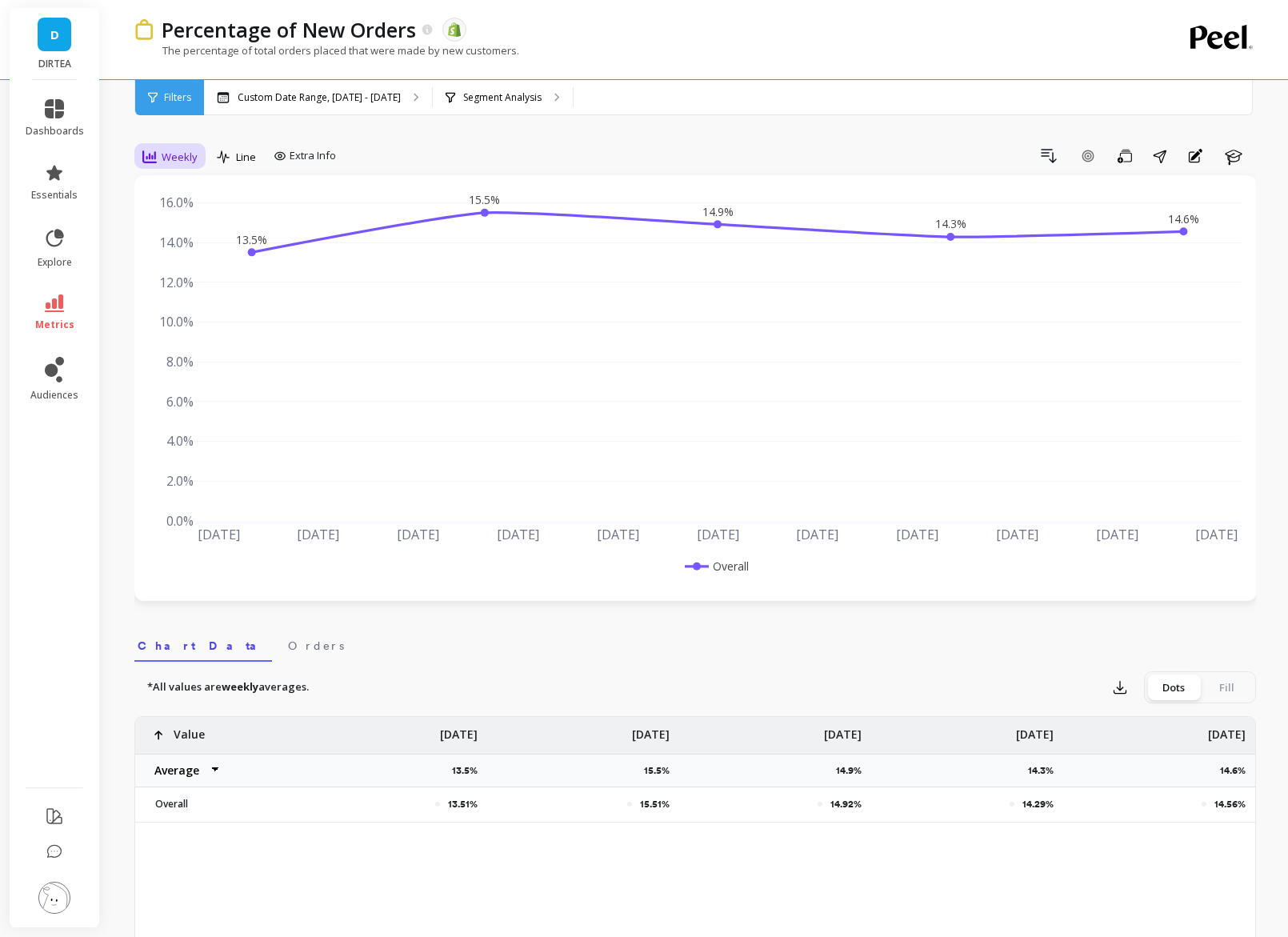
click at [172, 158] on span "Weekly" at bounding box center [180, 157] width 36 height 15
click at [56, 314] on link "metrics" at bounding box center [55, 313] width 59 height 37
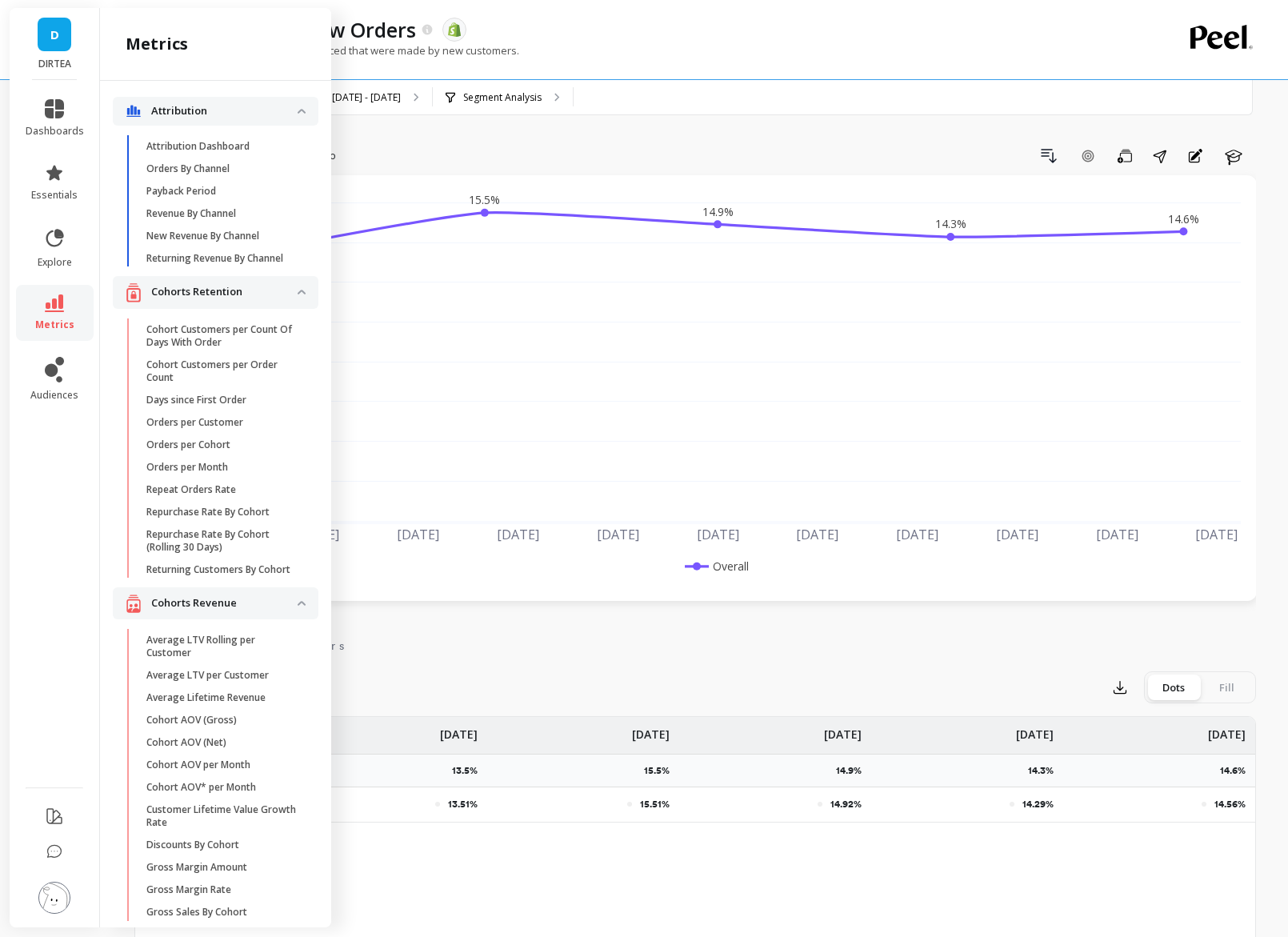
scroll to position [2734, 0]
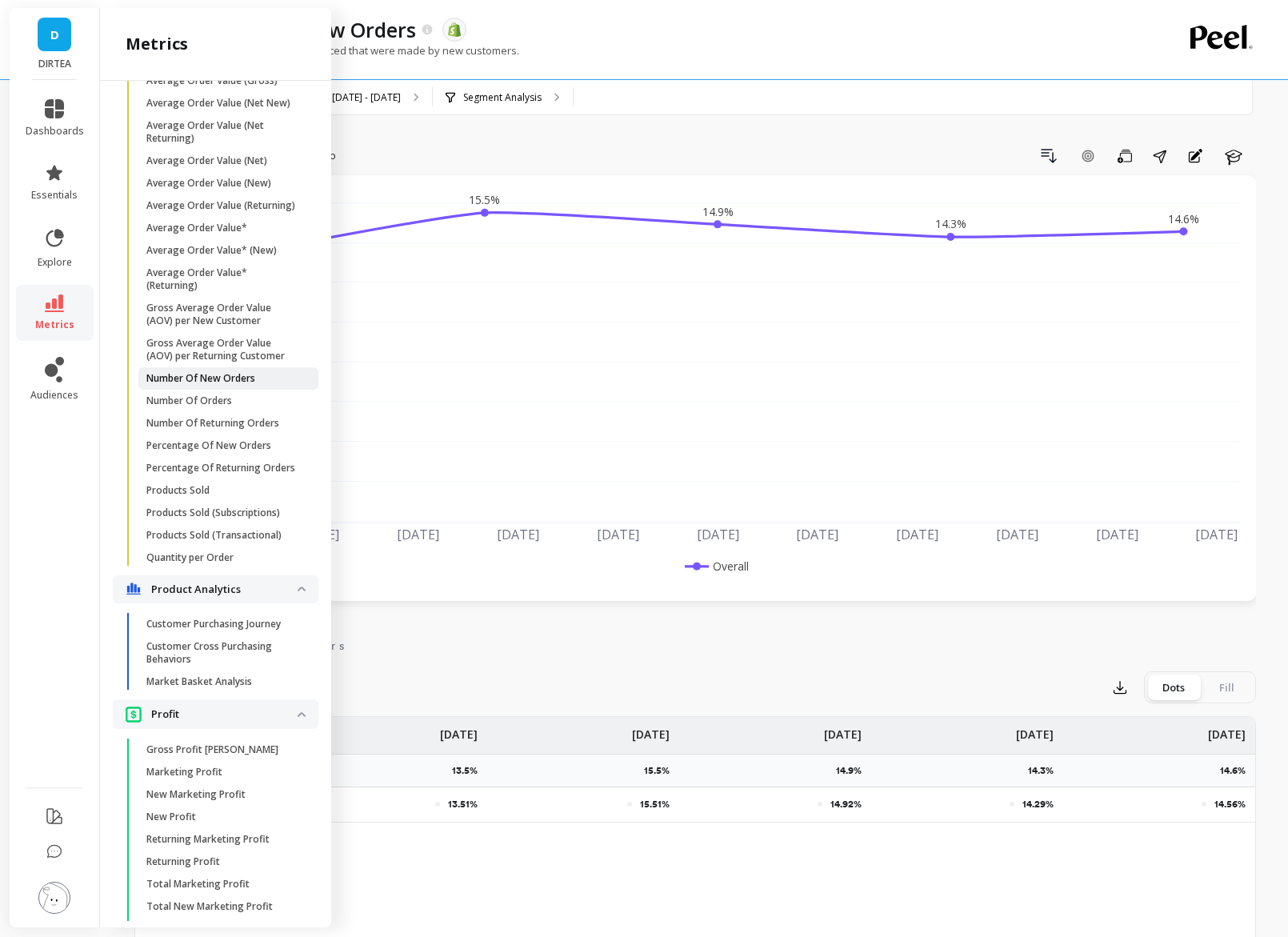
click at [244, 375] on p "Number Of New Orders" at bounding box center [200, 378] width 109 height 13
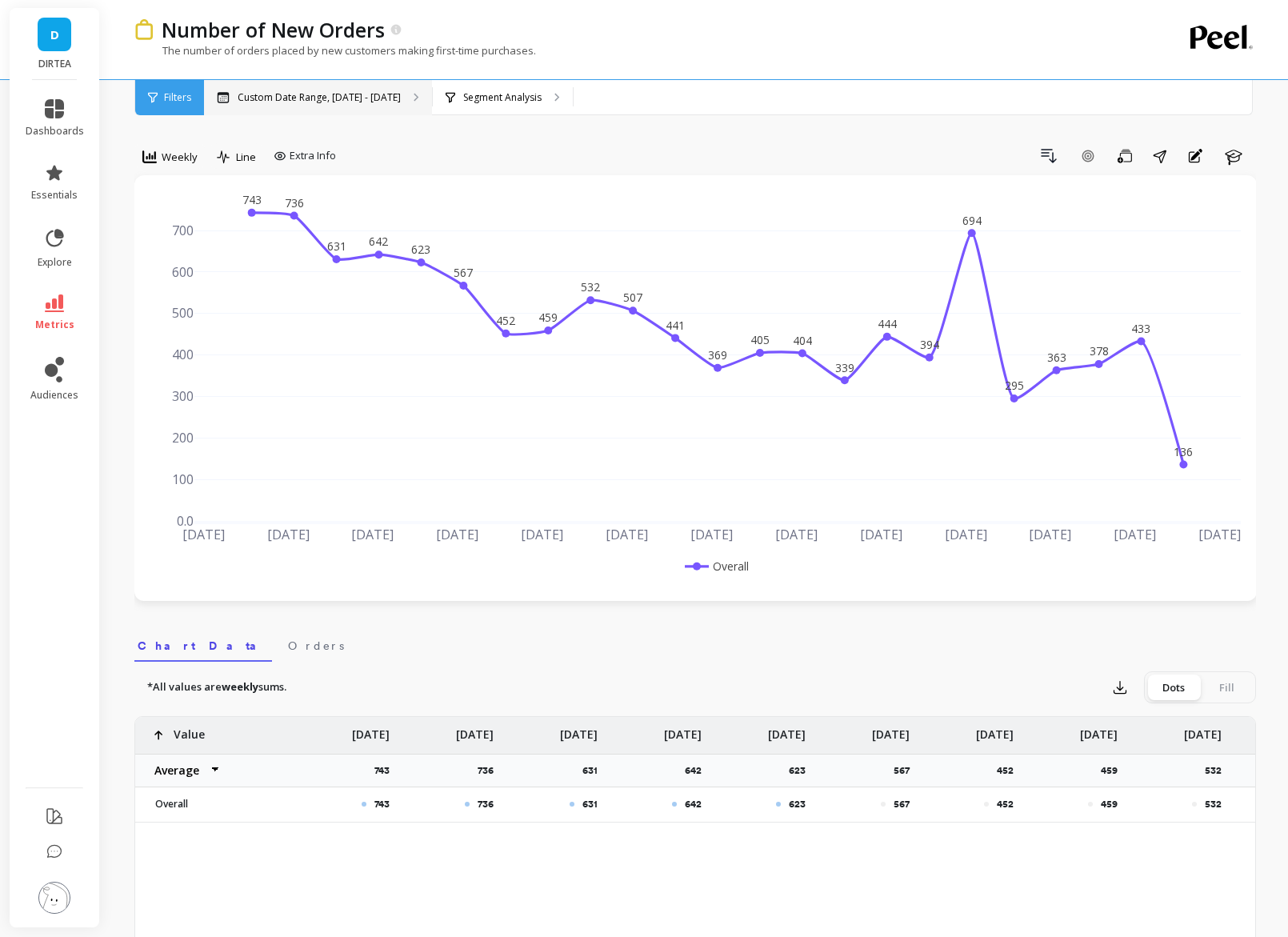
click at [315, 105] on div "Custom Date Range, [DATE] - [DATE]" at bounding box center [318, 98] width 228 height 35
click at [165, 141] on div "option Daily, selected. Weekly Line Extra Info Drill Down Add Goal Save Share A…" at bounding box center [695, 917] width 1121 height 1708
click at [167, 158] on span "Weekly" at bounding box center [180, 157] width 36 height 15
click at [191, 219] on div "Daily" at bounding box center [193, 223] width 91 height 15
